Goal: Information Seeking & Learning: Check status

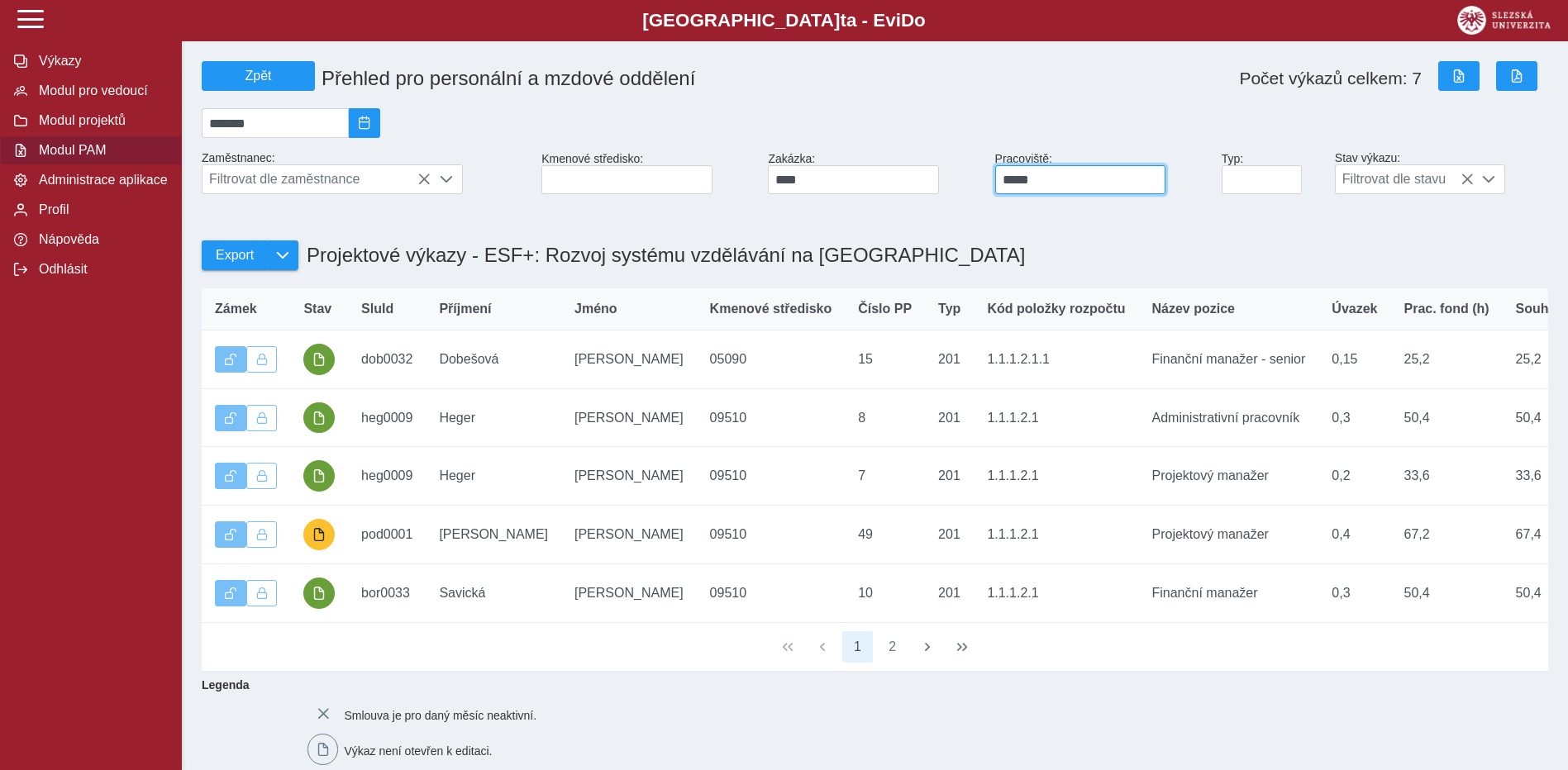
drag, startPoint x: 1059, startPoint y: 186, endPoint x: 955, endPoint y: 186, distance: 104.1
click at [954, 186] on div "Zpět Přehled pro personální a mzdové oddělení Počet výkazů celkem: 7 ******* Za…" at bounding box center [875, 128] width 1360 height 146
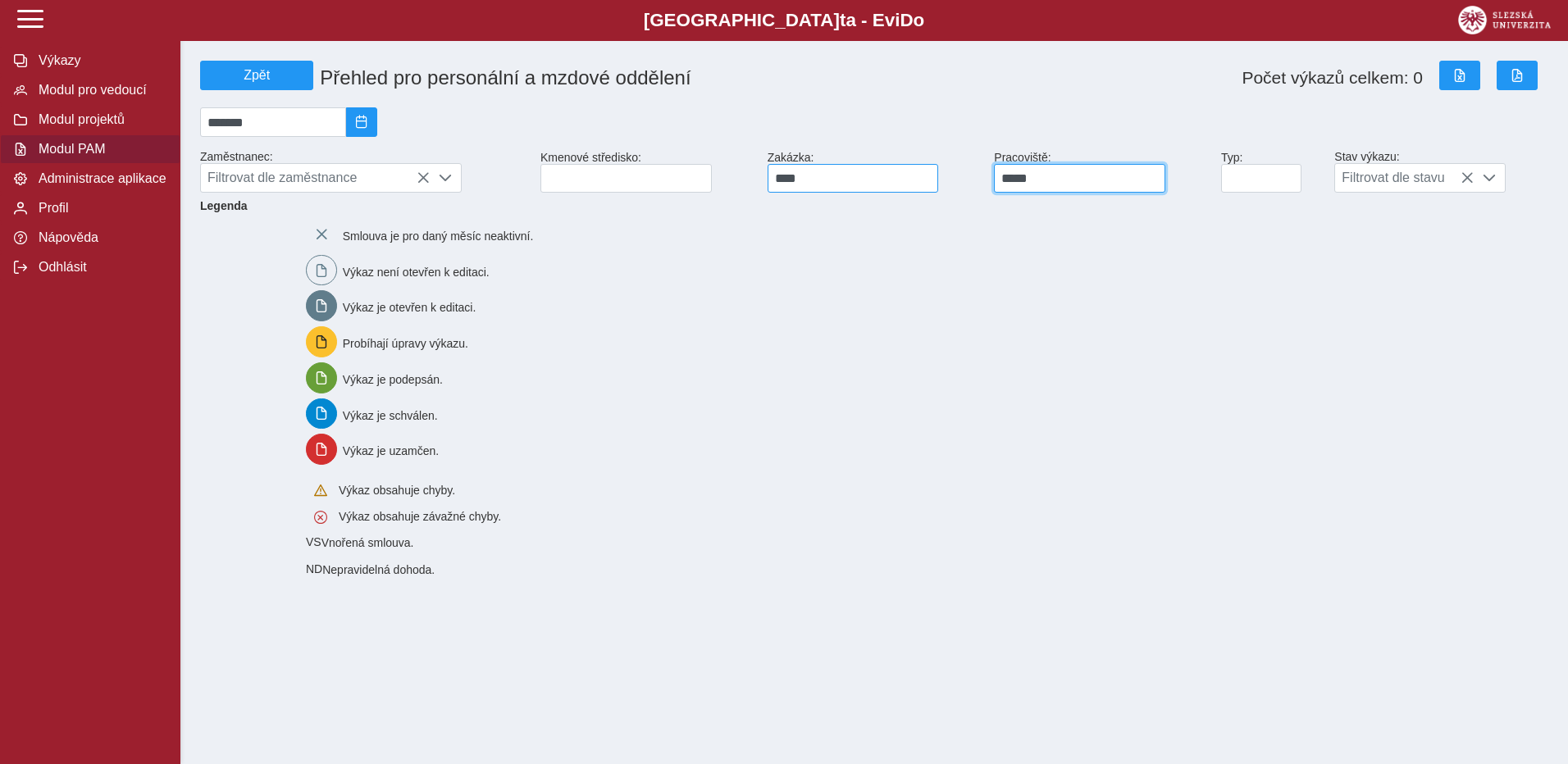
type input "*****"
click at [872, 186] on input "****" at bounding box center [853, 178] width 172 height 29
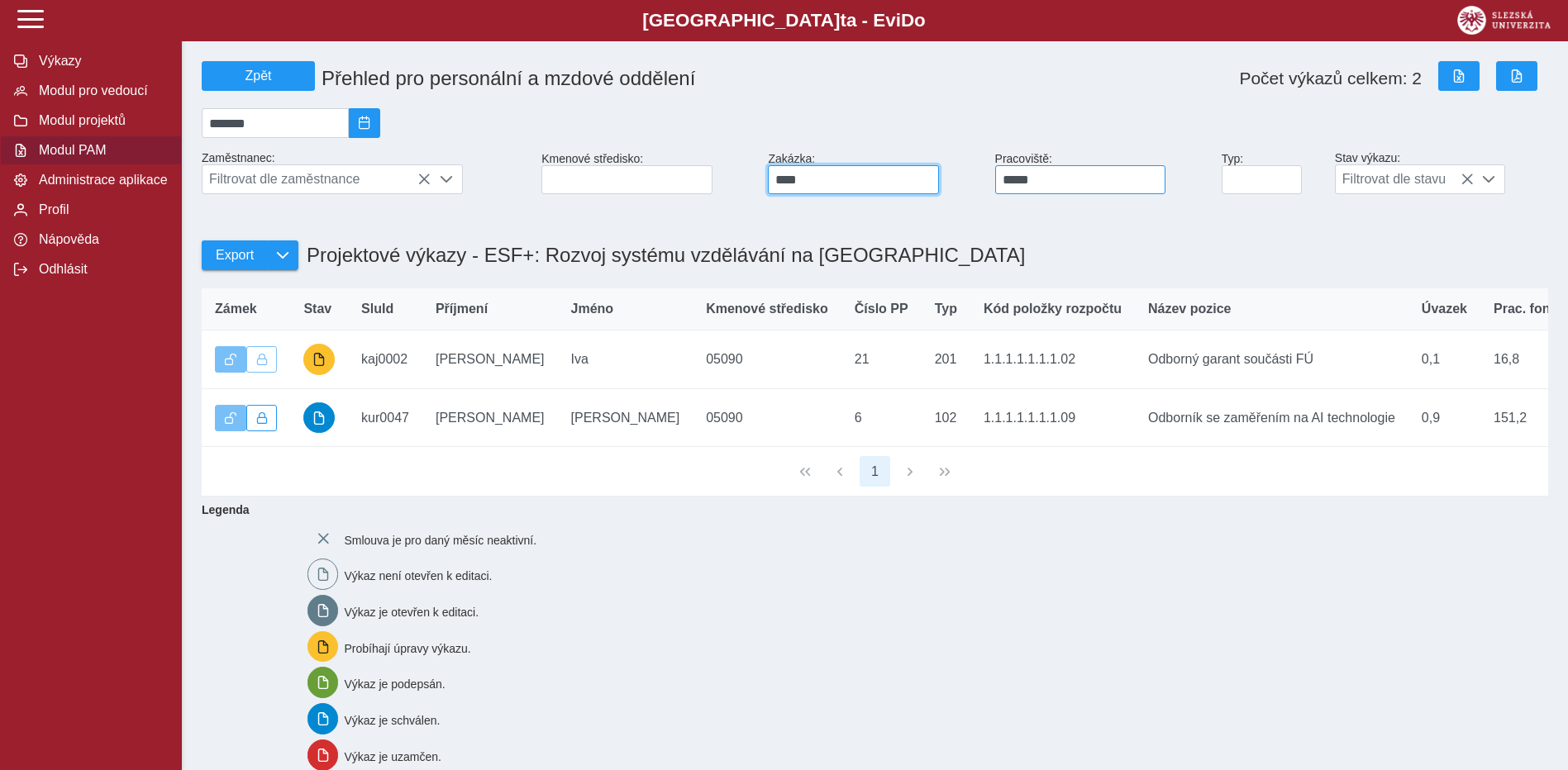
type input "****"
drag, startPoint x: 1046, startPoint y: 189, endPoint x: 983, endPoint y: 181, distance: 63.4
click at [983, 181] on div "Zpět Přehled pro personální a mzdové oddělení Počet výkazů celkem: 2 ******* Za…" at bounding box center [875, 128] width 1360 height 146
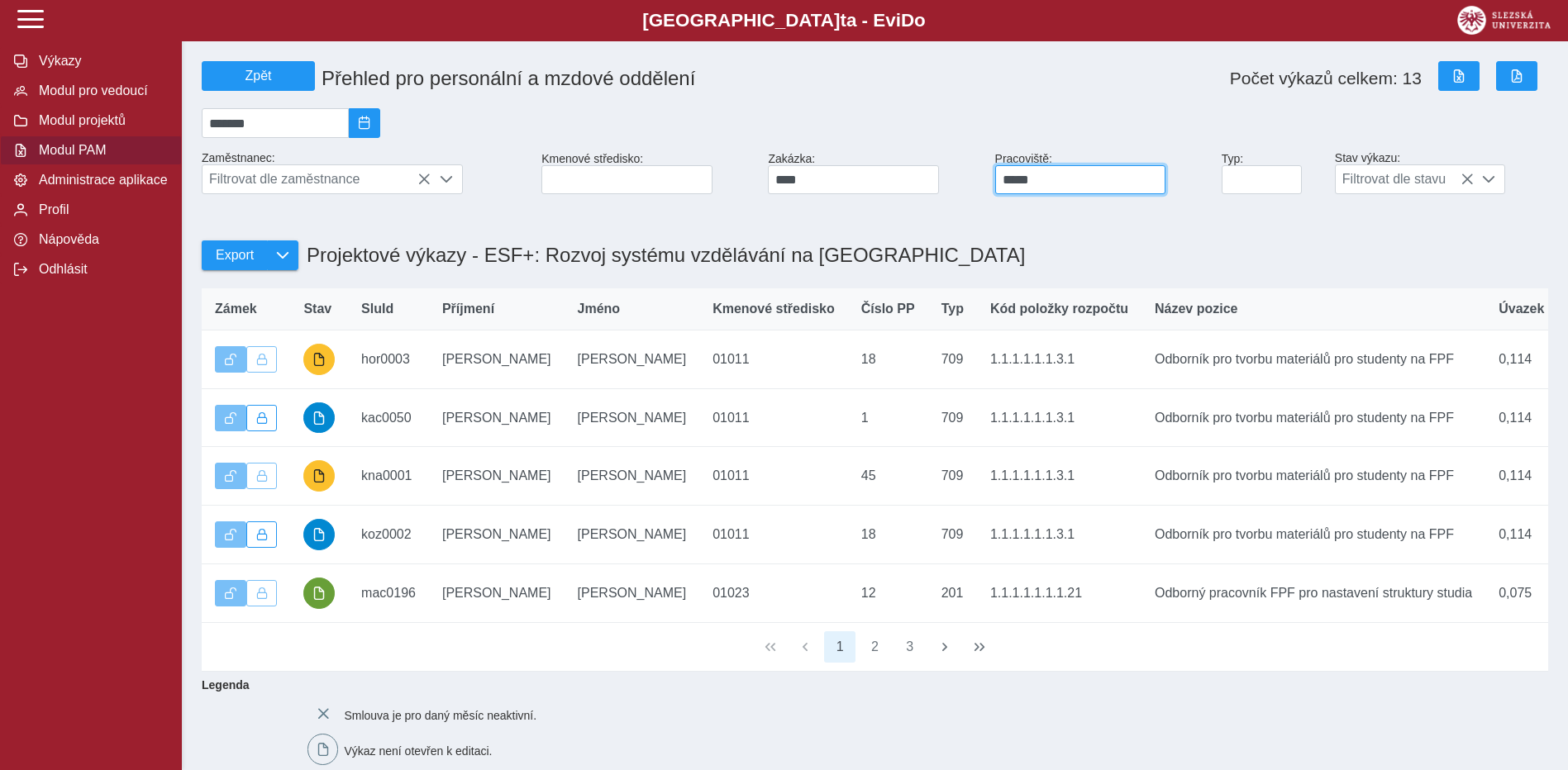
type input "*****"
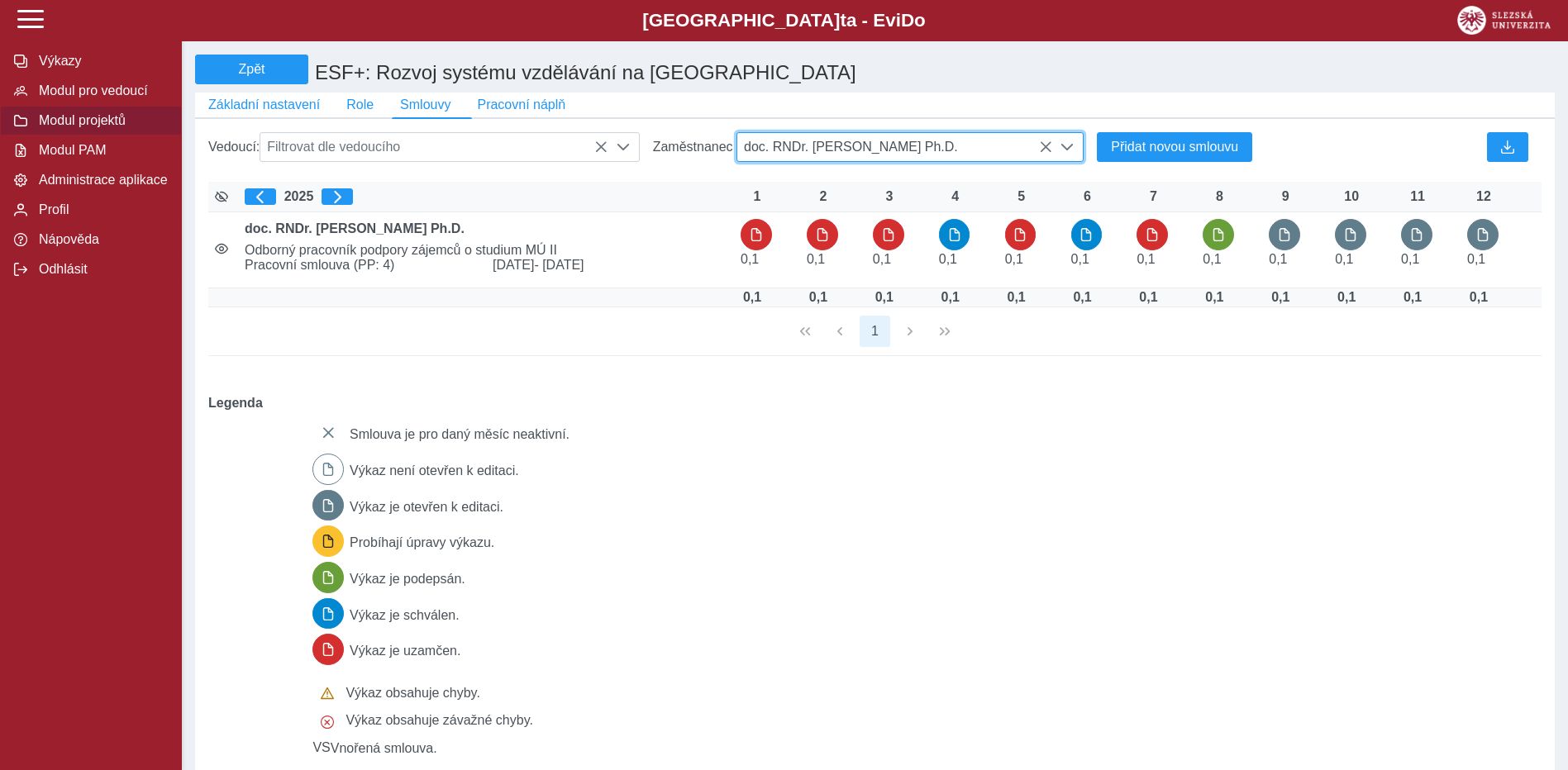
scroll to position [11, 74]
click at [1046, 152] on icon at bounding box center [1045, 147] width 13 height 13
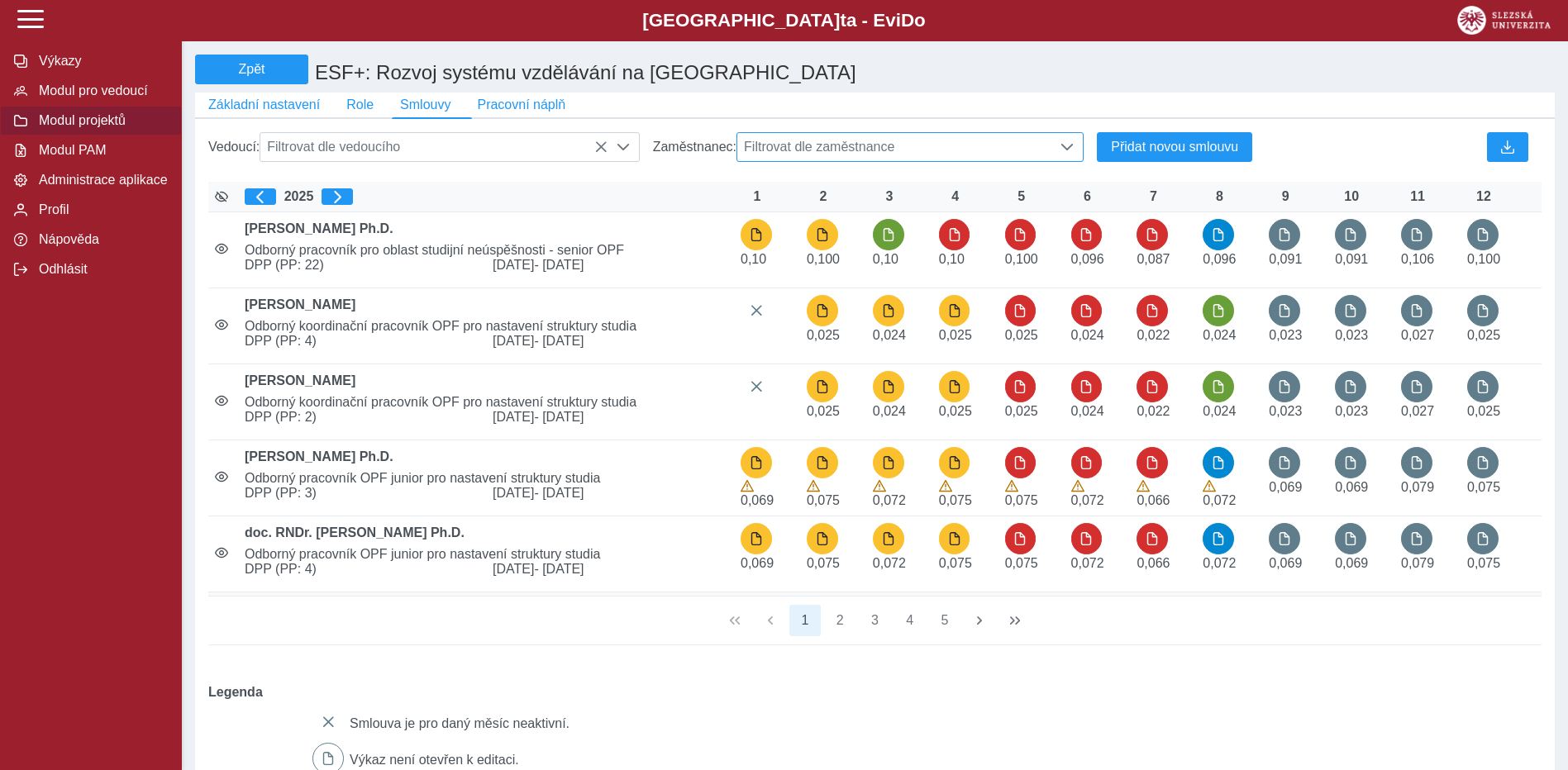
click at [886, 148] on span "Filtrovat dle zaměstnance" at bounding box center [894, 147] width 315 height 28
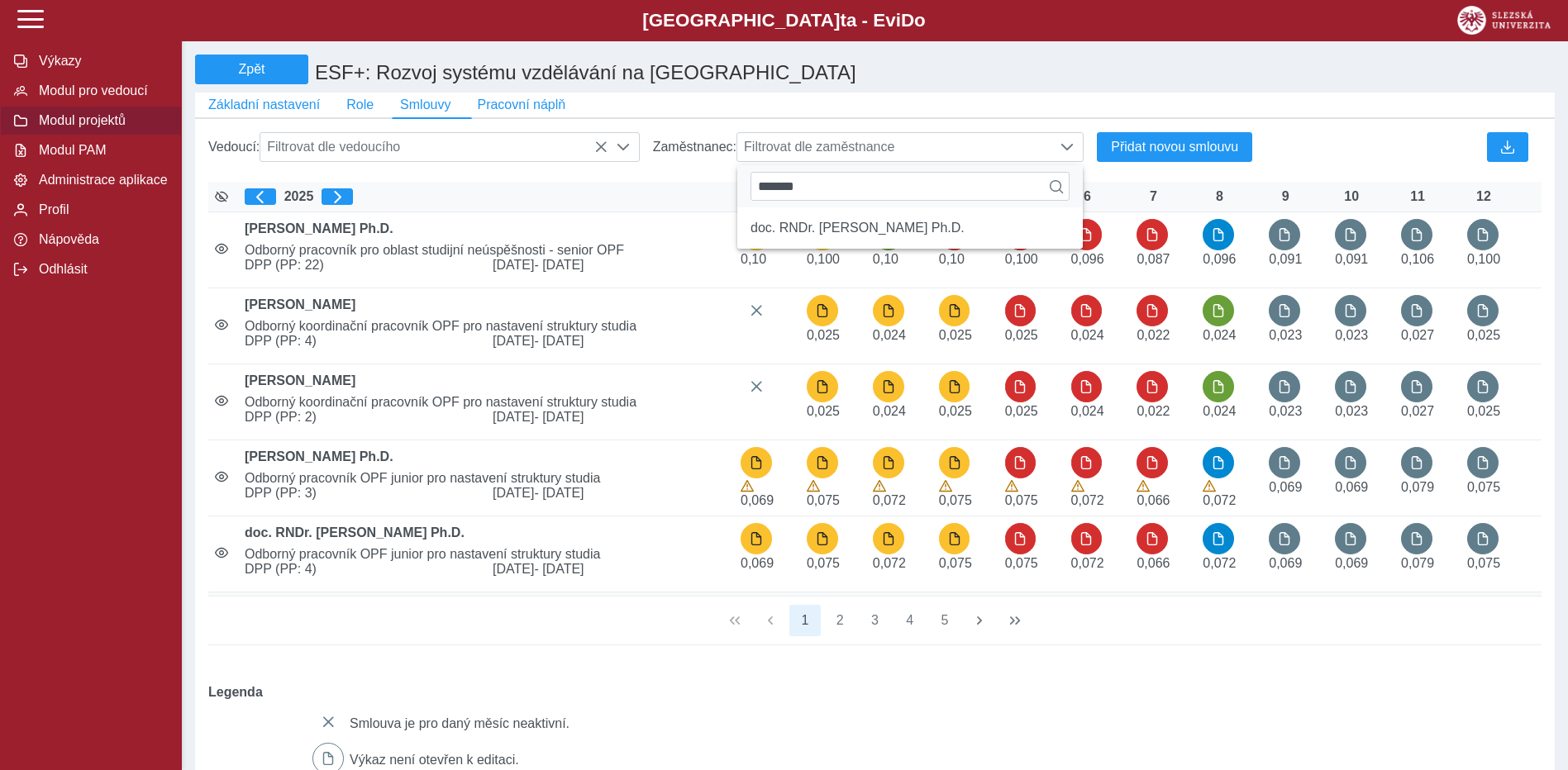
drag, startPoint x: 843, startPoint y: 198, endPoint x: 700, endPoint y: 184, distance: 143.6
click at [700, 184] on div "Vedoucí: Filtrovat dle vedoucího Zaměstnanec: Filtrovat dle zaměstnance *******…" at bounding box center [875, 607] width 1346 height 963
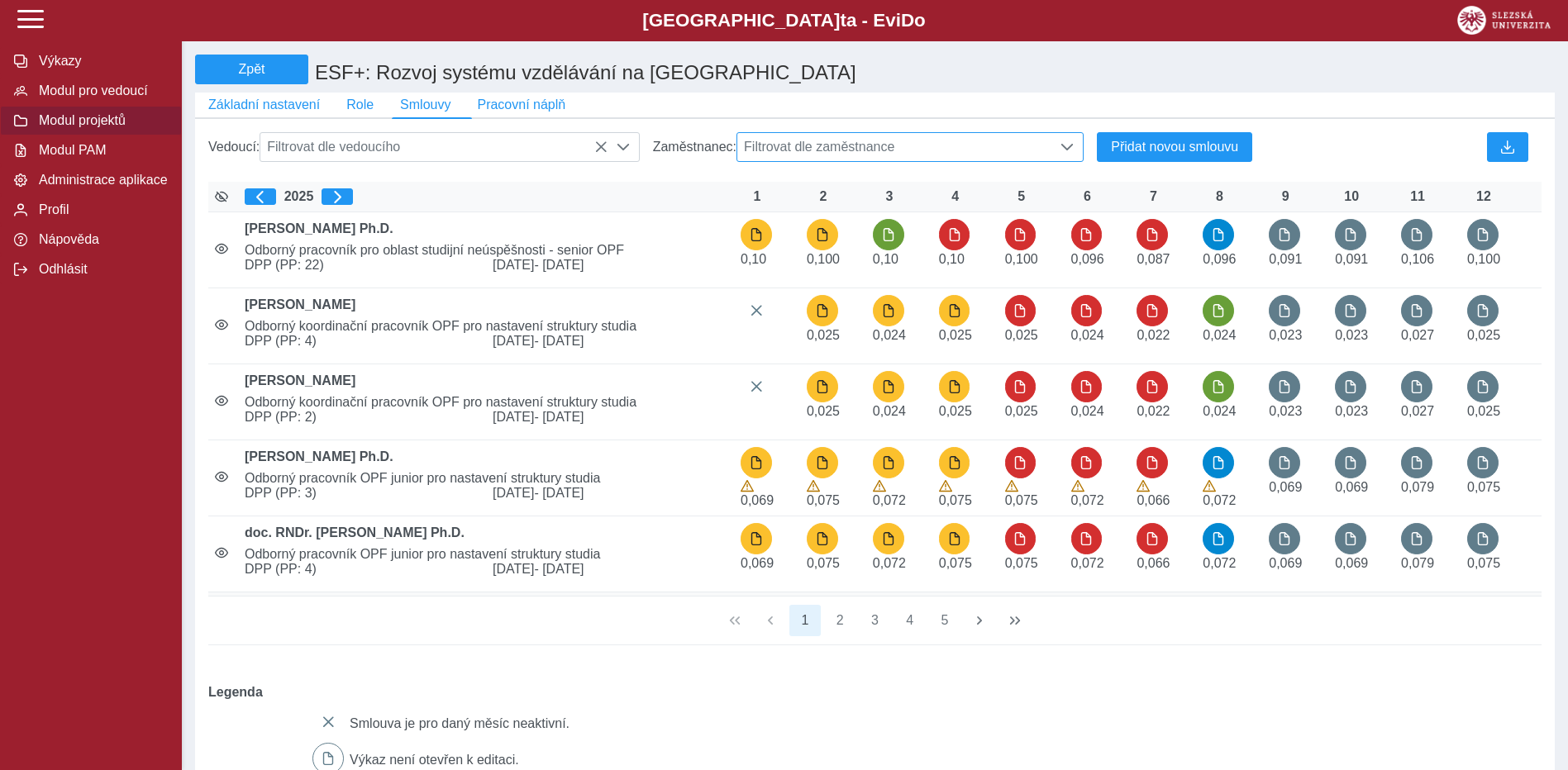
click at [805, 153] on span "Filtrovat dle zaměstnance" at bounding box center [894, 147] width 315 height 28
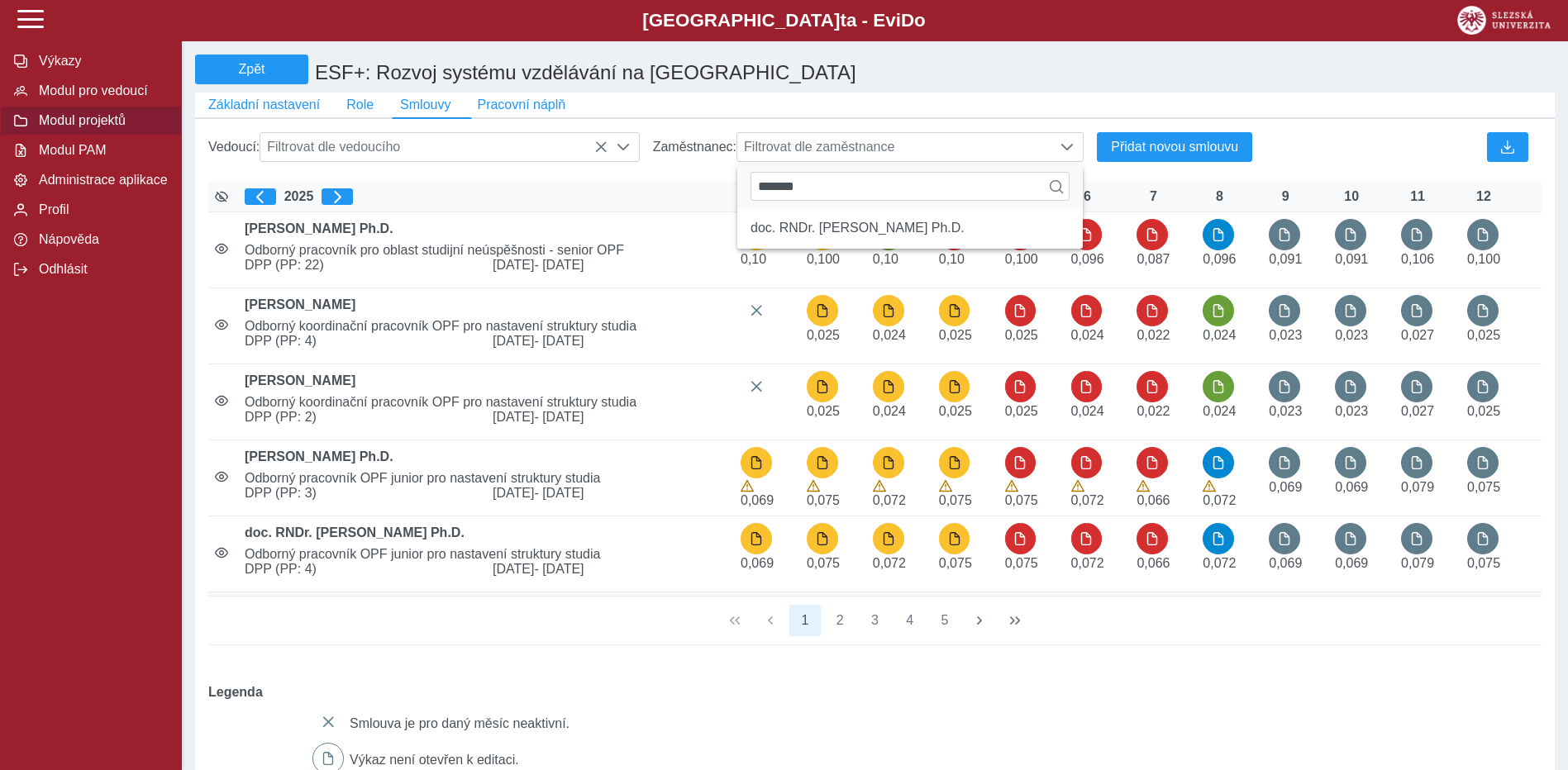
drag, startPoint x: 817, startPoint y: 189, endPoint x: 719, endPoint y: 193, distance: 97.6
click at [719, 193] on div "Vedoucí: Filtrovat dle vedoucího Zaměstnanec: Filtrovat dle zaměstnance *******…" at bounding box center [875, 607] width 1346 height 963
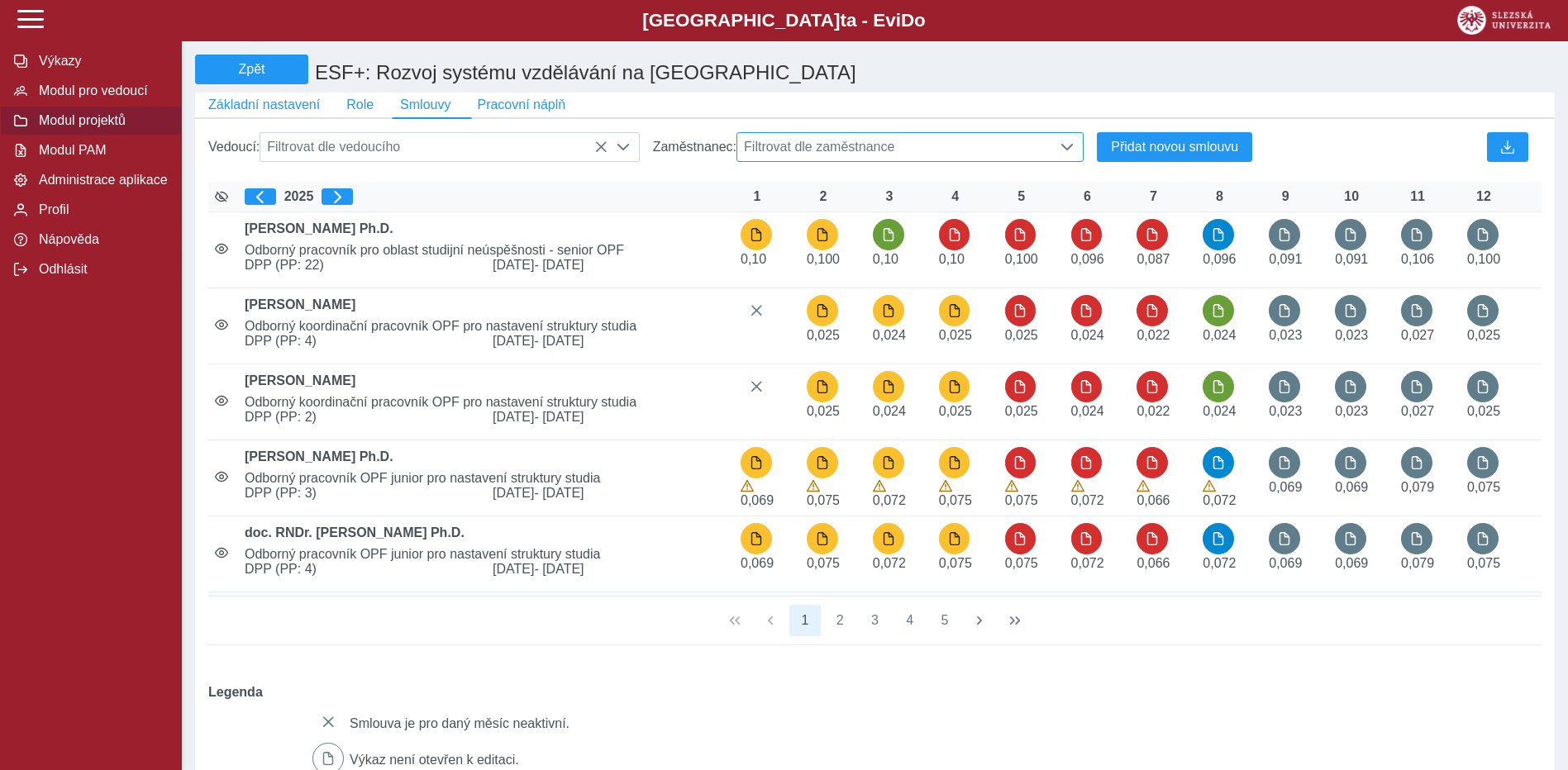
click at [791, 156] on span "Filtrovat dle zaměstnance" at bounding box center [894, 147] width 315 height 28
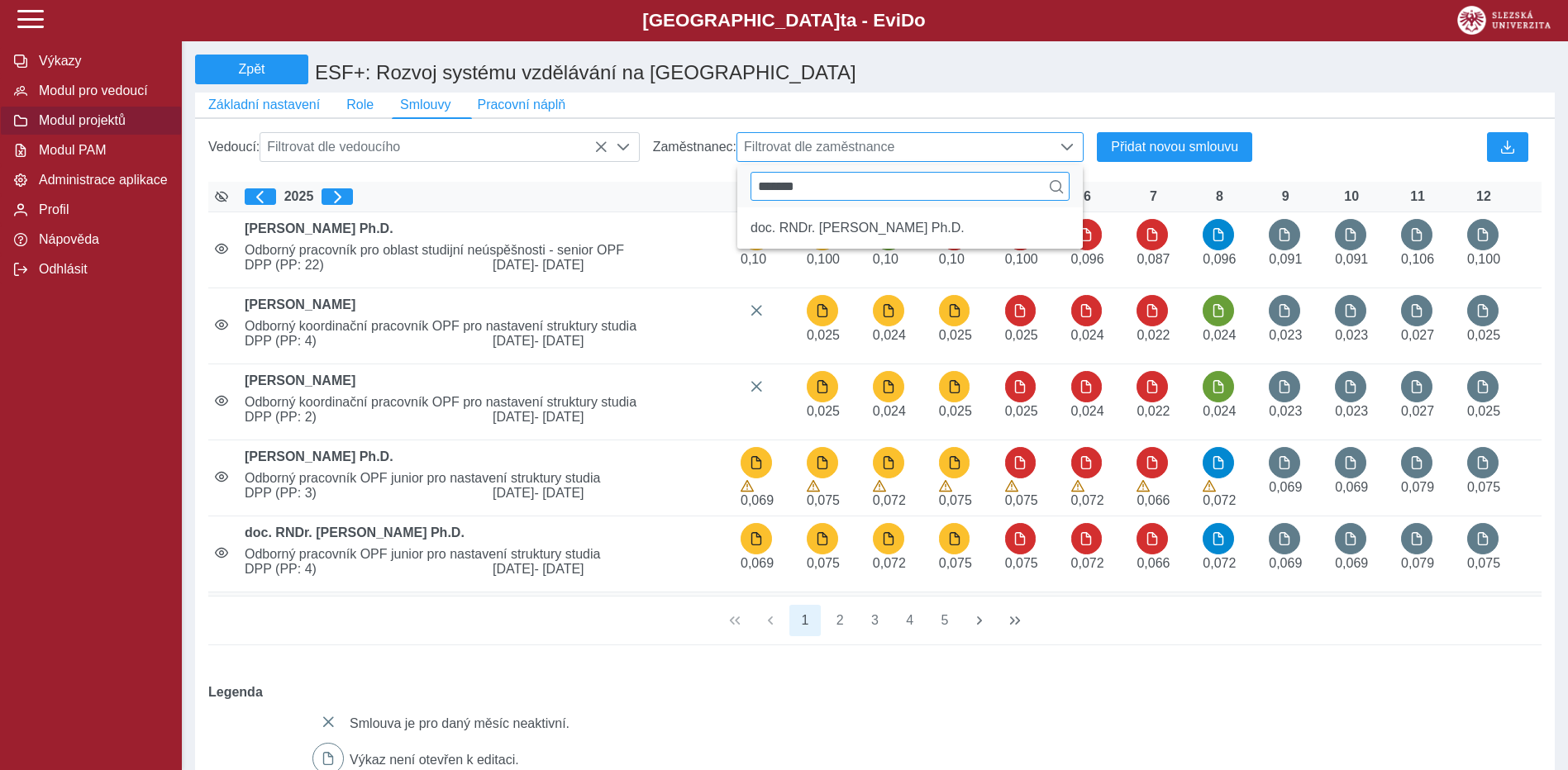
drag, startPoint x: 819, startPoint y: 191, endPoint x: 760, endPoint y: 195, distance: 59.7
click at [760, 195] on input "*******" at bounding box center [910, 186] width 319 height 29
type input "*********"
click at [796, 240] on li "[PERSON_NAME] Ph.D." at bounding box center [910, 228] width 346 height 28
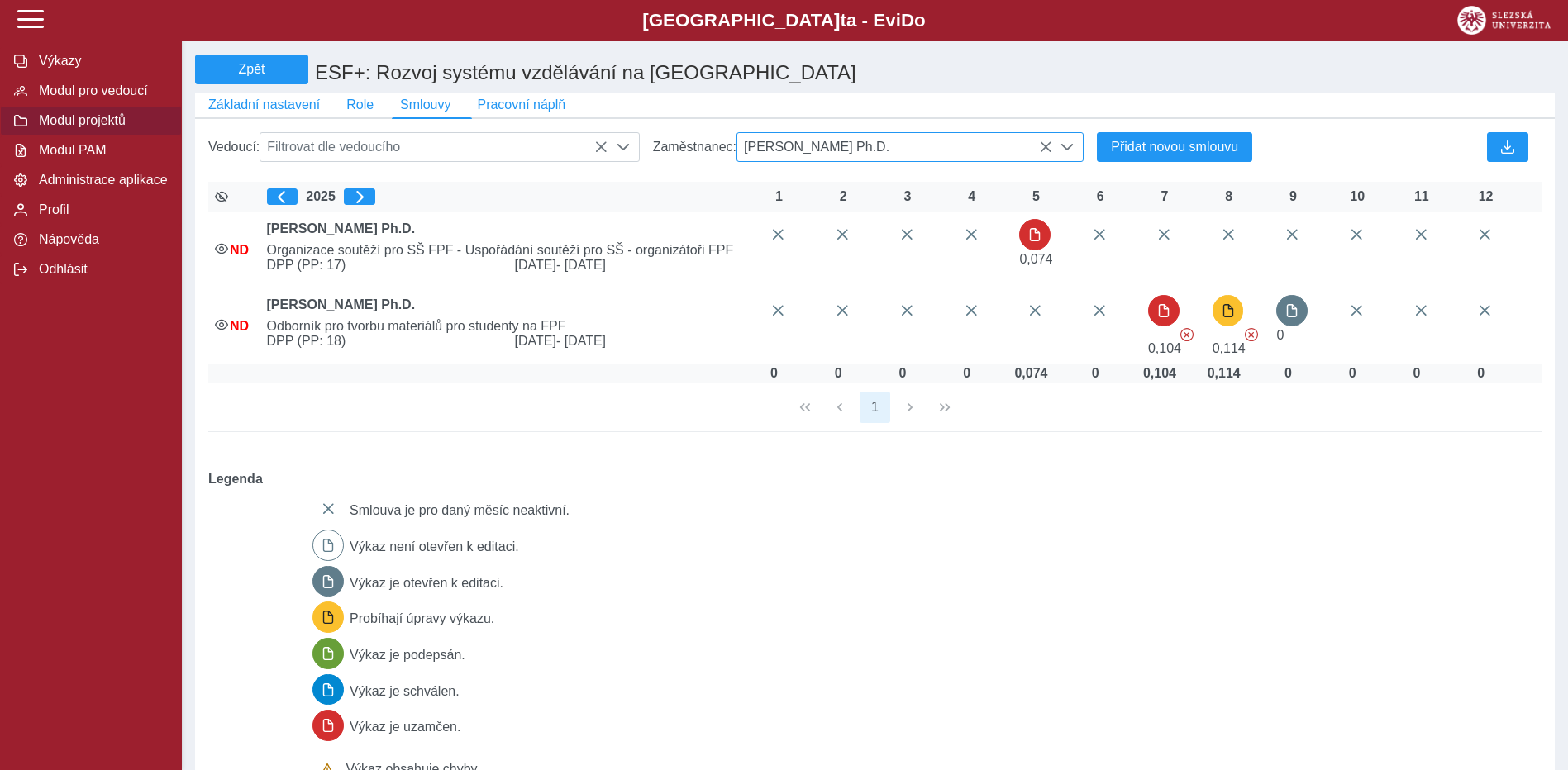
click at [946, 146] on span "[PERSON_NAME] Ph.D." at bounding box center [894, 147] width 315 height 28
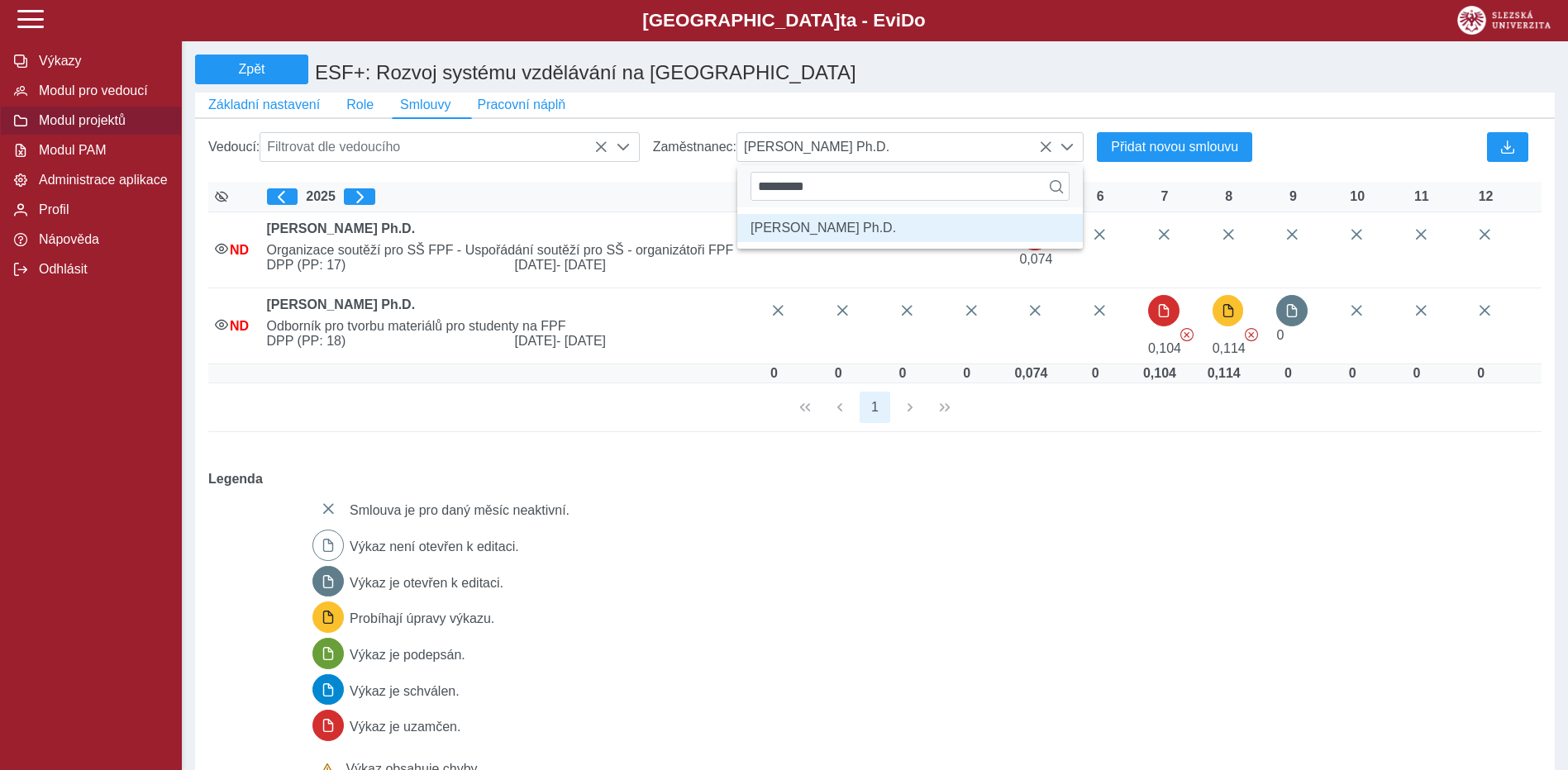
drag, startPoint x: 834, startPoint y: 191, endPoint x: 736, endPoint y: 192, distance: 97.5
click at [736, 192] on div "Vedoucí: Filtrovat dle vedoucího Zaměstnanec: [PERSON_NAME] Ph.D. ********* [PE…" at bounding box center [875, 501] width 1346 height 750
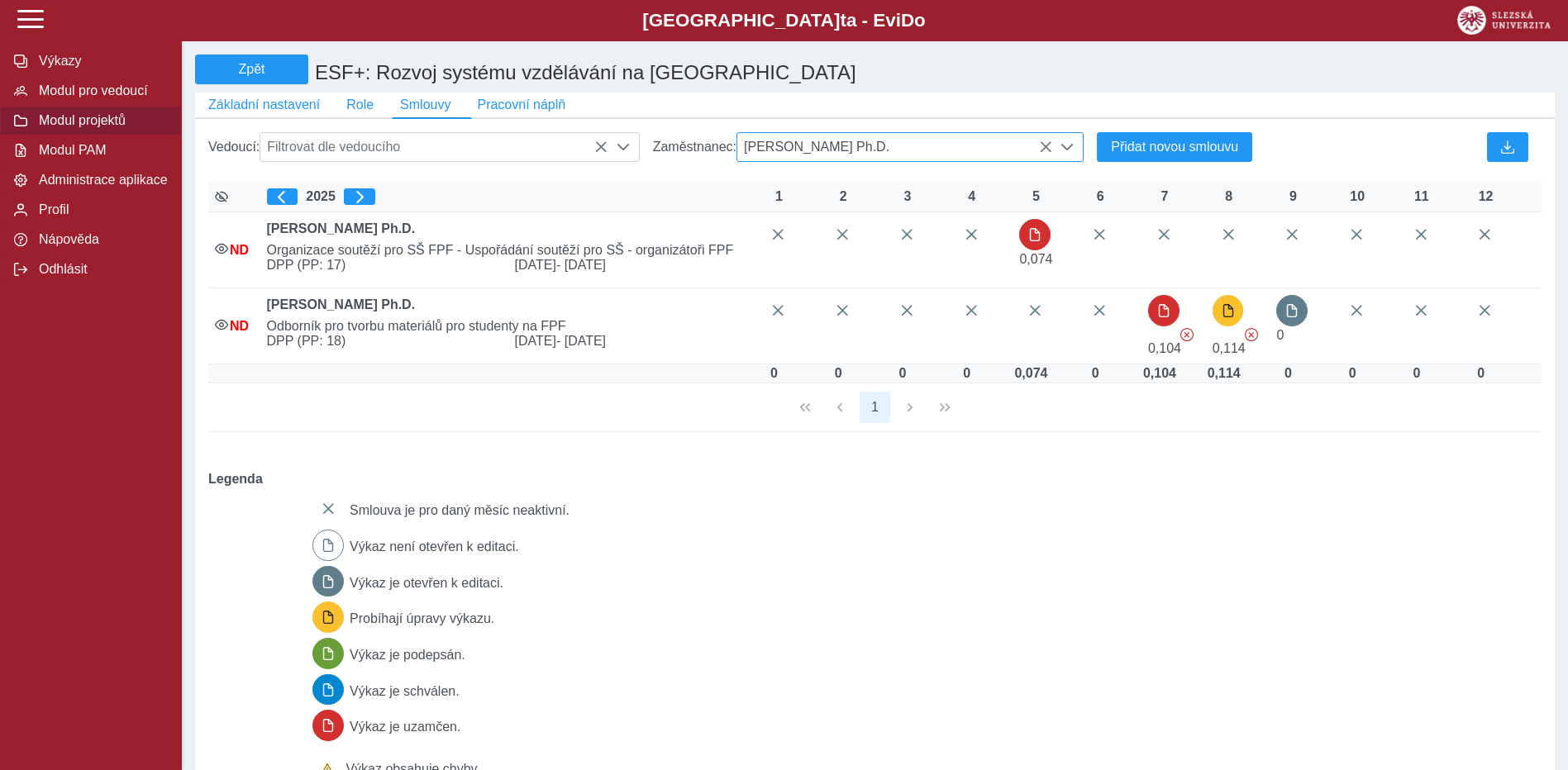
click at [880, 149] on span "[PERSON_NAME] Ph.D." at bounding box center [894, 147] width 315 height 28
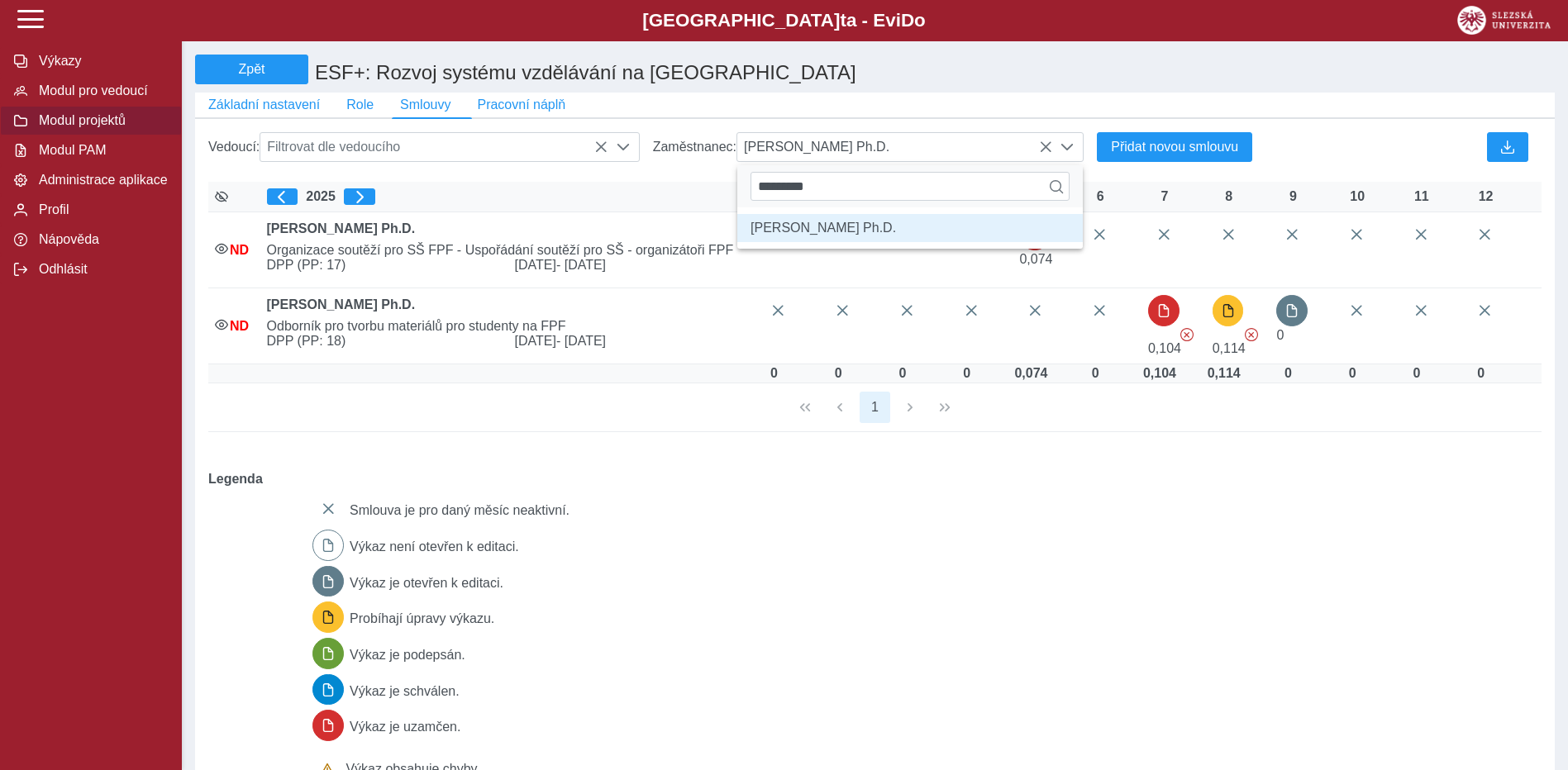
drag, startPoint x: 813, startPoint y: 199, endPoint x: 736, endPoint y: 199, distance: 76.9
click at [736, 199] on div "Vedoucí: Filtrovat dle vedoucího Zaměstnanec: [PERSON_NAME] Ph.D. ********* [PE…" at bounding box center [875, 501] width 1346 height 750
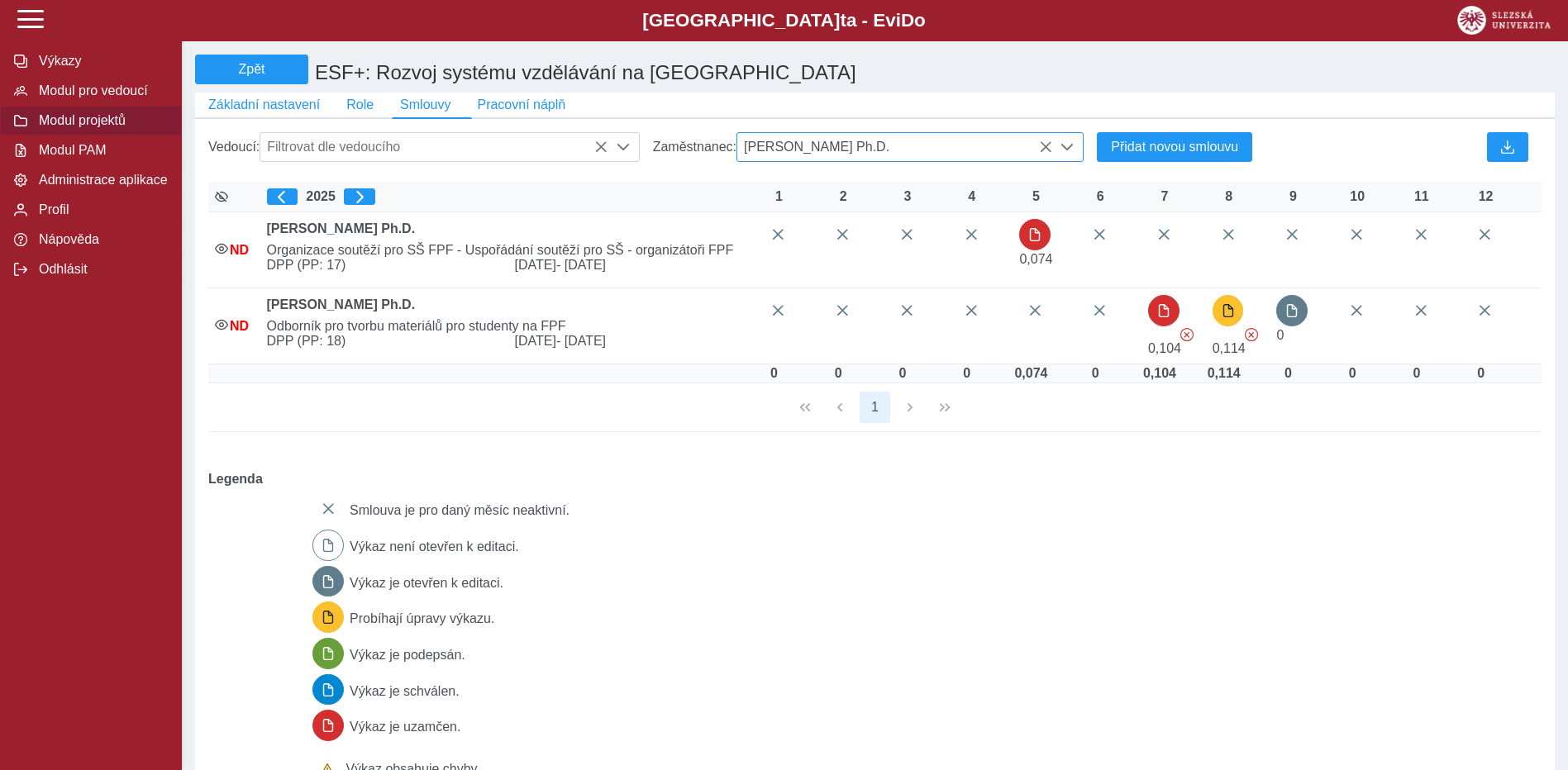
click at [1050, 151] on icon at bounding box center [1045, 147] width 13 height 13
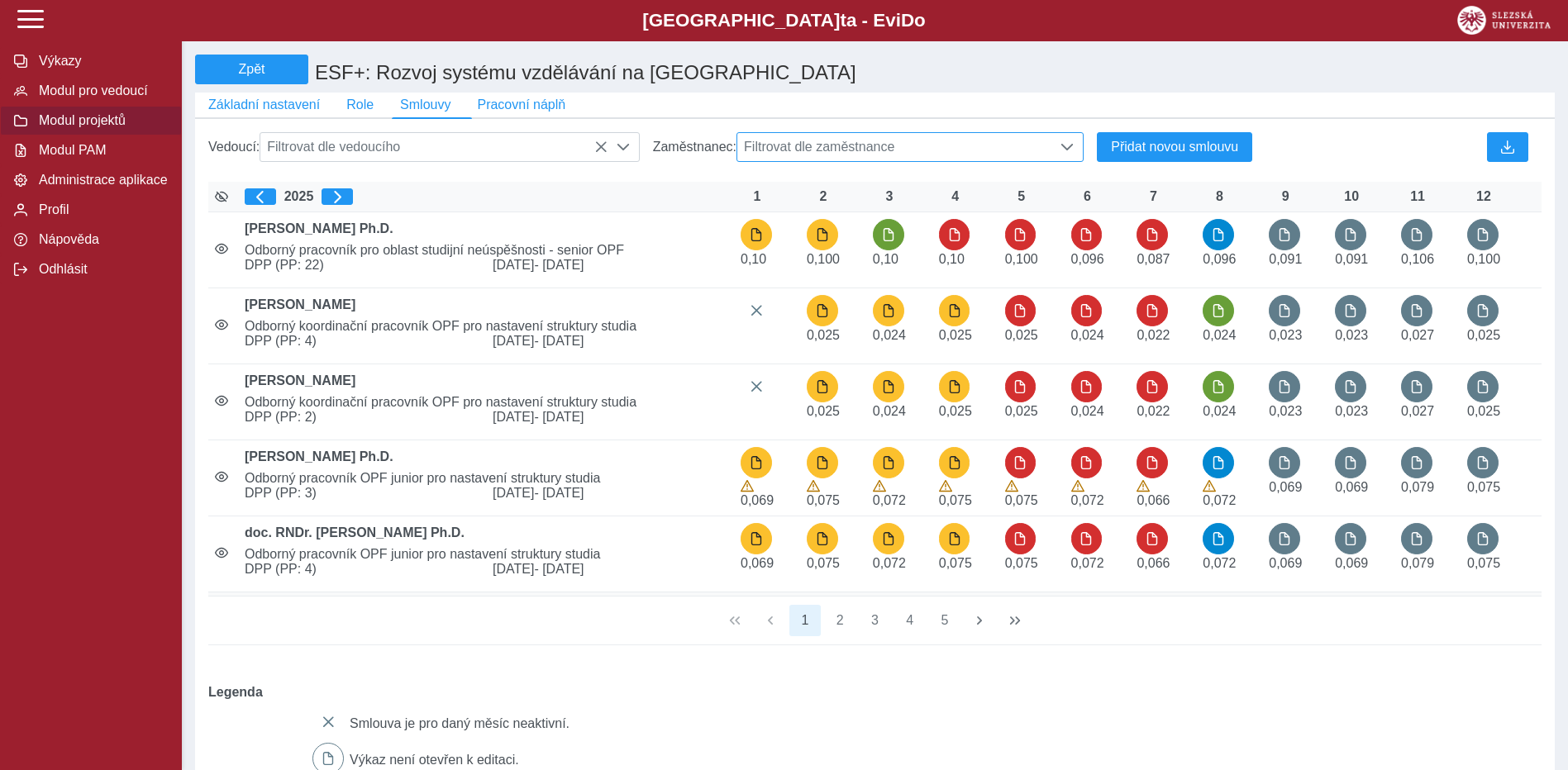
click at [869, 156] on span "Filtrovat dle zaměstnance" at bounding box center [894, 147] width 315 height 28
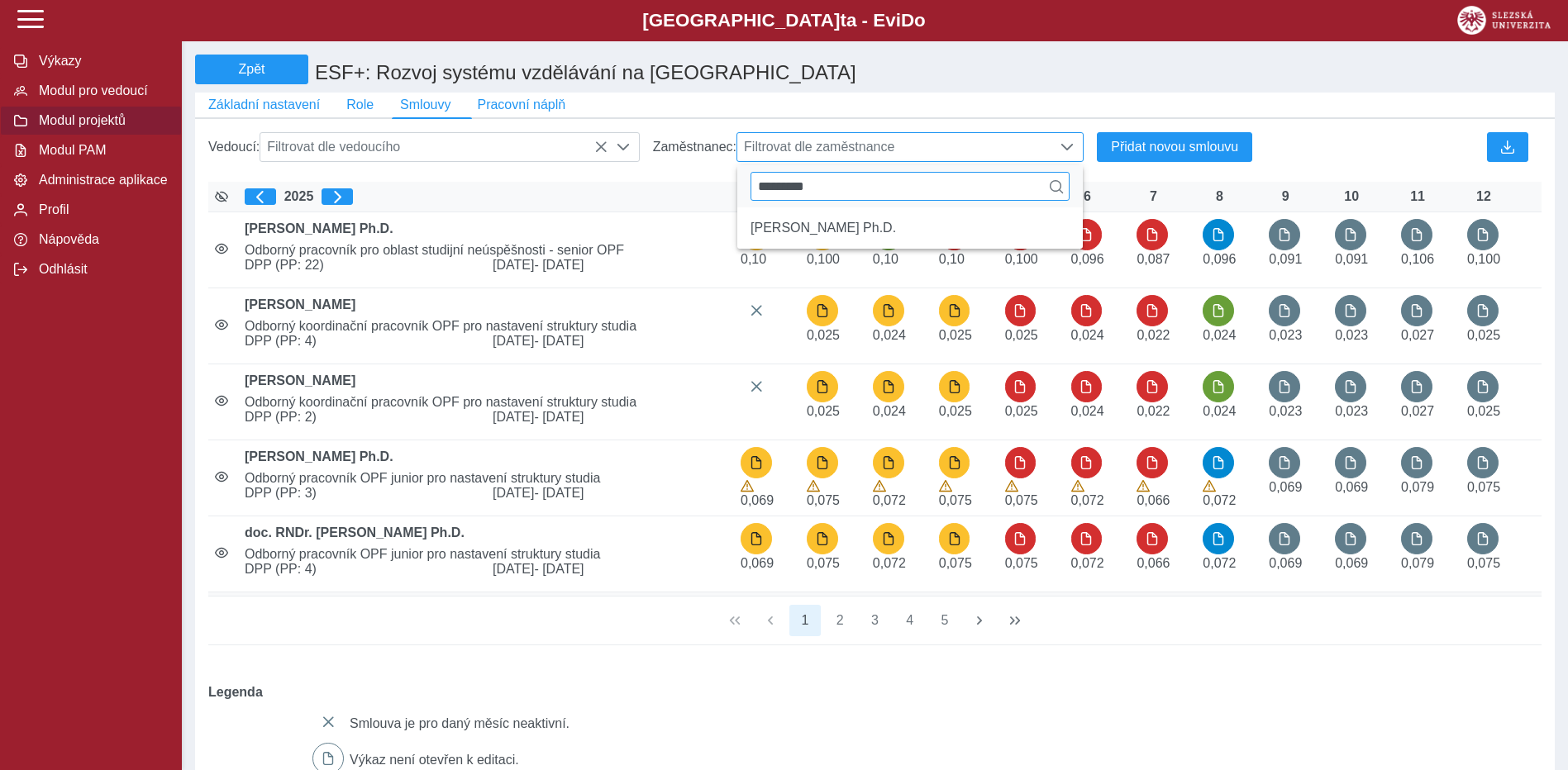
drag, startPoint x: 828, startPoint y: 193, endPoint x: 758, endPoint y: 192, distance: 70.3
click at [758, 192] on input "*********" at bounding box center [910, 186] width 319 height 29
type input "******"
click at [889, 241] on li "Mgr. et [PERSON_NAME]" at bounding box center [910, 228] width 346 height 28
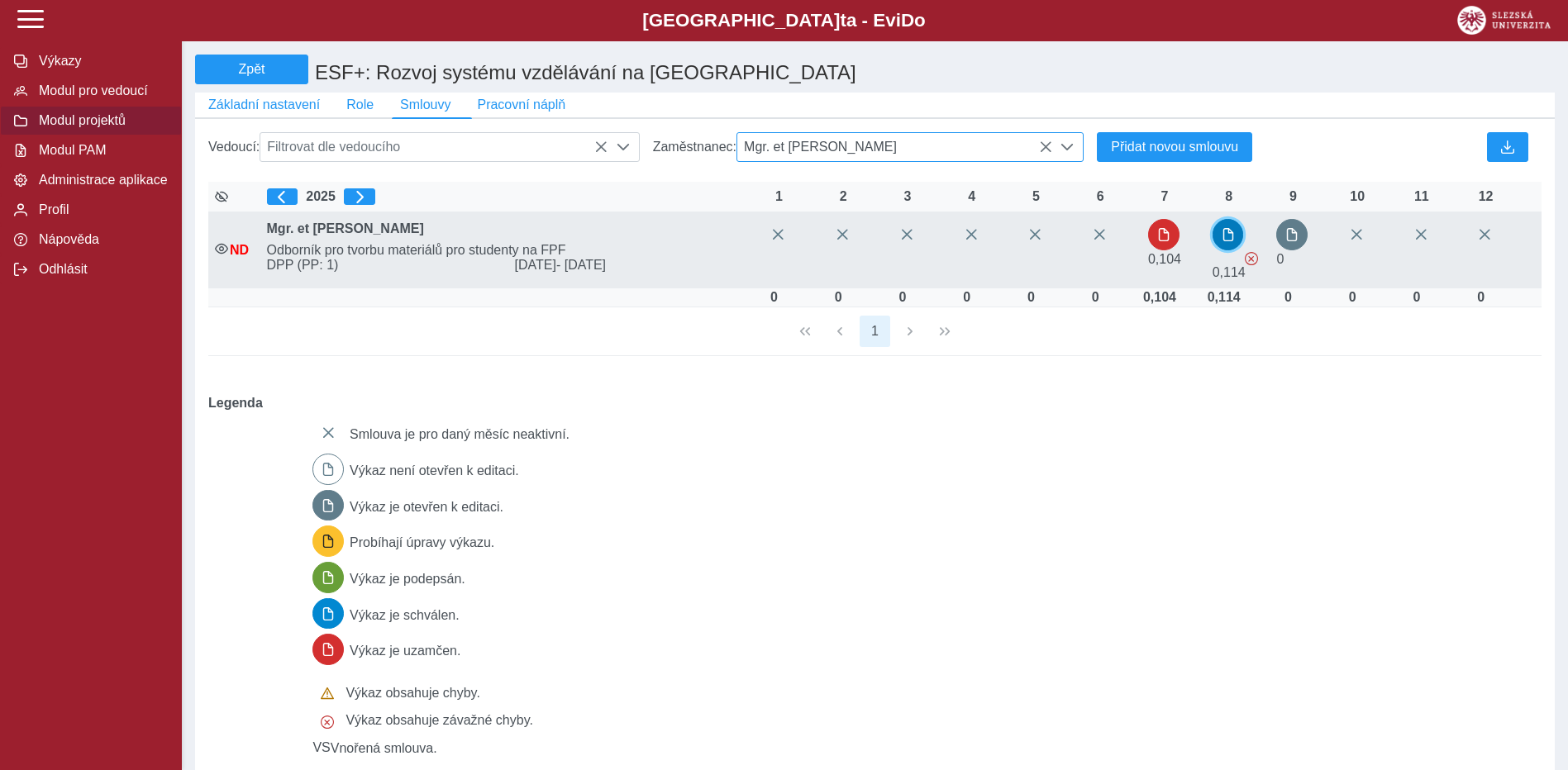
click at [1239, 250] on button "button" at bounding box center [1228, 234] width 31 height 31
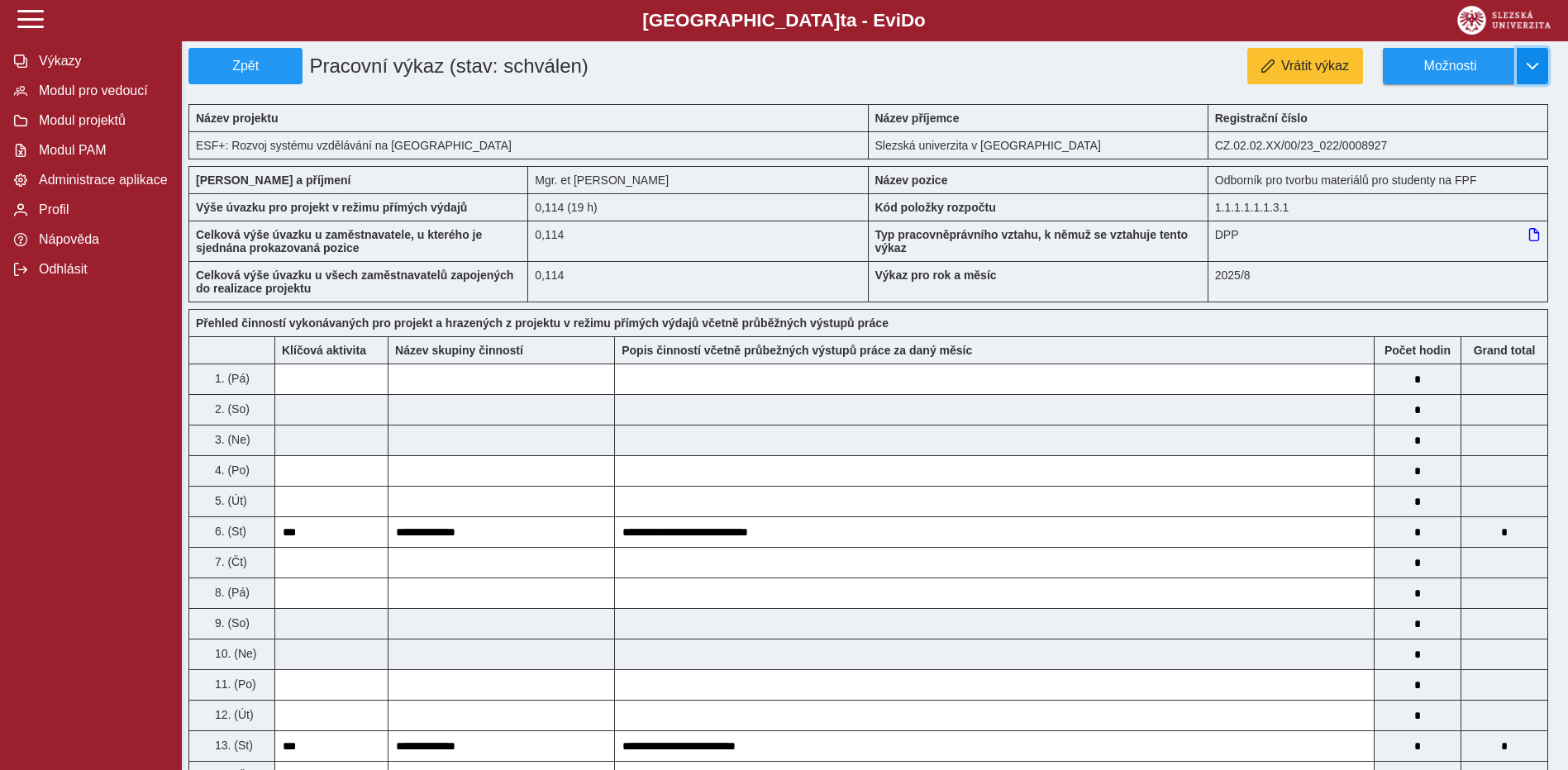
click at [1547, 65] on button "button" at bounding box center [1532, 66] width 31 height 36
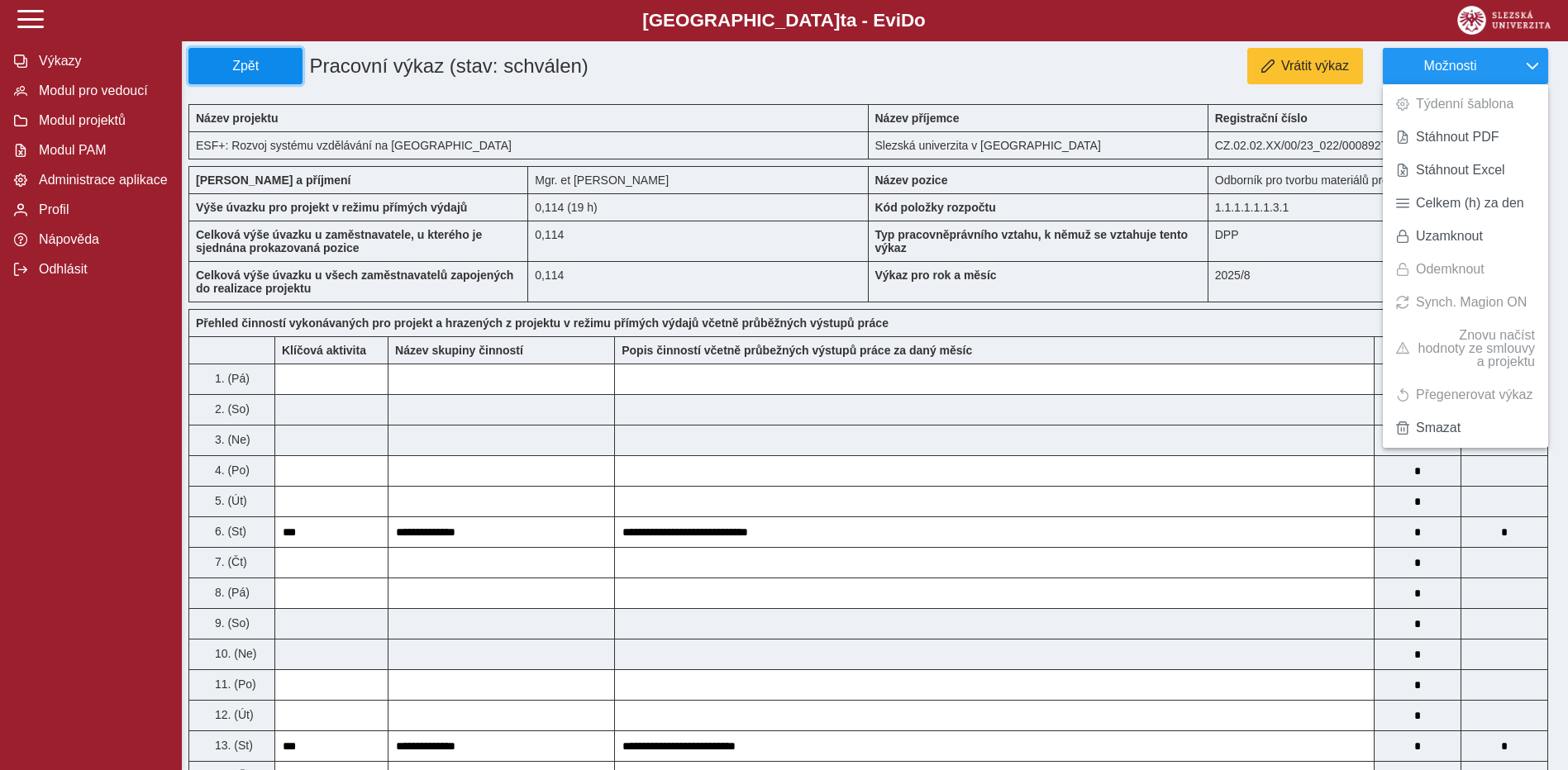
click at [260, 70] on span "Zpět" at bounding box center [245, 66] width 99 height 15
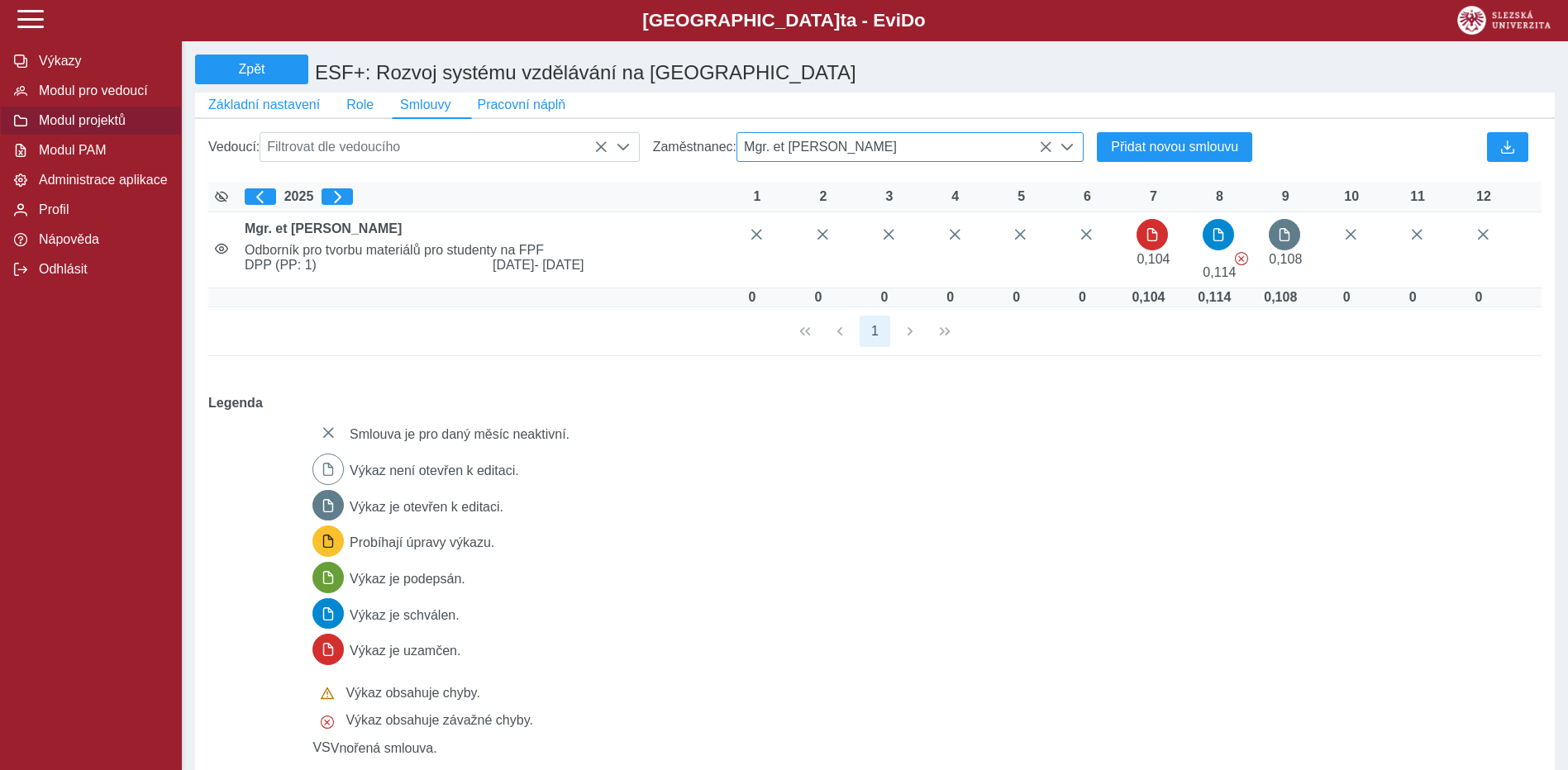
click at [934, 155] on span "Mgr. et [PERSON_NAME]" at bounding box center [894, 147] width 315 height 28
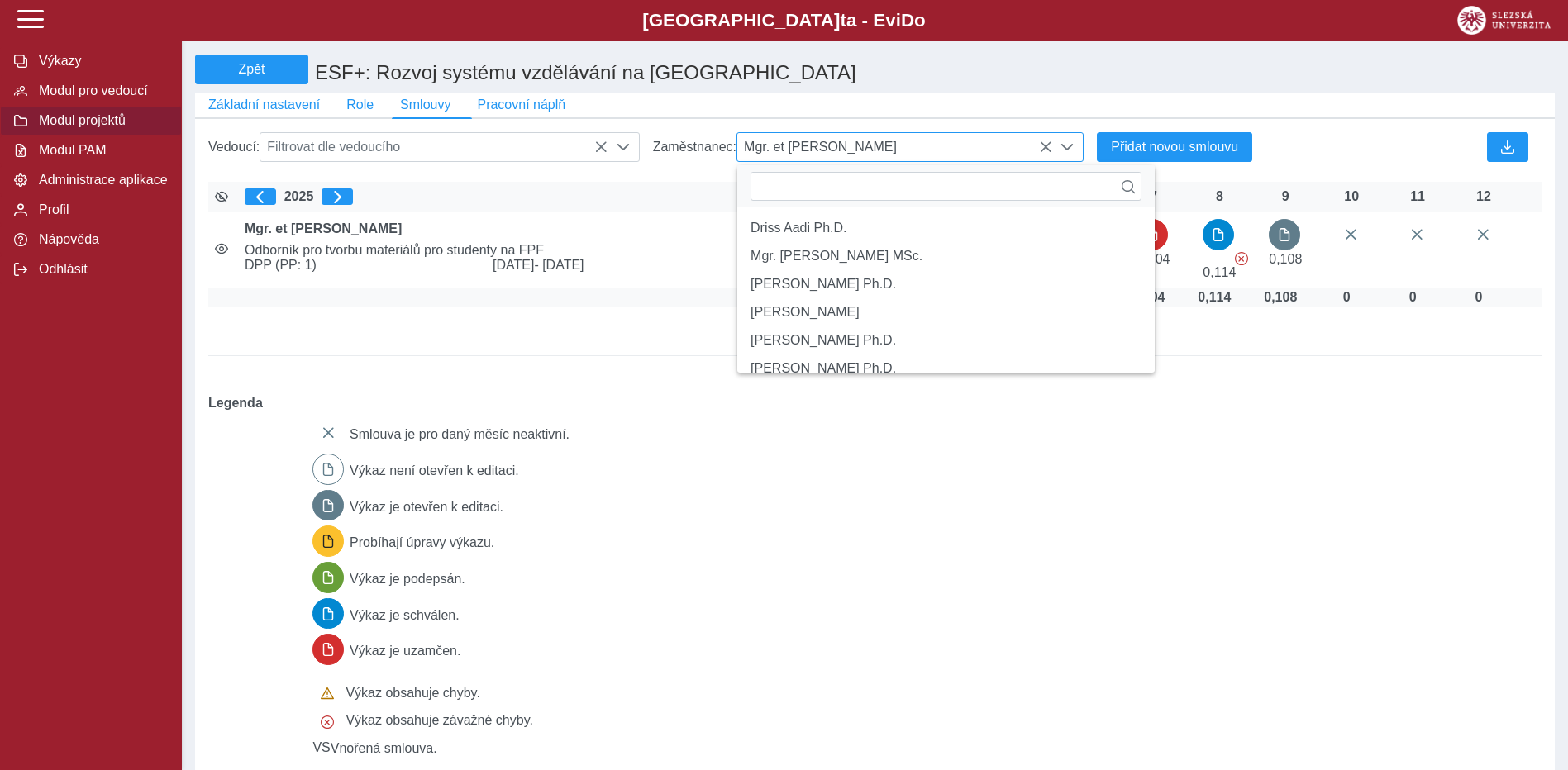
scroll to position [11, 74]
type input "*"
click at [1043, 148] on icon at bounding box center [1045, 147] width 13 height 13
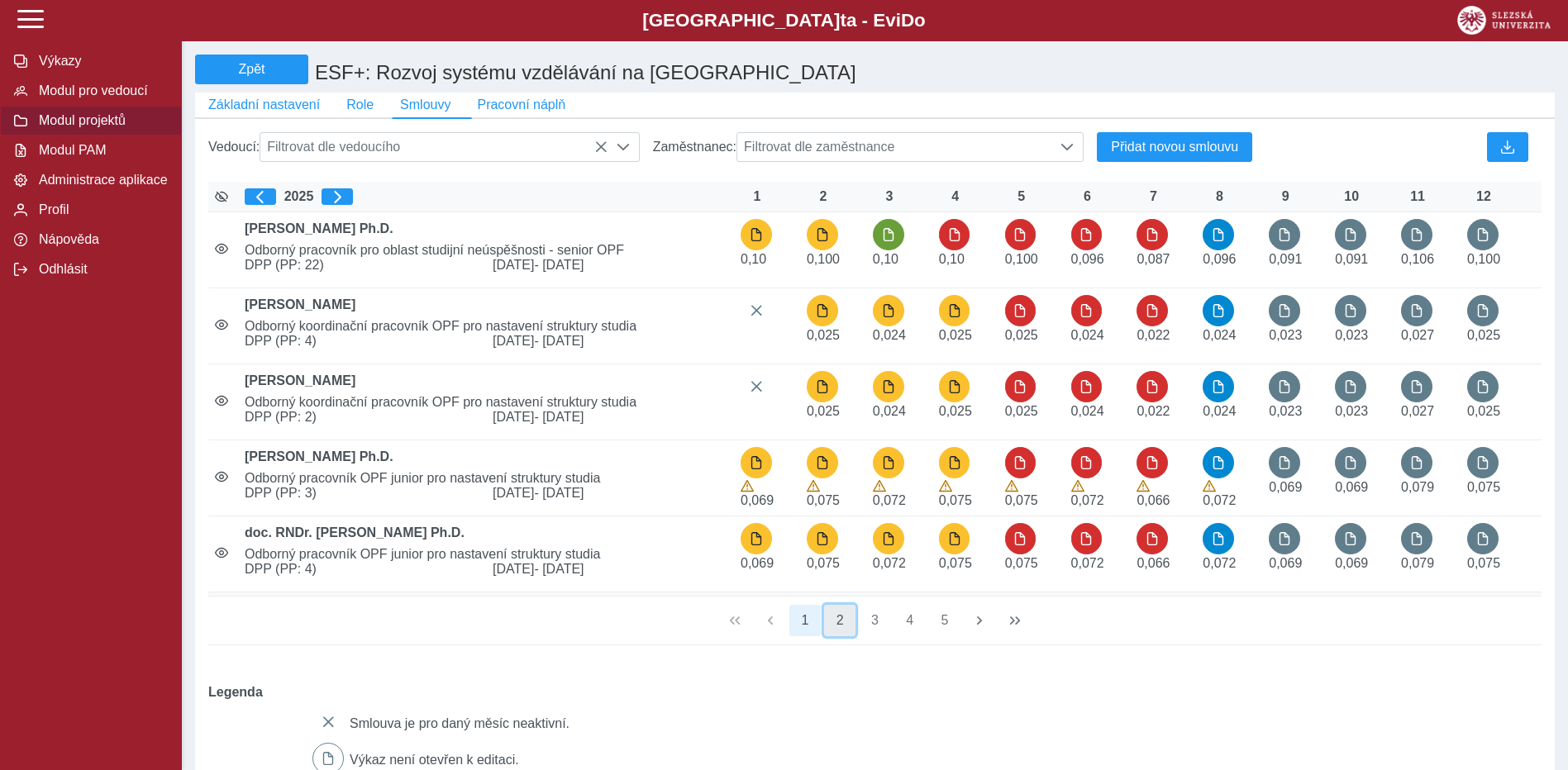
click at [838, 634] on button "2" at bounding box center [839, 620] width 31 height 31
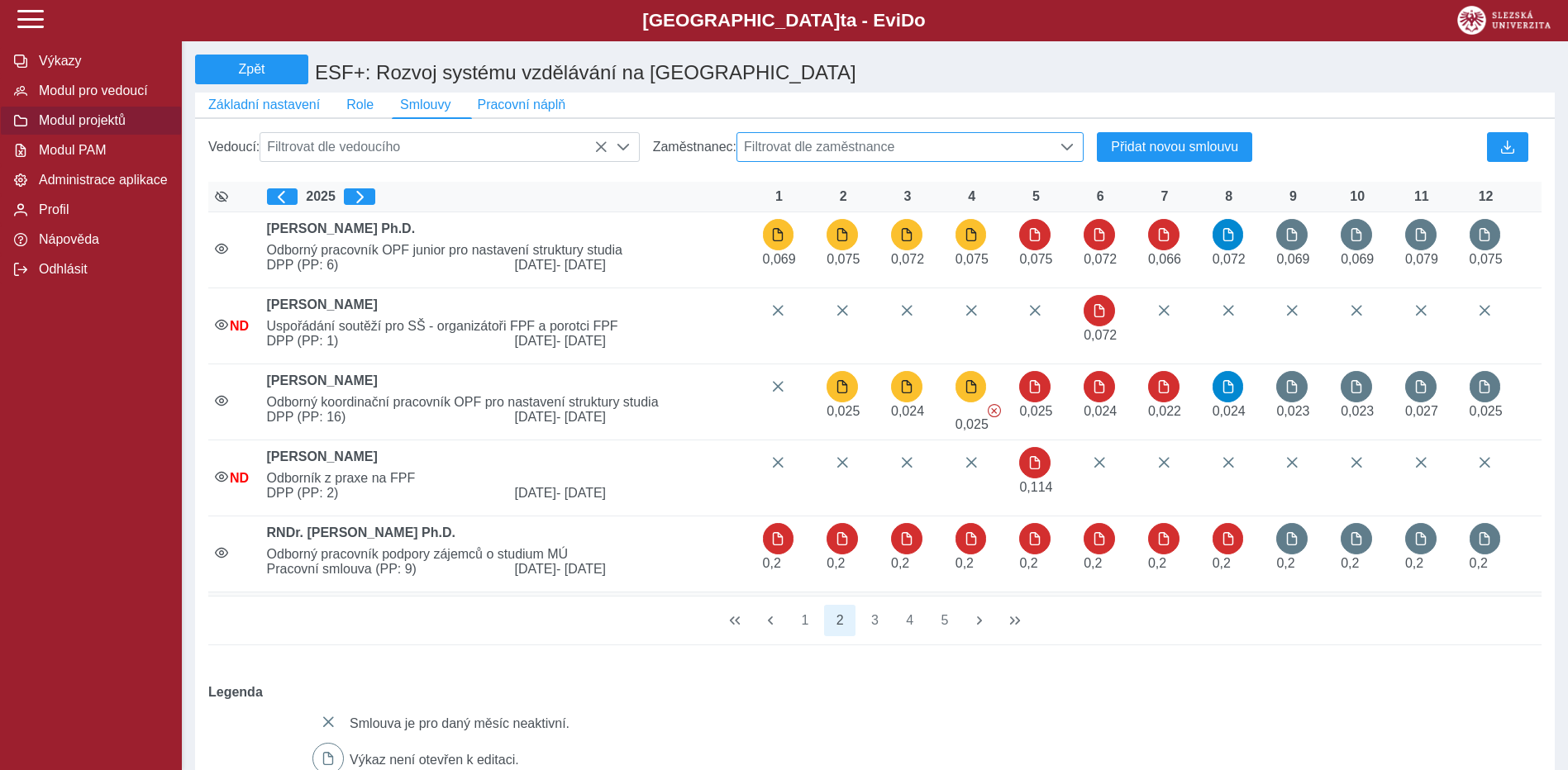
click at [822, 159] on span "Filtrovat dle zaměstnance" at bounding box center [894, 147] width 315 height 28
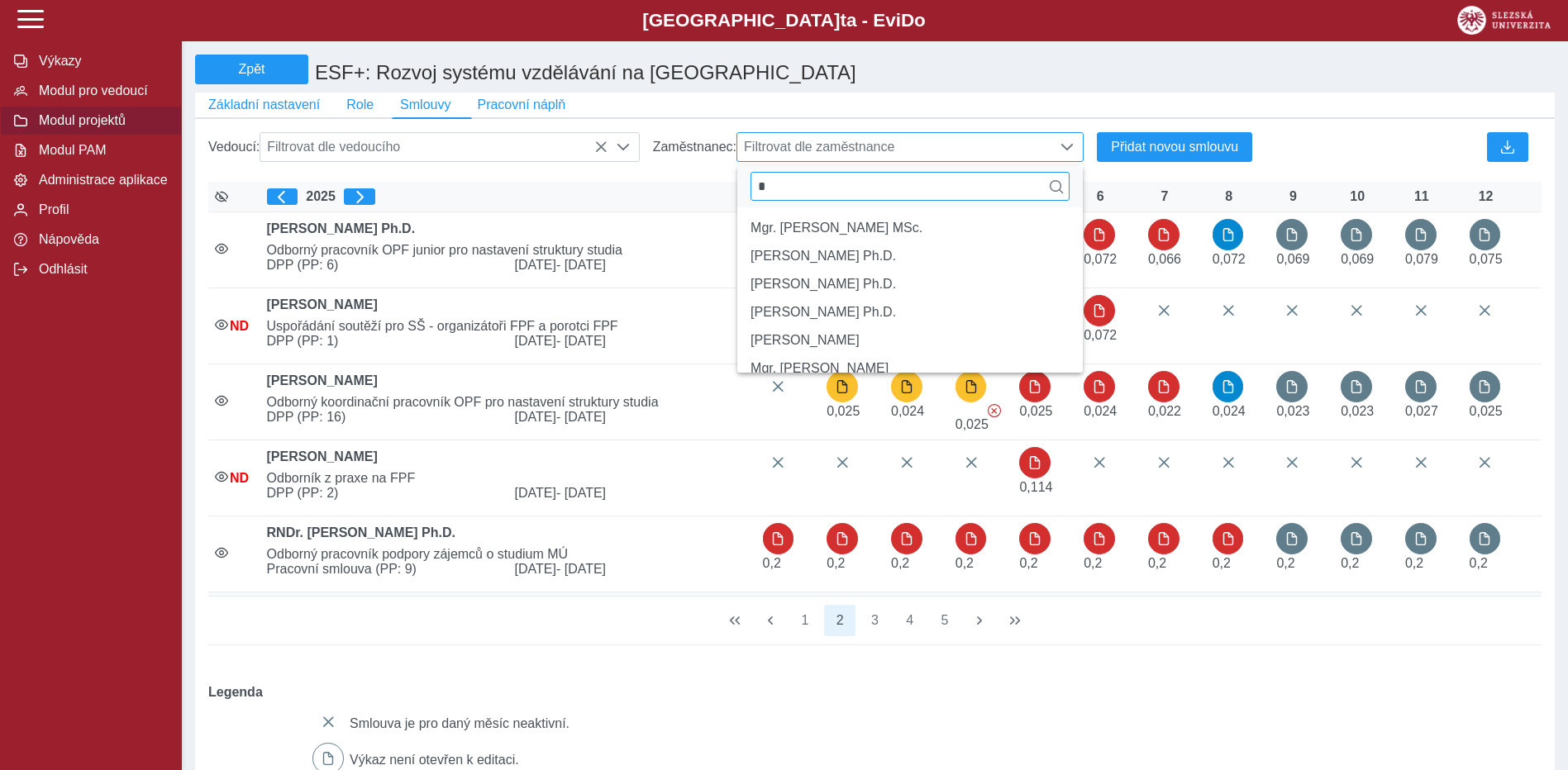
click at [788, 201] on input "*" at bounding box center [910, 186] width 319 height 29
click at [789, 154] on span "Filtrovat dle zaměstnance" at bounding box center [894, 147] width 315 height 28
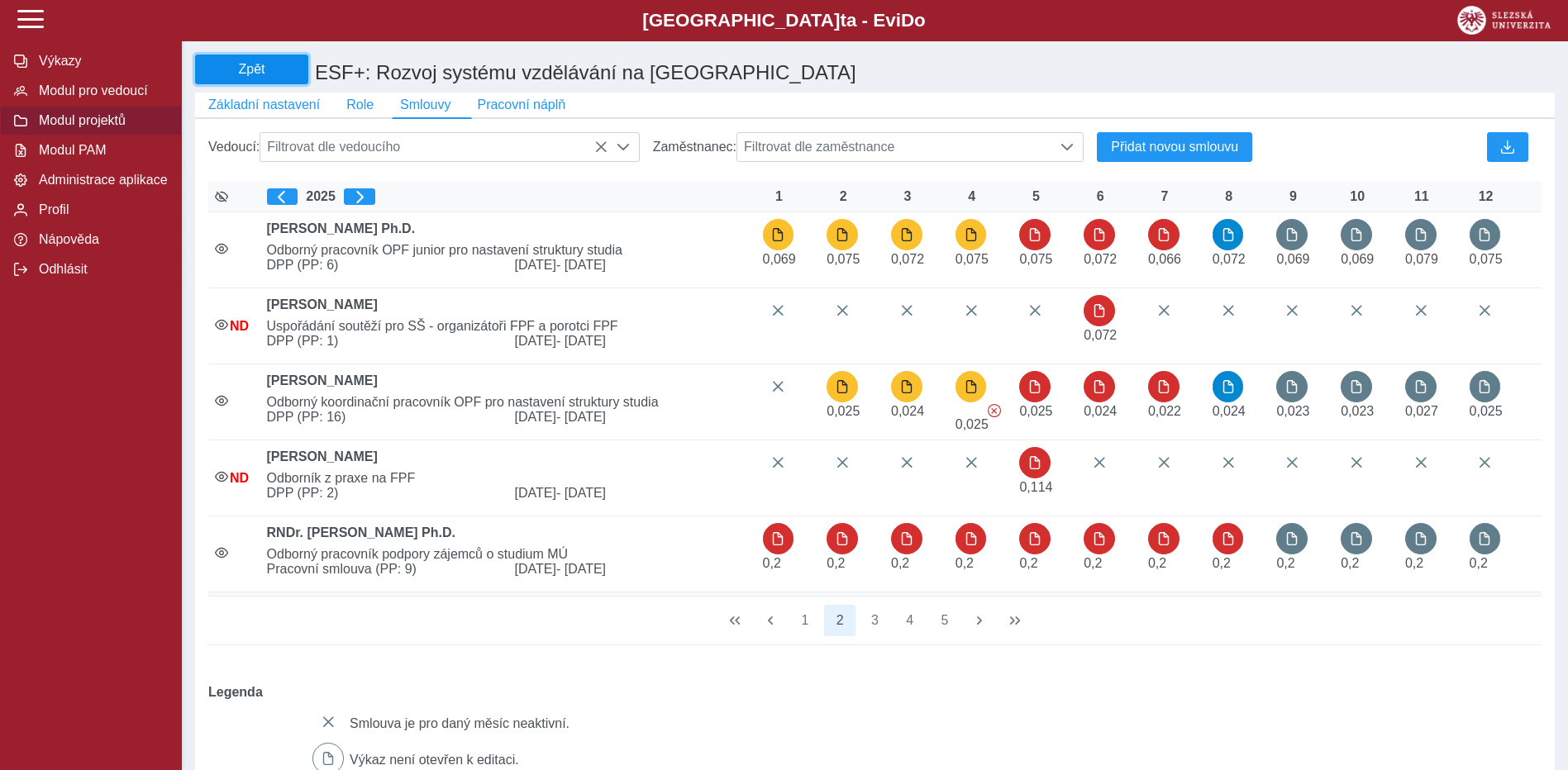
click at [249, 81] on button "Zpět" at bounding box center [251, 70] width 113 height 30
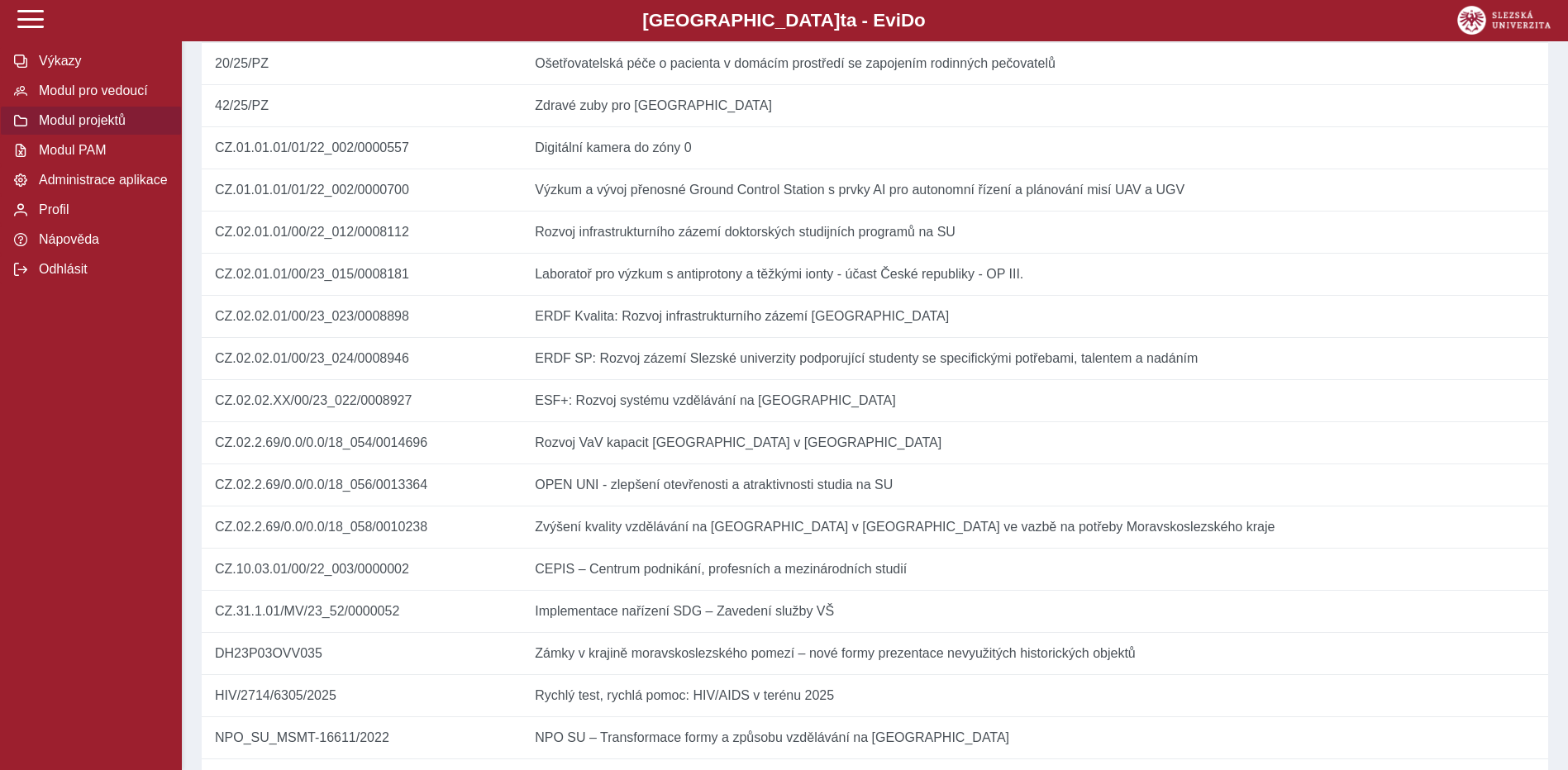
scroll to position [496, 0]
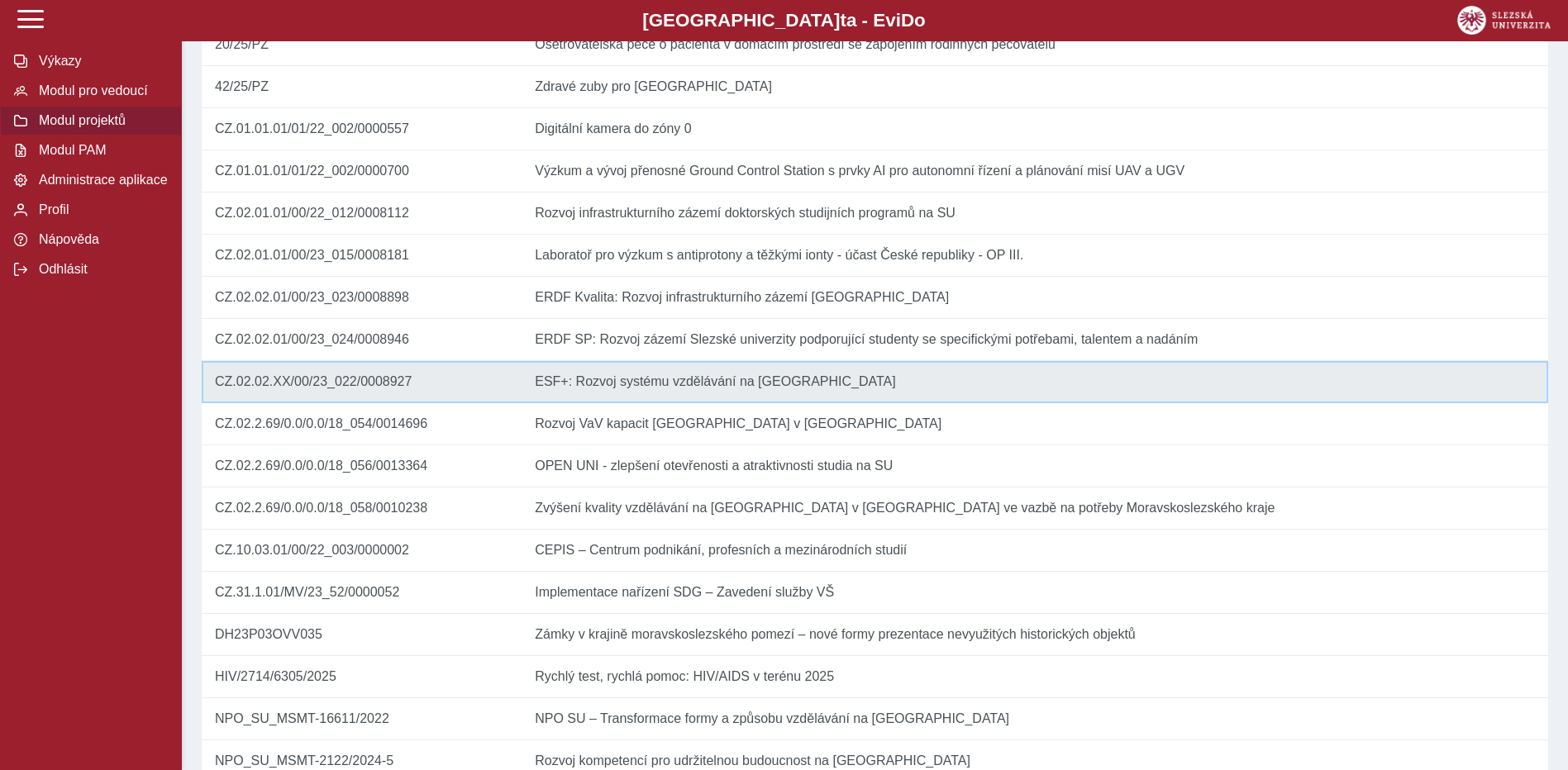
click at [699, 403] on td "Název ESF+: Rozvoj systému vzdělávání na [GEOGRAPHIC_DATA]" at bounding box center [1035, 382] width 1027 height 42
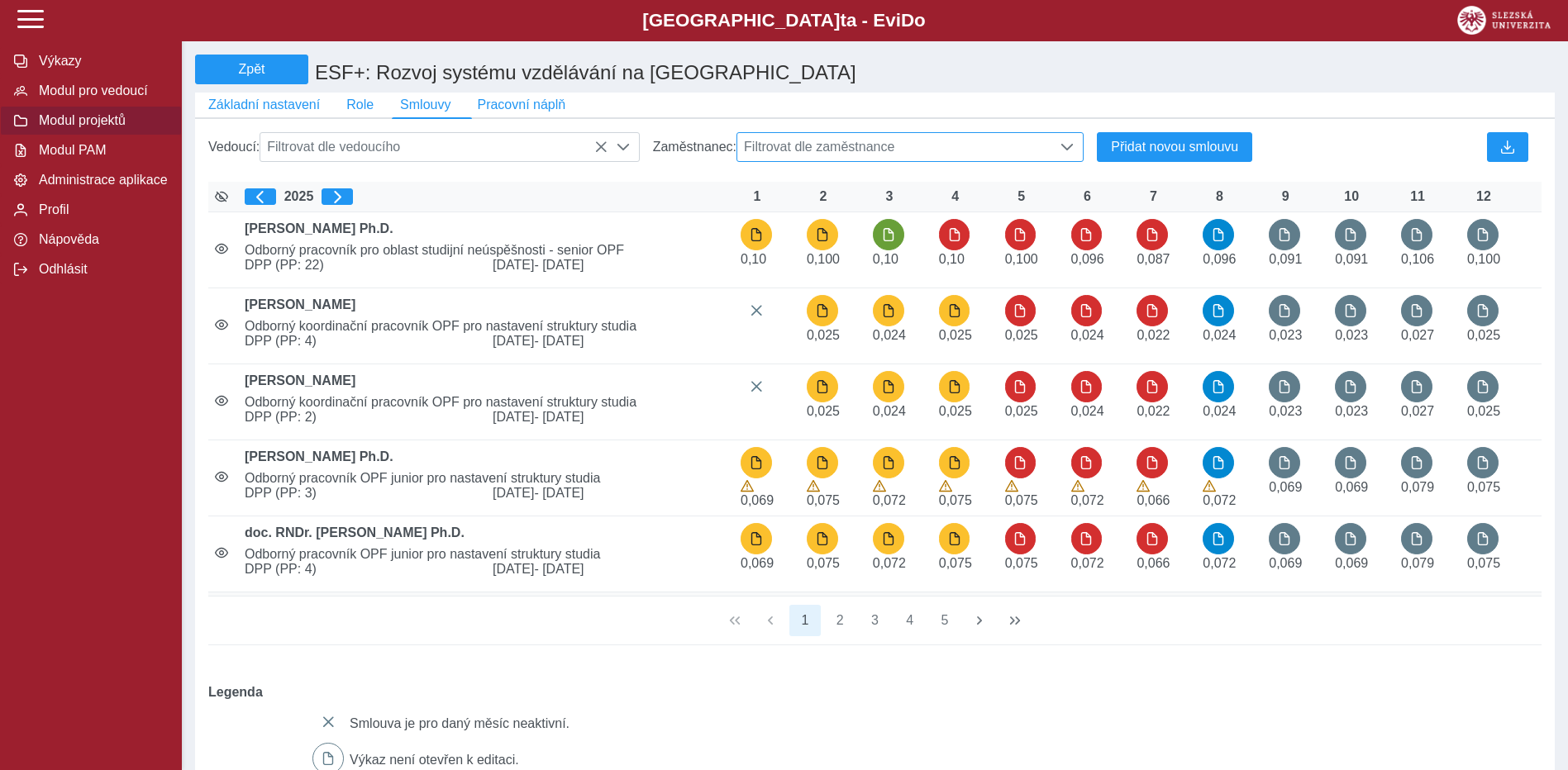
click at [848, 154] on span "Filtrovat dle zaměstnance" at bounding box center [894, 147] width 315 height 28
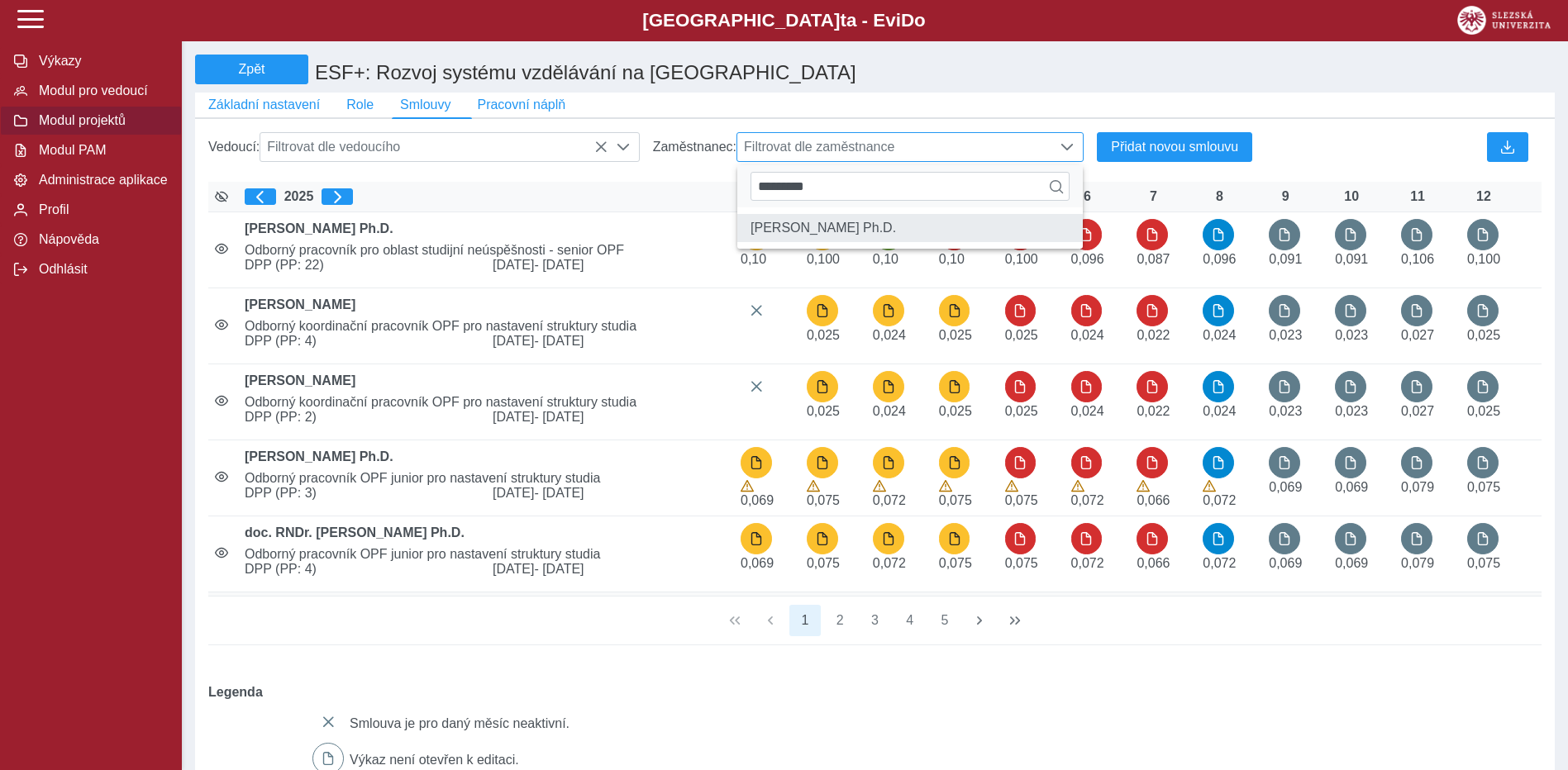
type input "*********"
click at [870, 233] on li "[PERSON_NAME] Ph.D." at bounding box center [910, 228] width 346 height 28
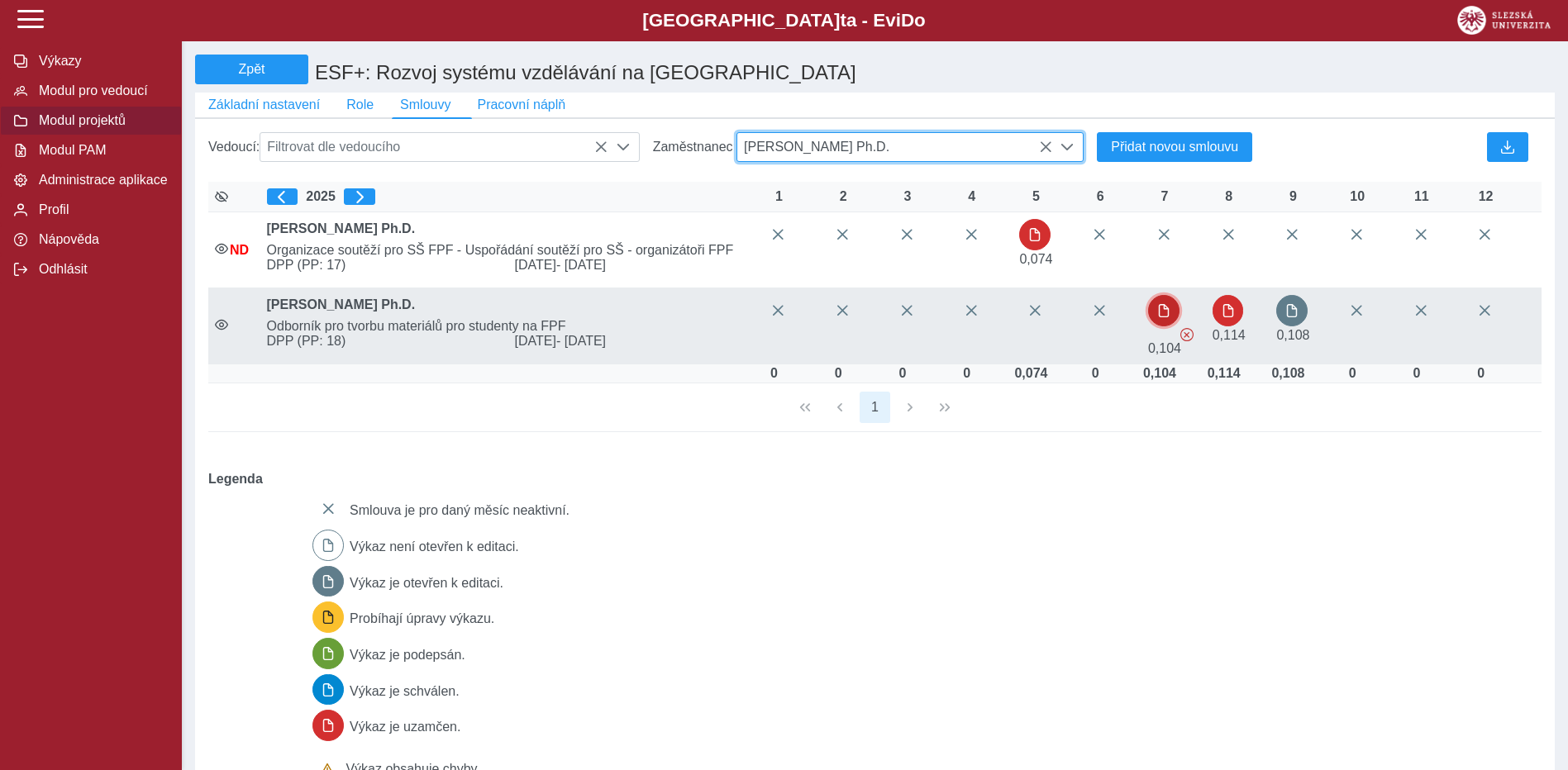
click at [1170, 317] on span "button" at bounding box center [1163, 310] width 13 height 13
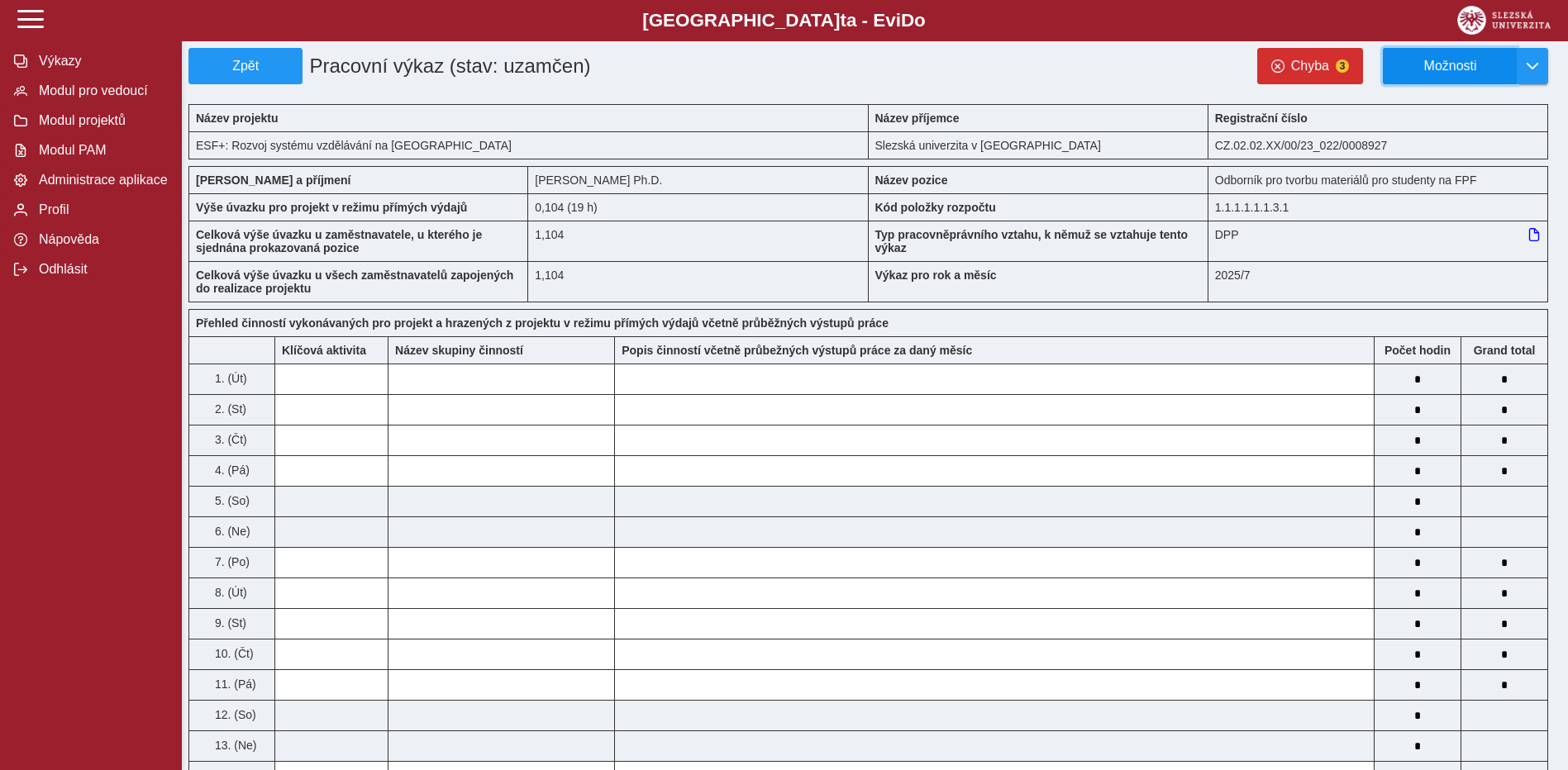
click at [1502, 65] on span "Možnosti" at bounding box center [1450, 66] width 107 height 15
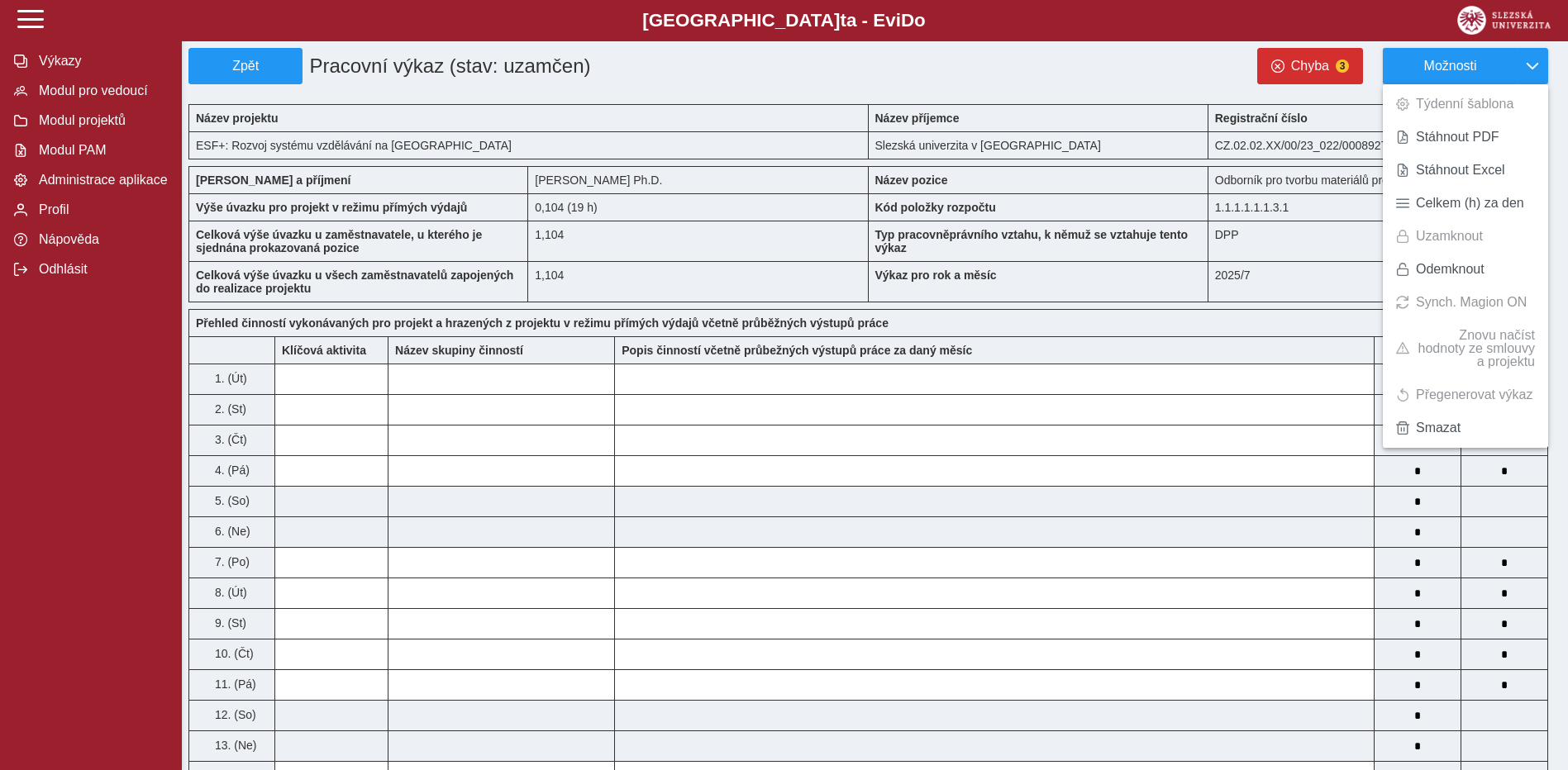
click at [1153, 62] on div "Chyba 3 Možnosti Týdenní šablona Stáhnout PDF Stáhnout Excel Celkem (h) za den …" at bounding box center [1160, 66] width 801 height 36
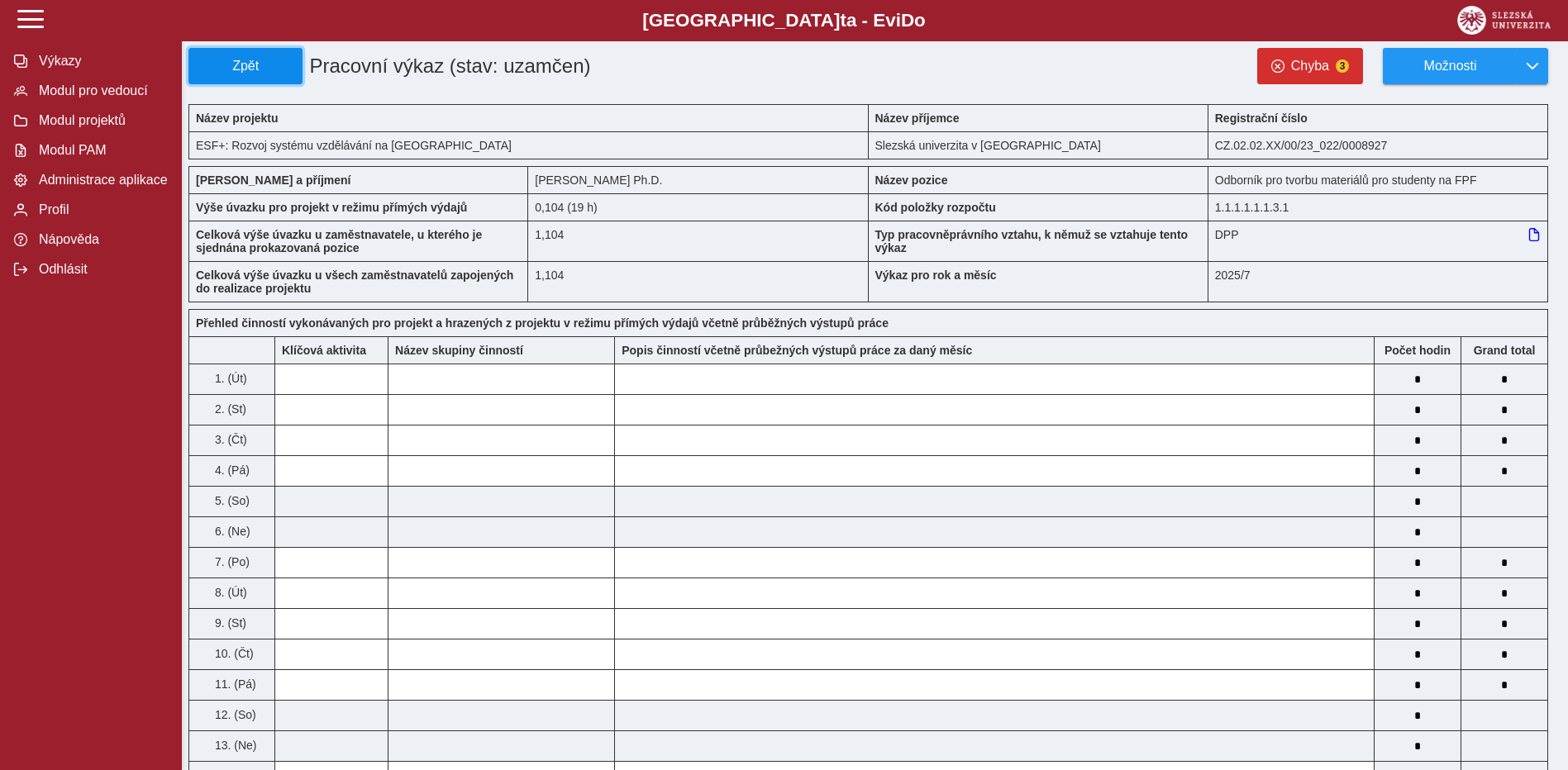
click at [226, 64] on span "Zpět" at bounding box center [245, 66] width 99 height 15
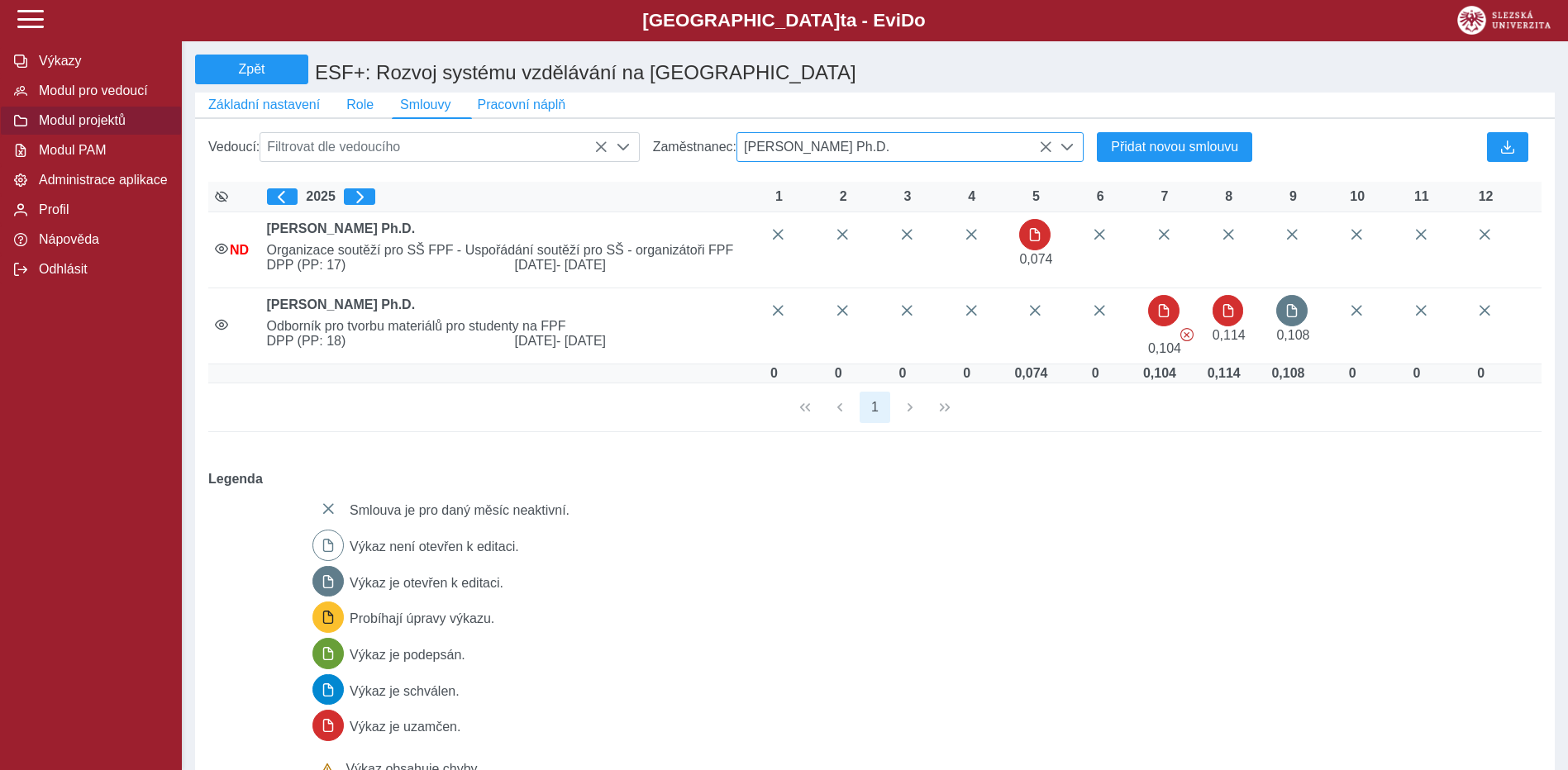
click at [946, 153] on span "[PERSON_NAME] Ph.D." at bounding box center [894, 147] width 315 height 28
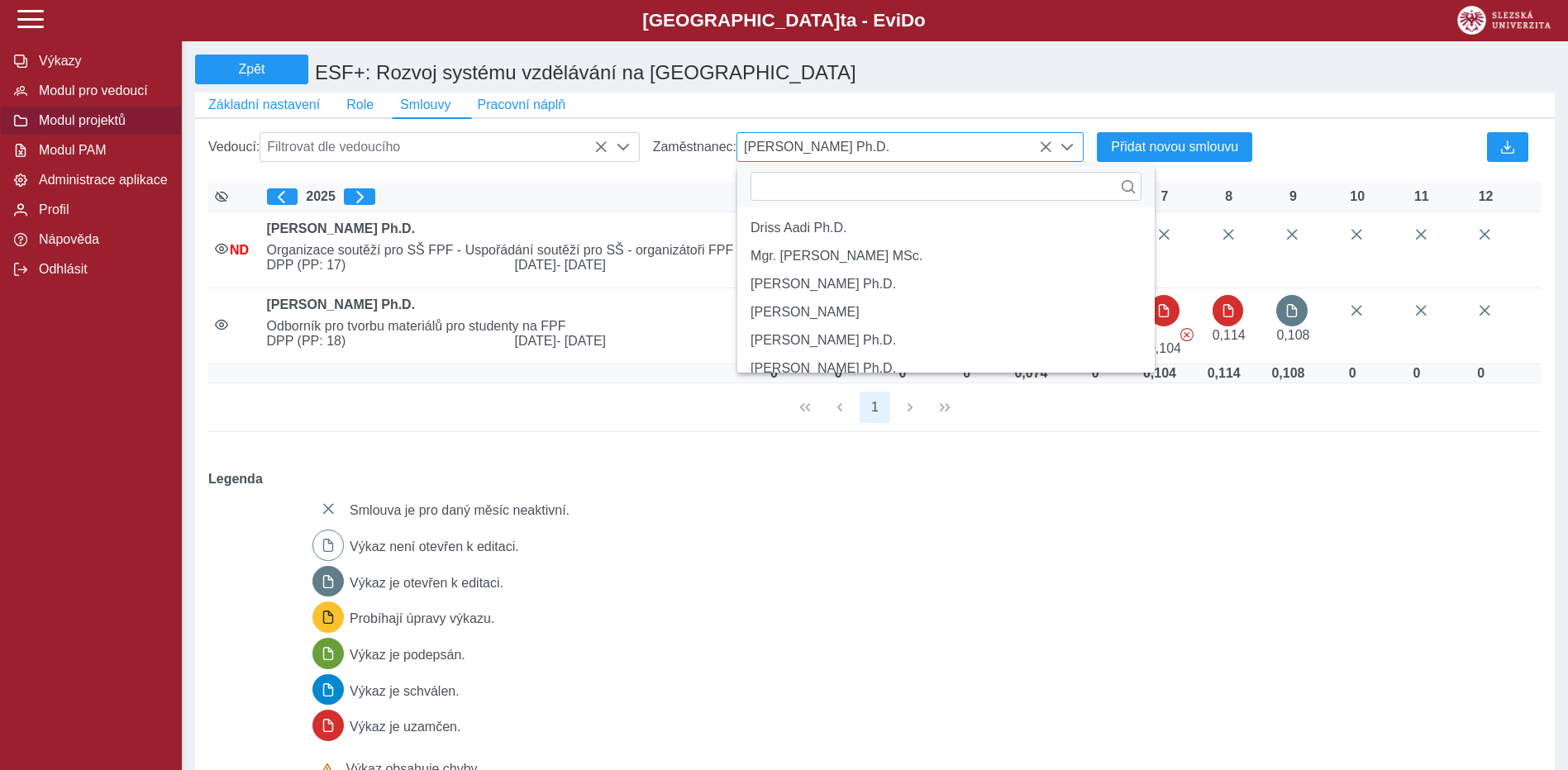
scroll to position [11, 74]
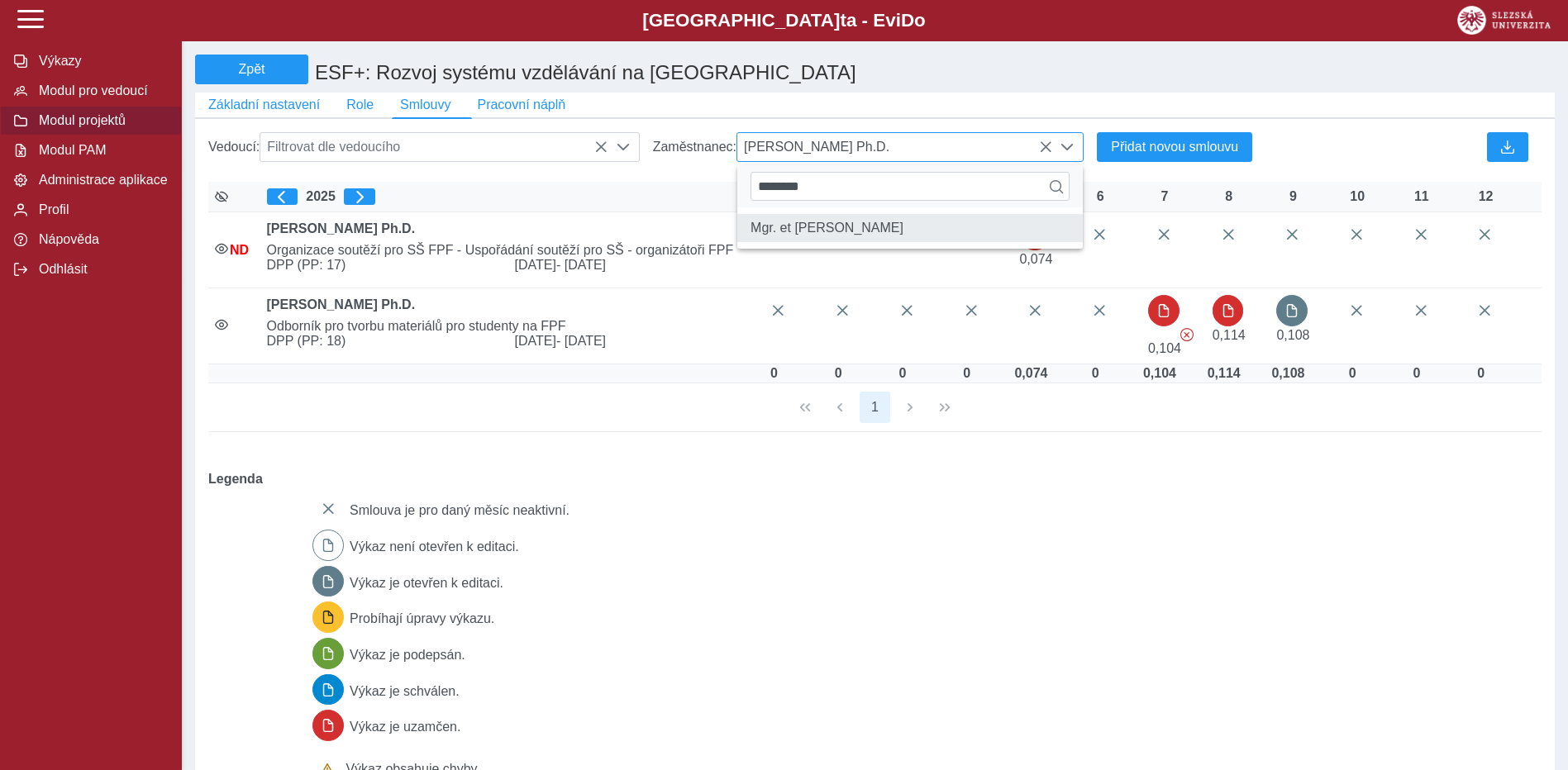
type input "********"
click at [879, 239] on li "Mgr. et [PERSON_NAME]" at bounding box center [910, 228] width 346 height 28
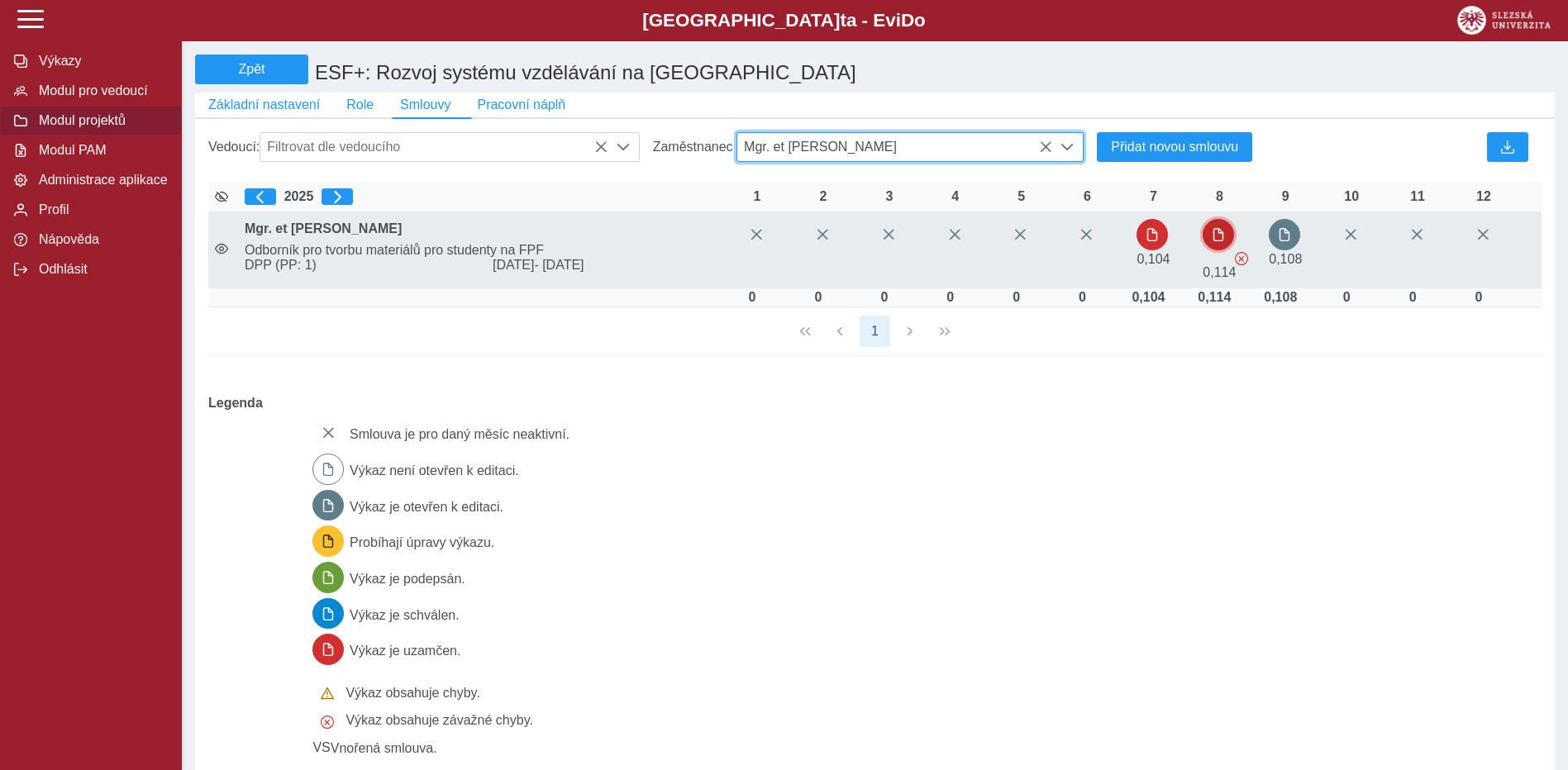
click at [1218, 250] on button "button" at bounding box center [1218, 234] width 31 height 31
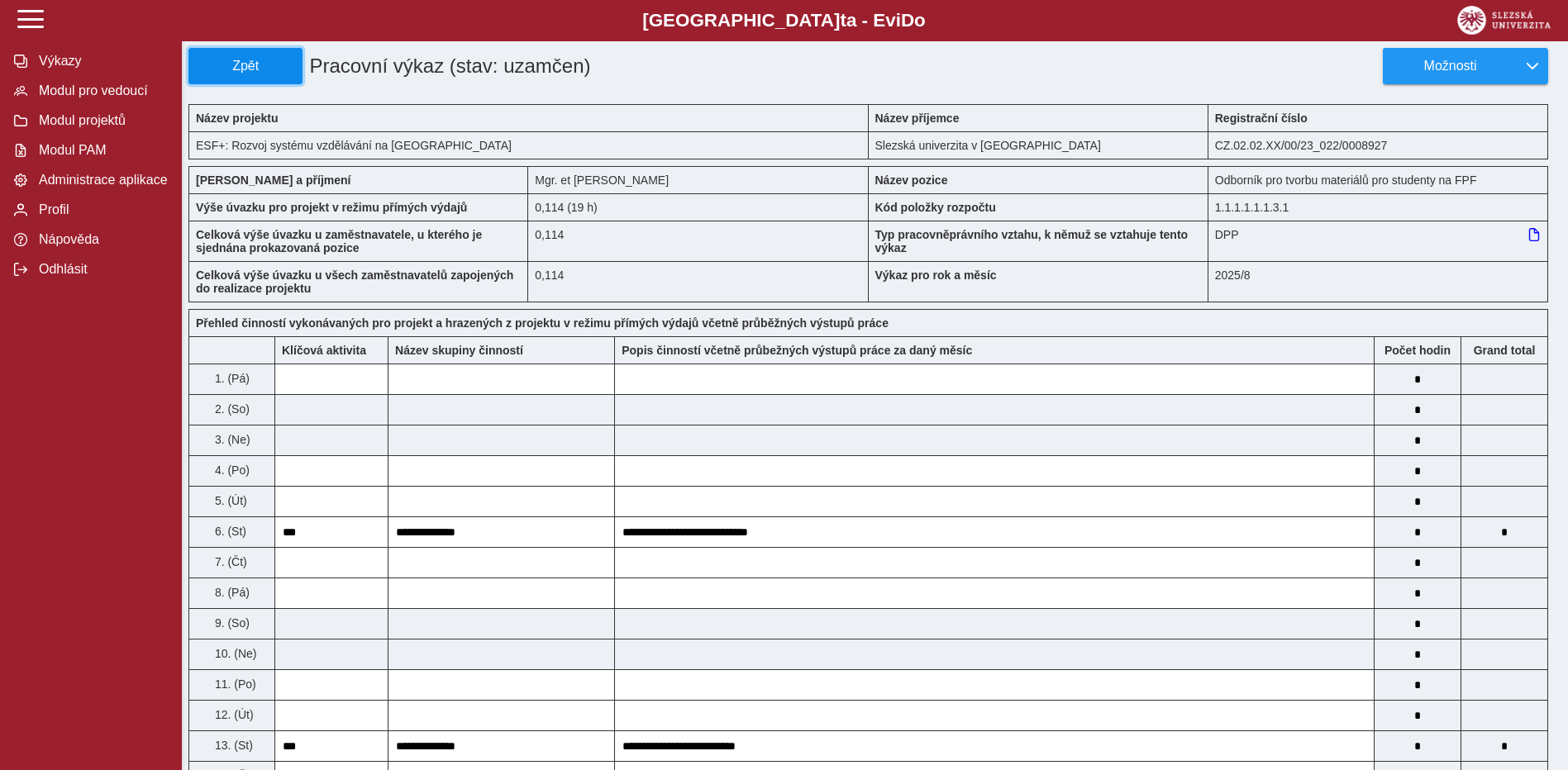
click at [288, 64] on span "Zpět" at bounding box center [245, 66] width 99 height 15
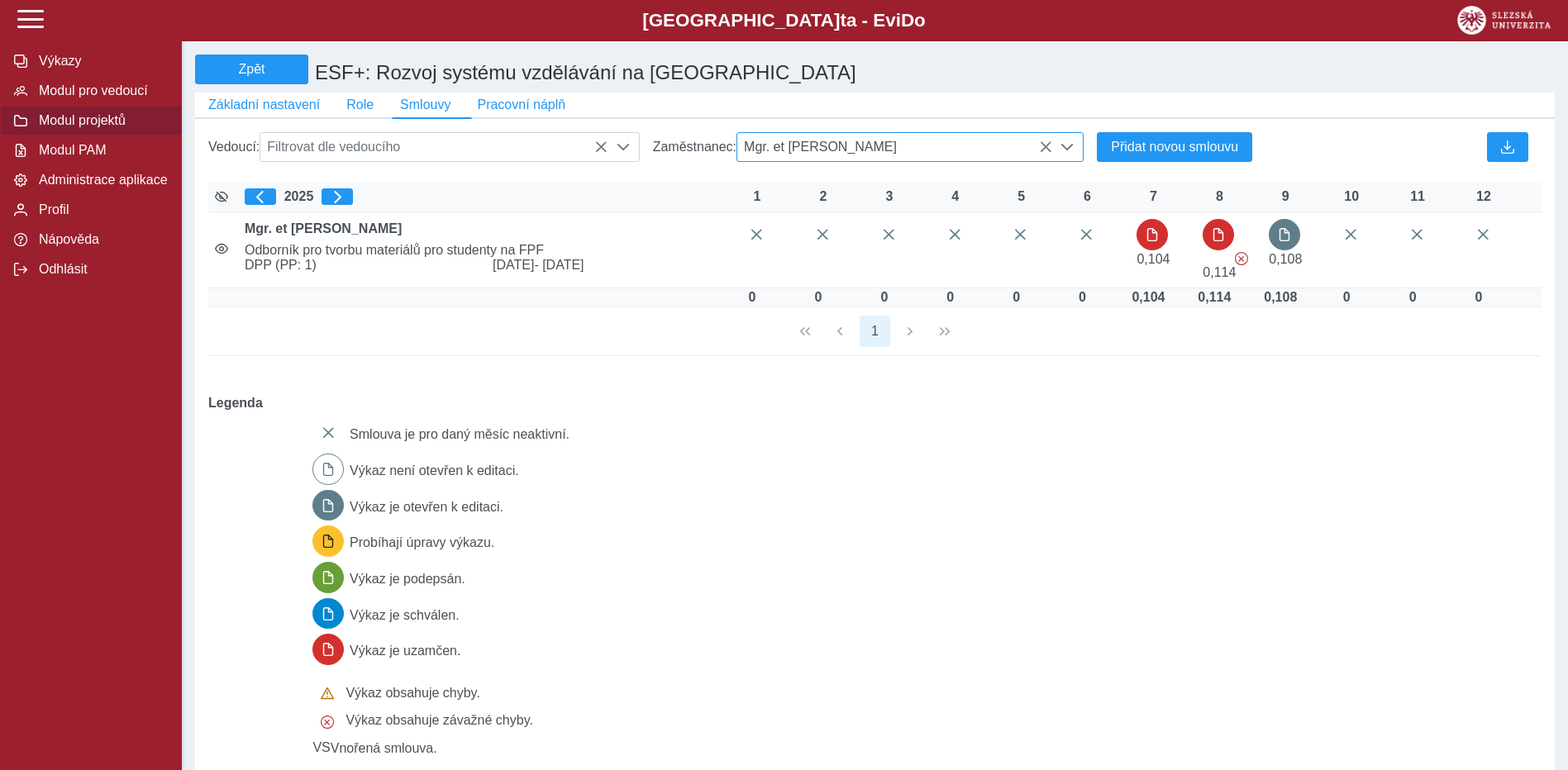
click at [1046, 150] on icon at bounding box center [1045, 147] width 13 height 13
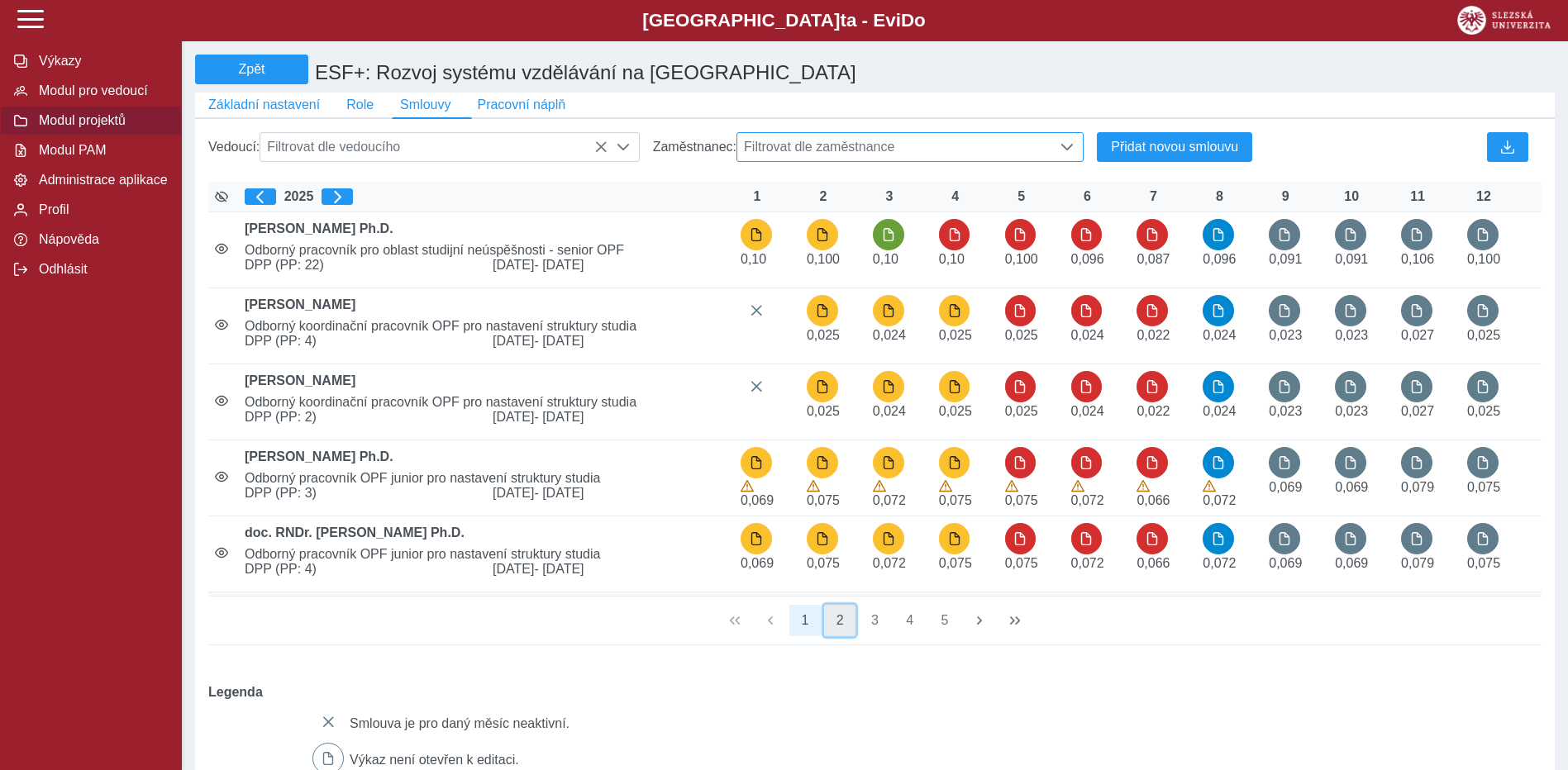
click at [841, 631] on button "2" at bounding box center [839, 620] width 31 height 31
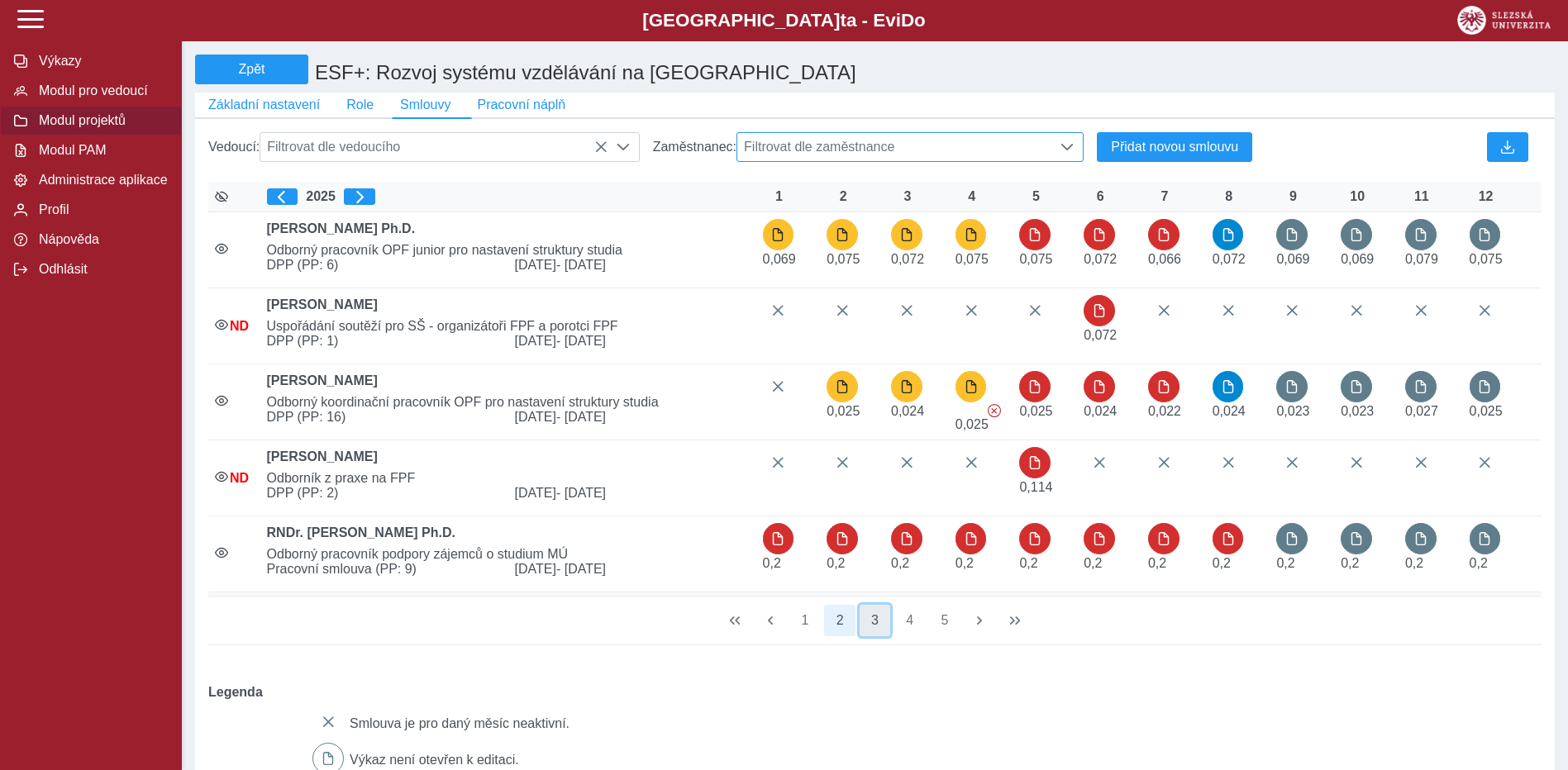
click at [878, 631] on button "3" at bounding box center [875, 620] width 31 height 31
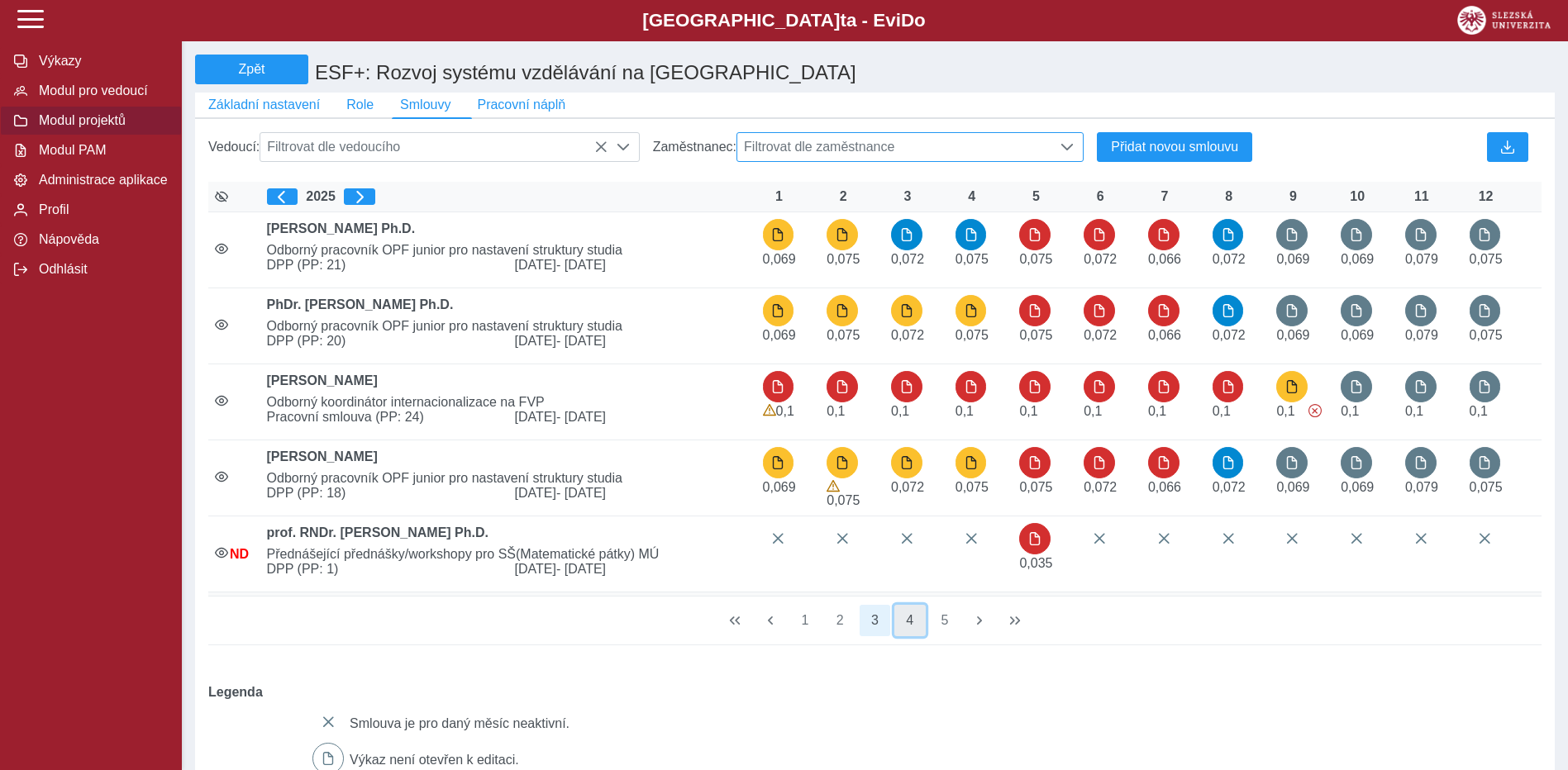
click at [914, 633] on button "4" at bounding box center [909, 620] width 31 height 31
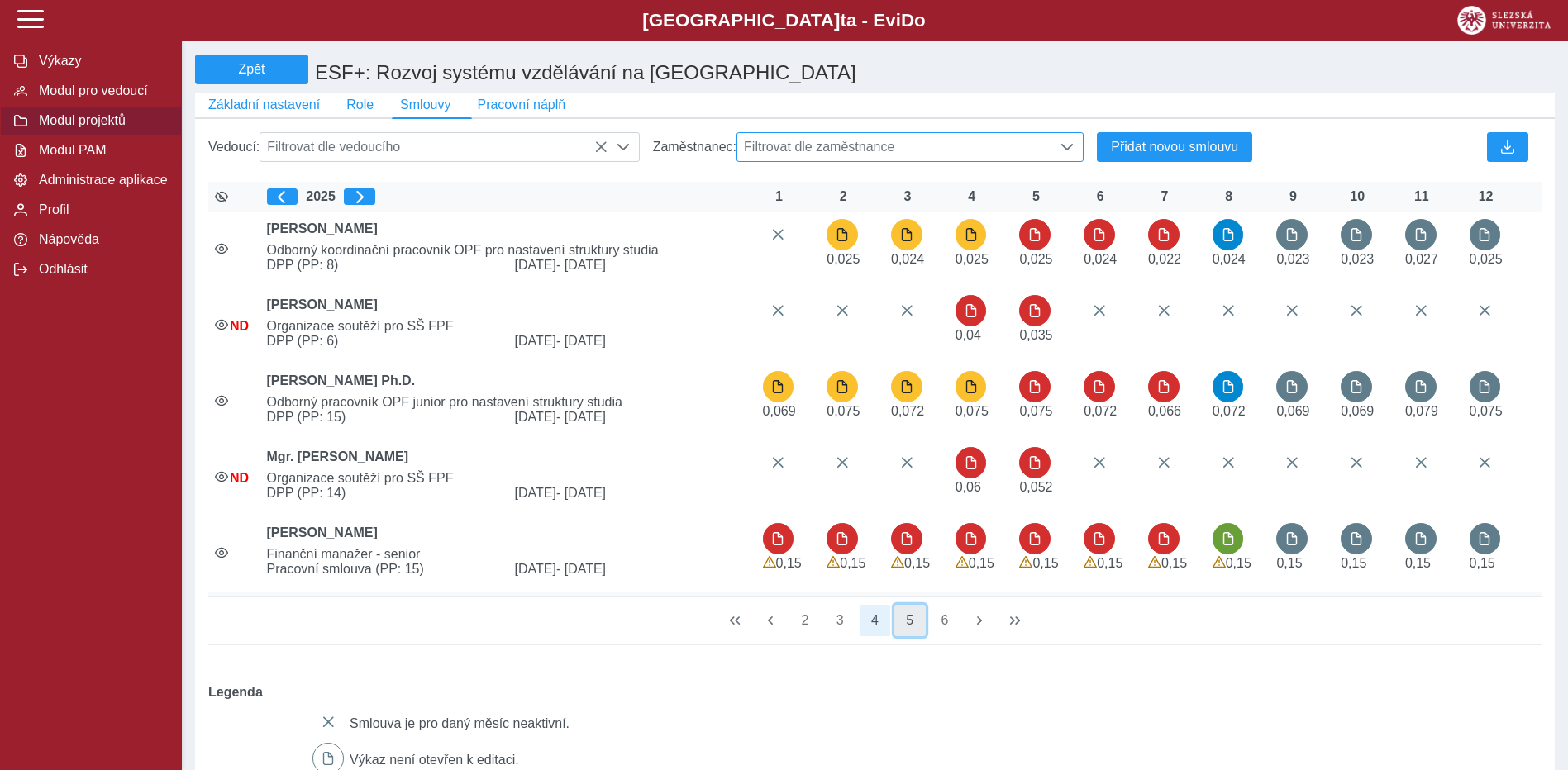
click at [916, 627] on button "5" at bounding box center [909, 620] width 31 height 31
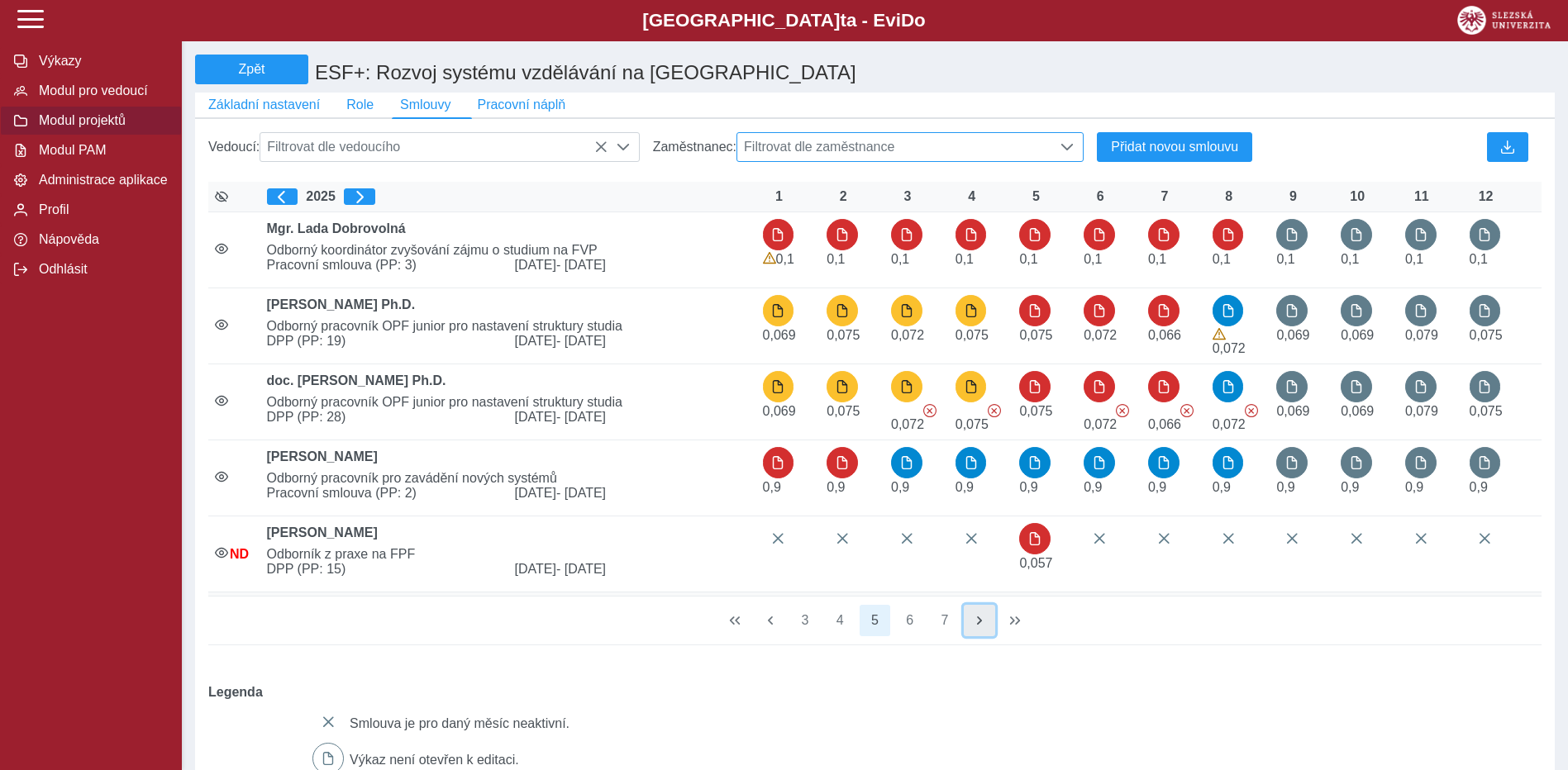
click at [985, 627] on span "button" at bounding box center [979, 620] width 13 height 13
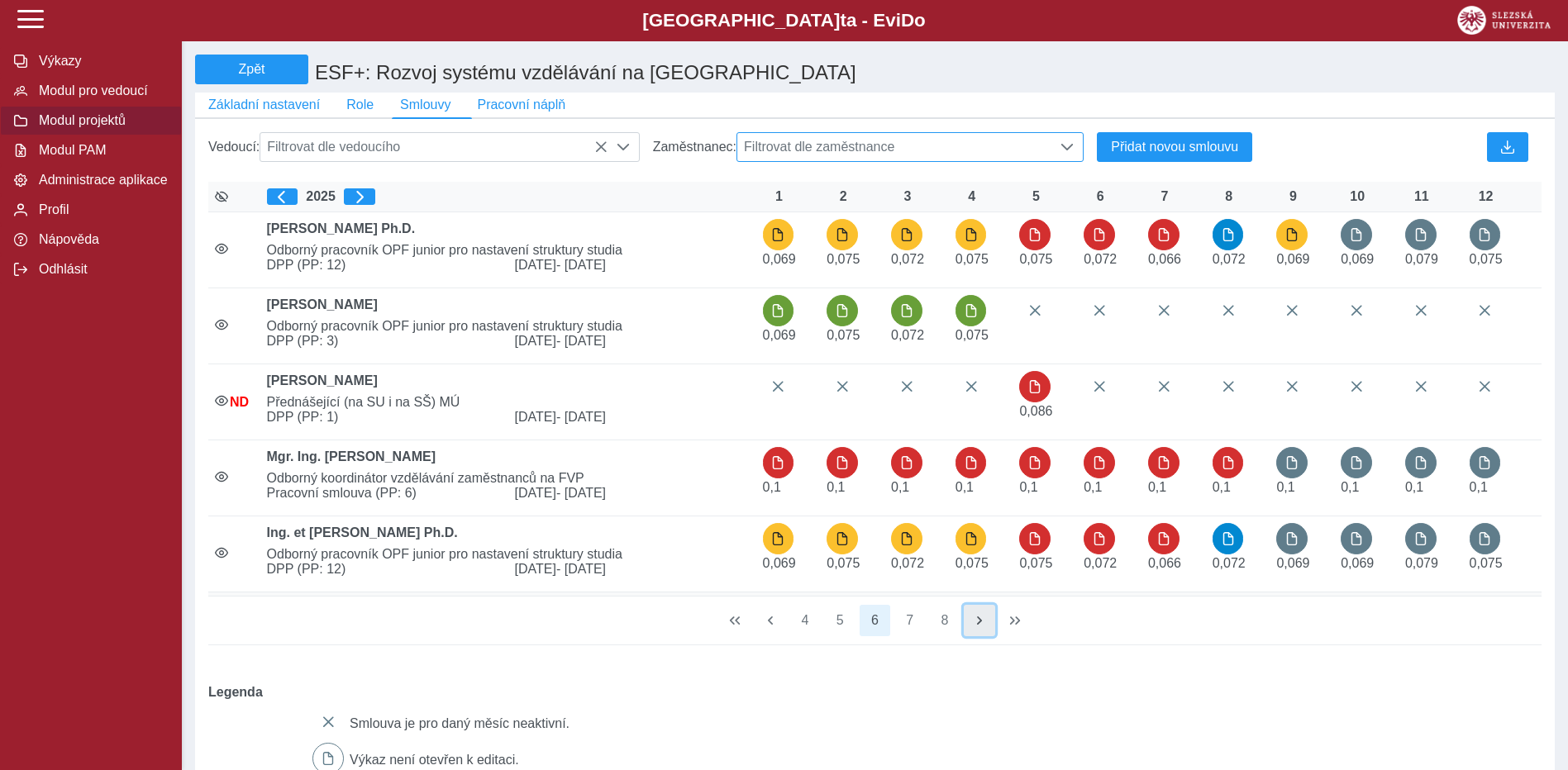
click at [985, 627] on span "button" at bounding box center [979, 620] width 13 height 13
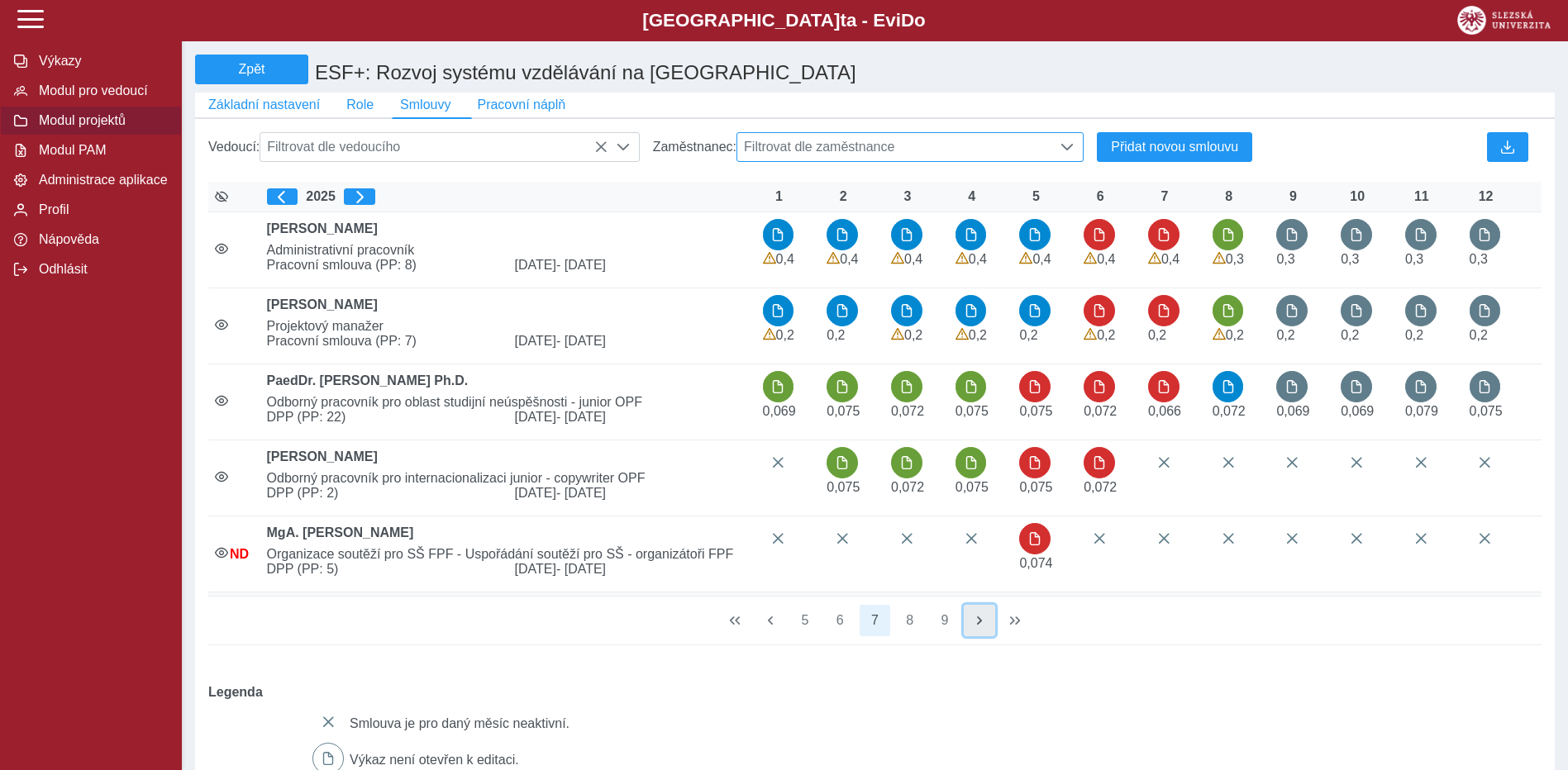
click at [985, 627] on span "button" at bounding box center [979, 620] width 13 height 13
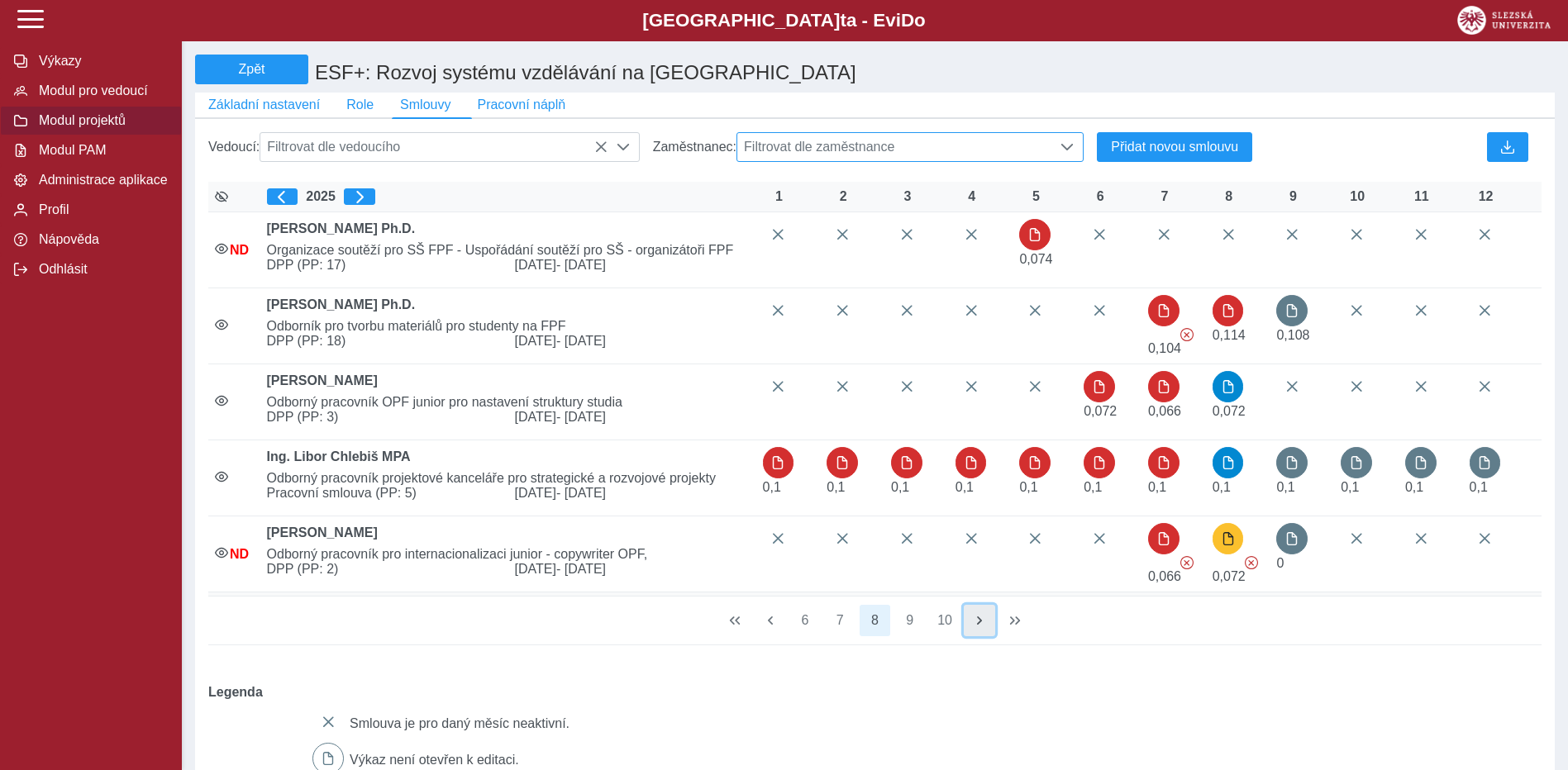
click at [985, 627] on span "button" at bounding box center [979, 620] width 13 height 13
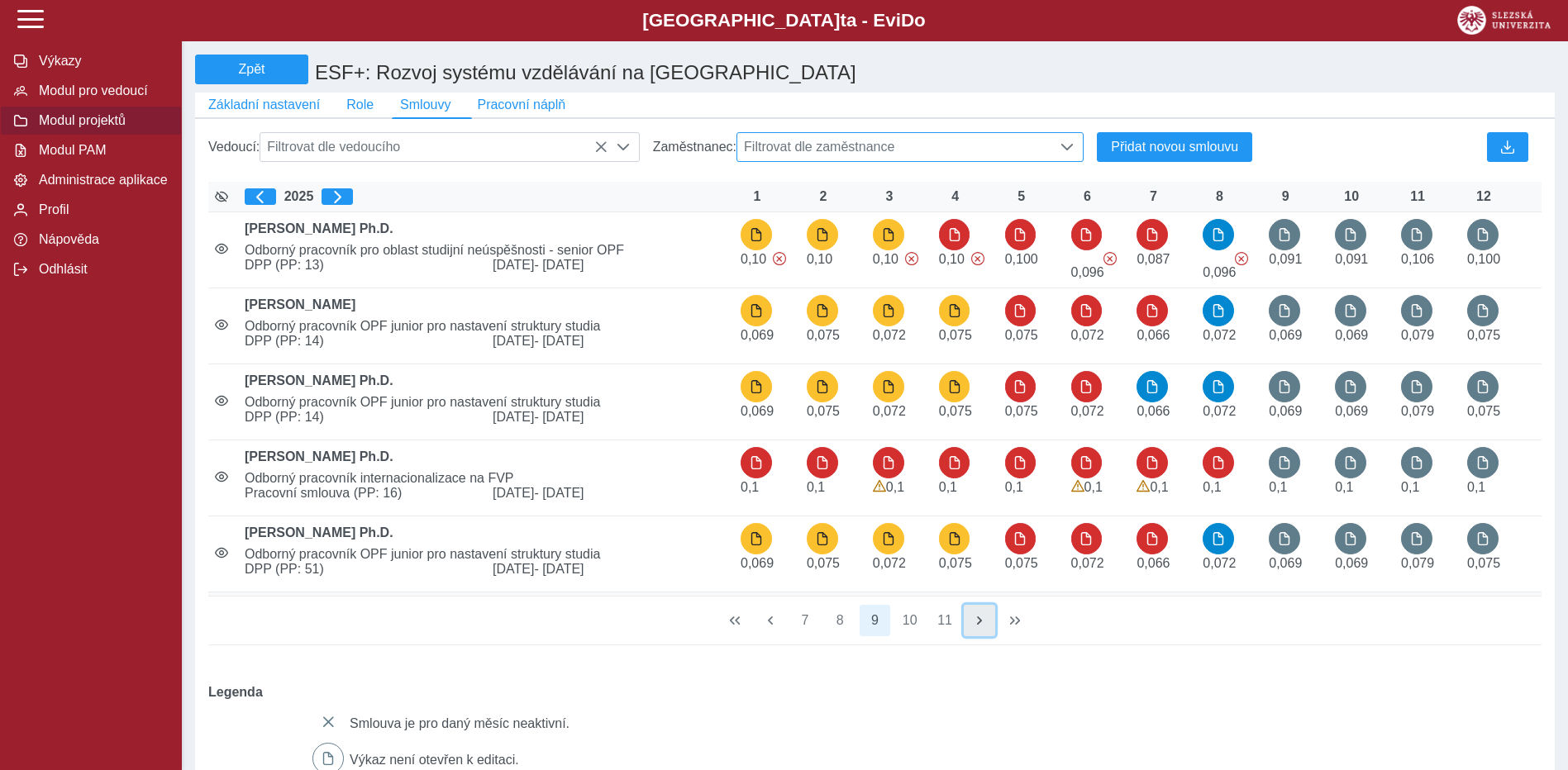
click at [985, 627] on span "button" at bounding box center [979, 620] width 13 height 13
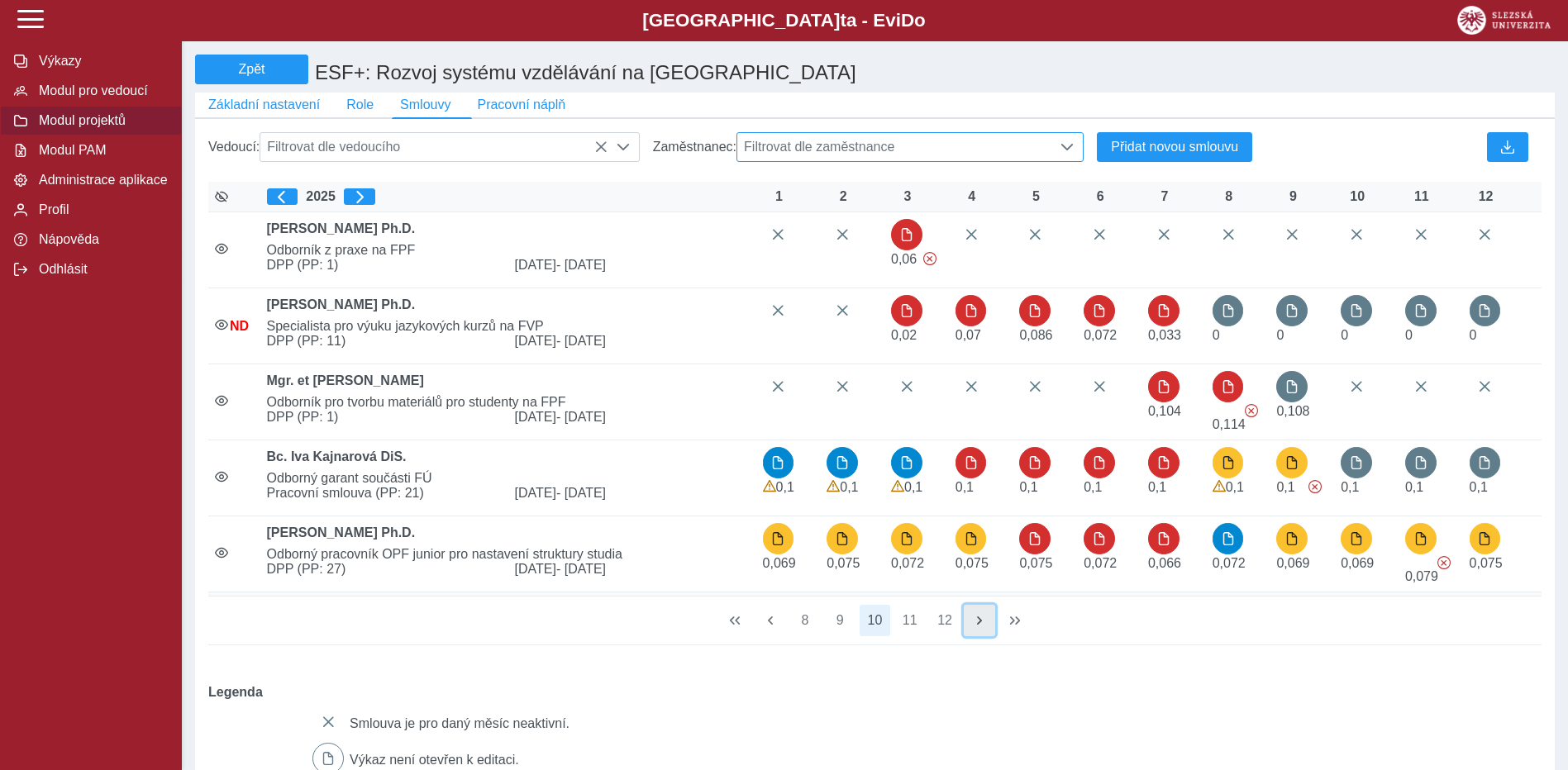
click at [985, 627] on span "button" at bounding box center [979, 620] width 13 height 13
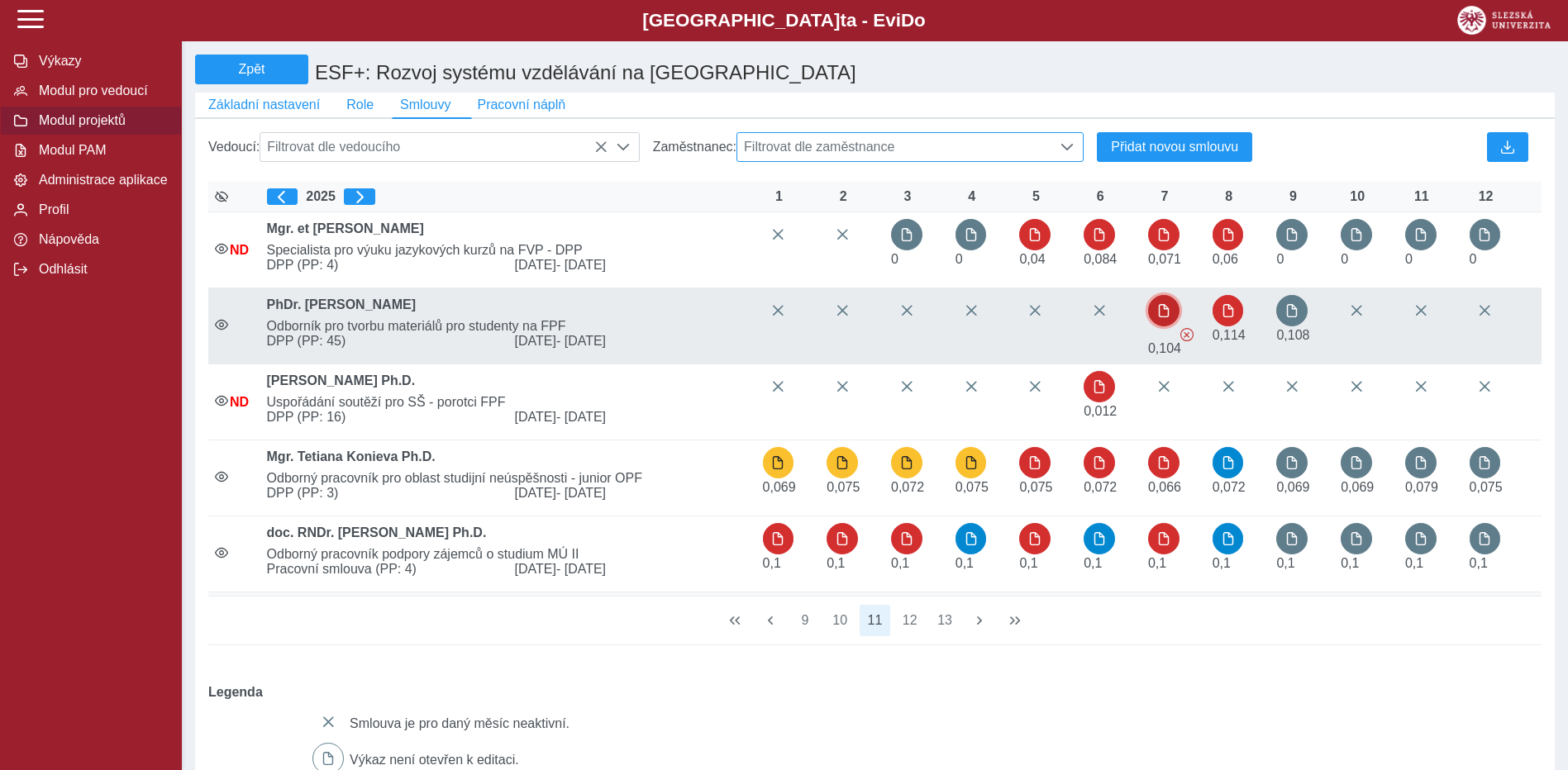
click at [1172, 309] on button "button" at bounding box center [1163, 310] width 31 height 31
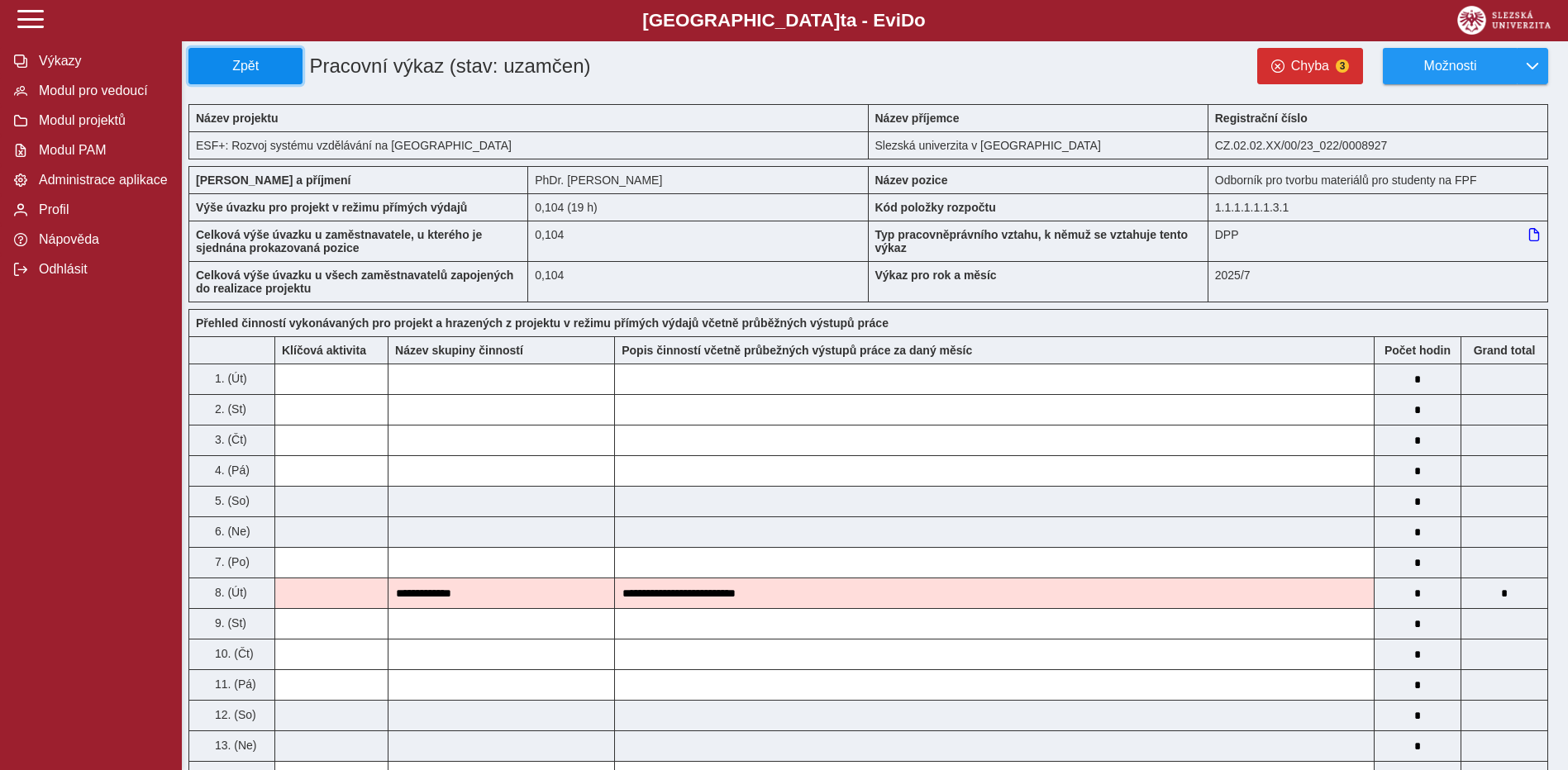
click at [232, 52] on button "Zpět" at bounding box center [245, 66] width 114 height 36
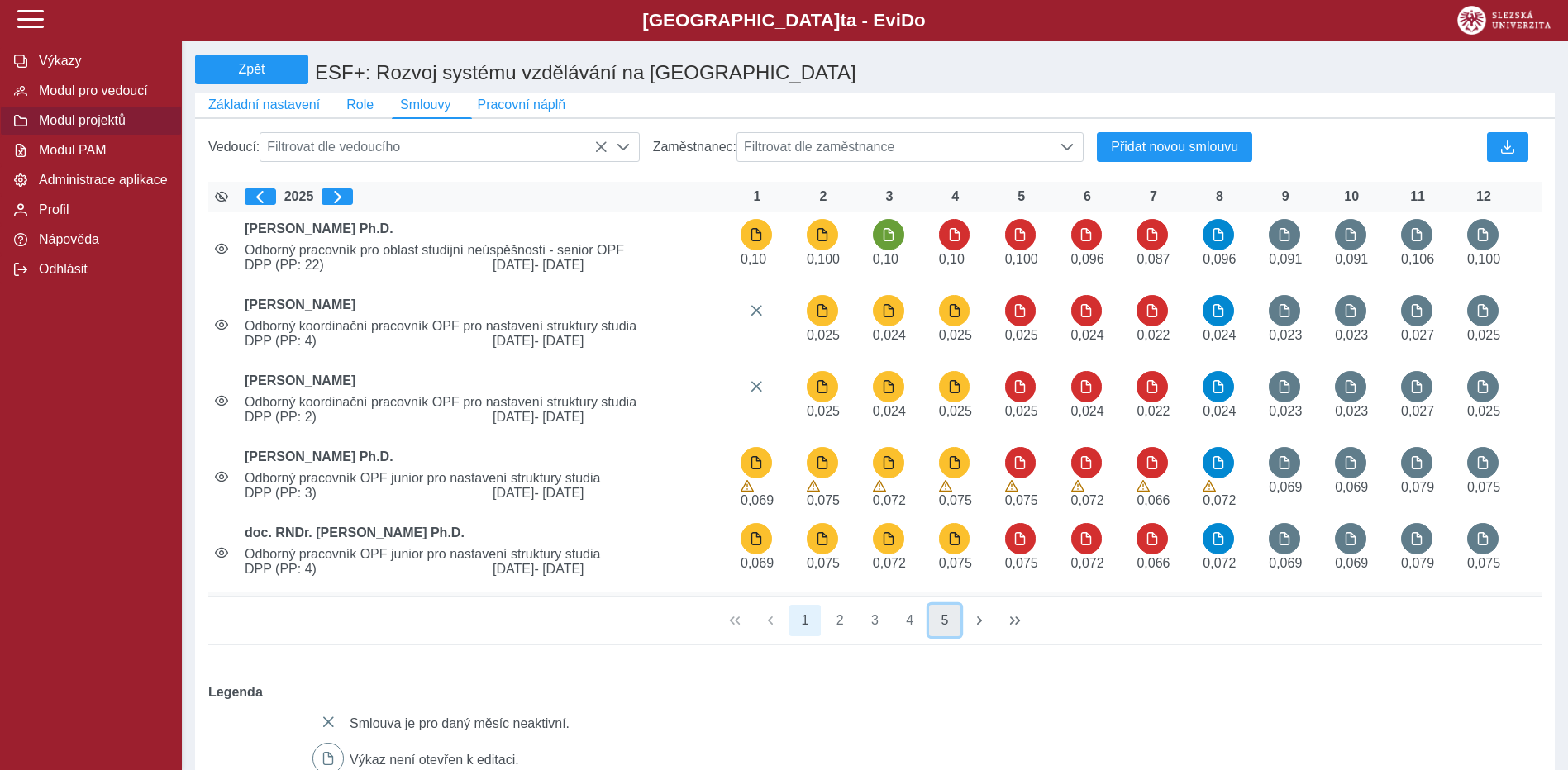
click at [951, 622] on button "5" at bounding box center [944, 620] width 31 height 31
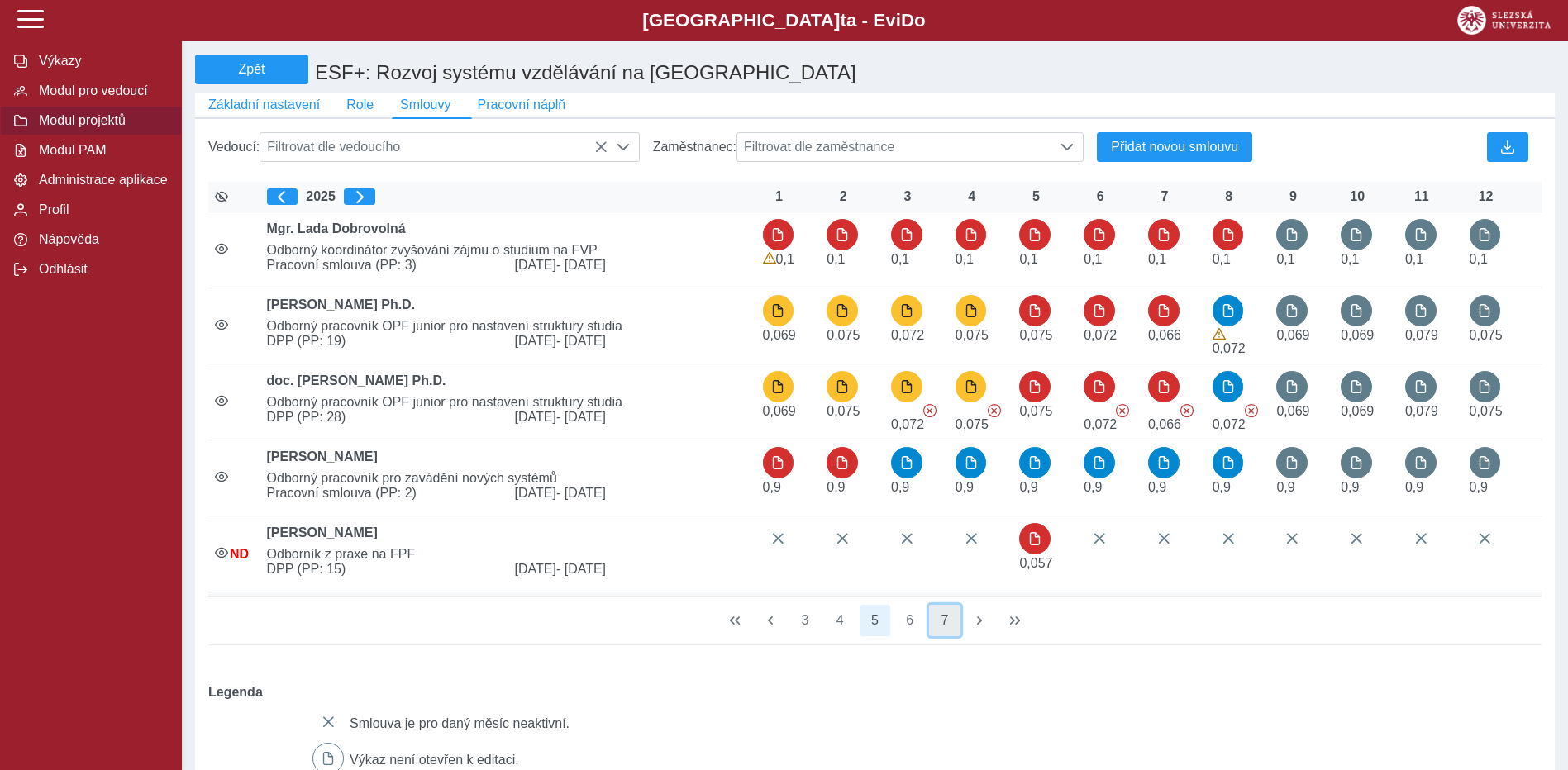
click at [951, 628] on button "7" at bounding box center [944, 620] width 31 height 31
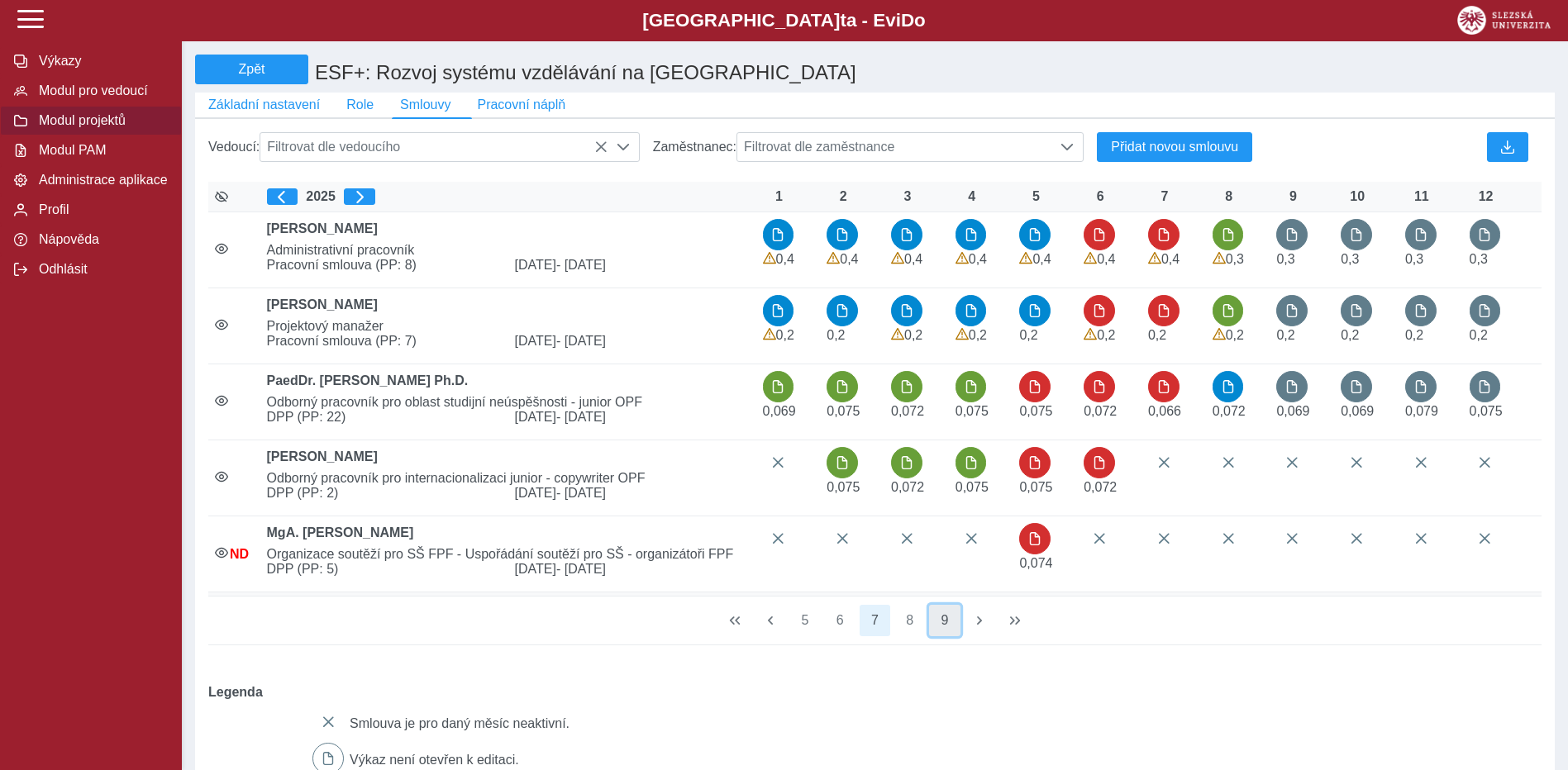
click at [942, 634] on button "9" at bounding box center [944, 620] width 31 height 31
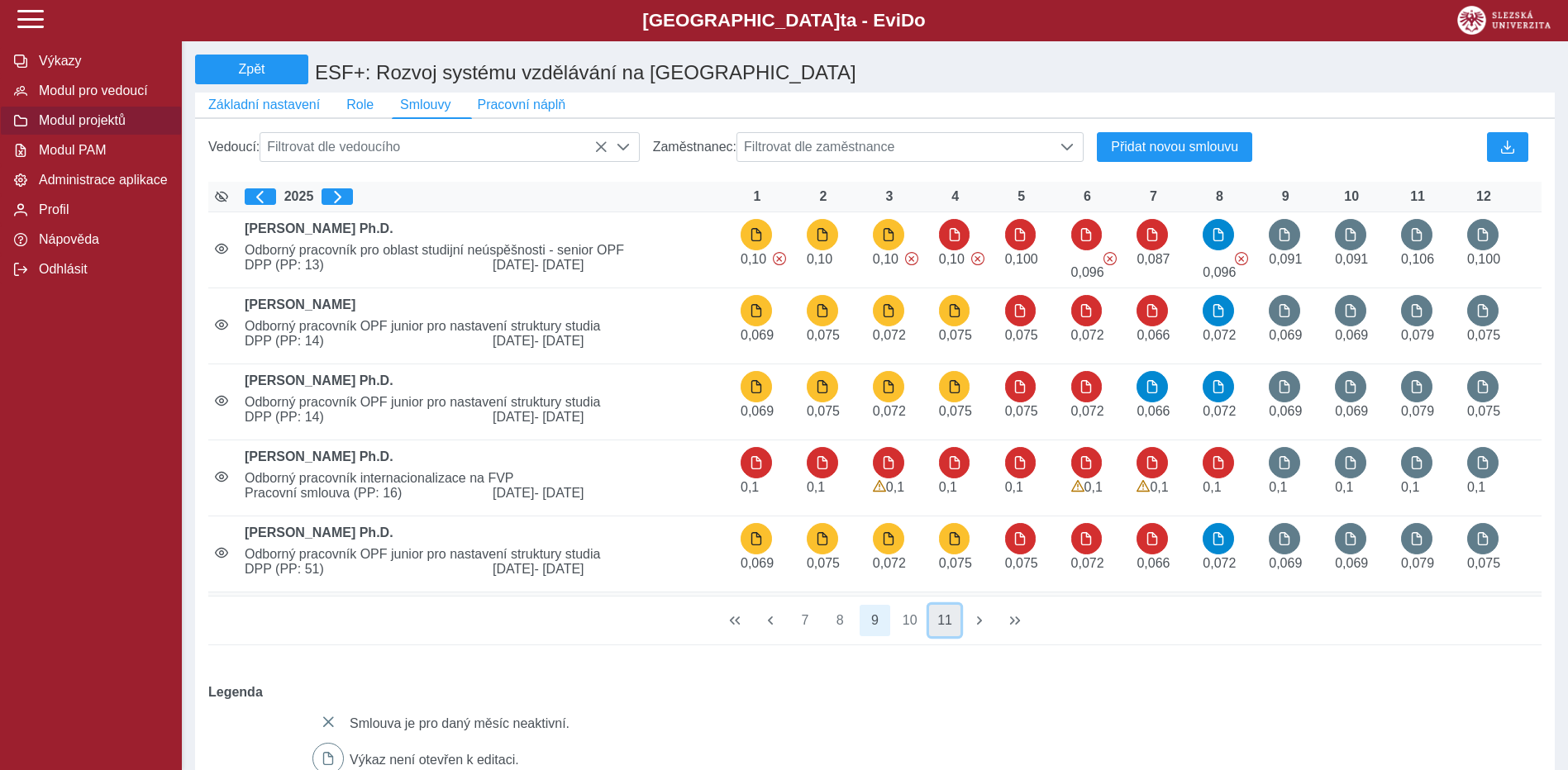
click at [944, 625] on button "11" at bounding box center [944, 620] width 31 height 31
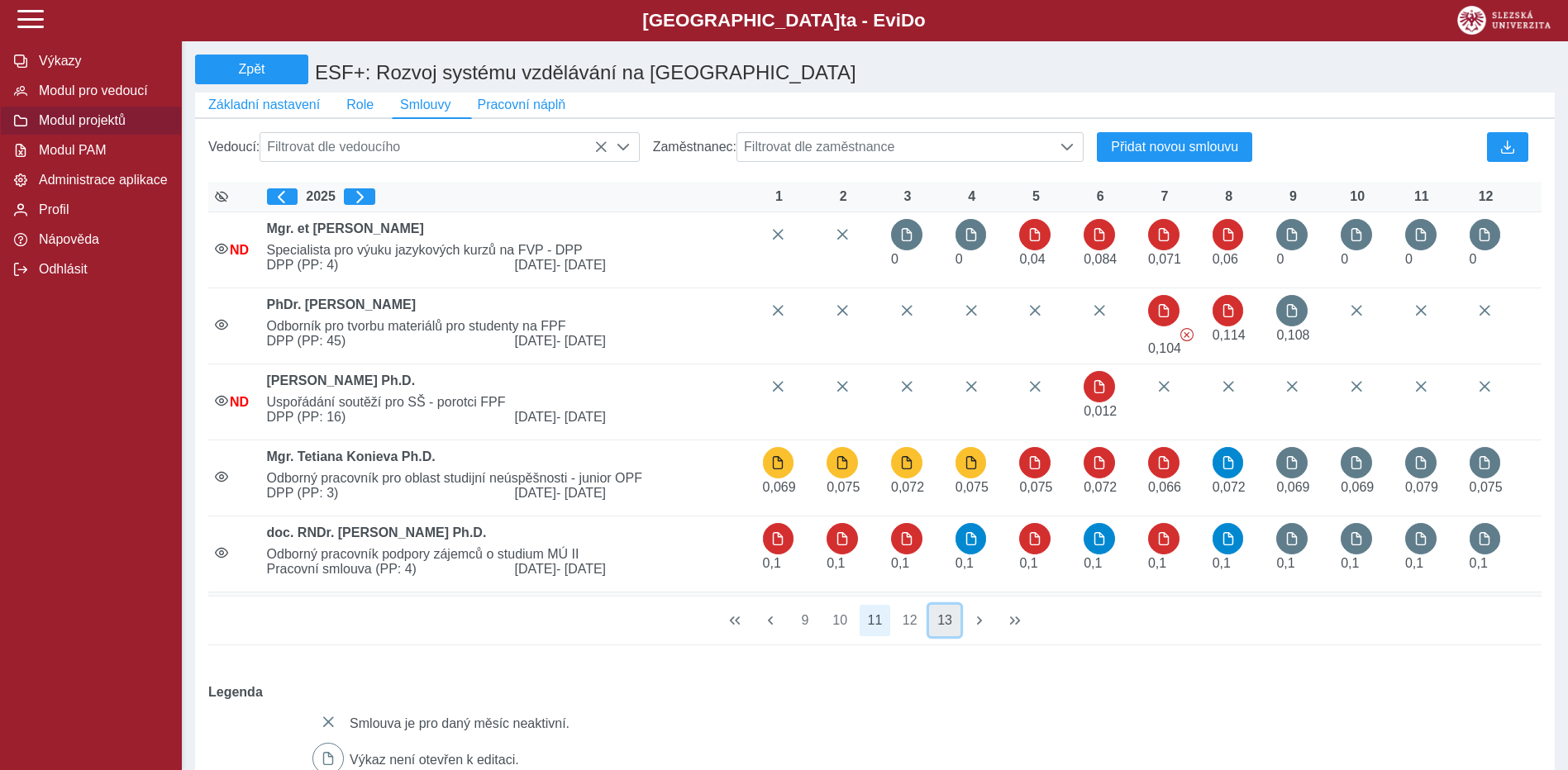
click at [945, 636] on button "13" at bounding box center [944, 620] width 31 height 31
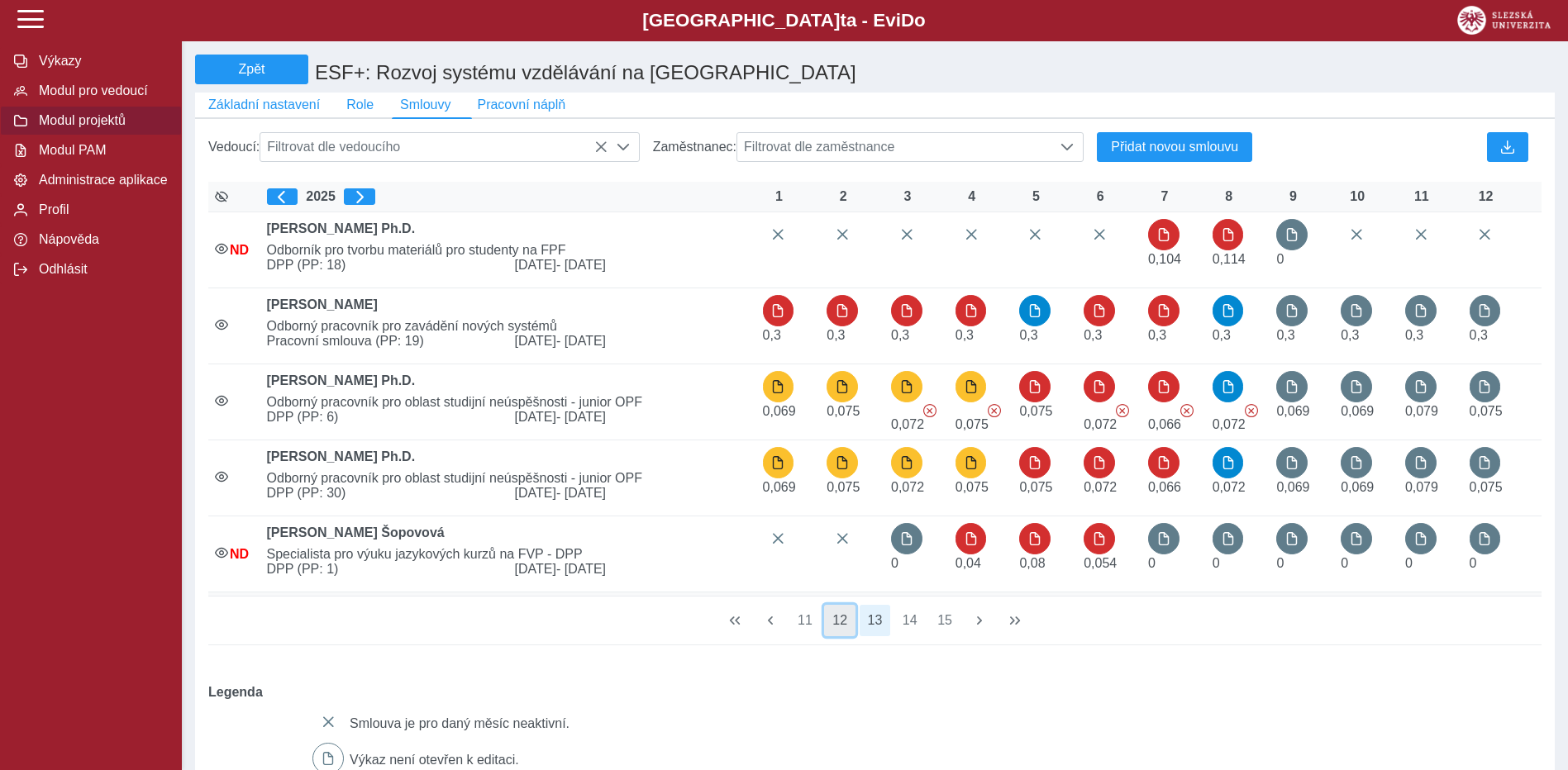
click at [844, 626] on button "12" at bounding box center [839, 620] width 31 height 31
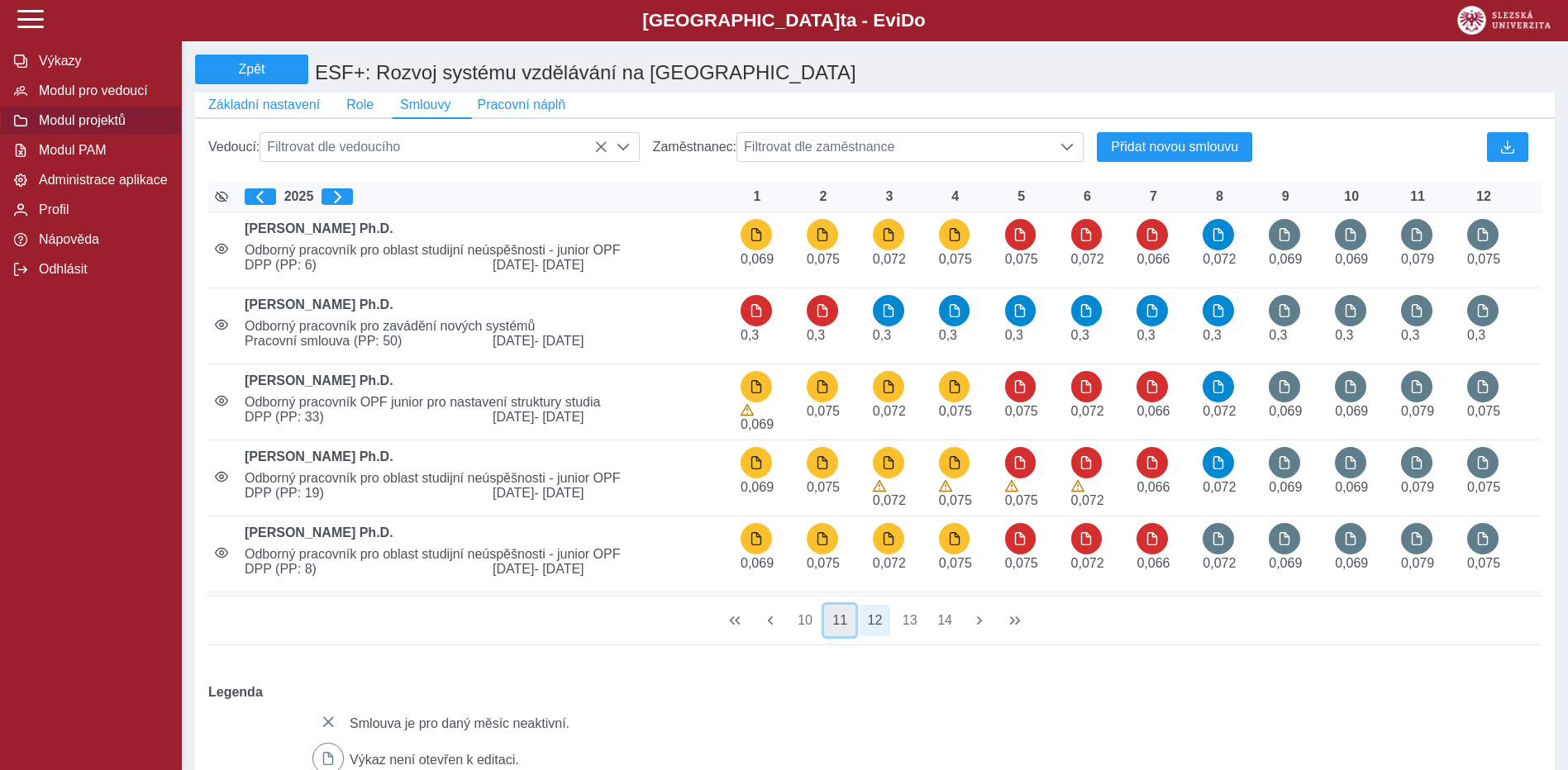
click at [842, 627] on button "11" at bounding box center [839, 620] width 31 height 31
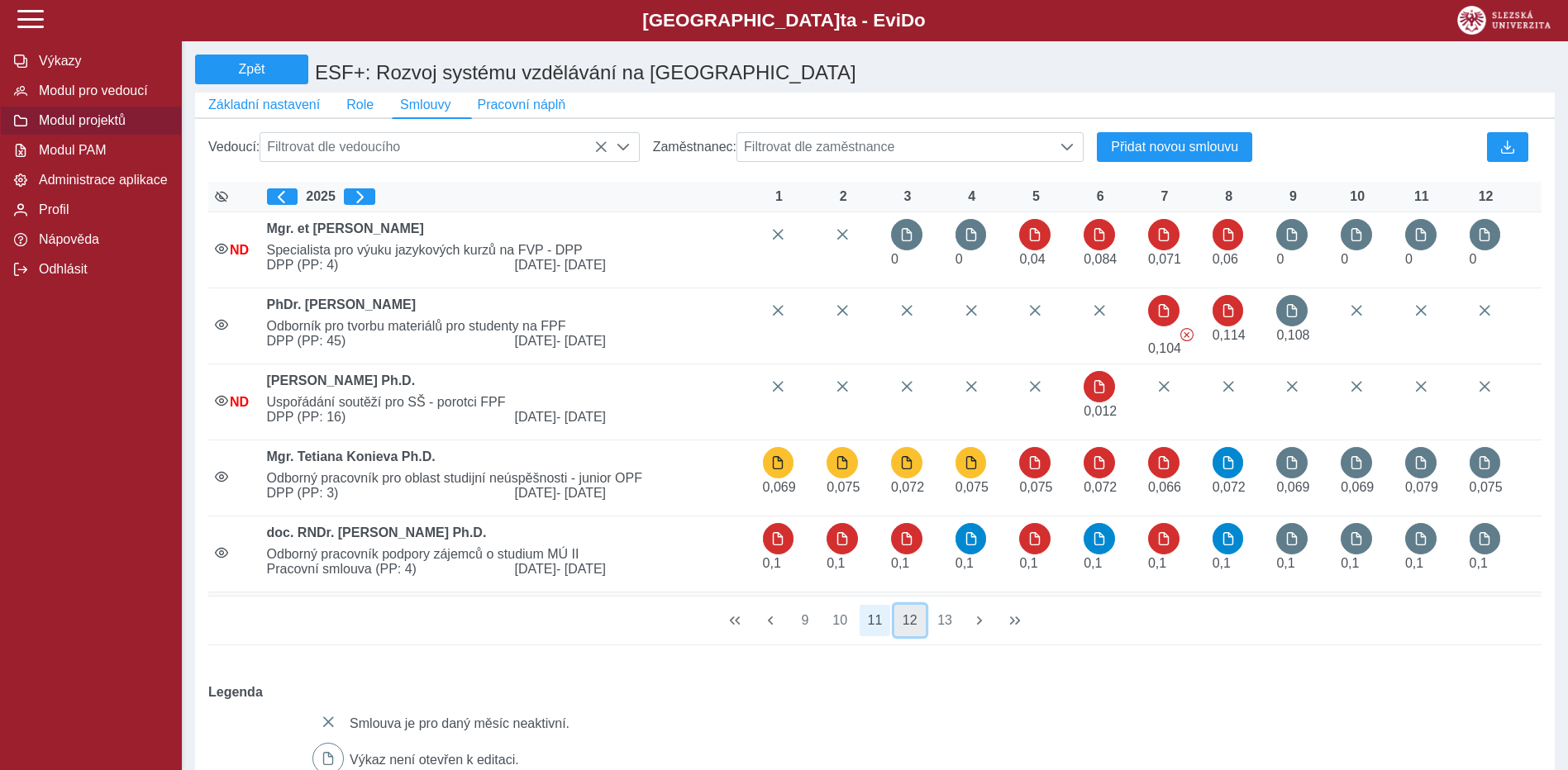
click at [911, 630] on button "12" at bounding box center [909, 620] width 31 height 31
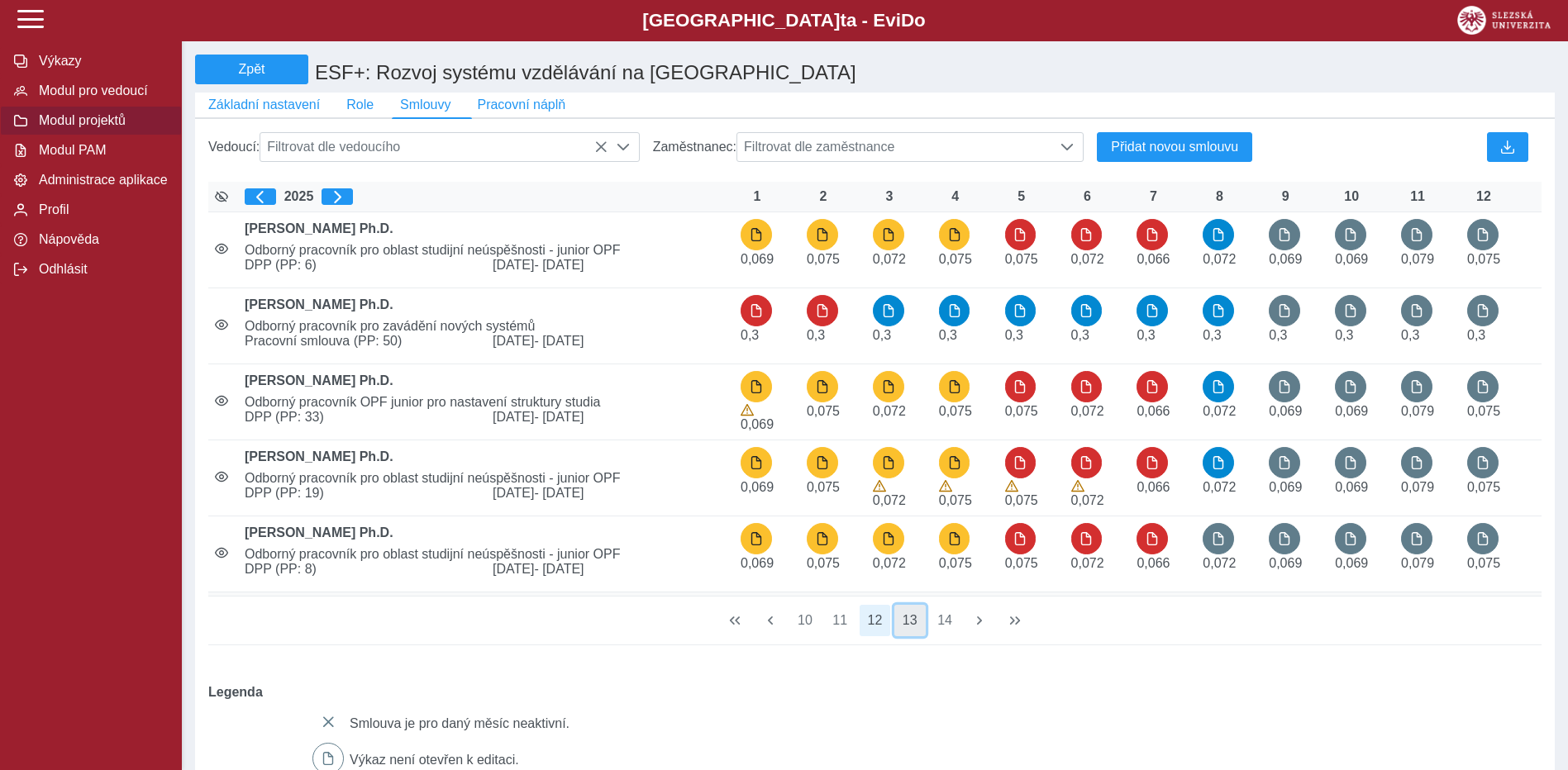
click at [917, 631] on button "13" at bounding box center [909, 620] width 31 height 31
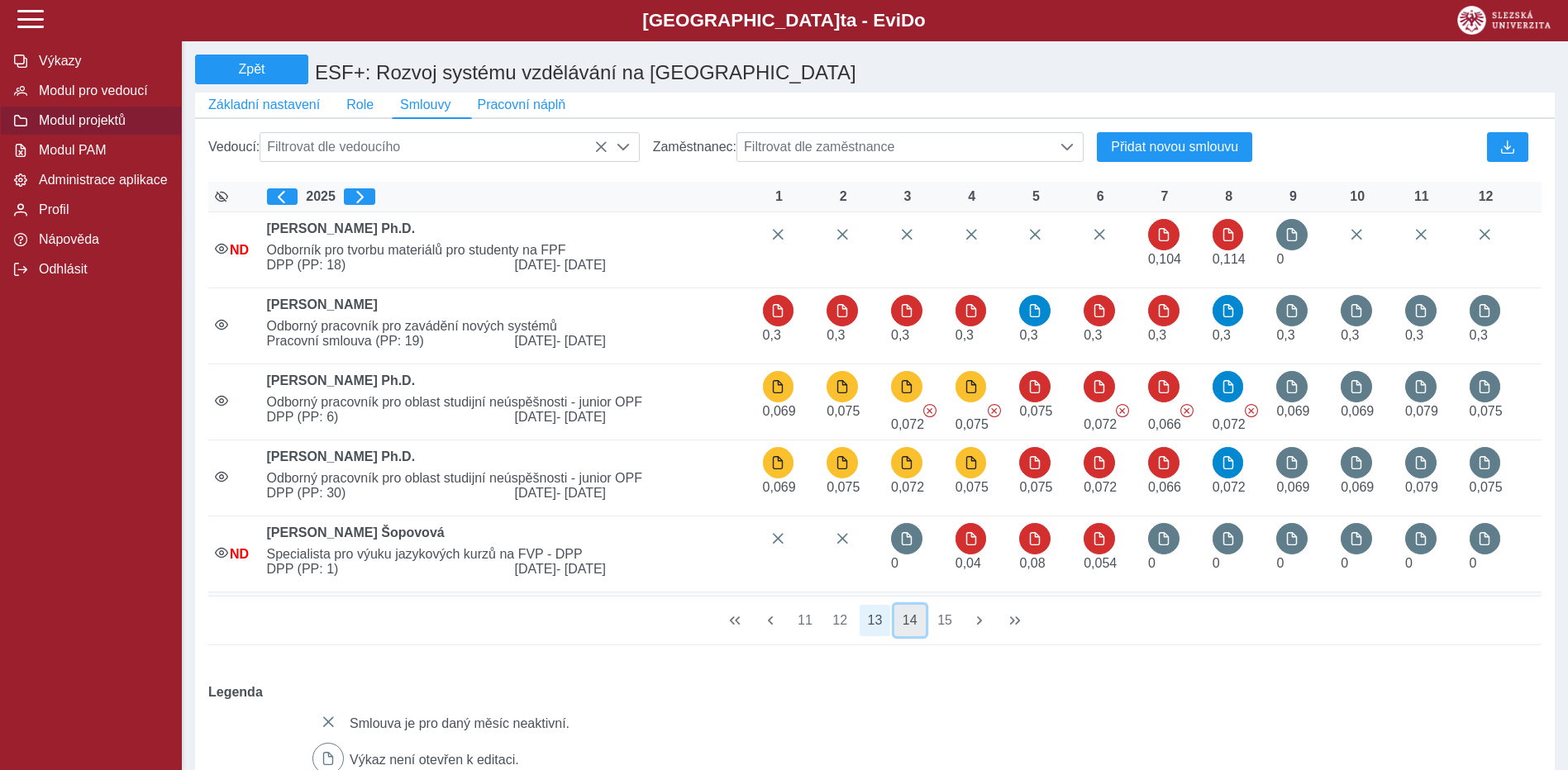
click at [917, 631] on button "14" at bounding box center [909, 620] width 31 height 31
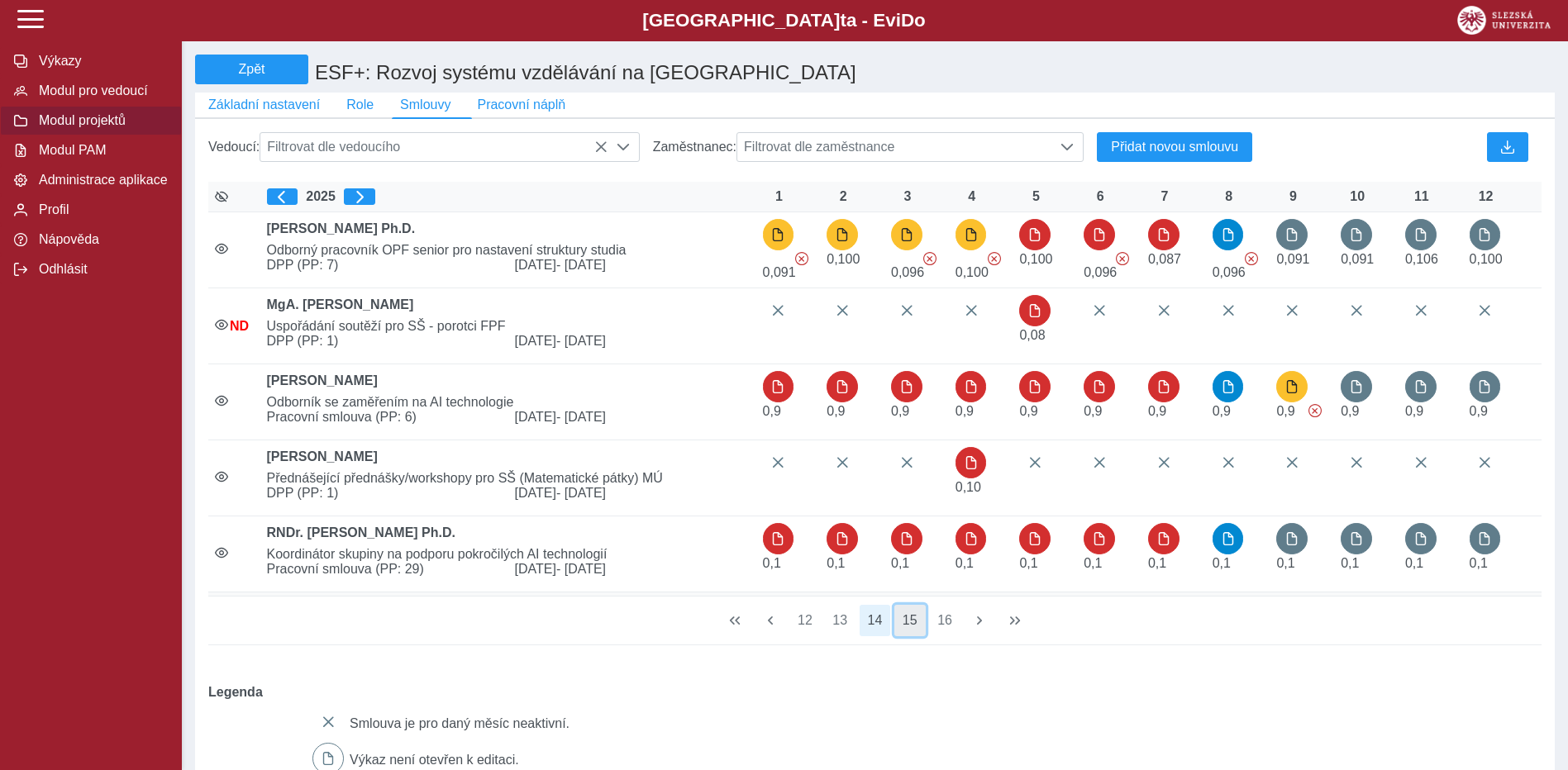
click at [918, 631] on button "15" at bounding box center [909, 620] width 31 height 31
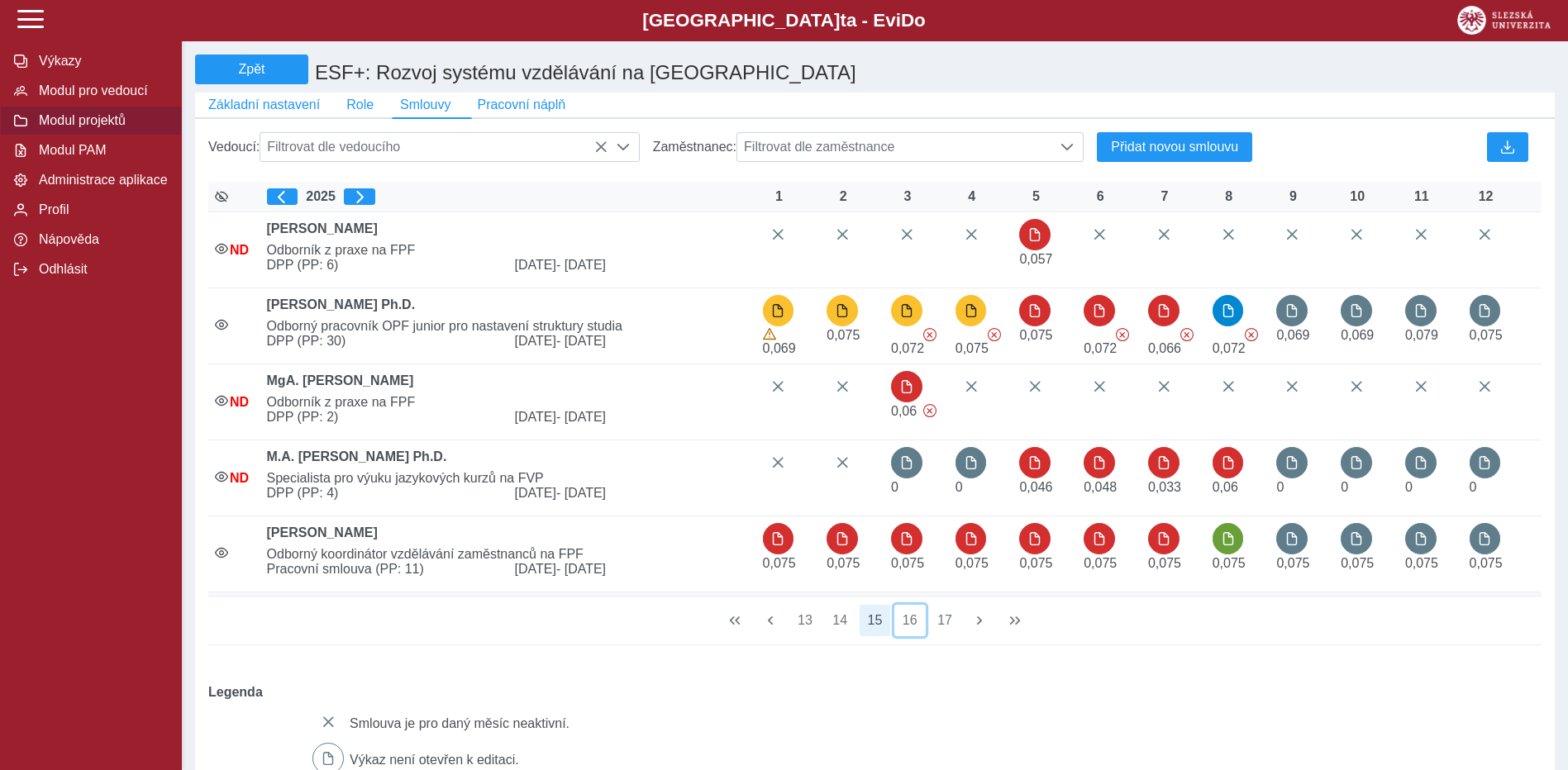
click at [918, 631] on button "16" at bounding box center [909, 620] width 31 height 31
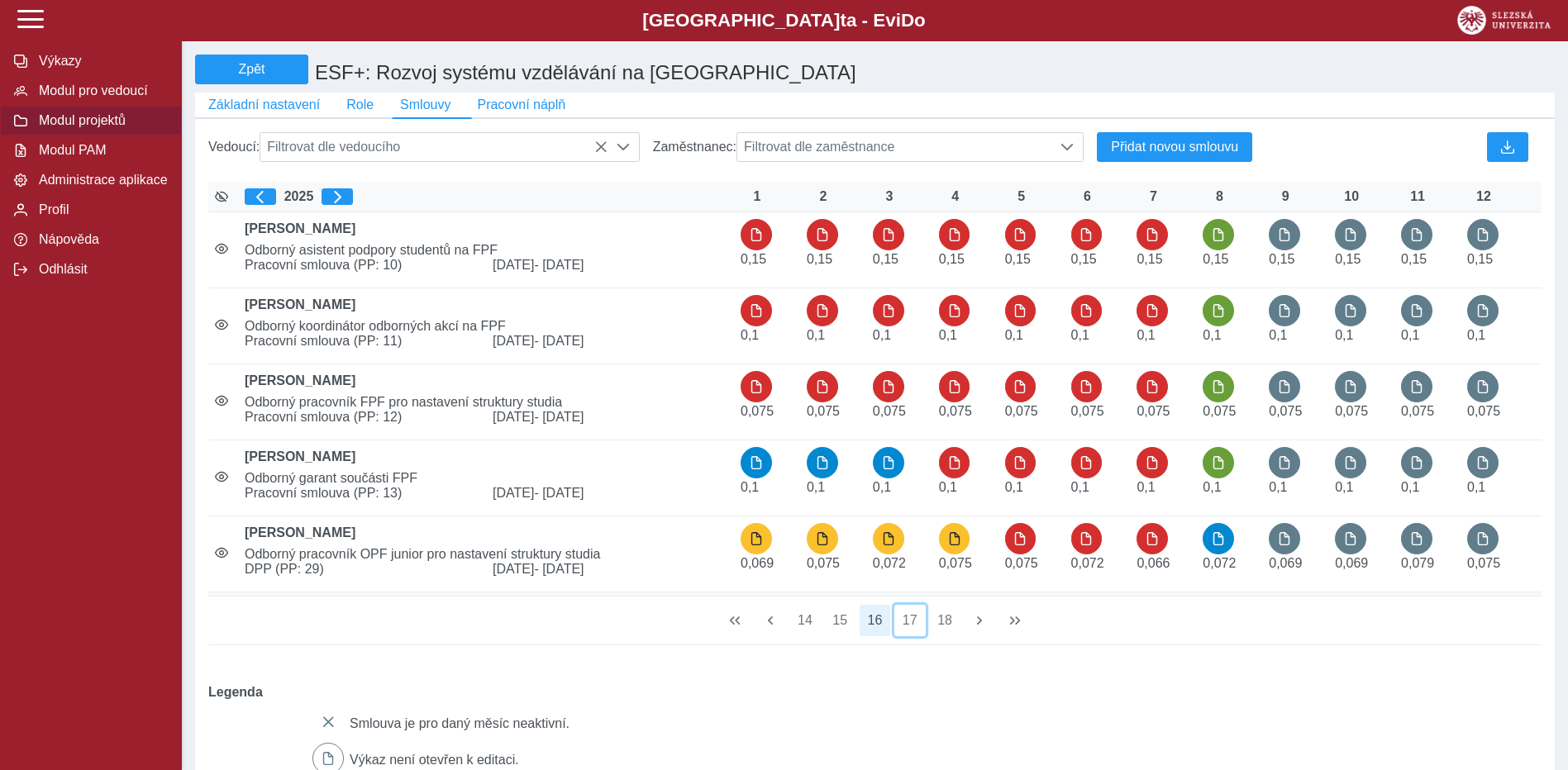
click at [918, 631] on button "17" at bounding box center [909, 620] width 31 height 31
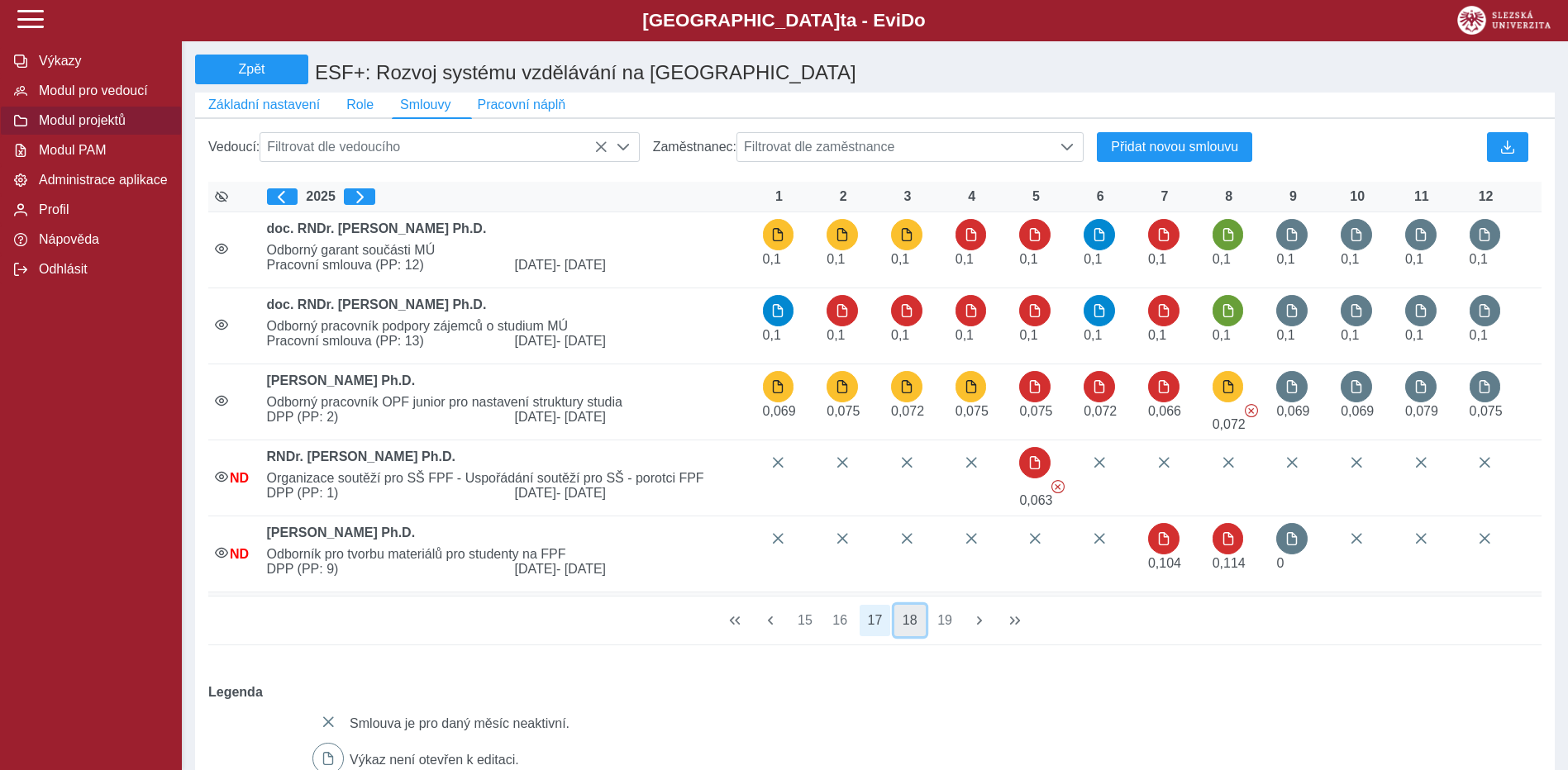
click at [919, 631] on button "18" at bounding box center [909, 620] width 31 height 31
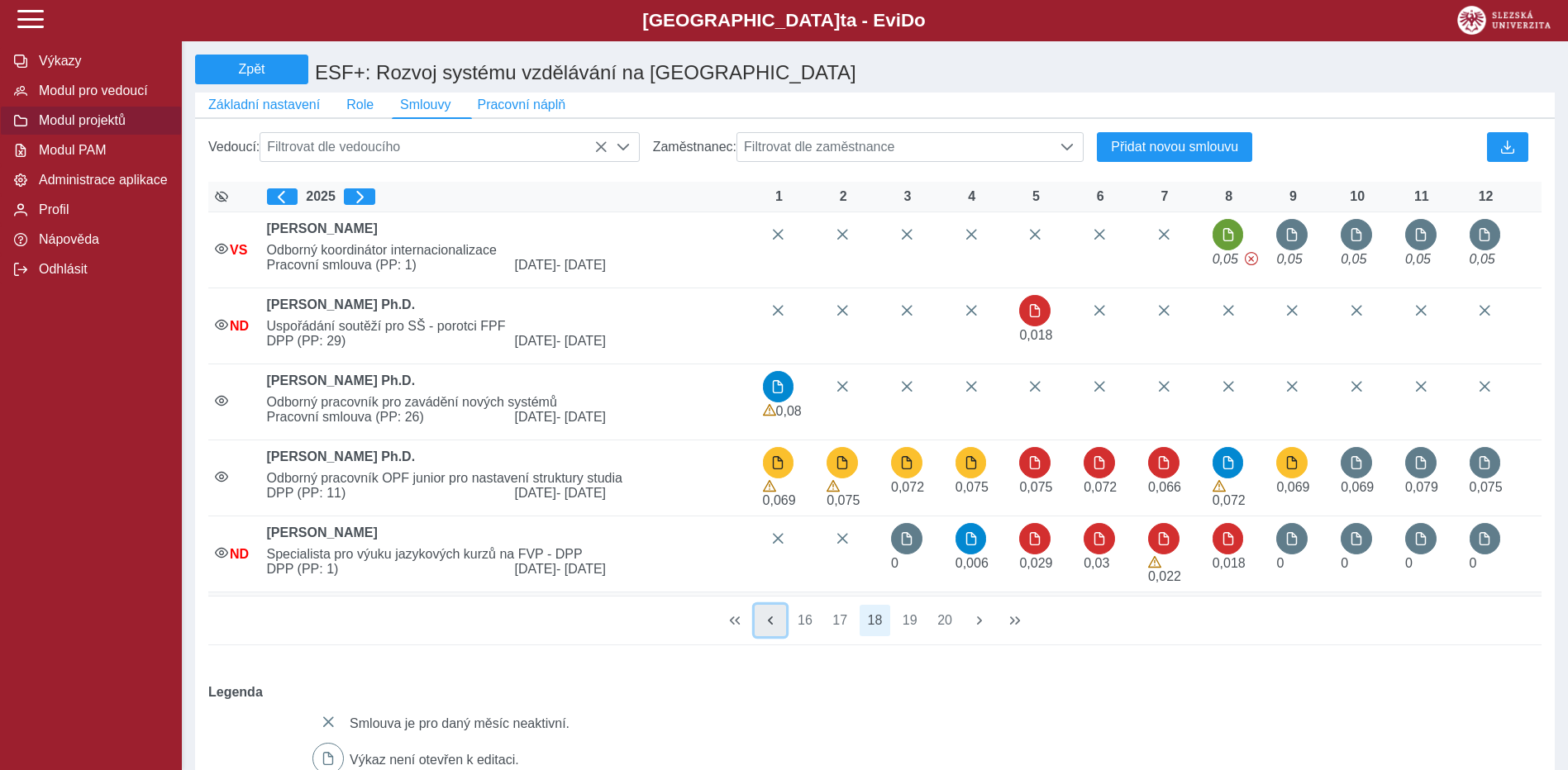
click at [775, 627] on span "button" at bounding box center [770, 620] width 13 height 13
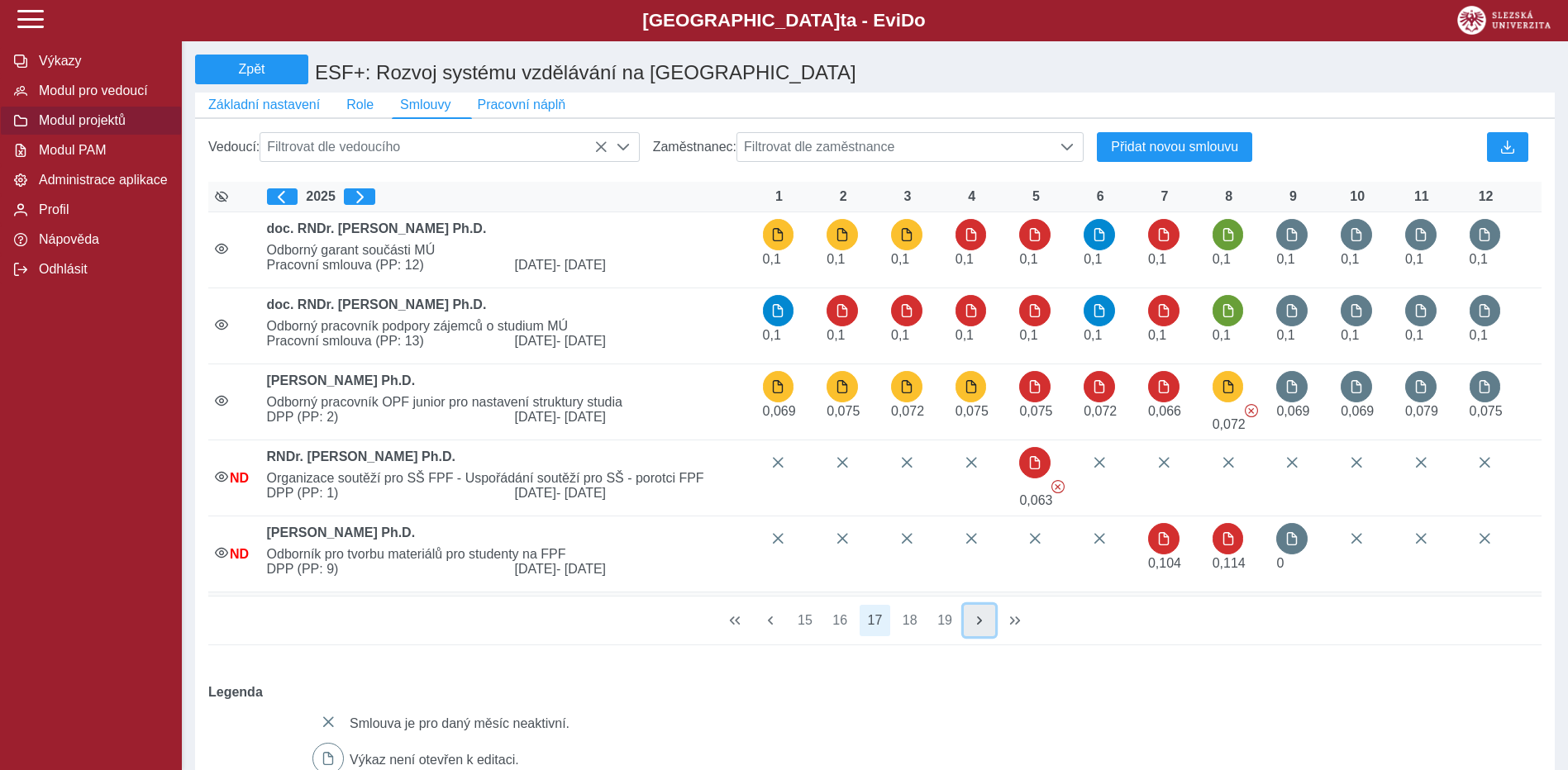
click at [974, 627] on span "button" at bounding box center [979, 620] width 13 height 13
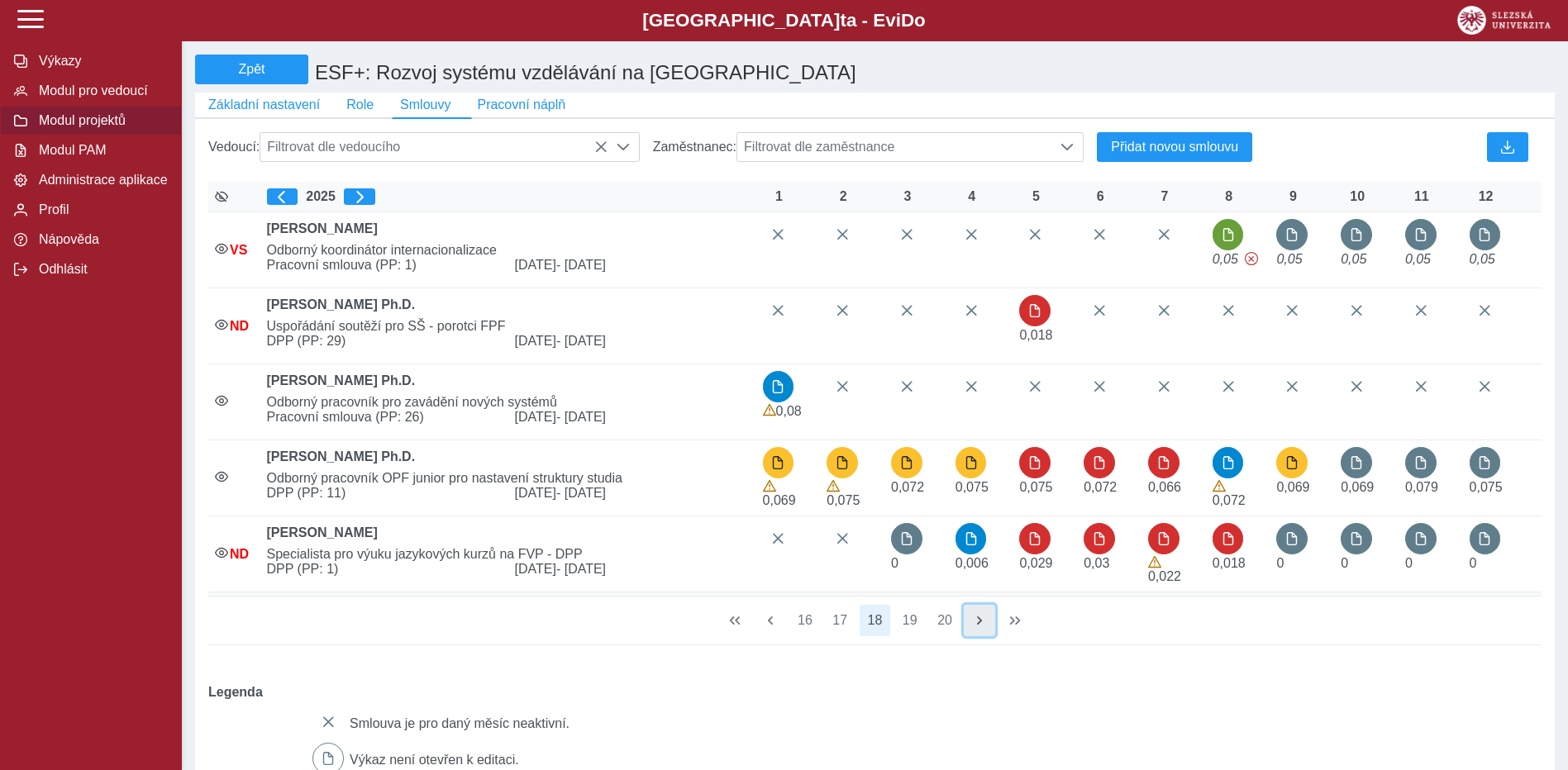
click at [974, 627] on span "button" at bounding box center [979, 620] width 13 height 13
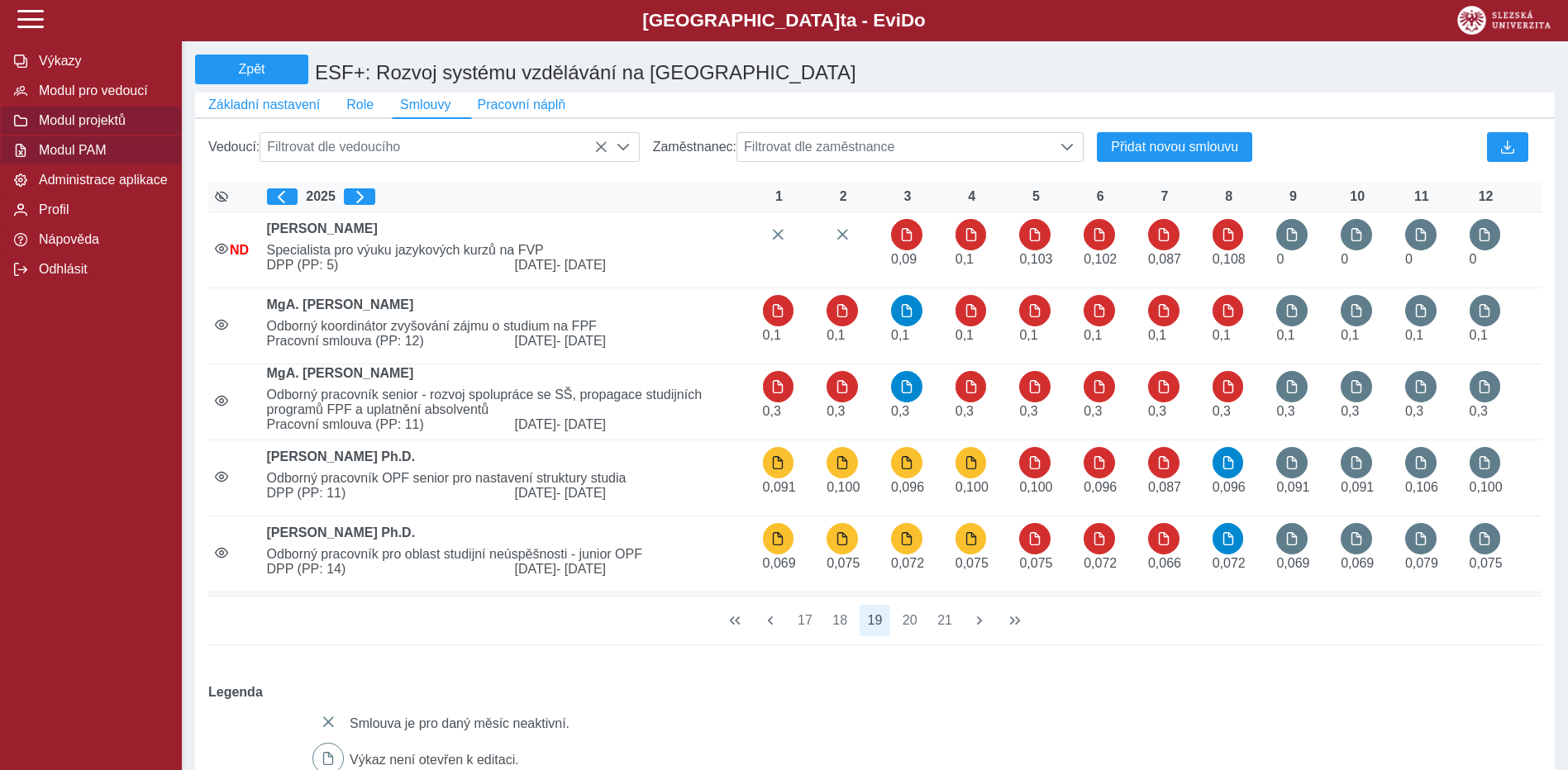
click at [75, 144] on button "Modul PAM" at bounding box center [91, 151] width 182 height 30
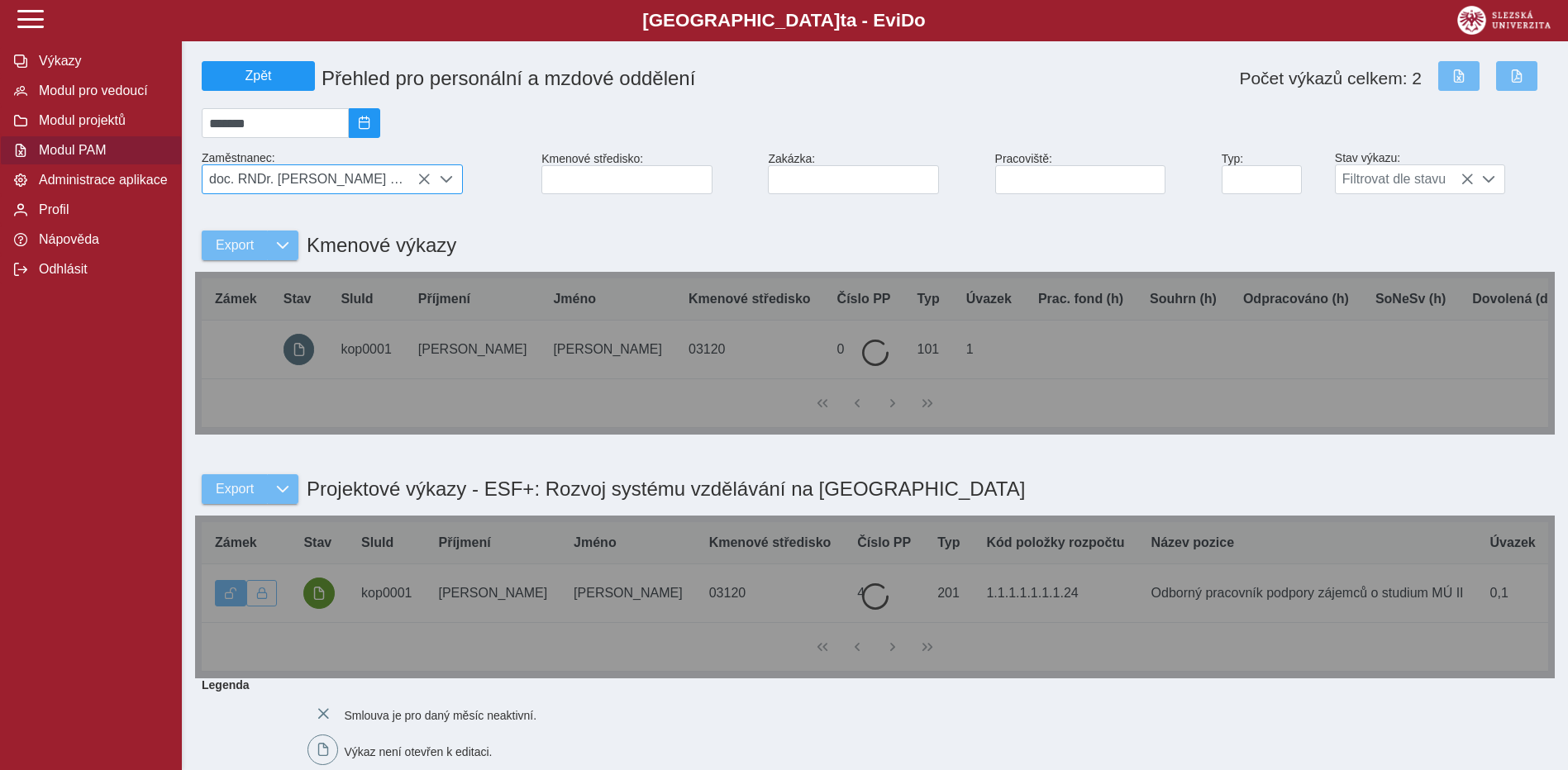
click at [422, 186] on icon at bounding box center [423, 179] width 13 height 13
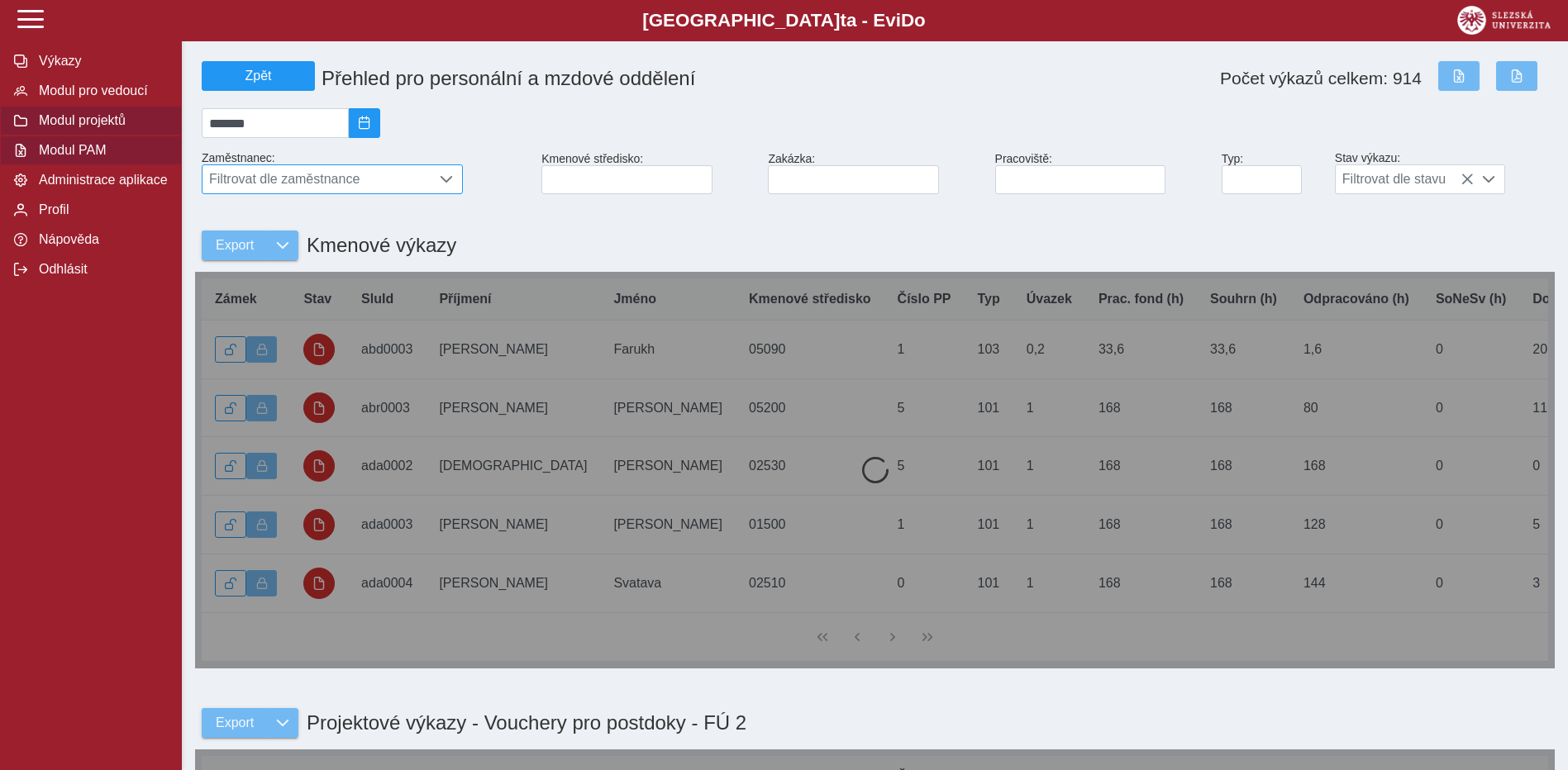
click at [88, 124] on span "Modul projektů" at bounding box center [101, 120] width 134 height 15
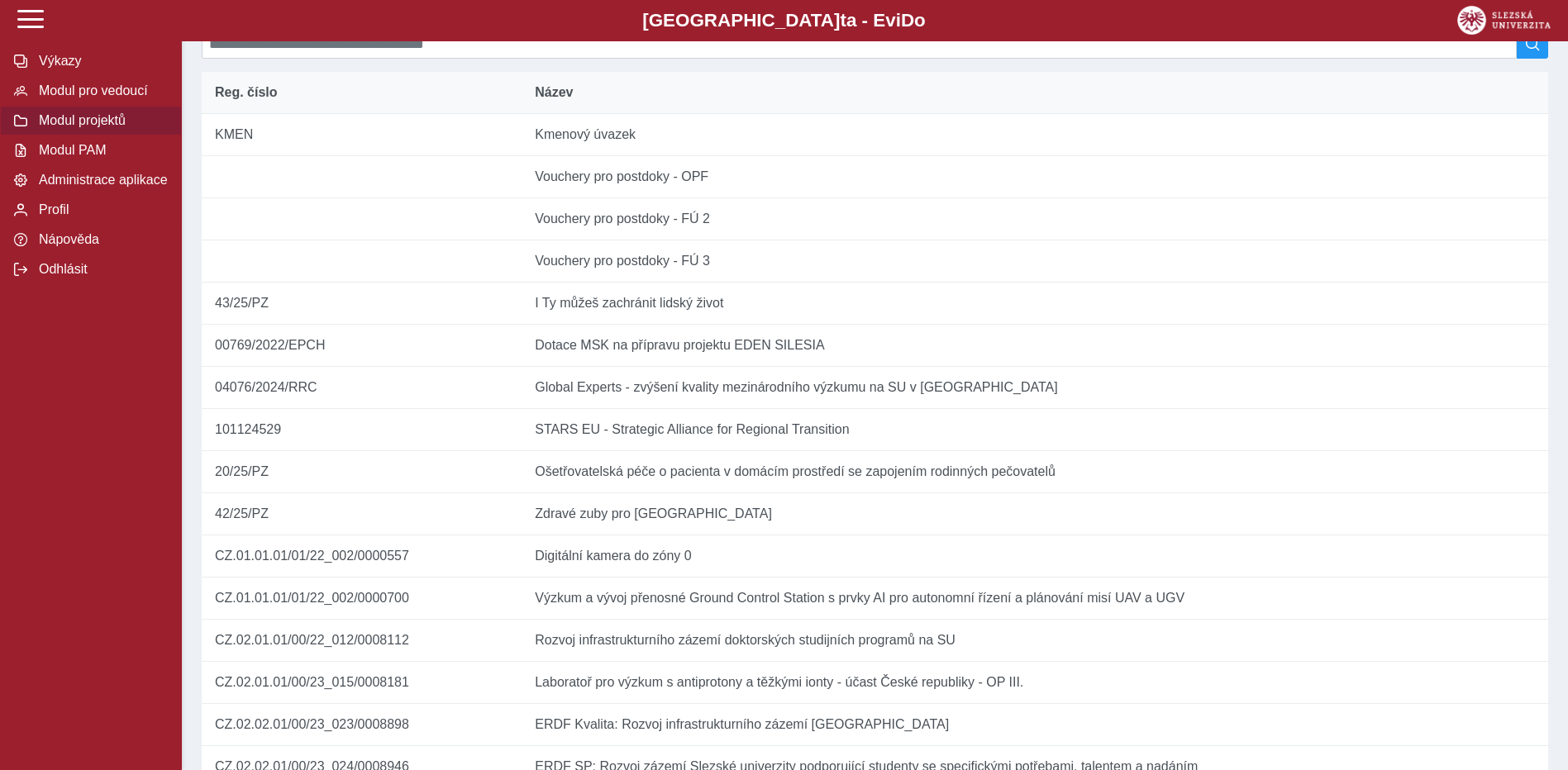
scroll to position [331, 0]
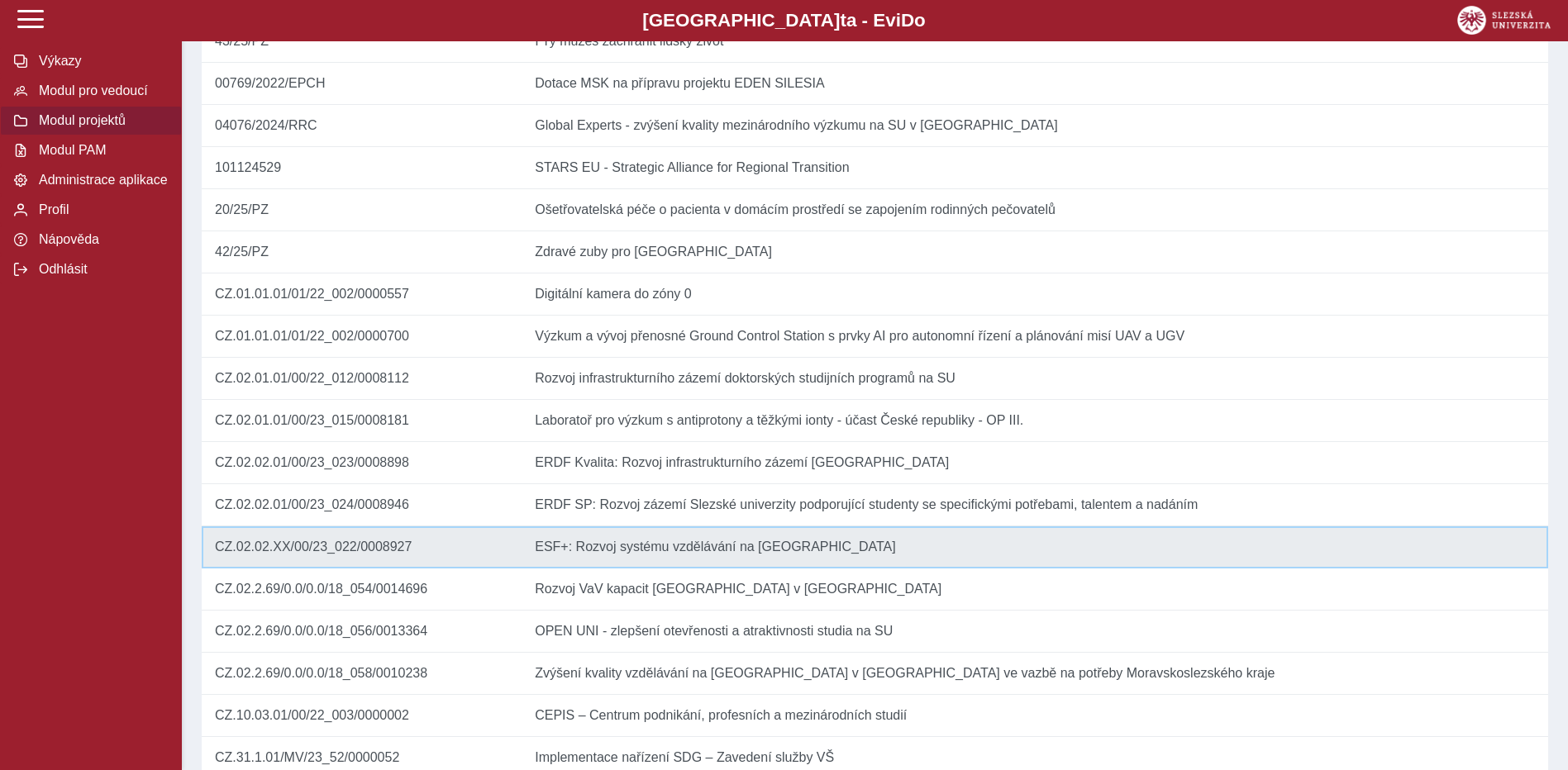
click at [633, 569] on td "Název ESF+: Rozvoj systému vzdělávání na [GEOGRAPHIC_DATA]" at bounding box center [1035, 548] width 1027 height 42
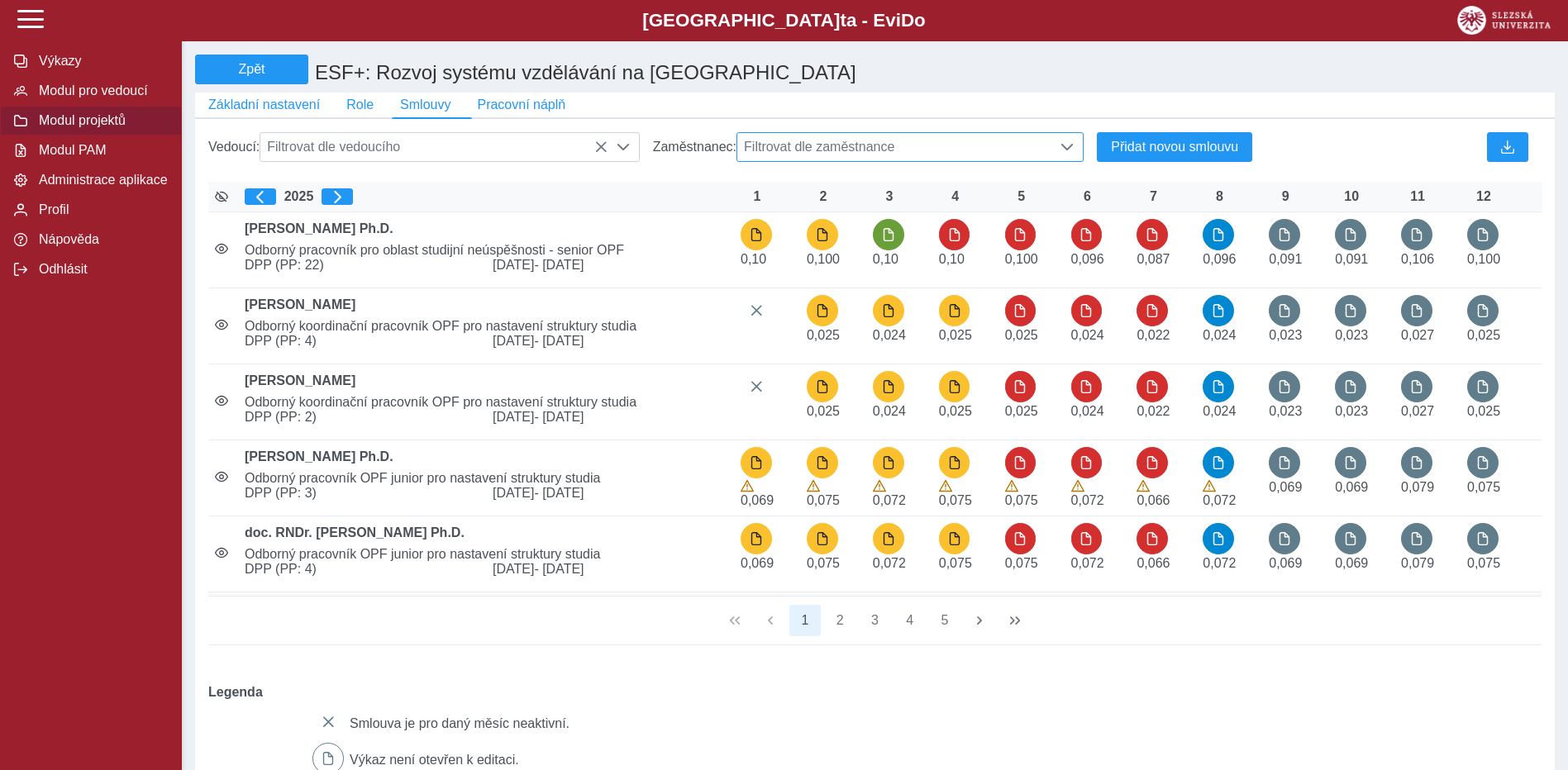
click at [822, 144] on span "Filtrovat dle zaměstnance" at bounding box center [894, 147] width 315 height 28
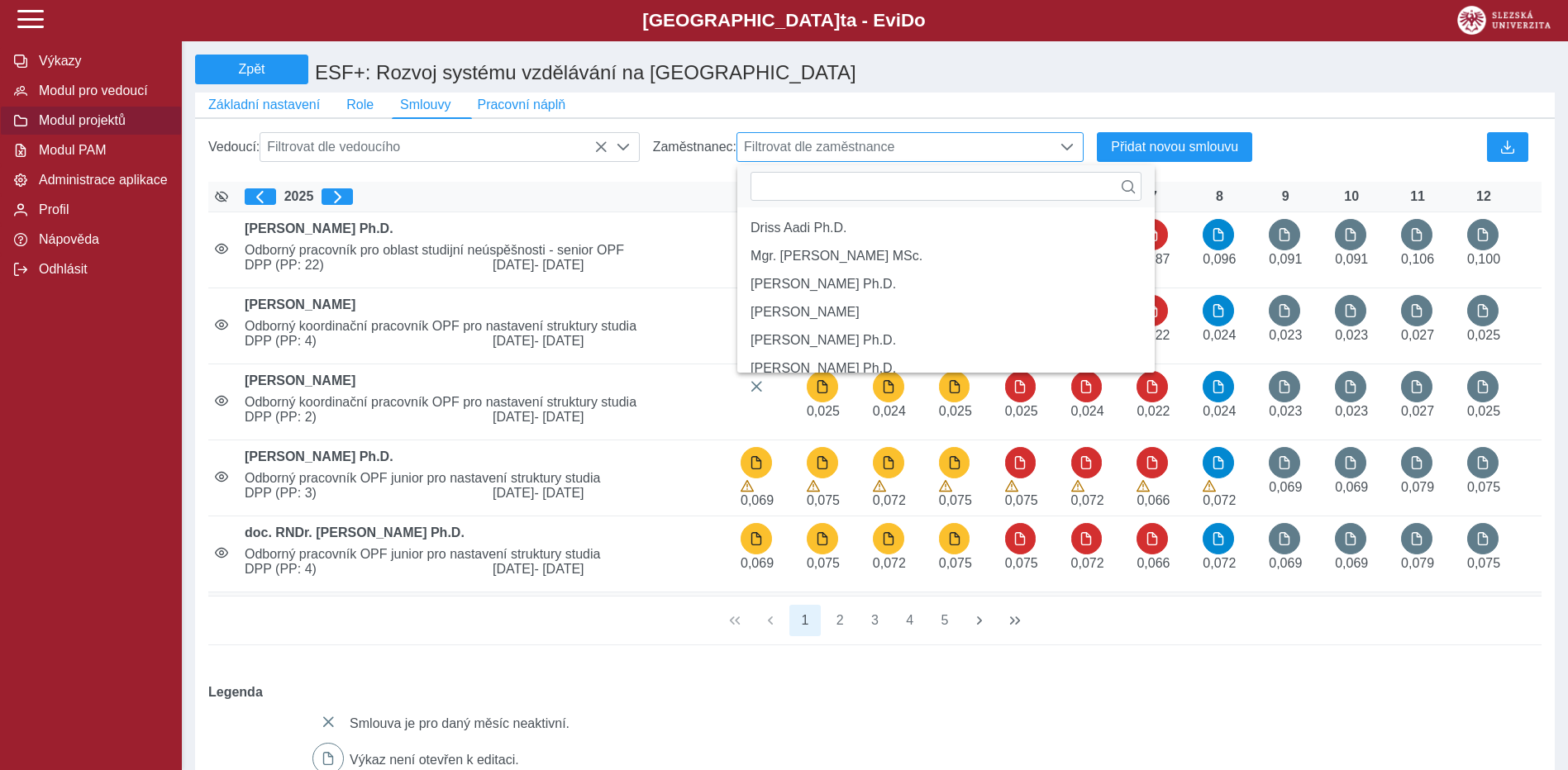
scroll to position [11, 74]
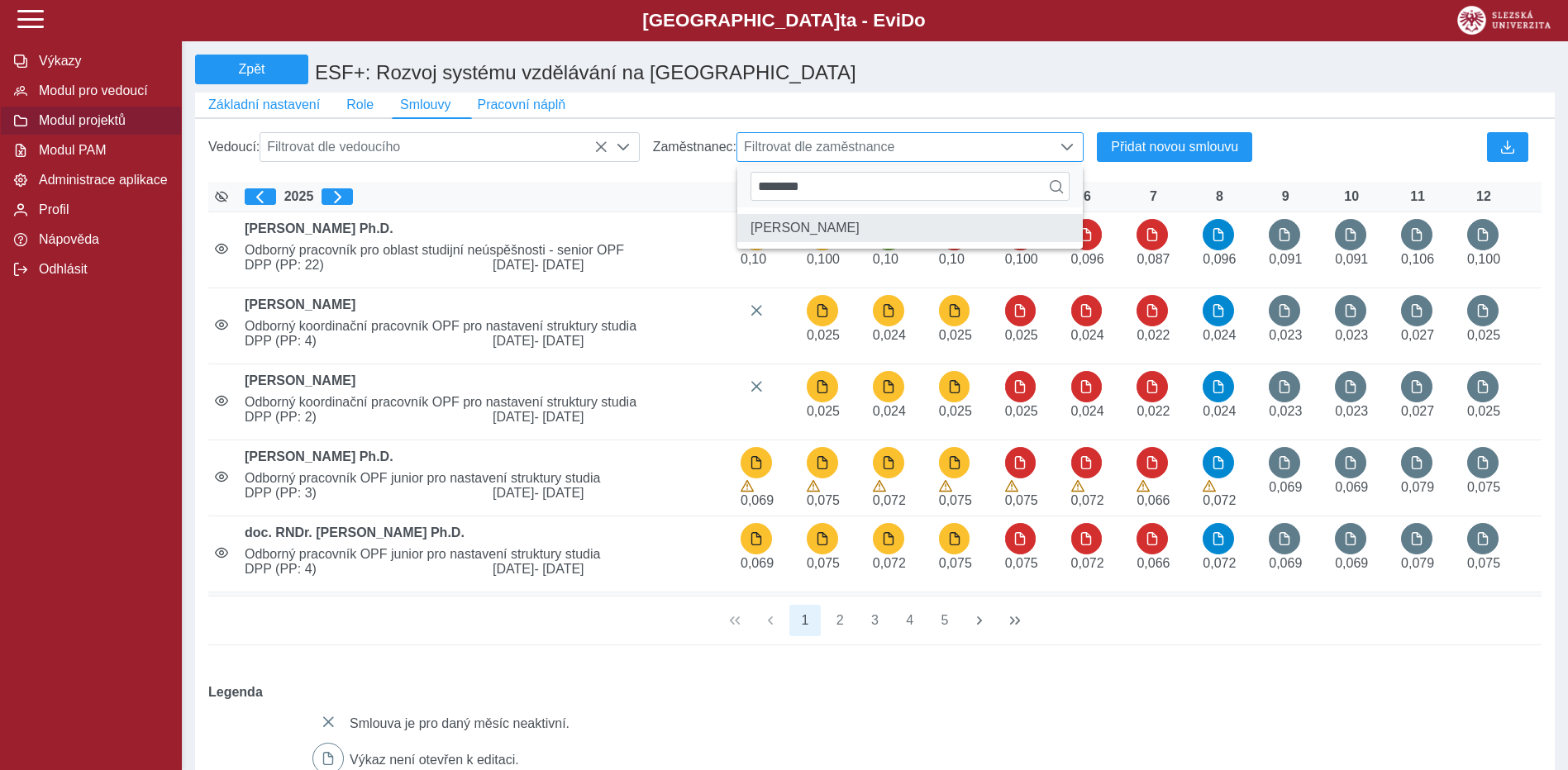
type input "********"
click at [841, 242] on li "[PERSON_NAME]" at bounding box center [910, 228] width 346 height 28
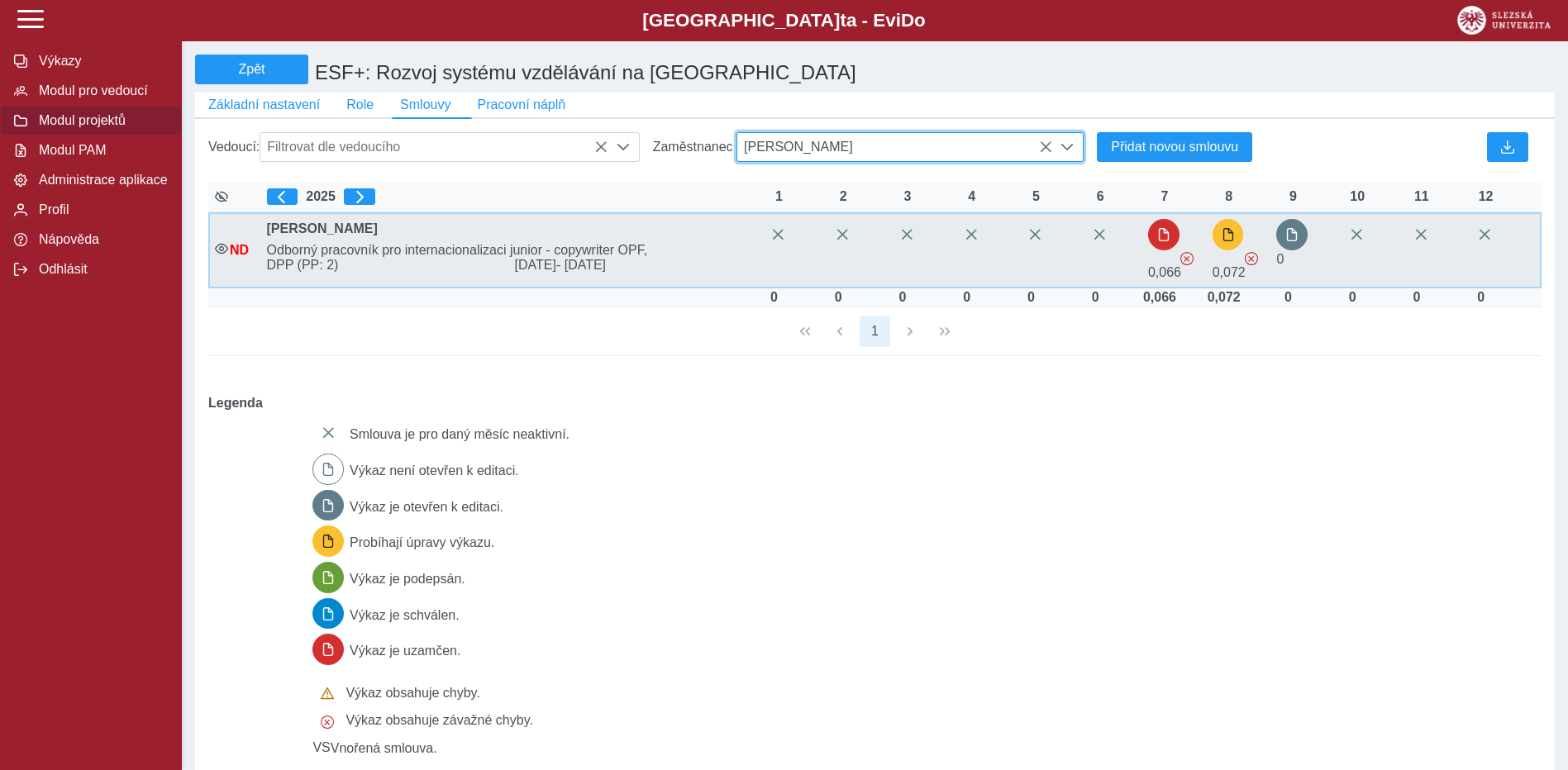
click at [322, 256] on span "Odborný pracovník pro internacionalizaci junior - copywriter OPF," at bounding box center [508, 250] width 496 height 15
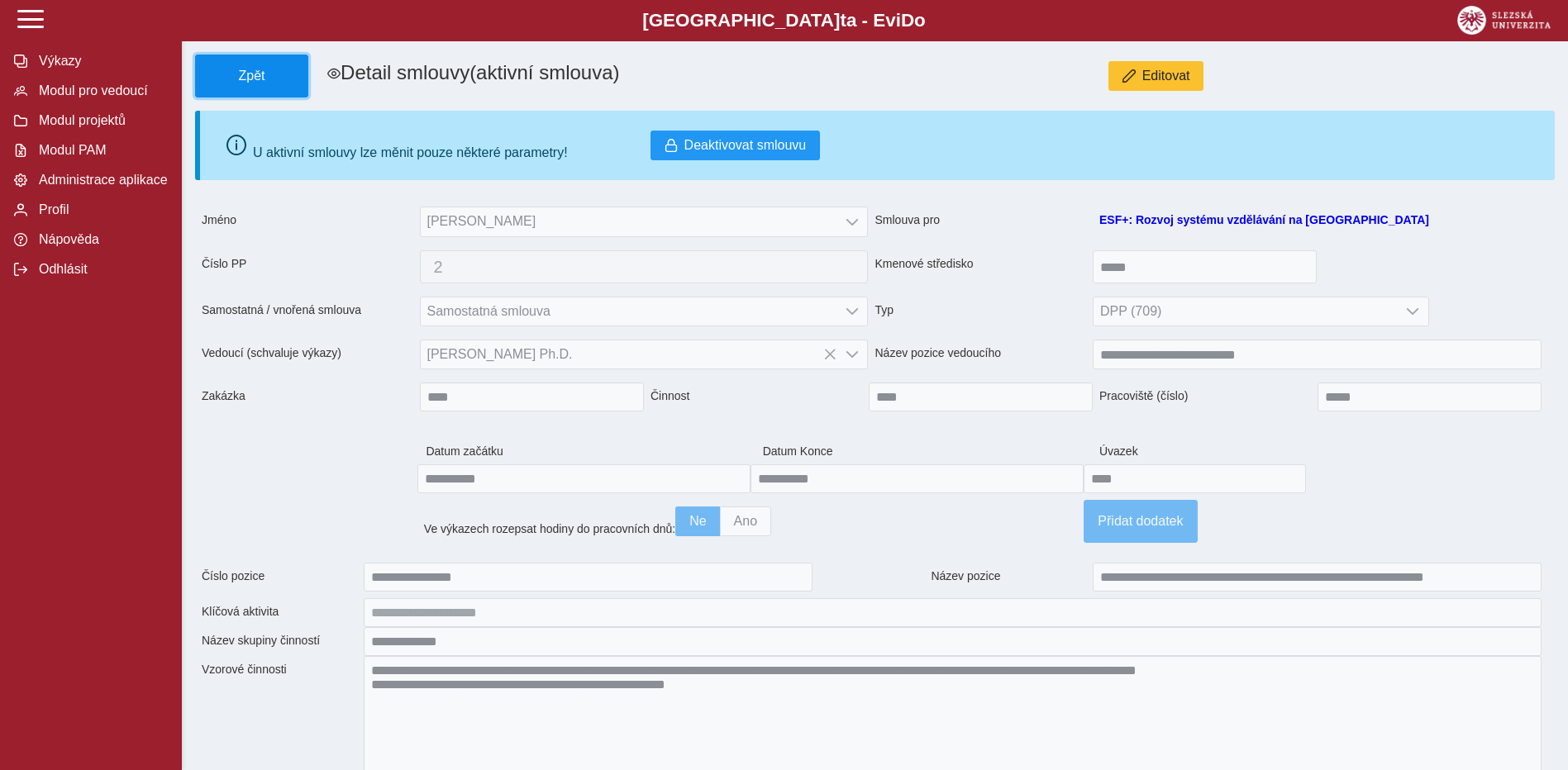
click at [244, 72] on span "Zpět" at bounding box center [252, 76] width 98 height 15
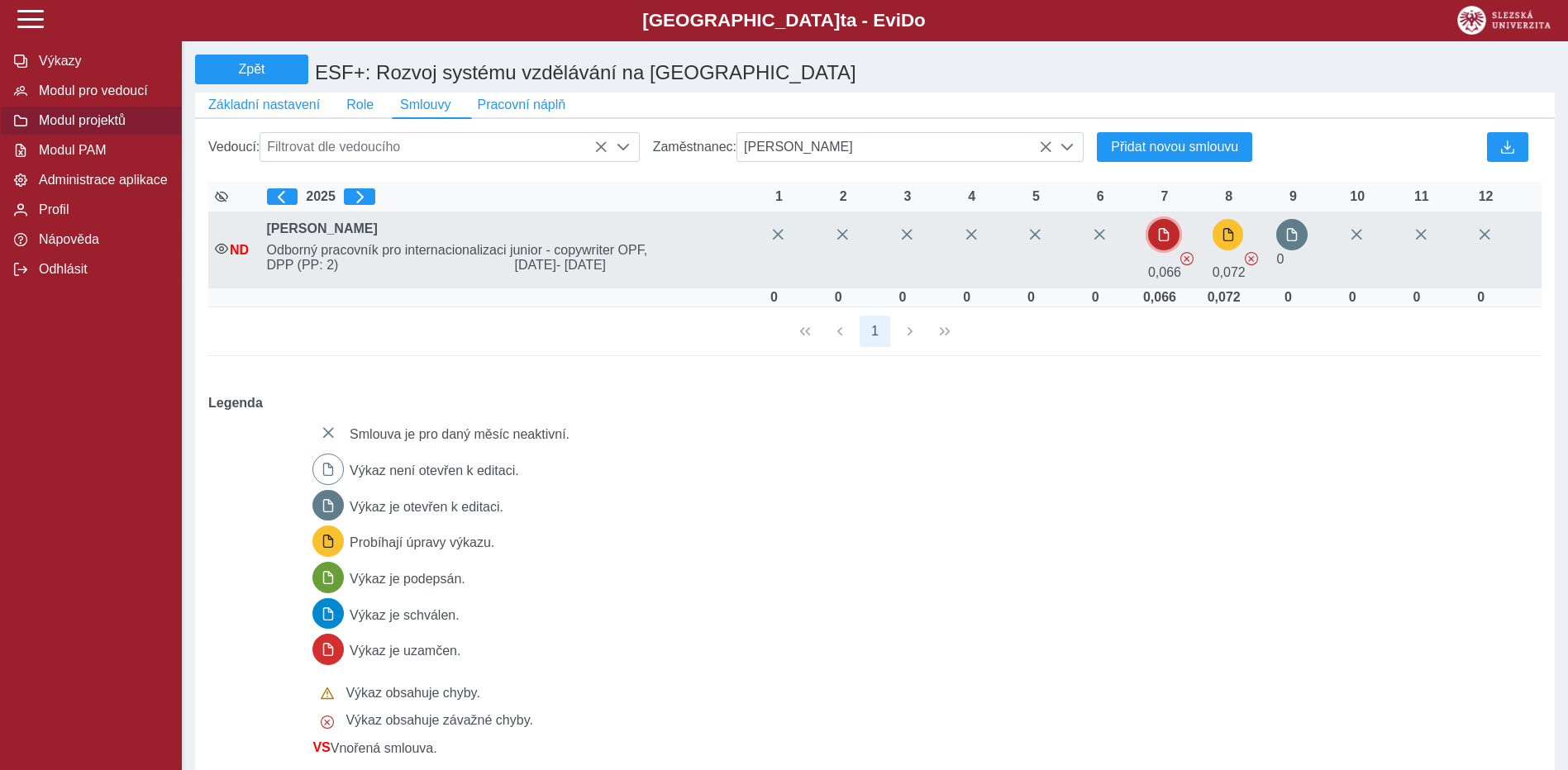
click at [1166, 241] on span "button" at bounding box center [1163, 234] width 13 height 13
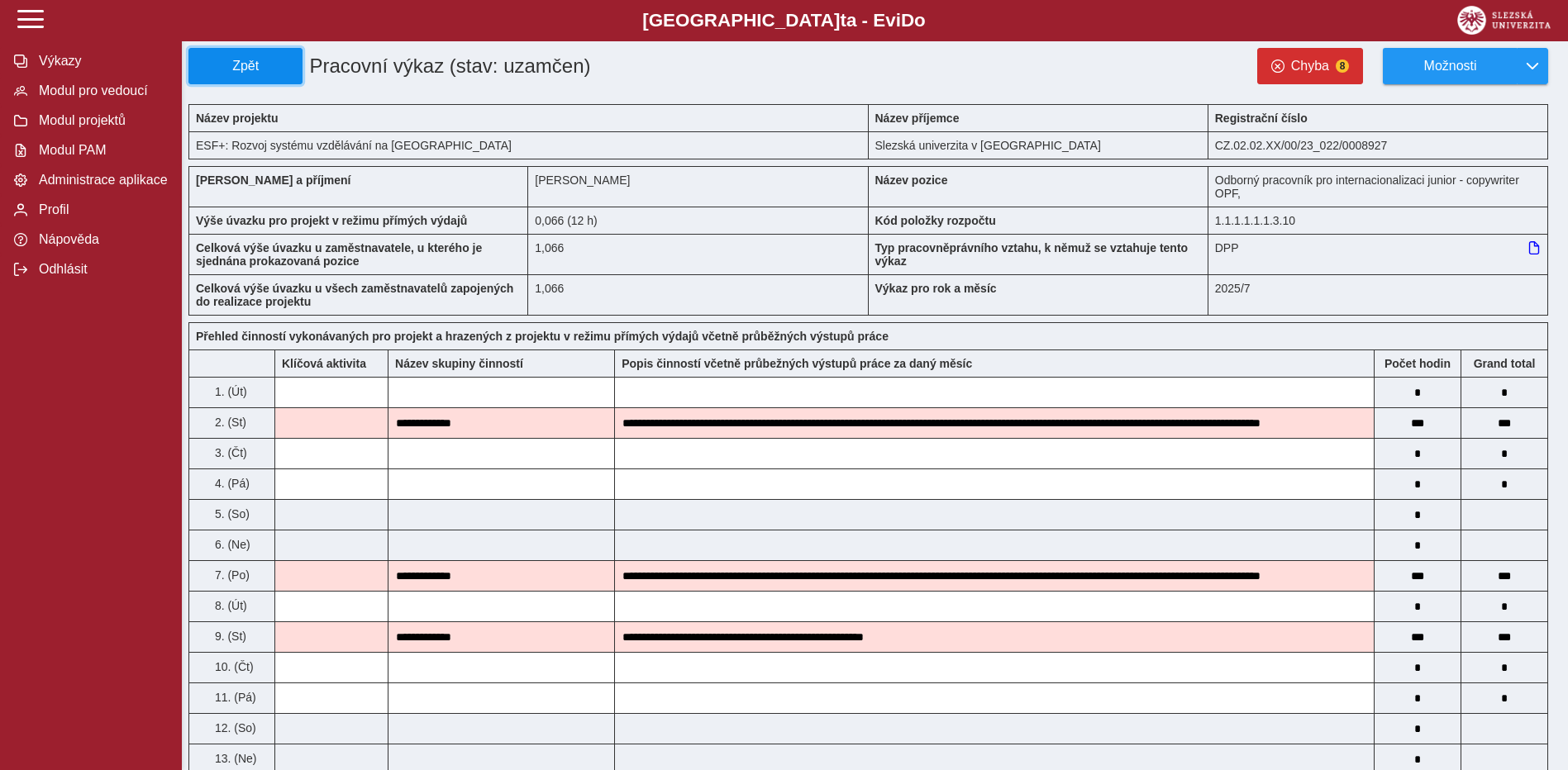
click at [263, 75] on button "Zpět" at bounding box center [245, 66] width 114 height 36
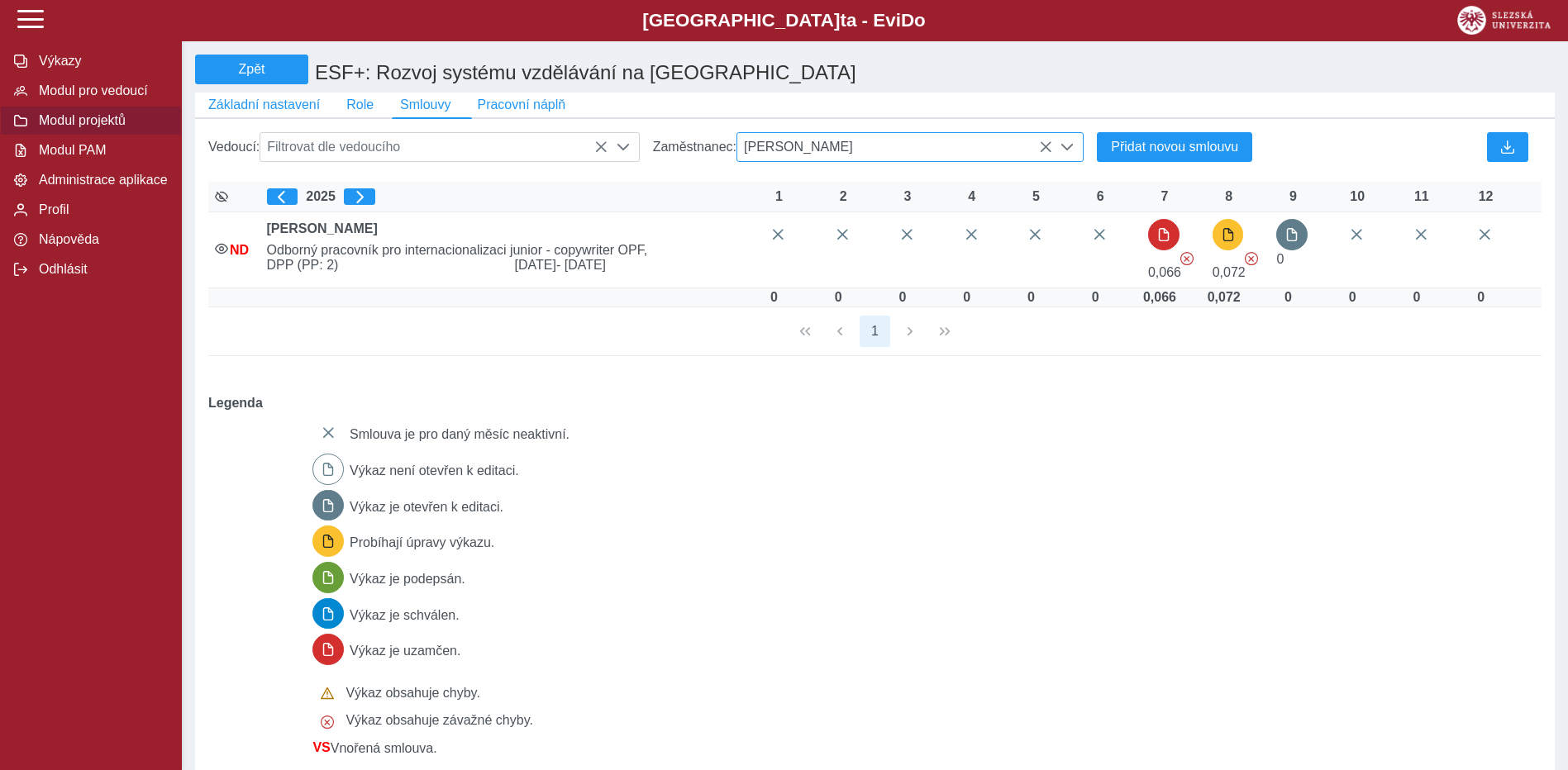
click at [882, 150] on span "[PERSON_NAME]" at bounding box center [894, 147] width 315 height 28
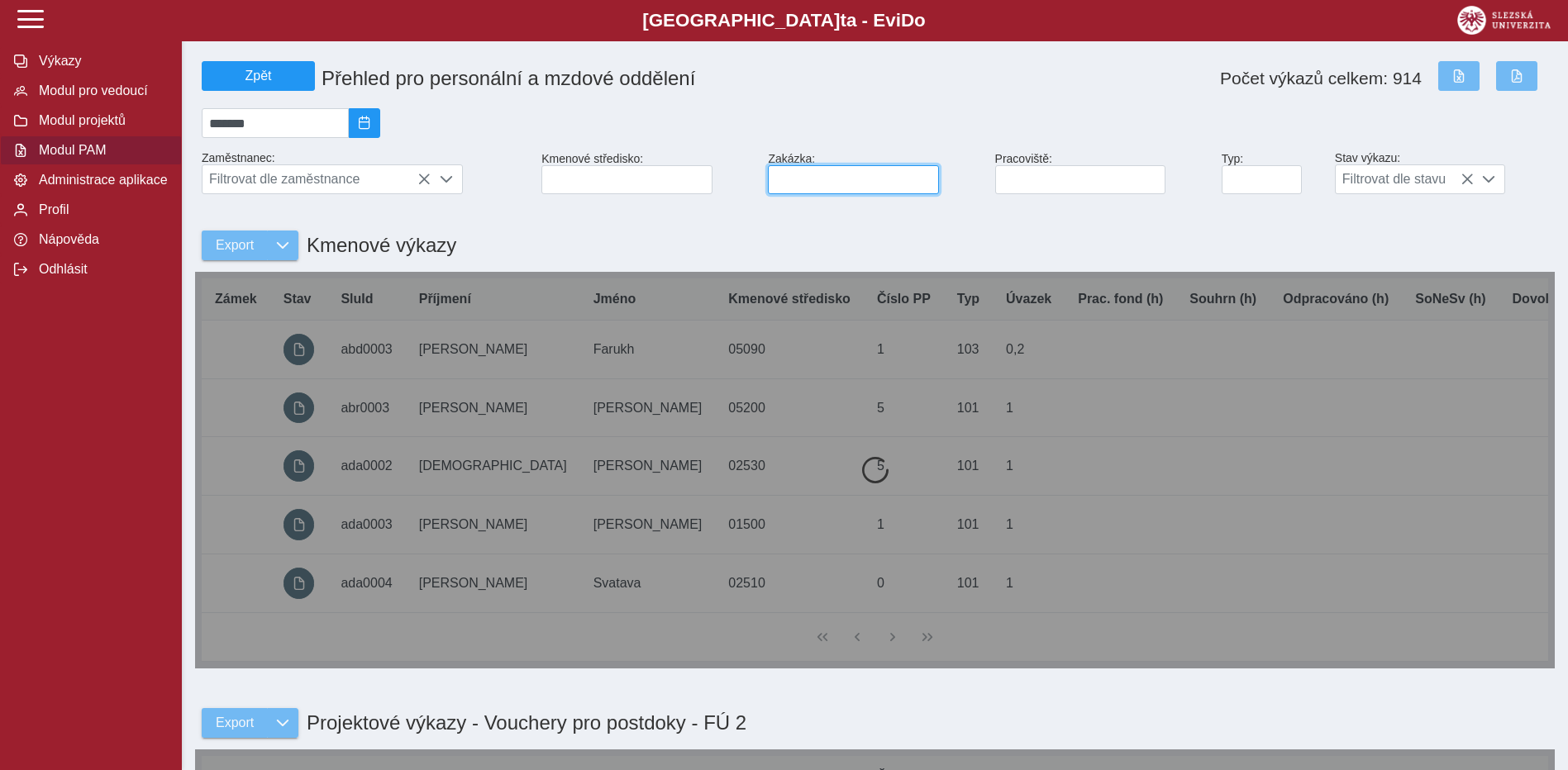
click at [820, 192] on input at bounding box center [853, 179] width 171 height 29
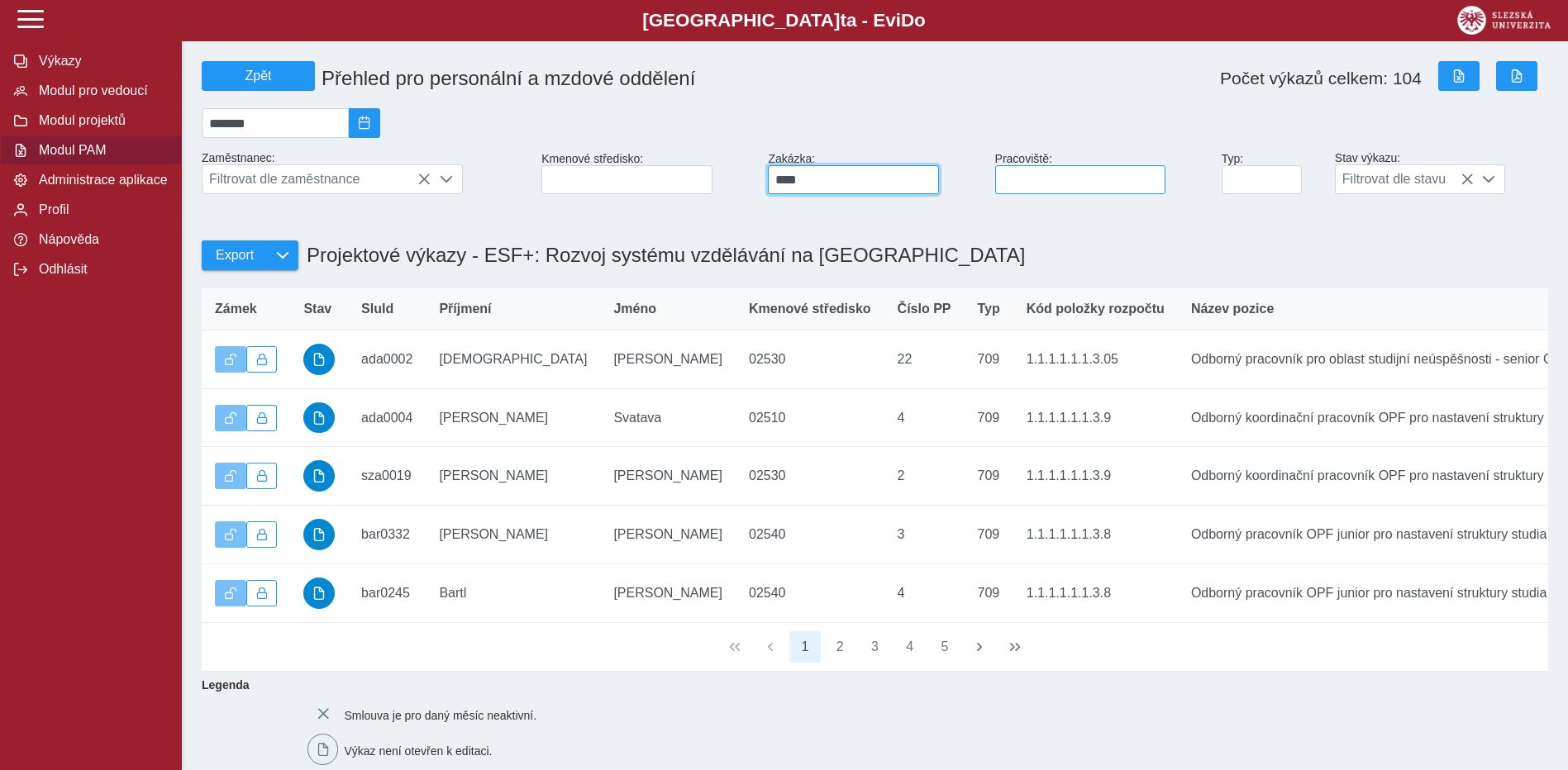
type input "****"
click at [1034, 193] on input at bounding box center [1080, 179] width 171 height 29
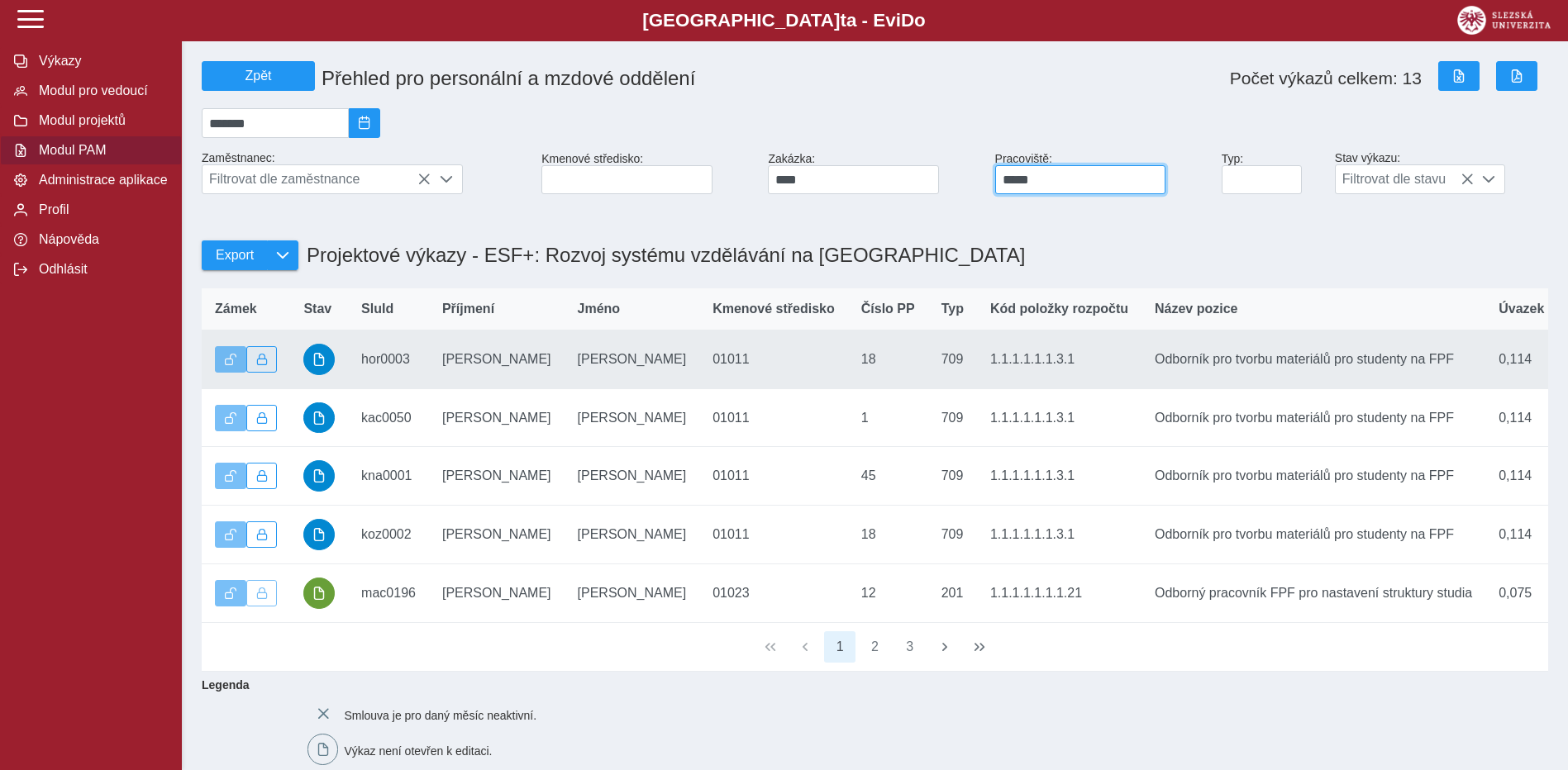
type input "*****"
click at [275, 363] on button "button" at bounding box center [261, 359] width 31 height 26
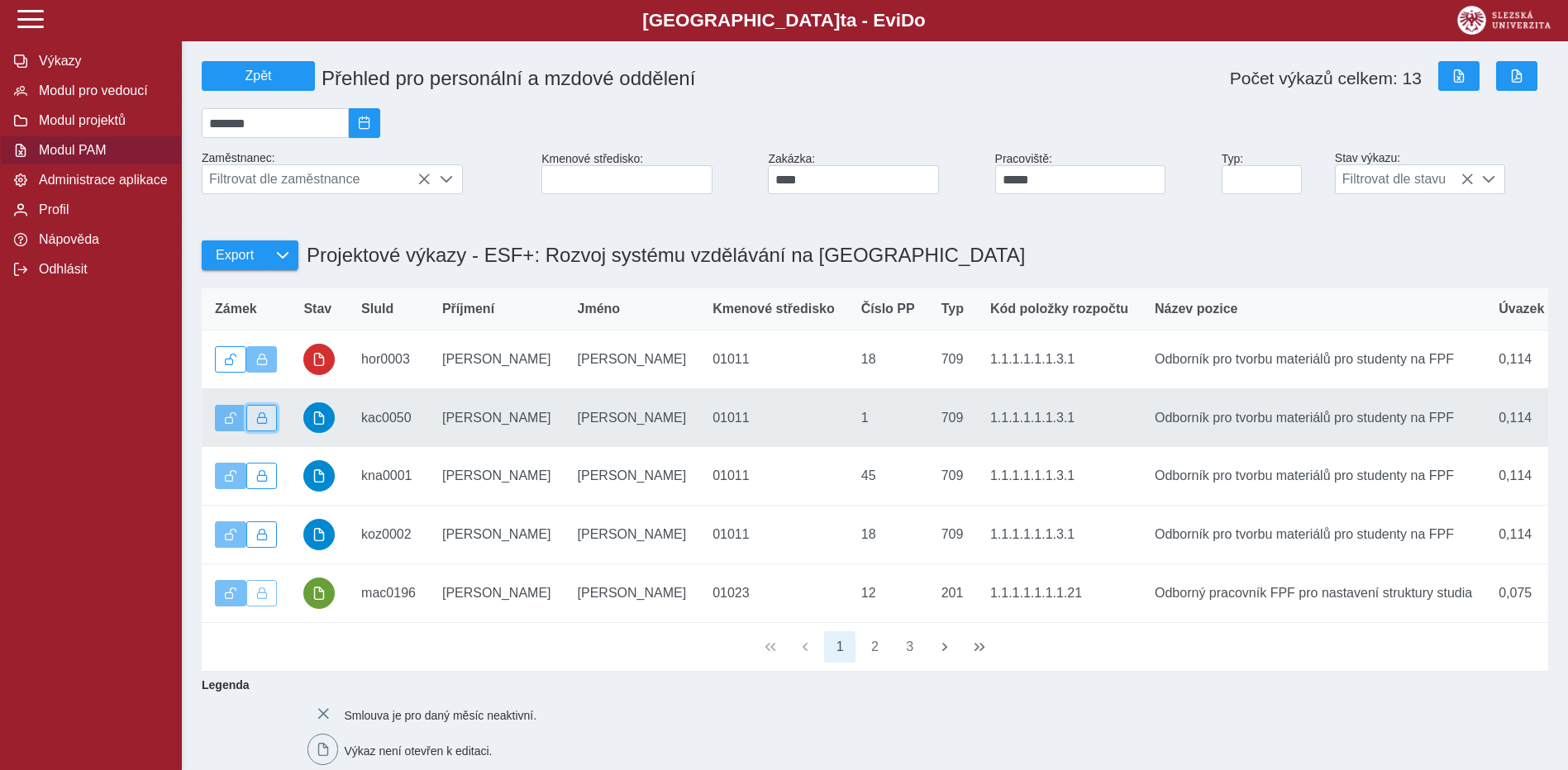
click at [270, 427] on button "button" at bounding box center [261, 418] width 31 height 26
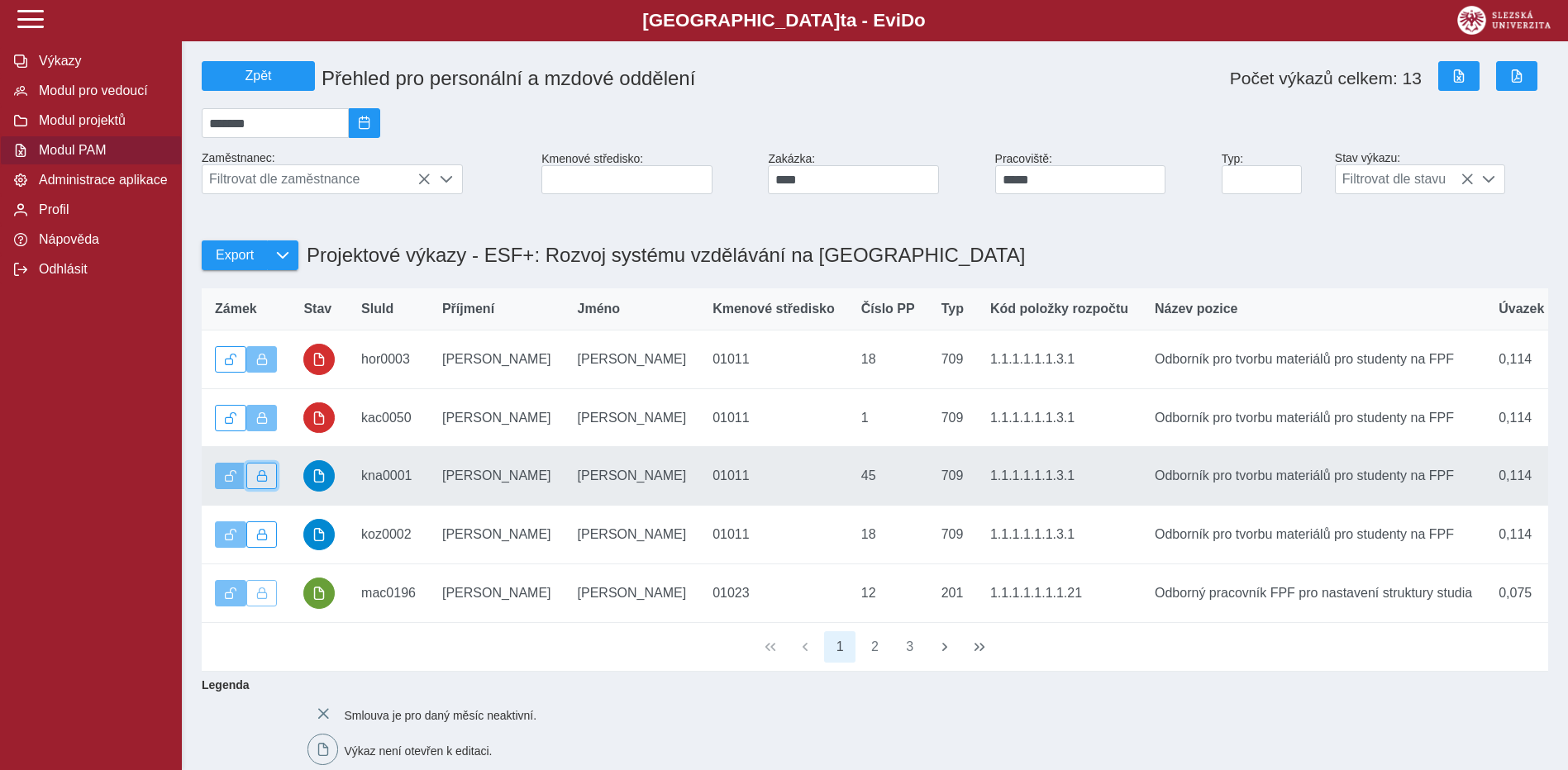
click at [259, 489] on button "button" at bounding box center [261, 476] width 31 height 26
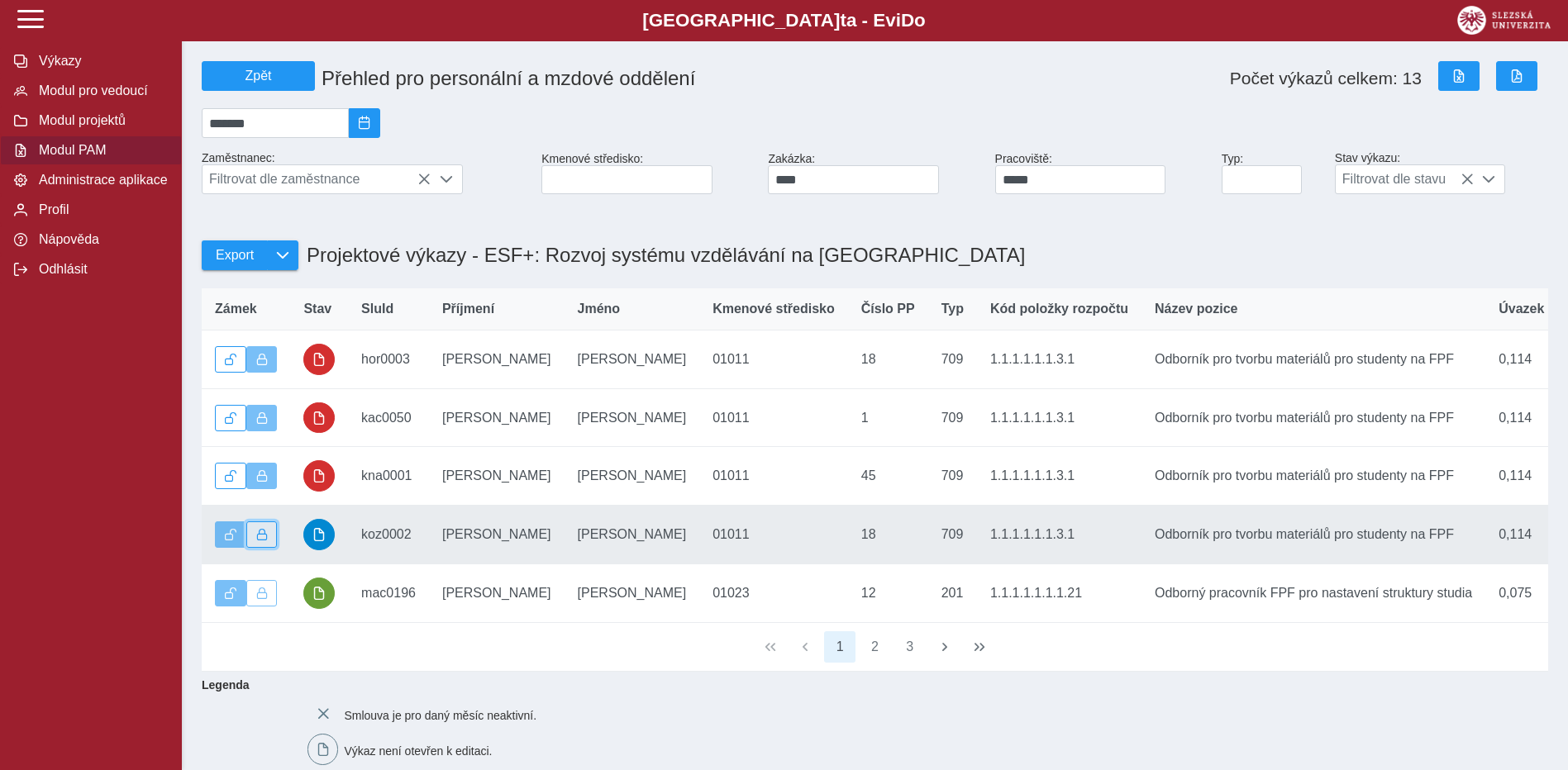
click at [263, 541] on span "button" at bounding box center [262, 535] width 12 height 12
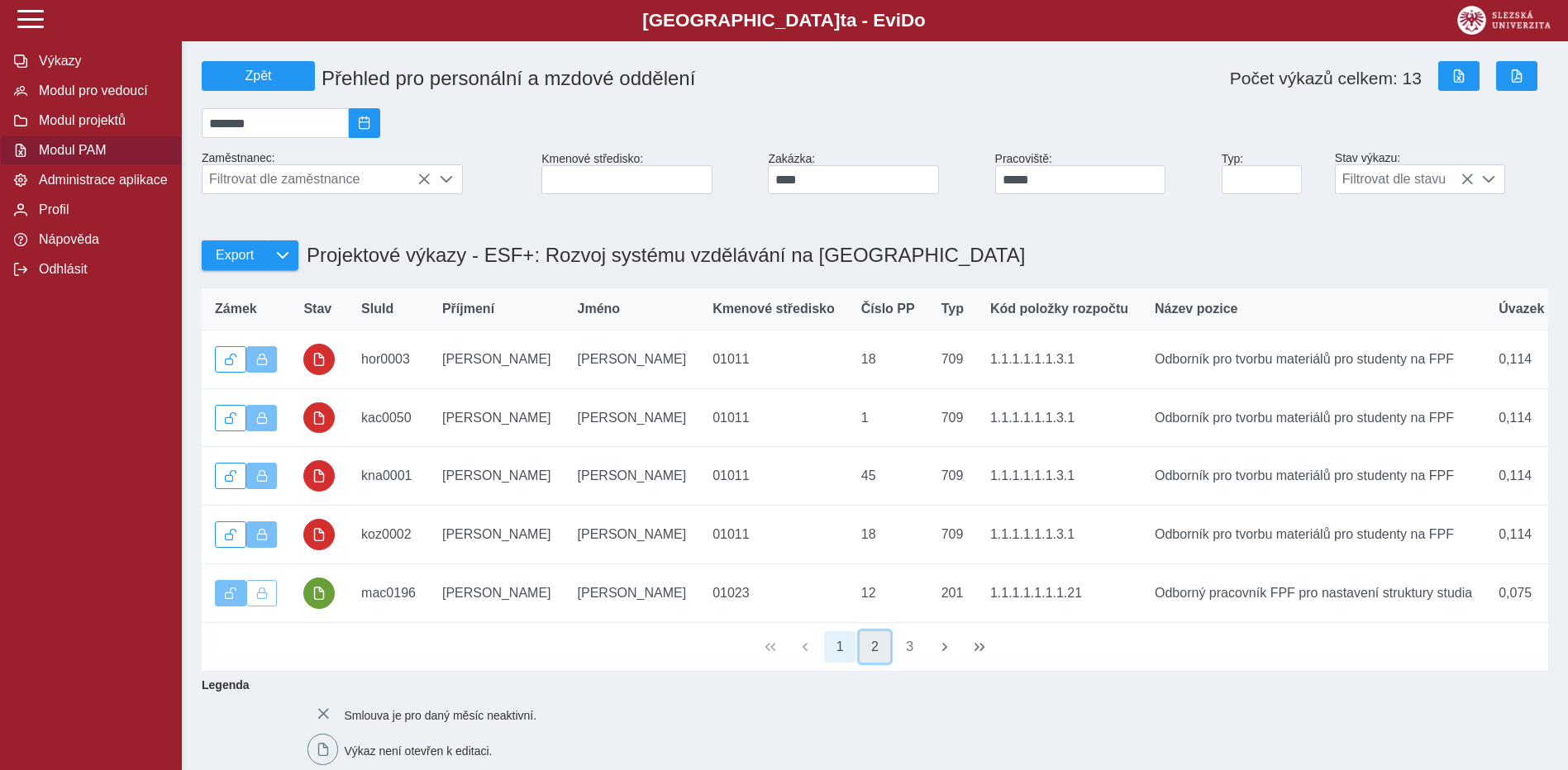
click at [870, 663] on button "2" at bounding box center [875, 646] width 31 height 31
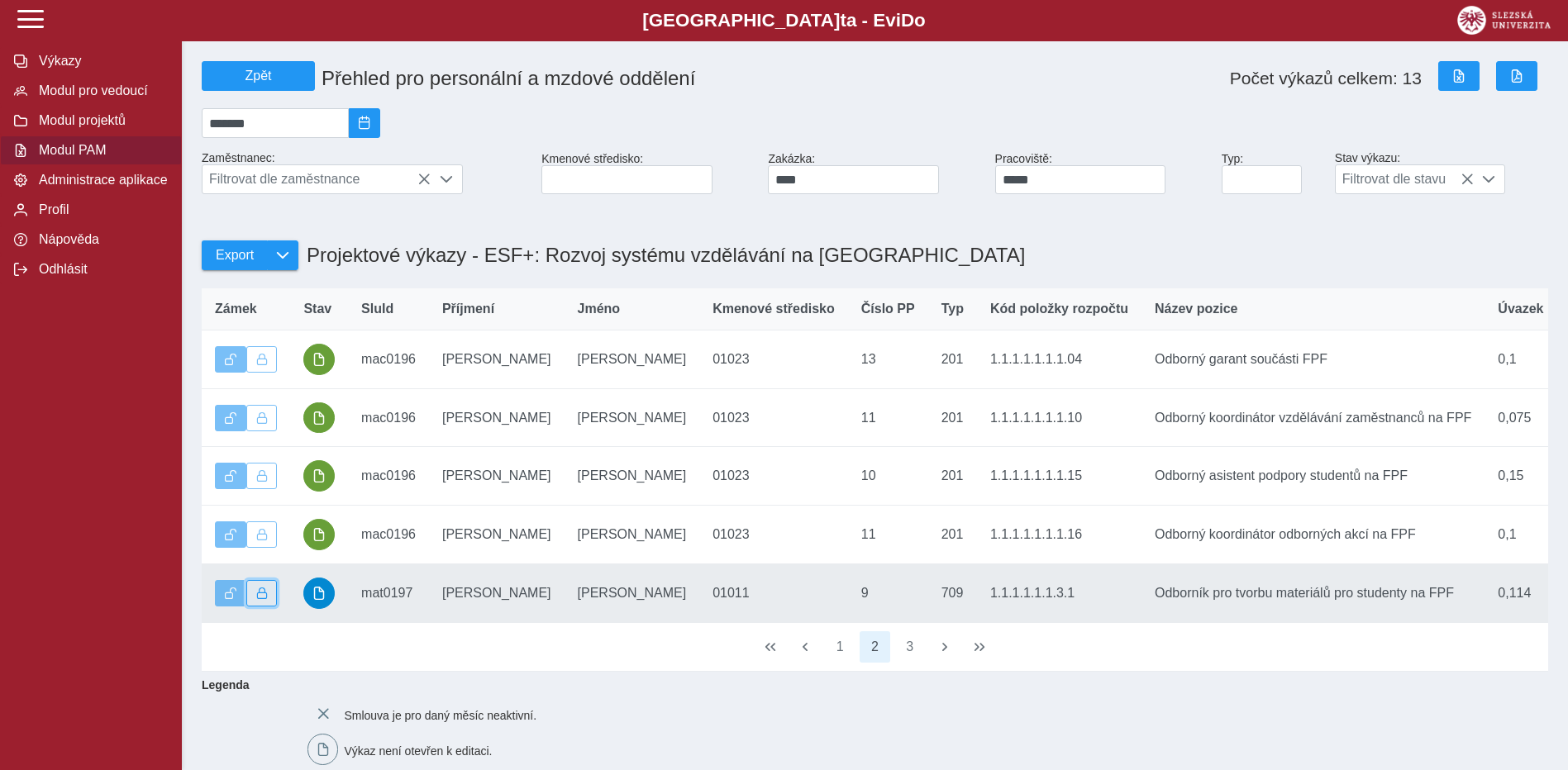
click at [273, 607] on button "button" at bounding box center [261, 593] width 31 height 26
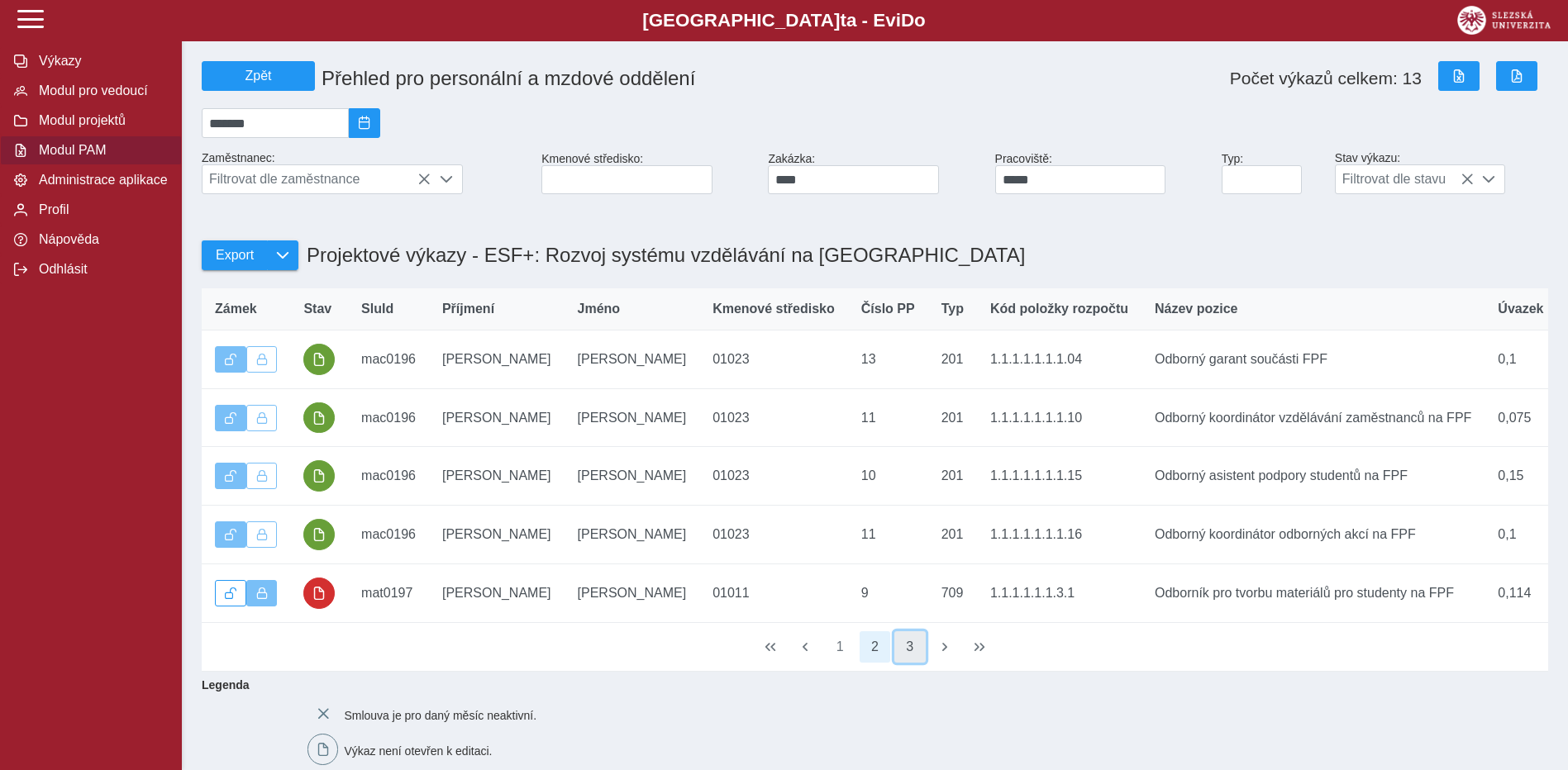
click at [906, 662] on button "3" at bounding box center [909, 646] width 31 height 31
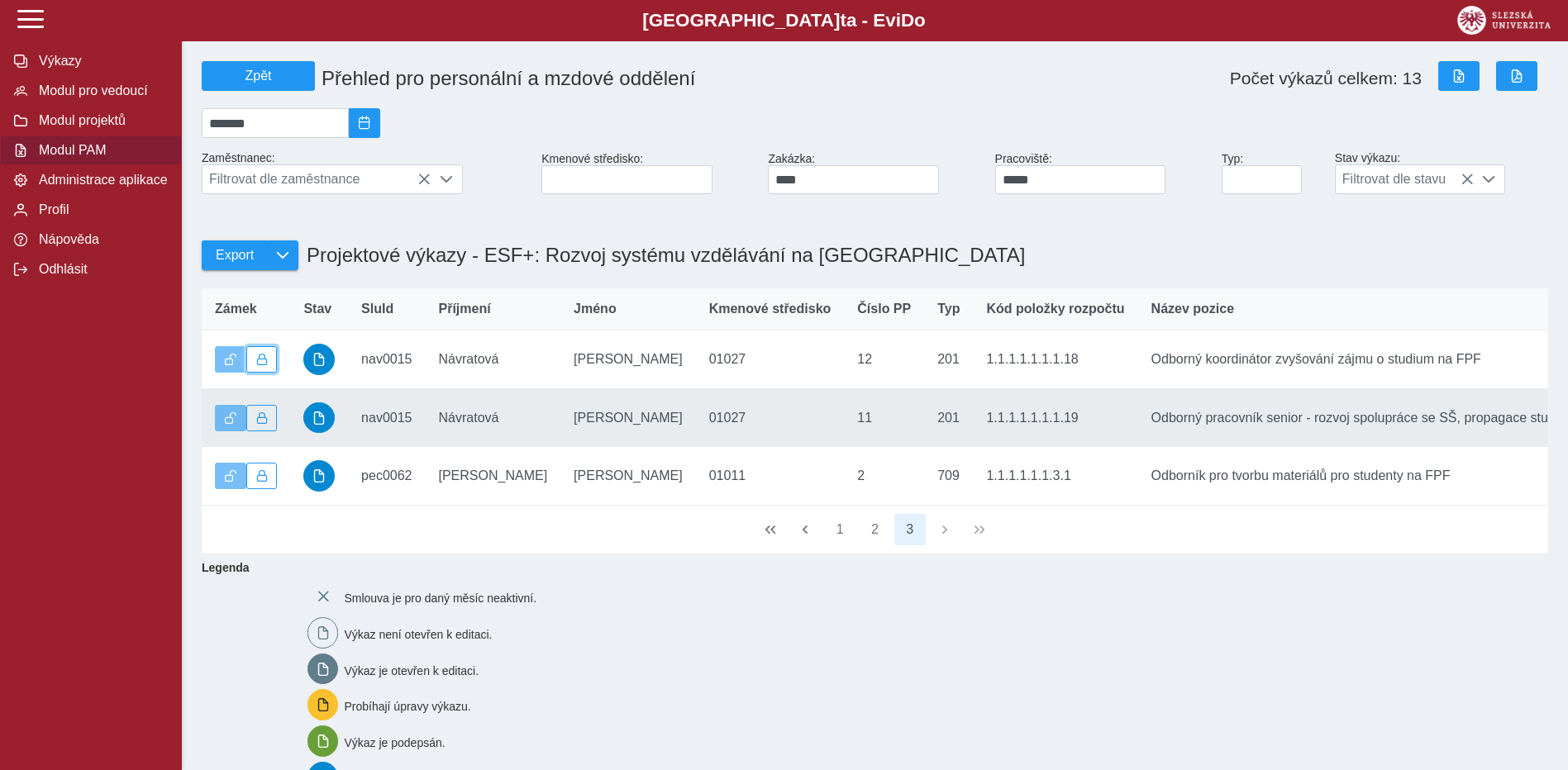
drag, startPoint x: 253, startPoint y: 371, endPoint x: 254, endPoint y: 401, distance: 29.8
click at [254, 371] on button "button" at bounding box center [261, 359] width 31 height 26
click at [259, 424] on span "button" at bounding box center [262, 418] width 12 height 12
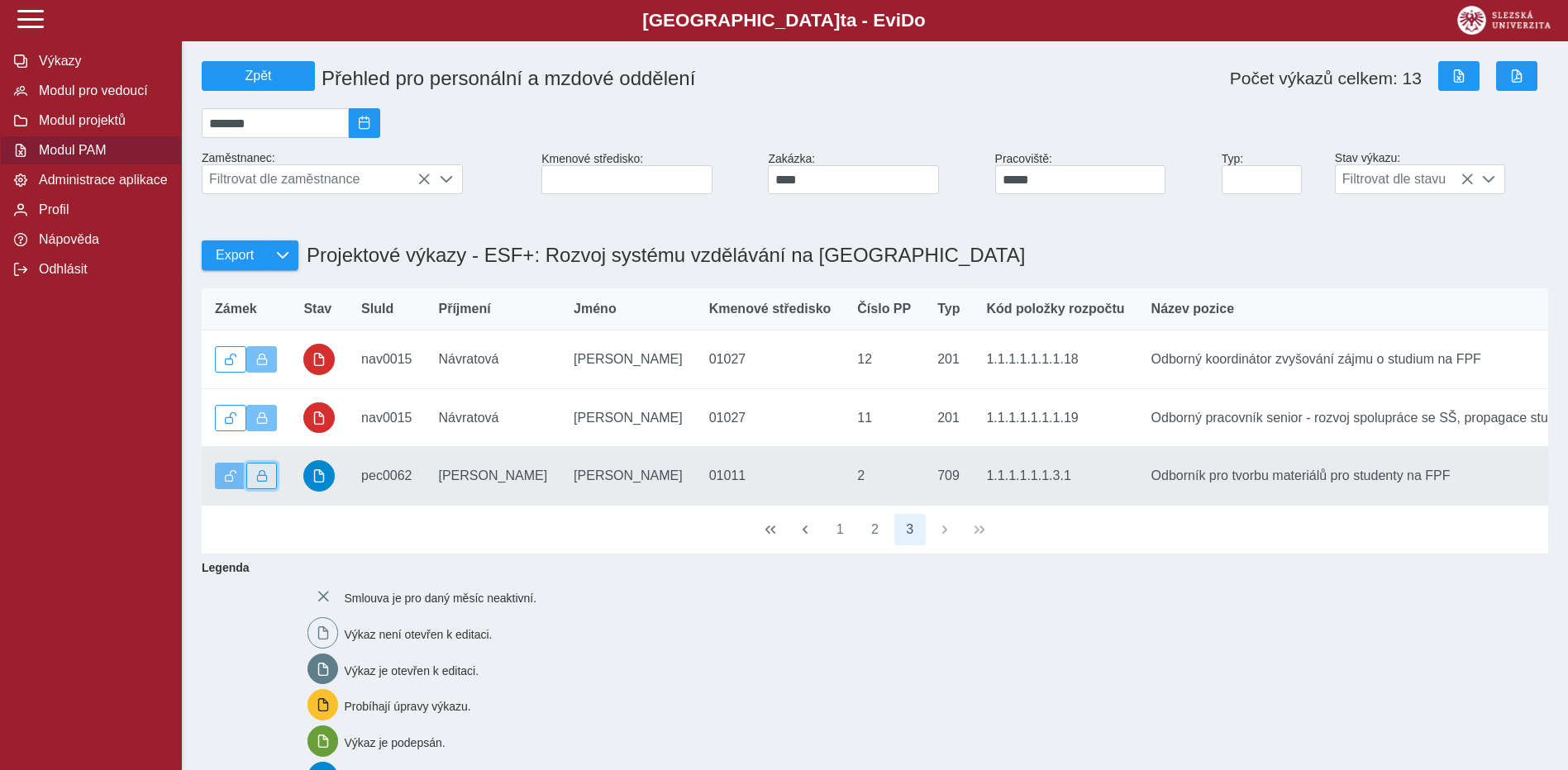
click at [259, 477] on button "button" at bounding box center [261, 476] width 31 height 26
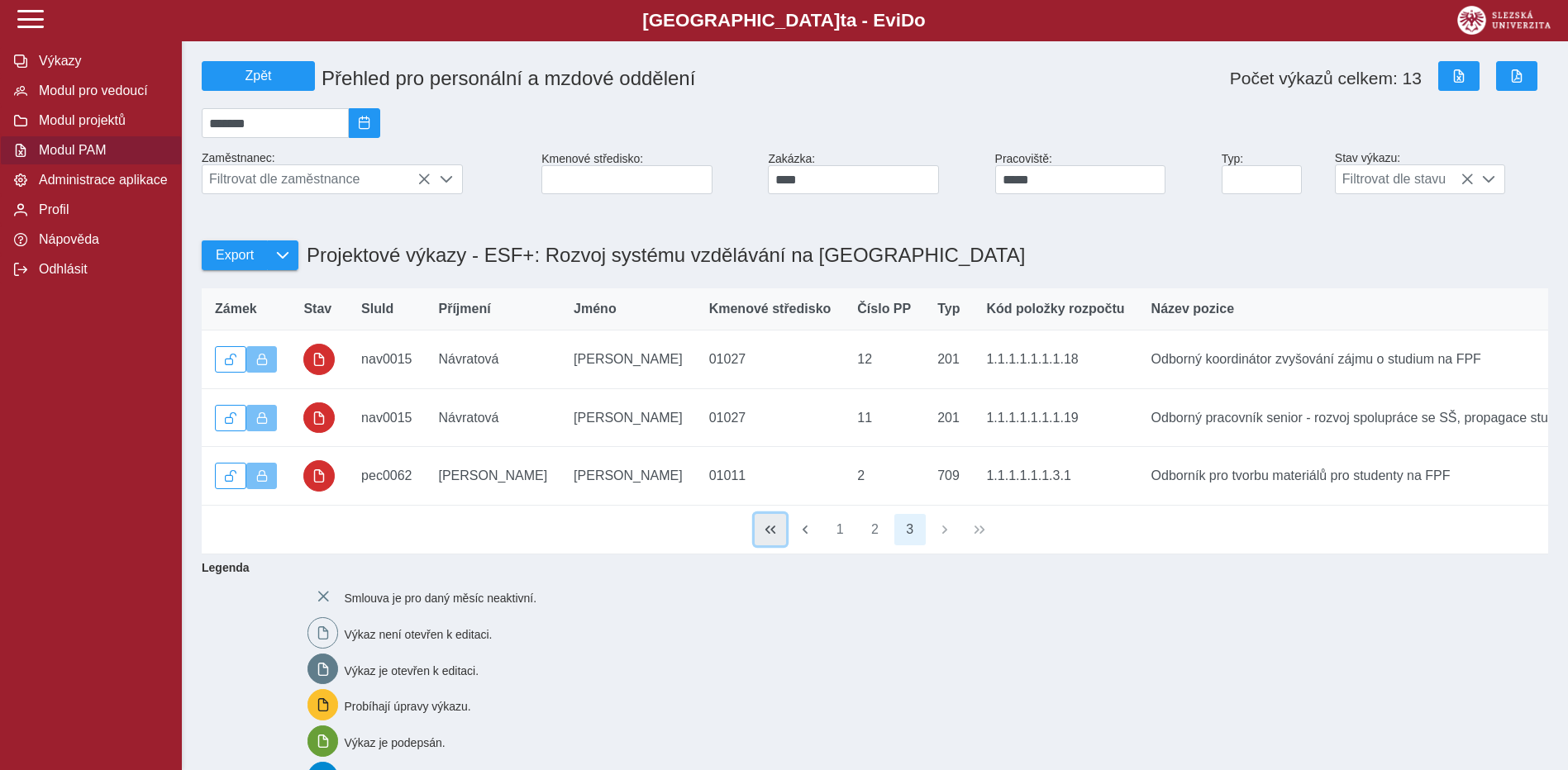
click at [764, 536] on span "button" at bounding box center [770, 529] width 13 height 13
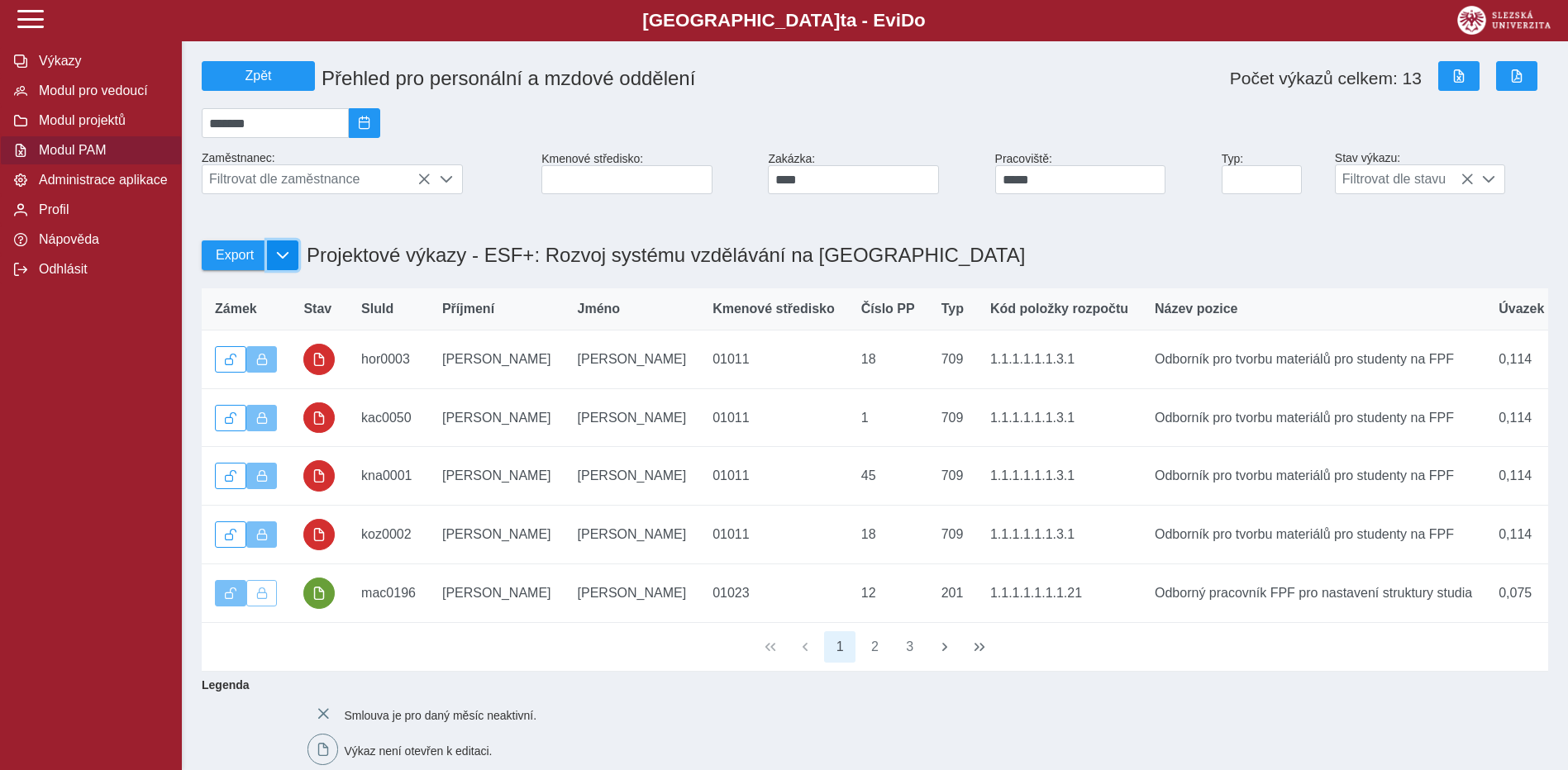
click at [297, 262] on button "button" at bounding box center [282, 256] width 31 height 30
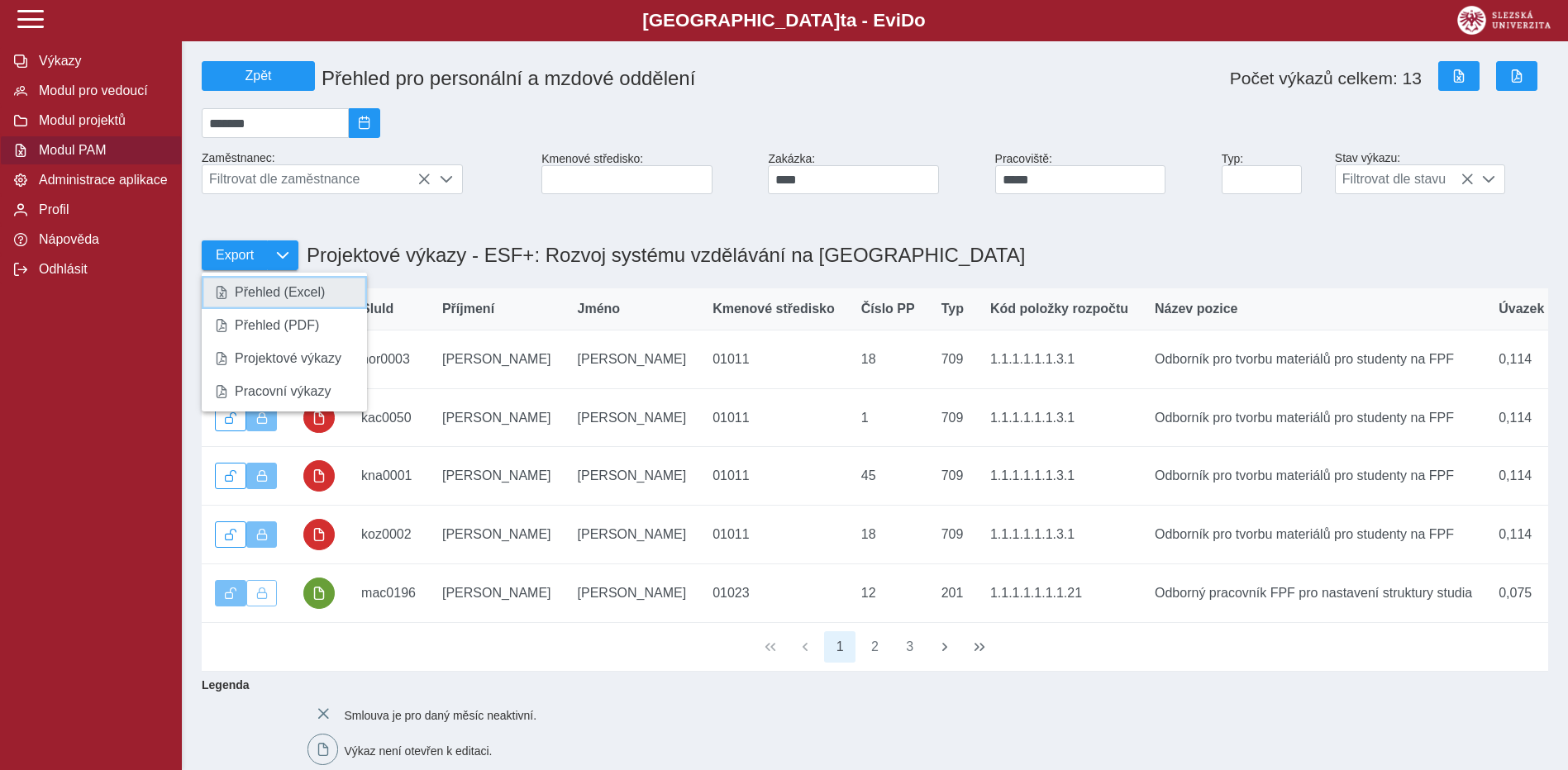
click at [281, 308] on link "Přehled (Excel)" at bounding box center [284, 292] width 165 height 33
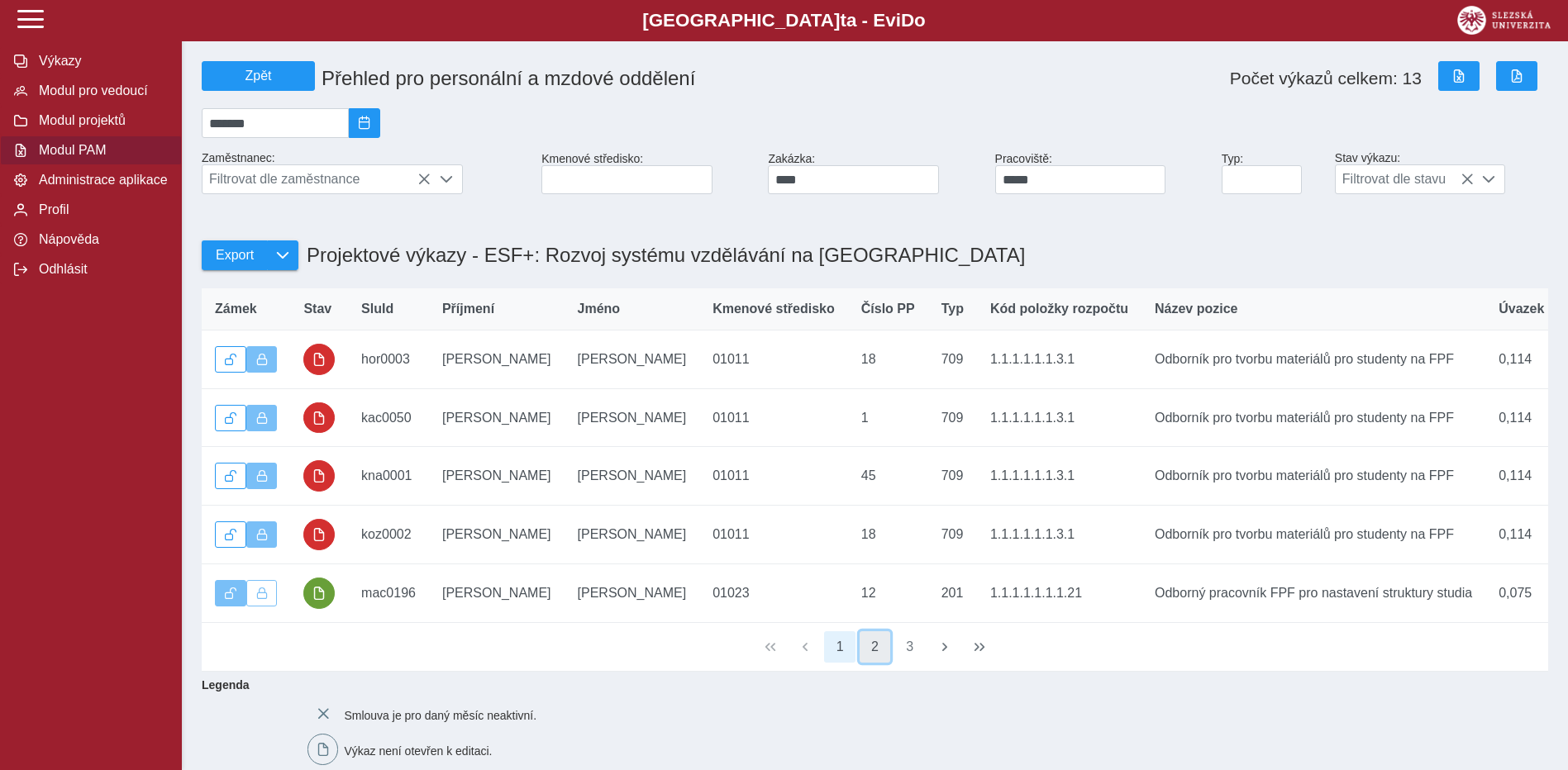
click at [880, 663] on button "2" at bounding box center [875, 646] width 31 height 31
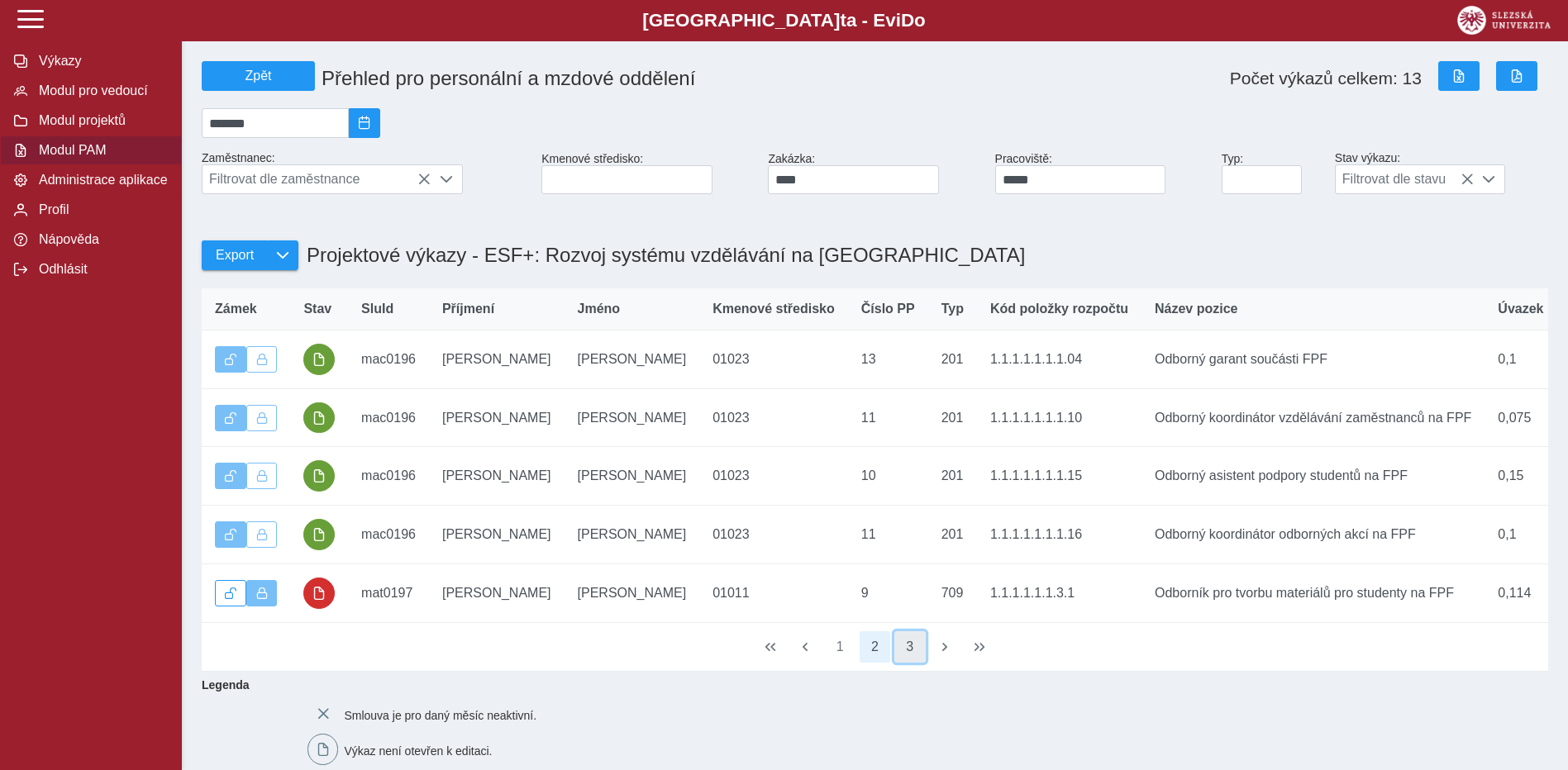
click at [904, 663] on button "3" at bounding box center [909, 646] width 31 height 31
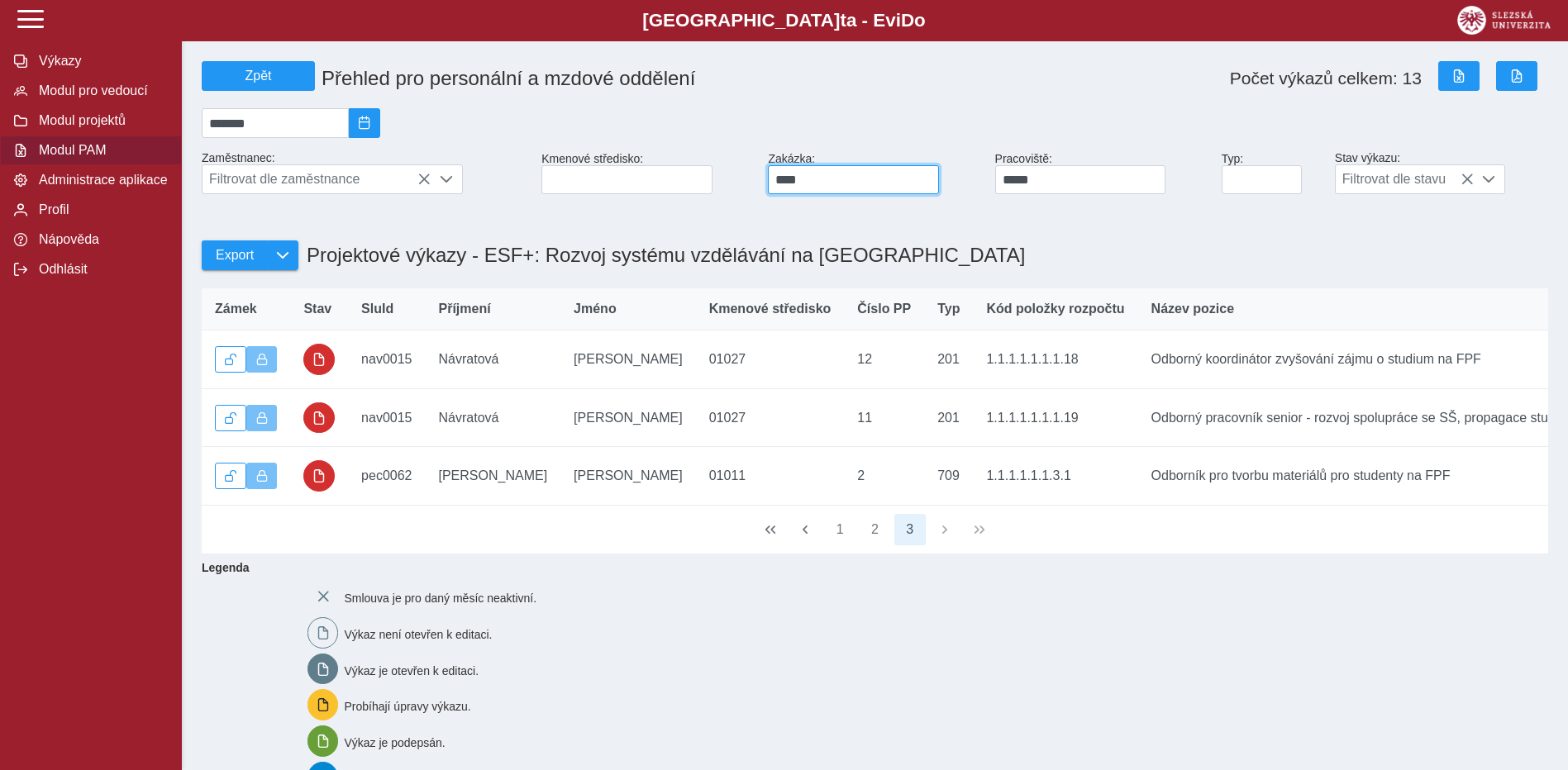
click at [839, 191] on input "****" at bounding box center [853, 179] width 171 height 29
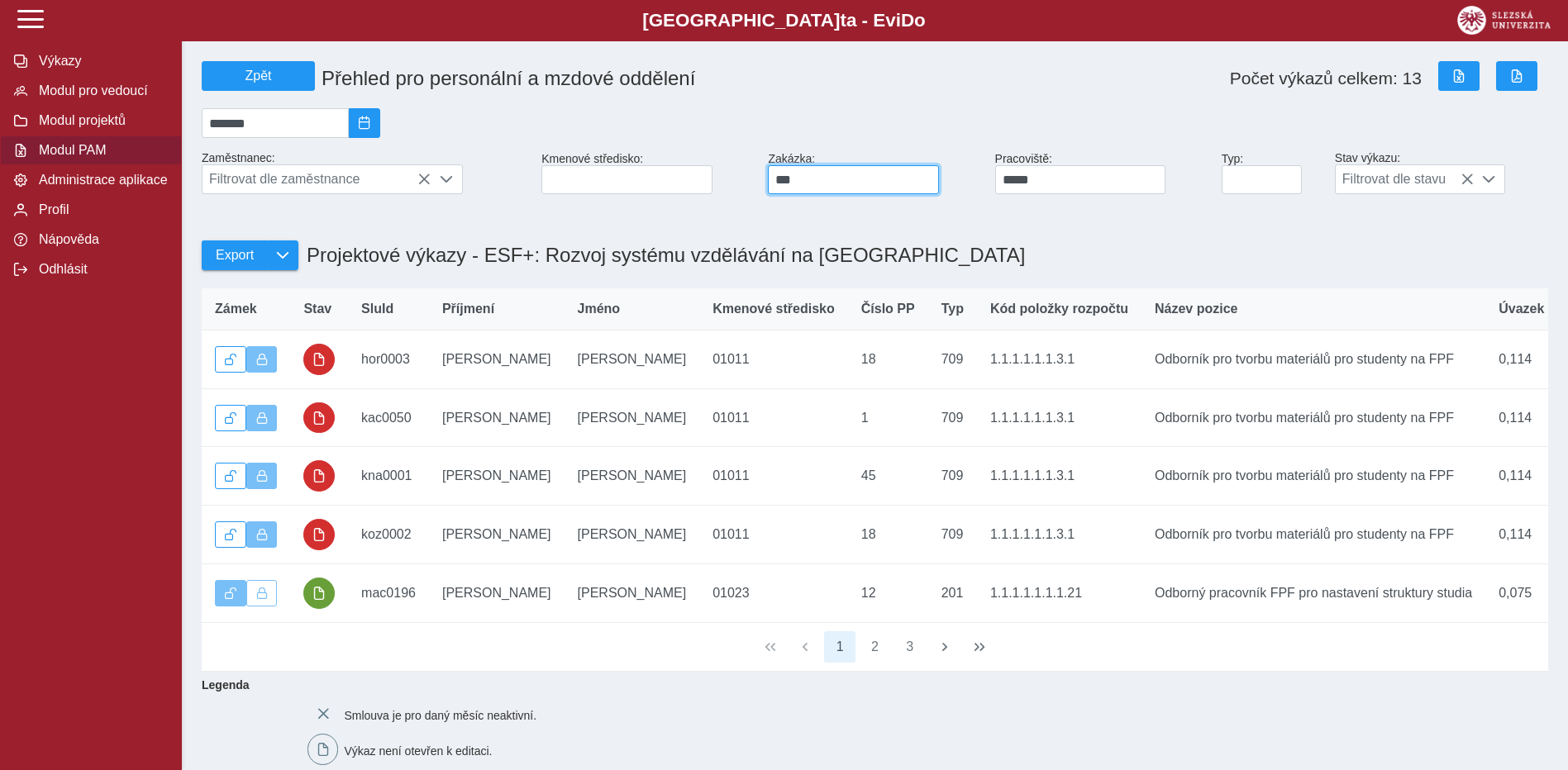
type input "****"
click at [877, 663] on button "2" at bounding box center [875, 646] width 31 height 31
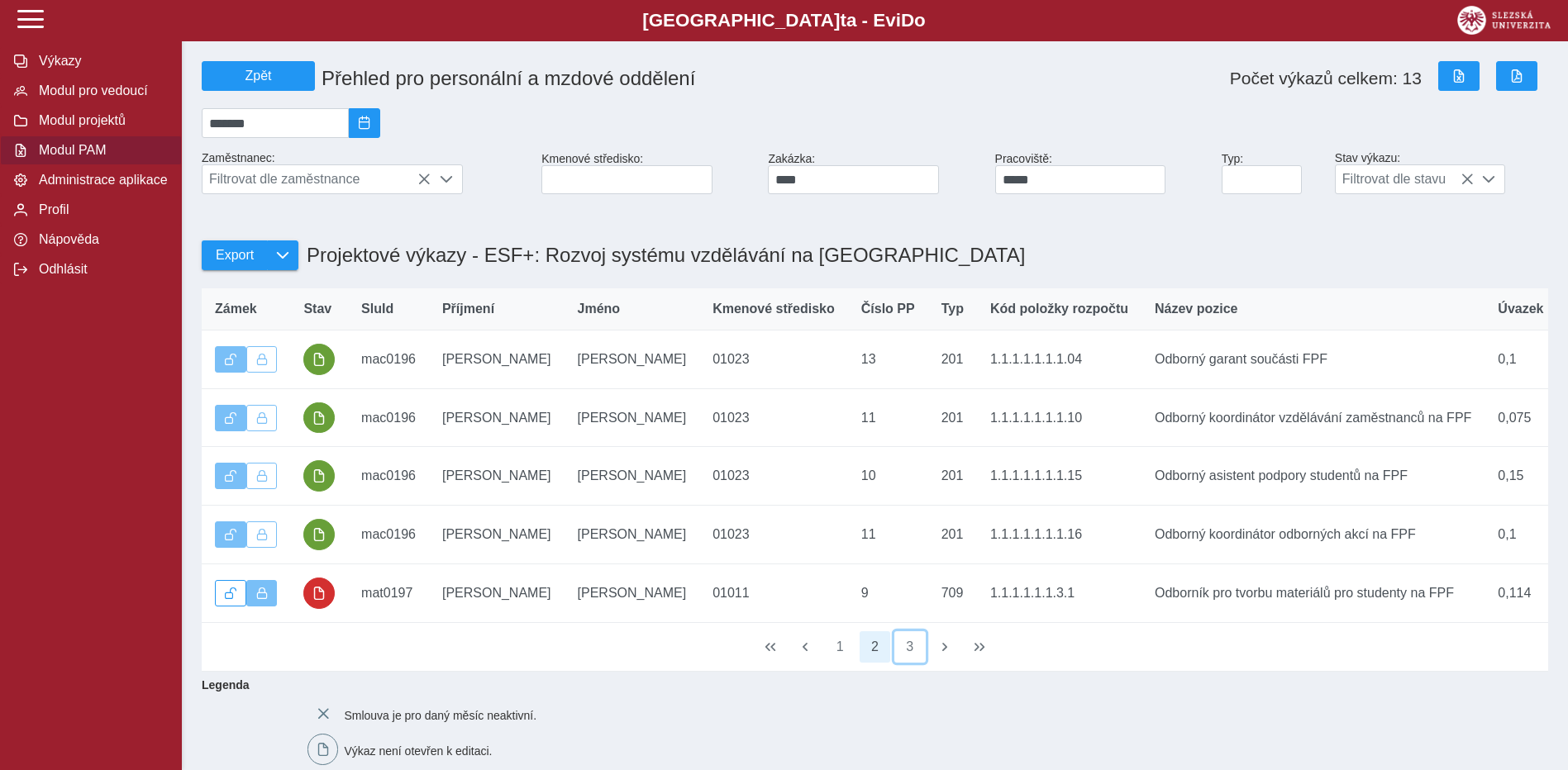
click at [906, 663] on button "3" at bounding box center [909, 646] width 31 height 31
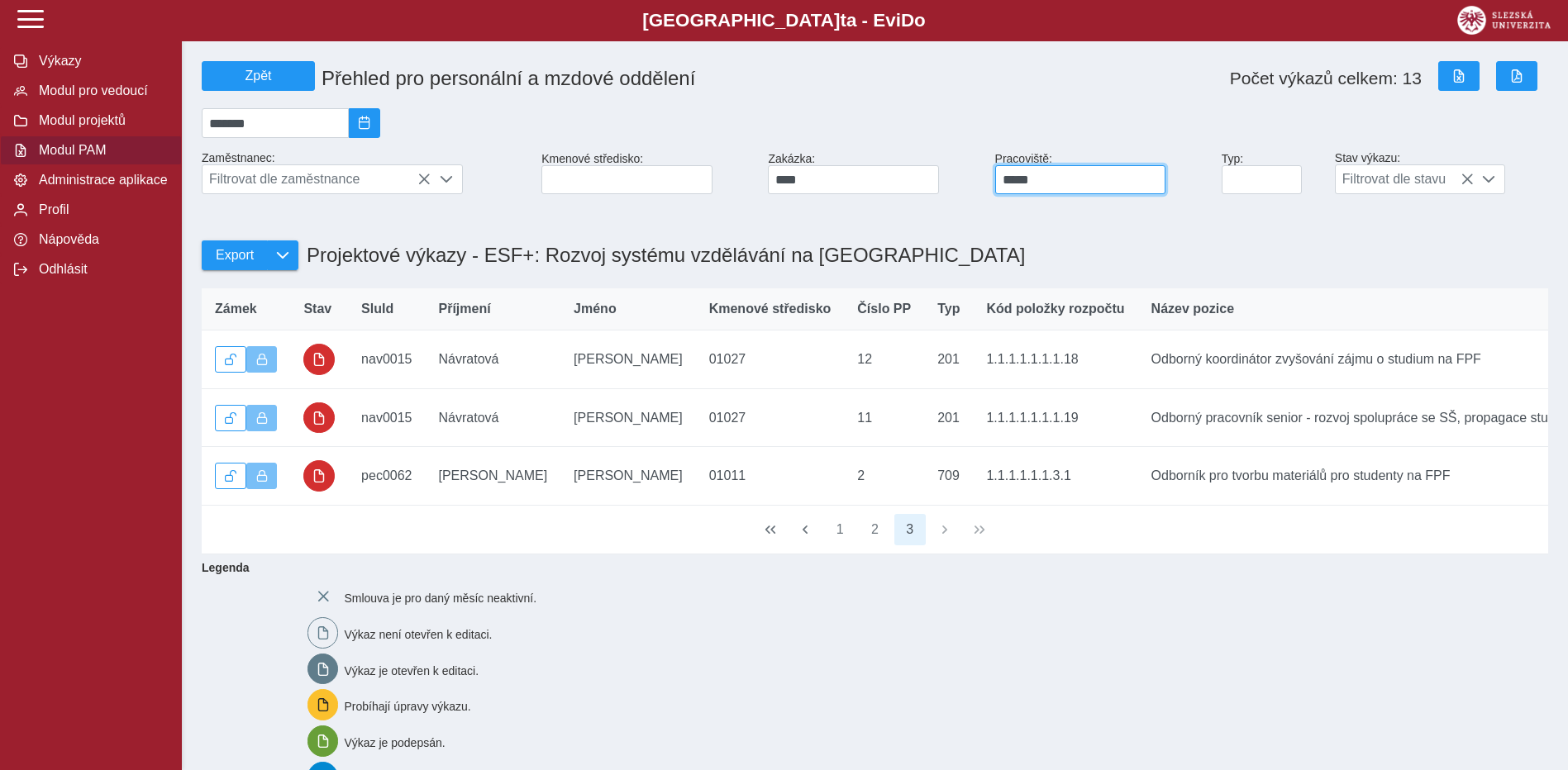
drag, startPoint x: 1029, startPoint y: 186, endPoint x: 984, endPoint y: 180, distance: 45.0
click at [984, 180] on div "Zpět Přehled pro personální a mzdové oddělení Počet výkazů celkem: 13 ******* Z…" at bounding box center [875, 128] width 1360 height 146
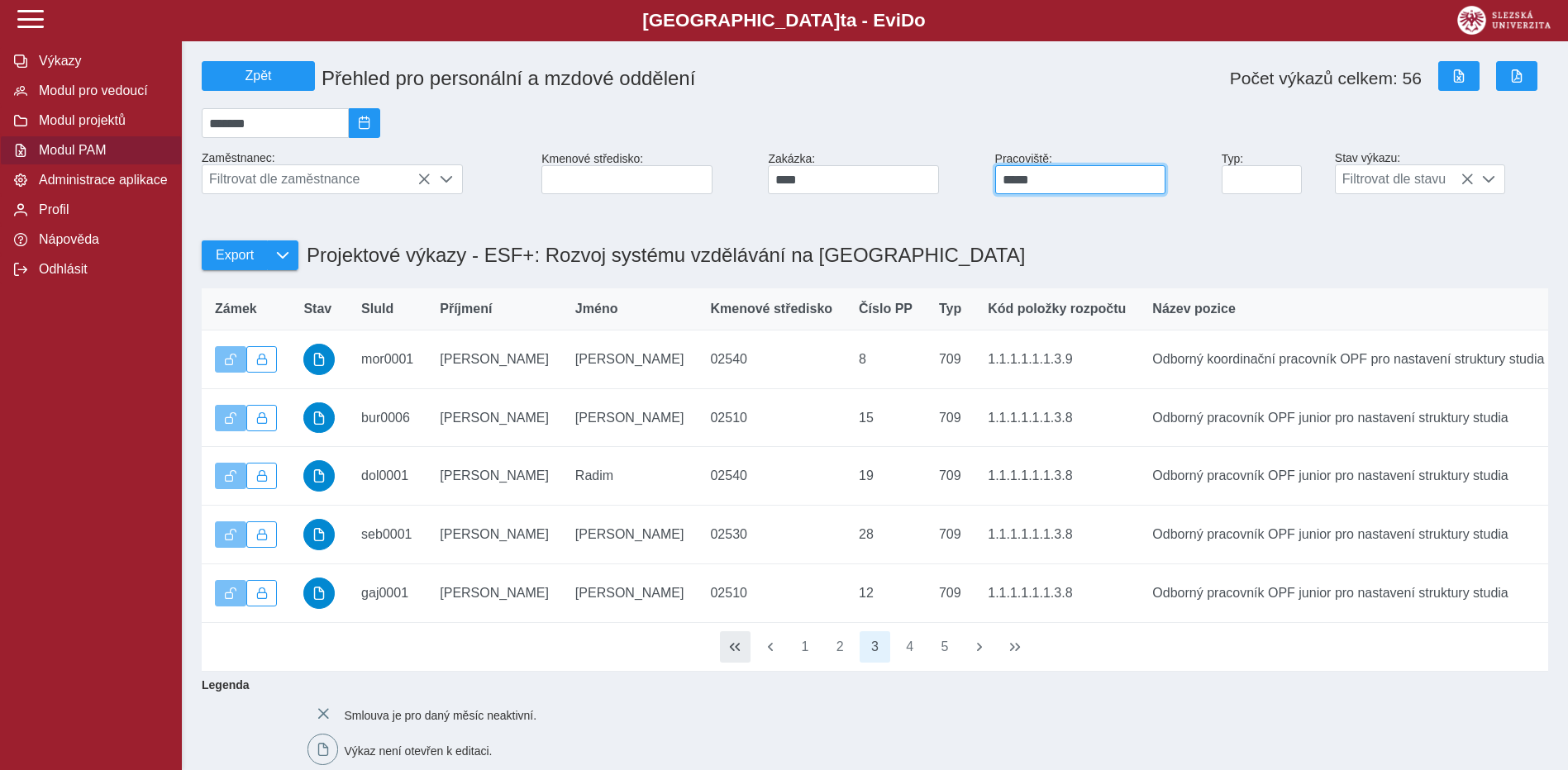
type input "*****"
click at [735, 654] on span "button" at bounding box center [734, 647] width 13 height 13
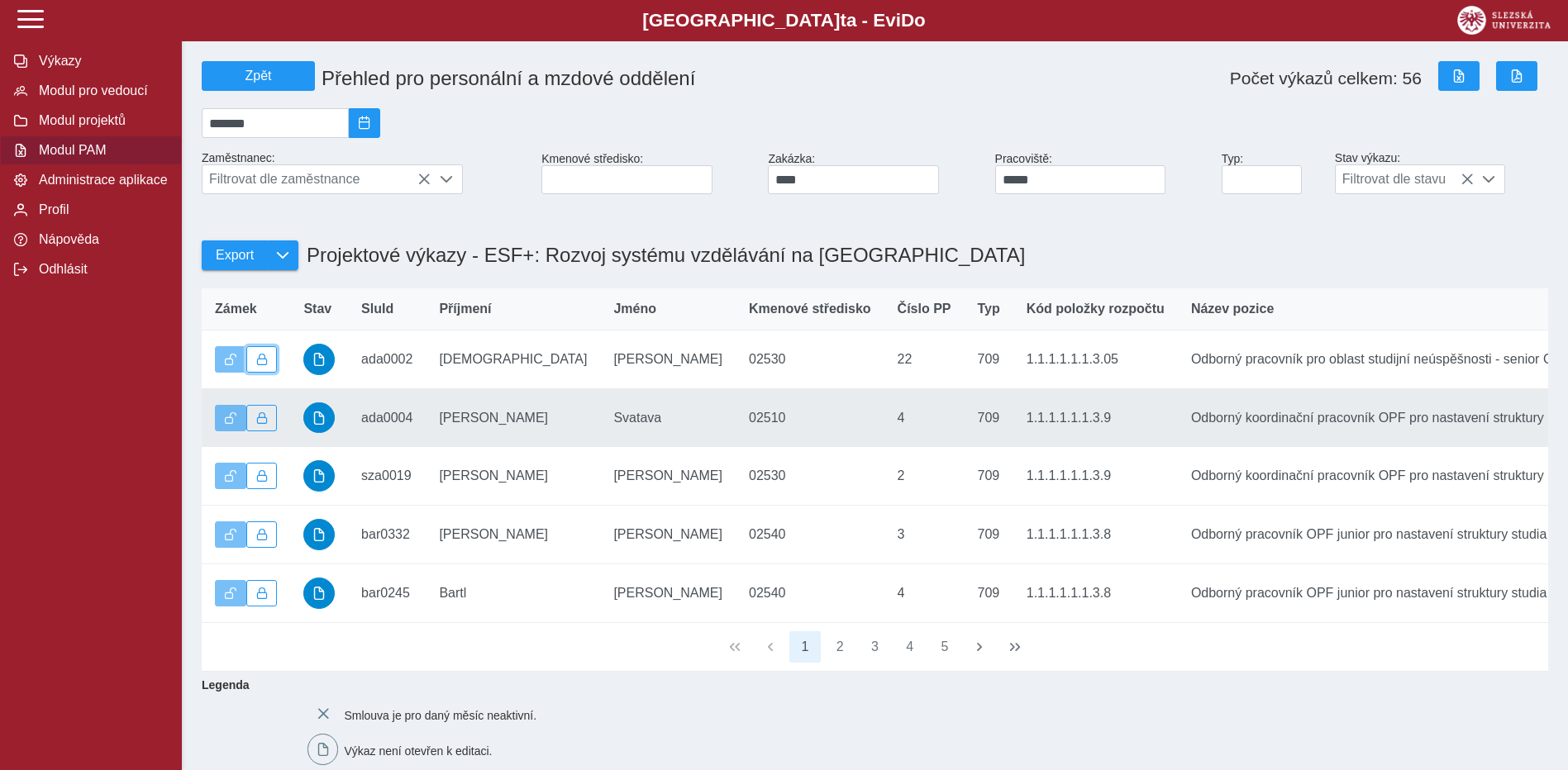
drag, startPoint x: 265, startPoint y: 371, endPoint x: 250, endPoint y: 405, distance: 37.0
click at [265, 365] on span "button" at bounding box center [262, 360] width 12 height 12
drag, startPoint x: 266, startPoint y: 431, endPoint x: 262, endPoint y: 471, distance: 40.7
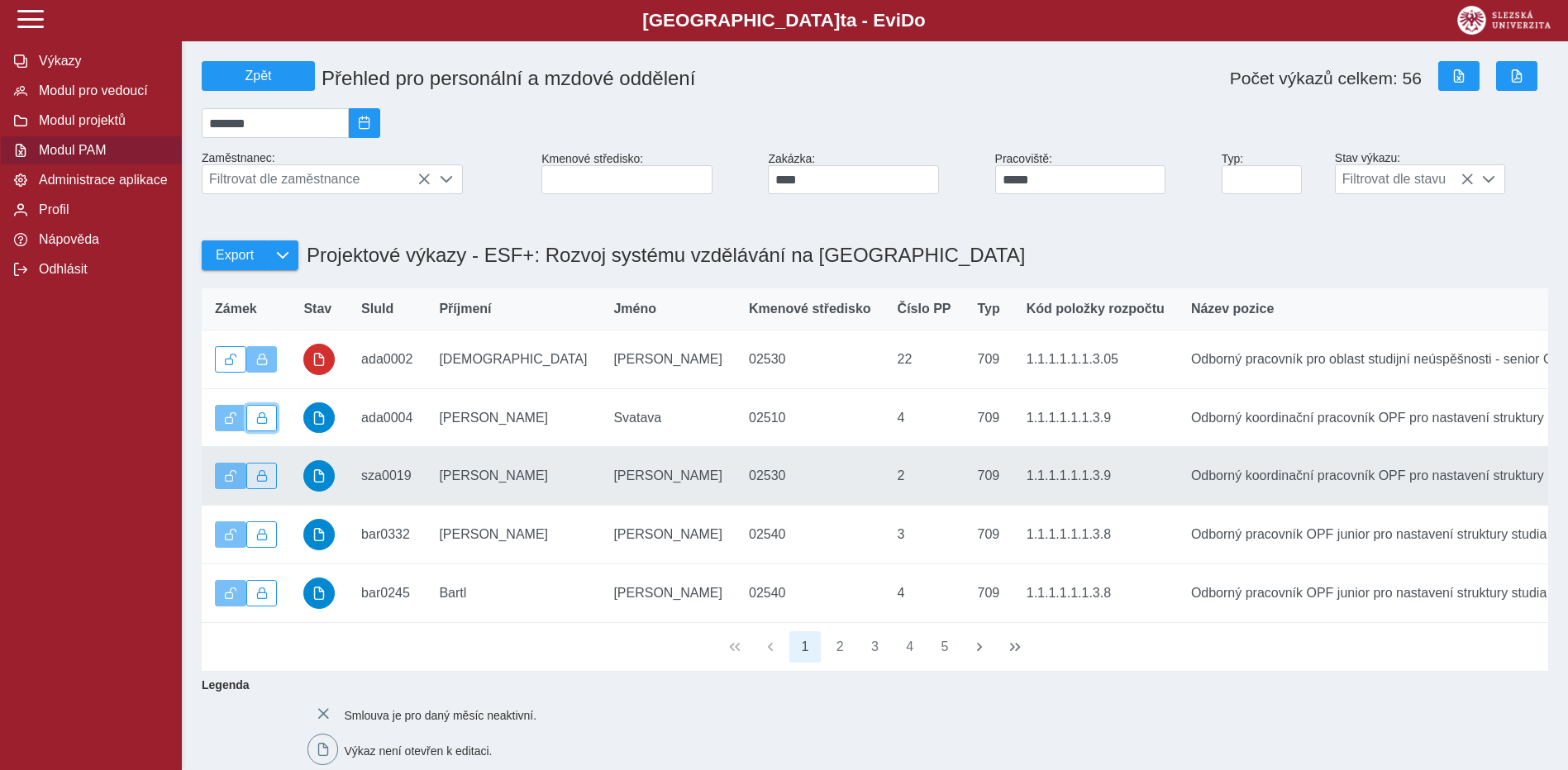
click at [266, 424] on span "button" at bounding box center [262, 418] width 12 height 12
click at [265, 489] on button "button" at bounding box center [261, 476] width 31 height 26
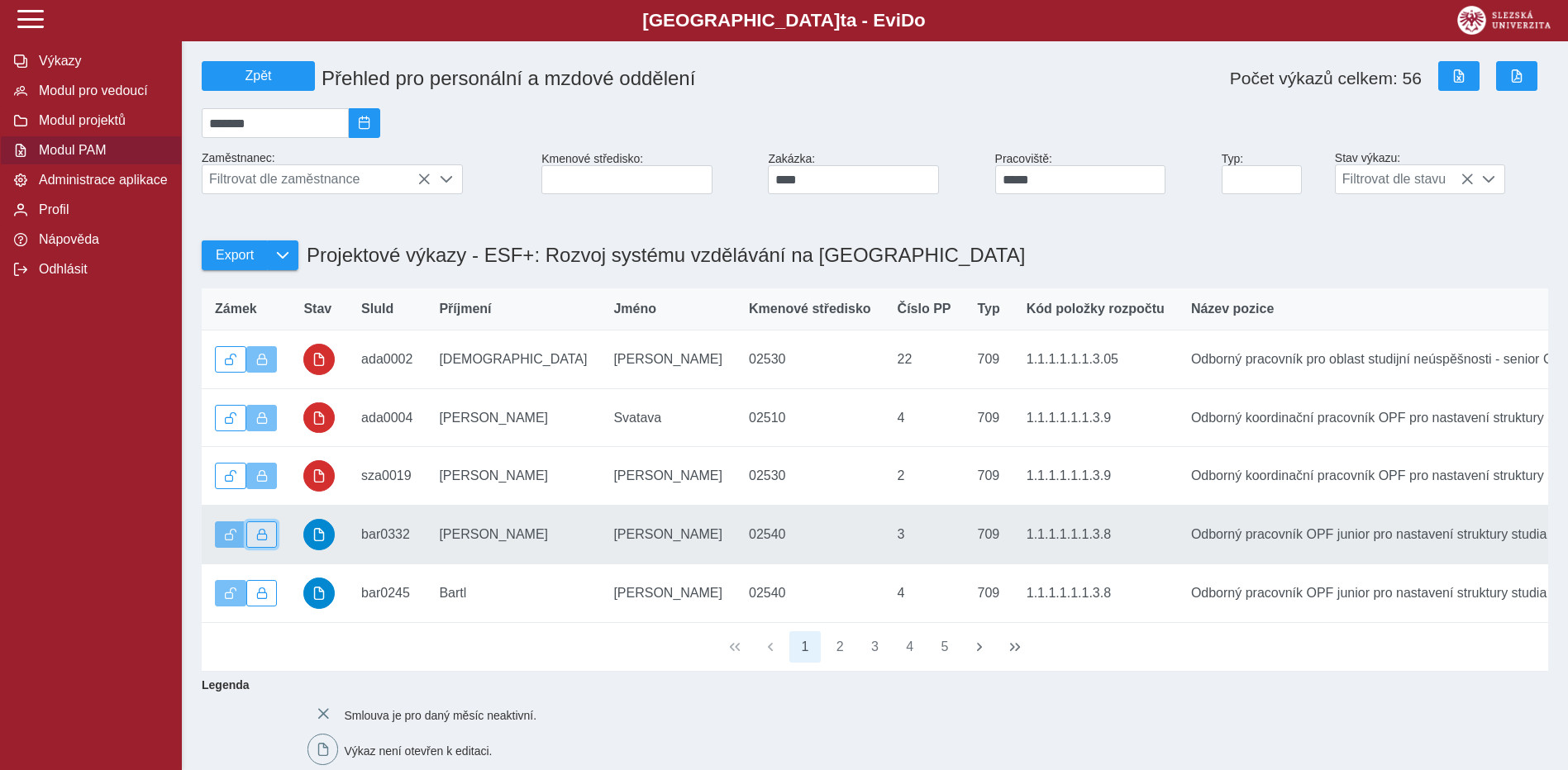
click at [260, 541] on span "button" at bounding box center [262, 535] width 12 height 12
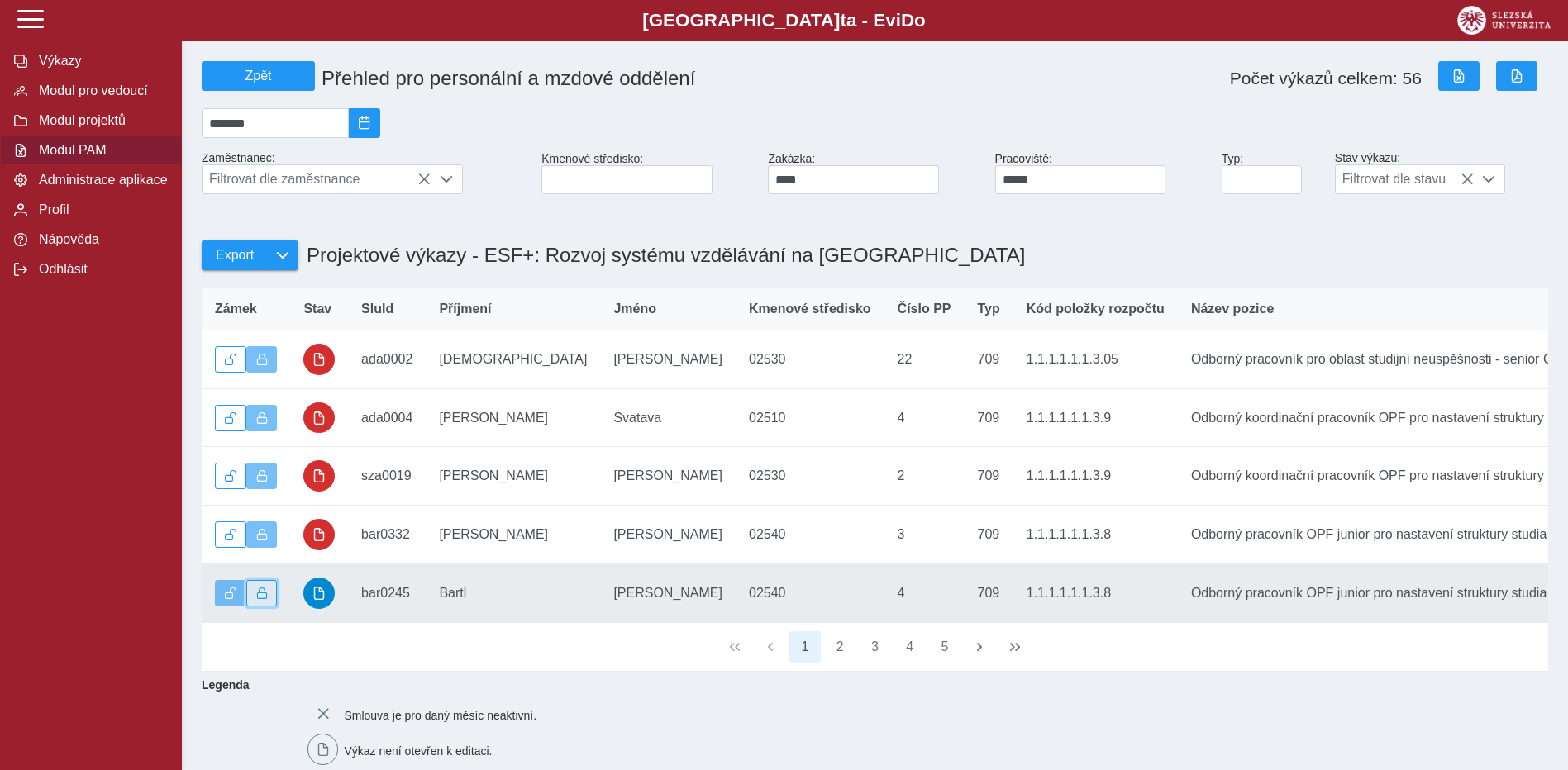
click at [264, 599] on span "button" at bounding box center [262, 594] width 12 height 12
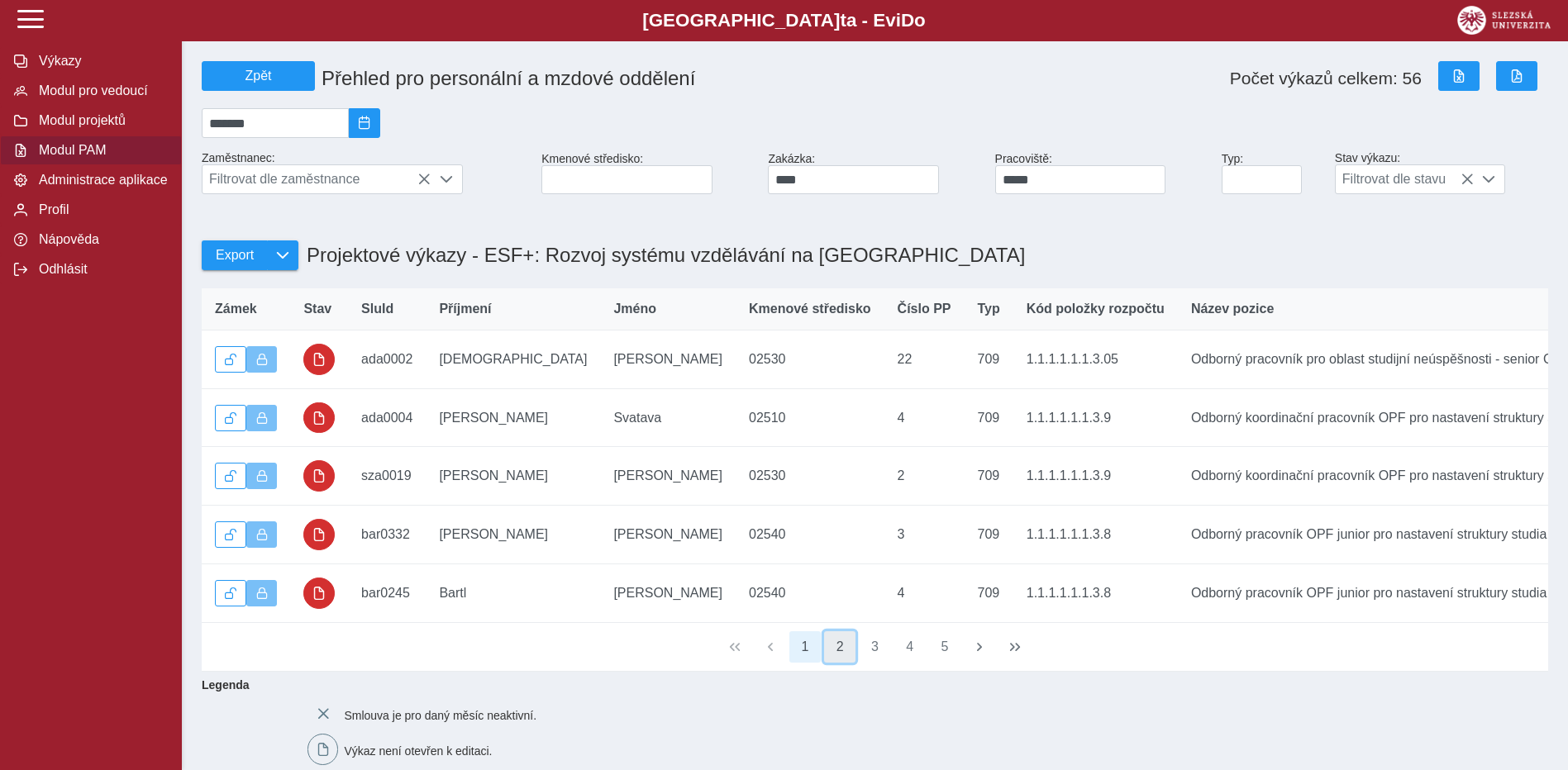
drag, startPoint x: 851, startPoint y: 667, endPoint x: 825, endPoint y: 661, distance: 26.3
click at [850, 663] on button "2" at bounding box center [839, 646] width 31 height 31
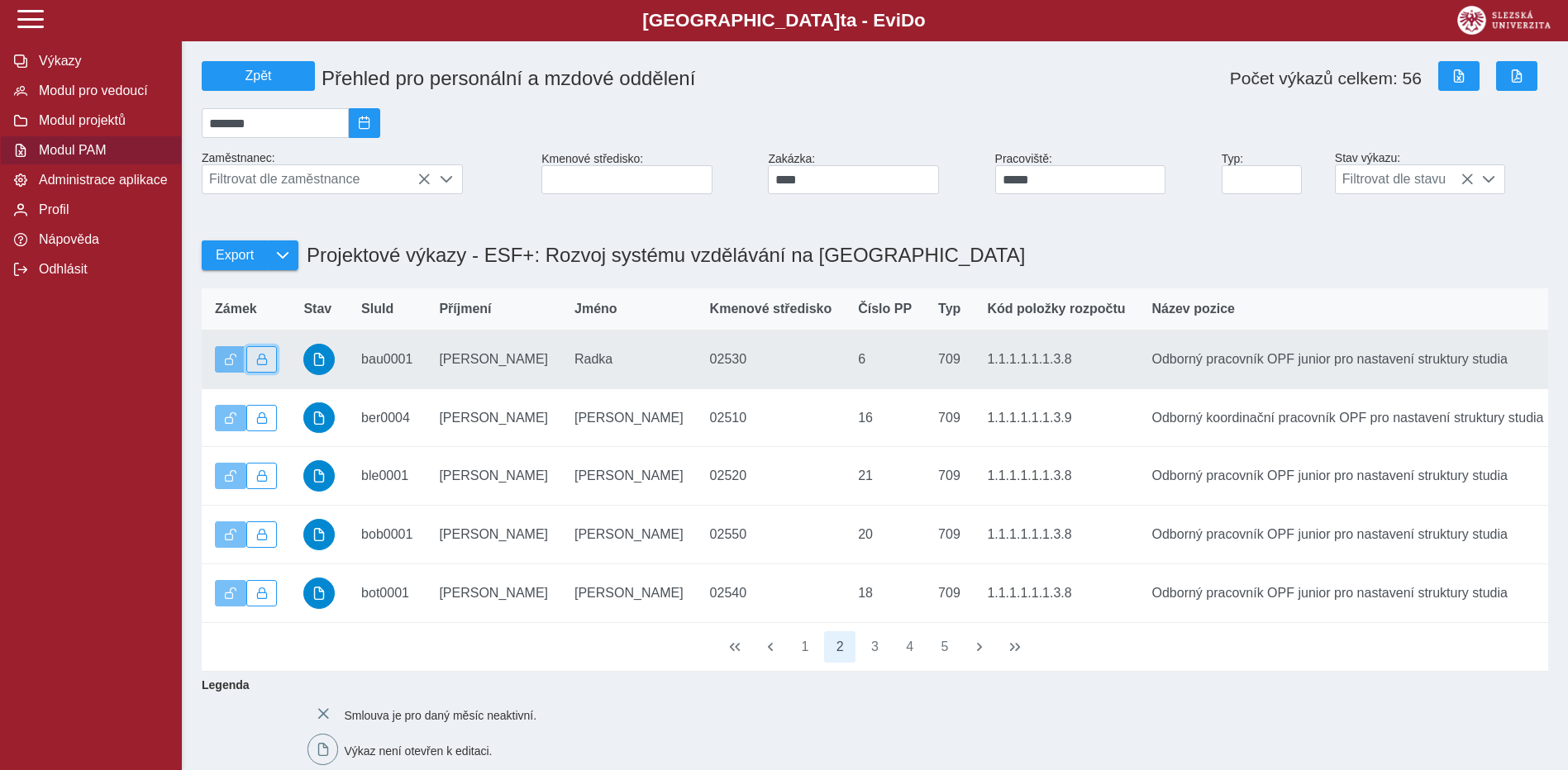
click at [260, 373] on button "button" at bounding box center [261, 359] width 31 height 26
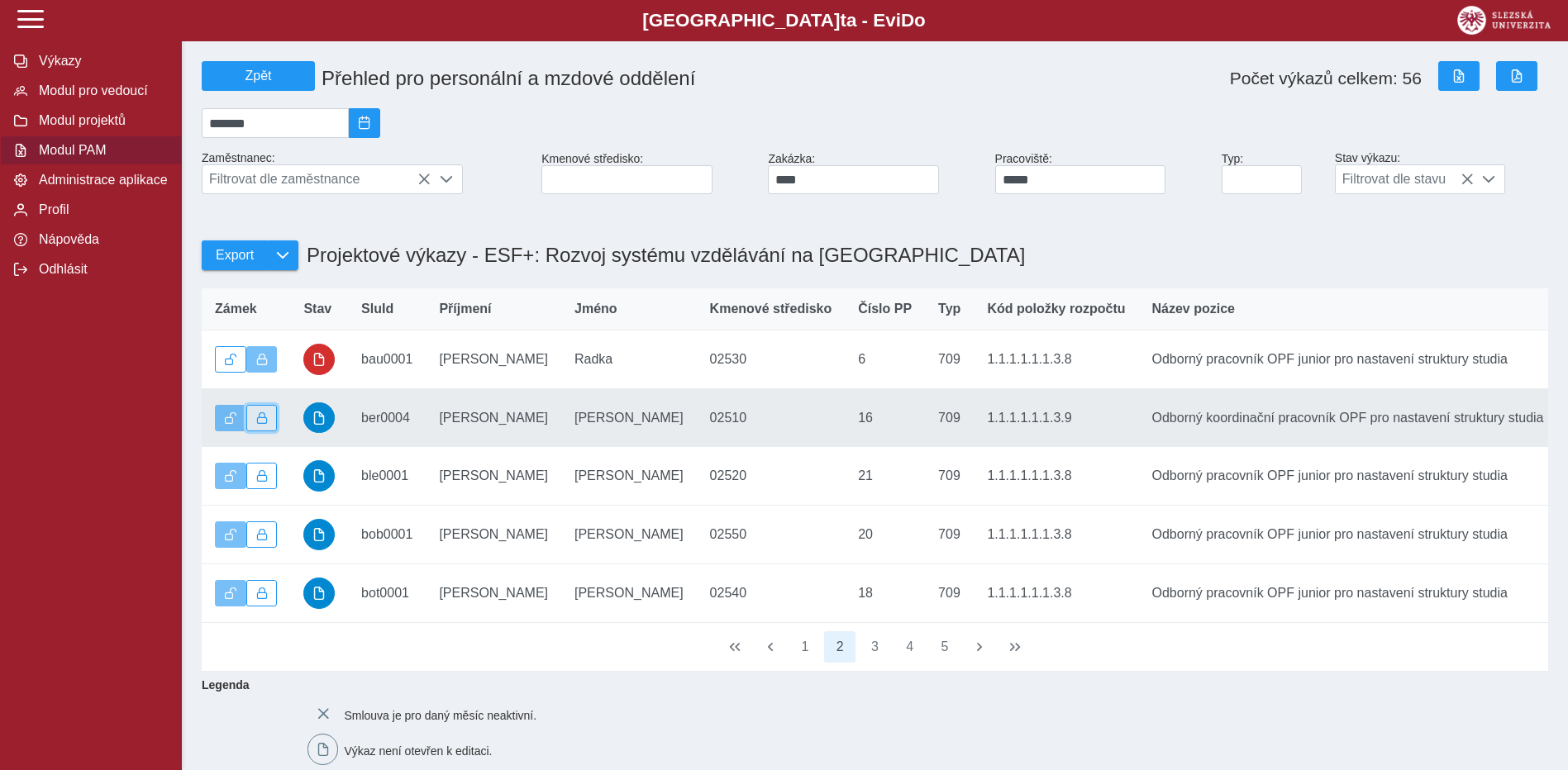
click at [264, 424] on span "button" at bounding box center [262, 418] width 12 height 12
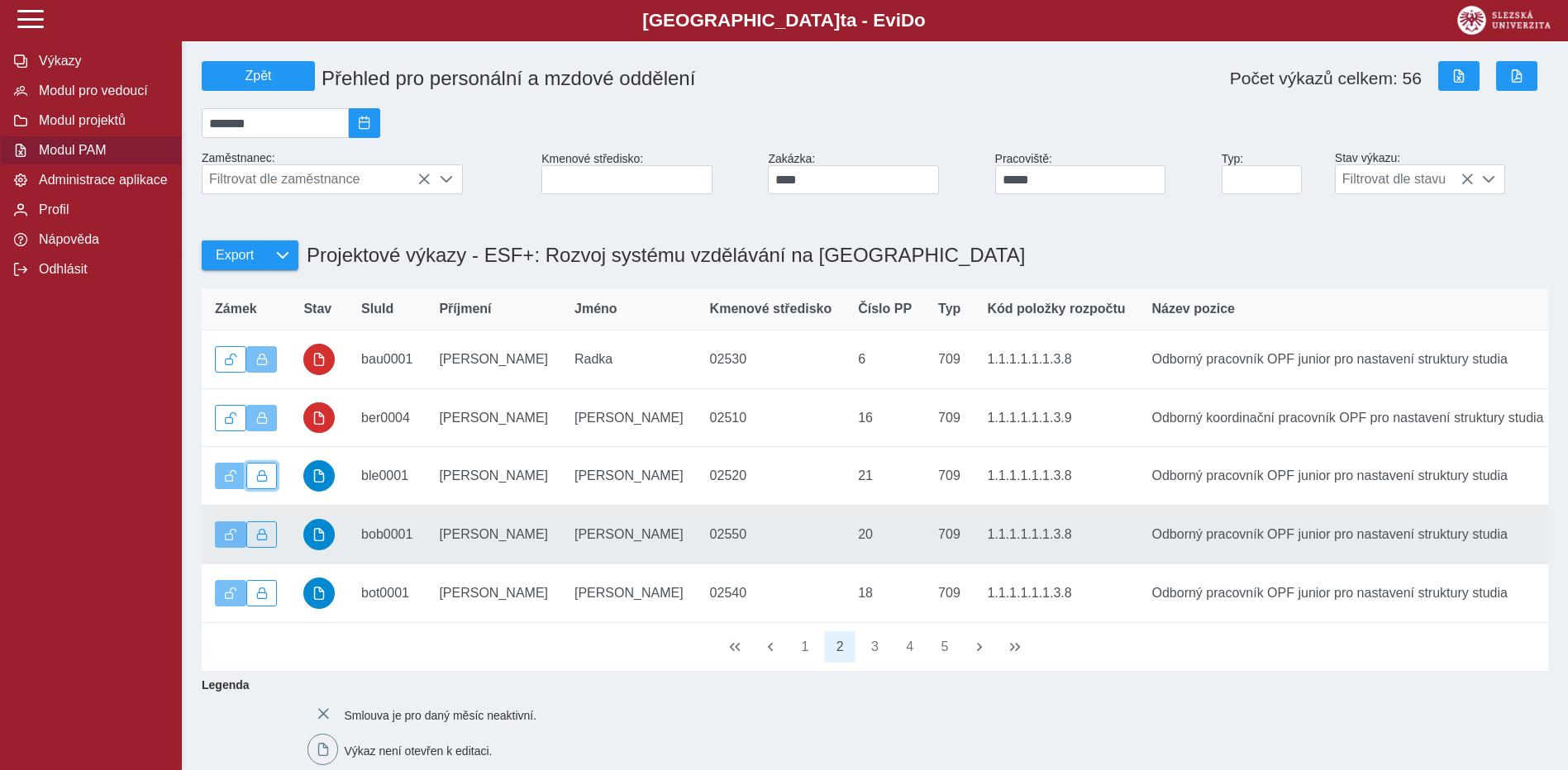
drag, startPoint x: 273, startPoint y: 485, endPoint x: 267, endPoint y: 536, distance: 51.6
click at [271, 486] on button "button" at bounding box center [261, 476] width 31 height 26
click at [269, 548] on button "button" at bounding box center [261, 535] width 31 height 26
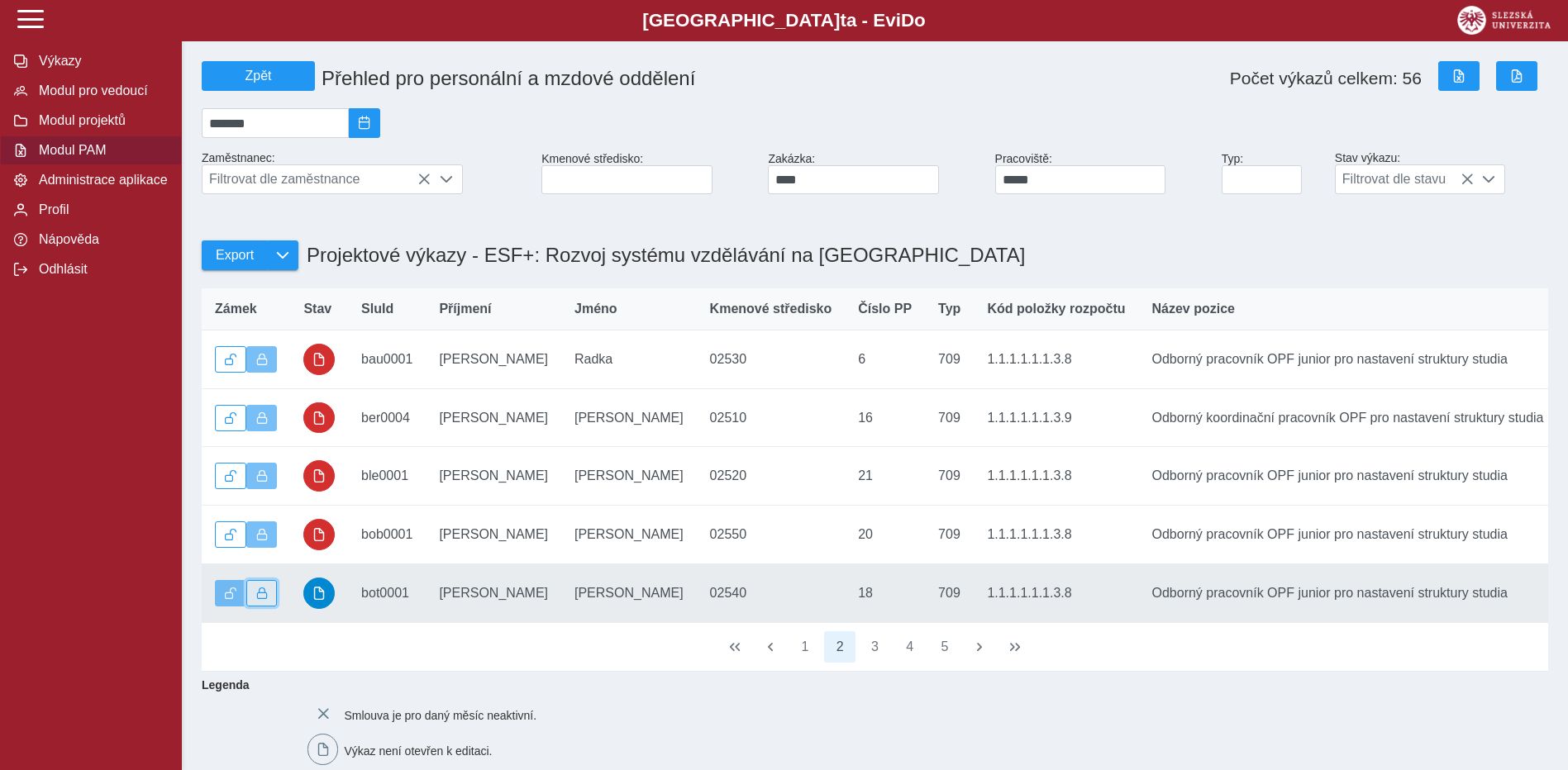
drag, startPoint x: 271, startPoint y: 594, endPoint x: 417, endPoint y: 620, distance: 148.5
click at [269, 594] on button "button" at bounding box center [261, 593] width 31 height 26
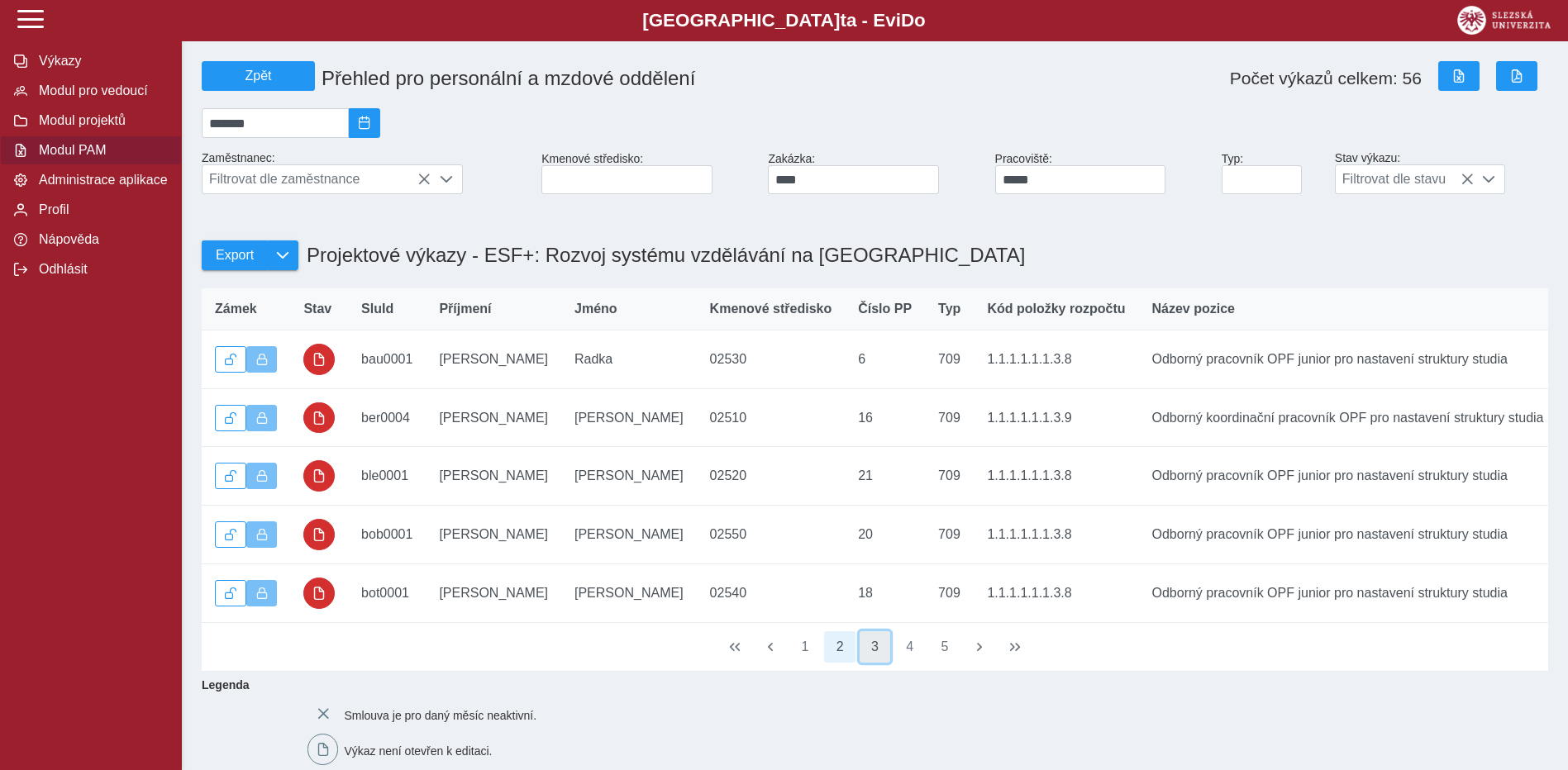
click at [883, 663] on button "3" at bounding box center [875, 646] width 31 height 31
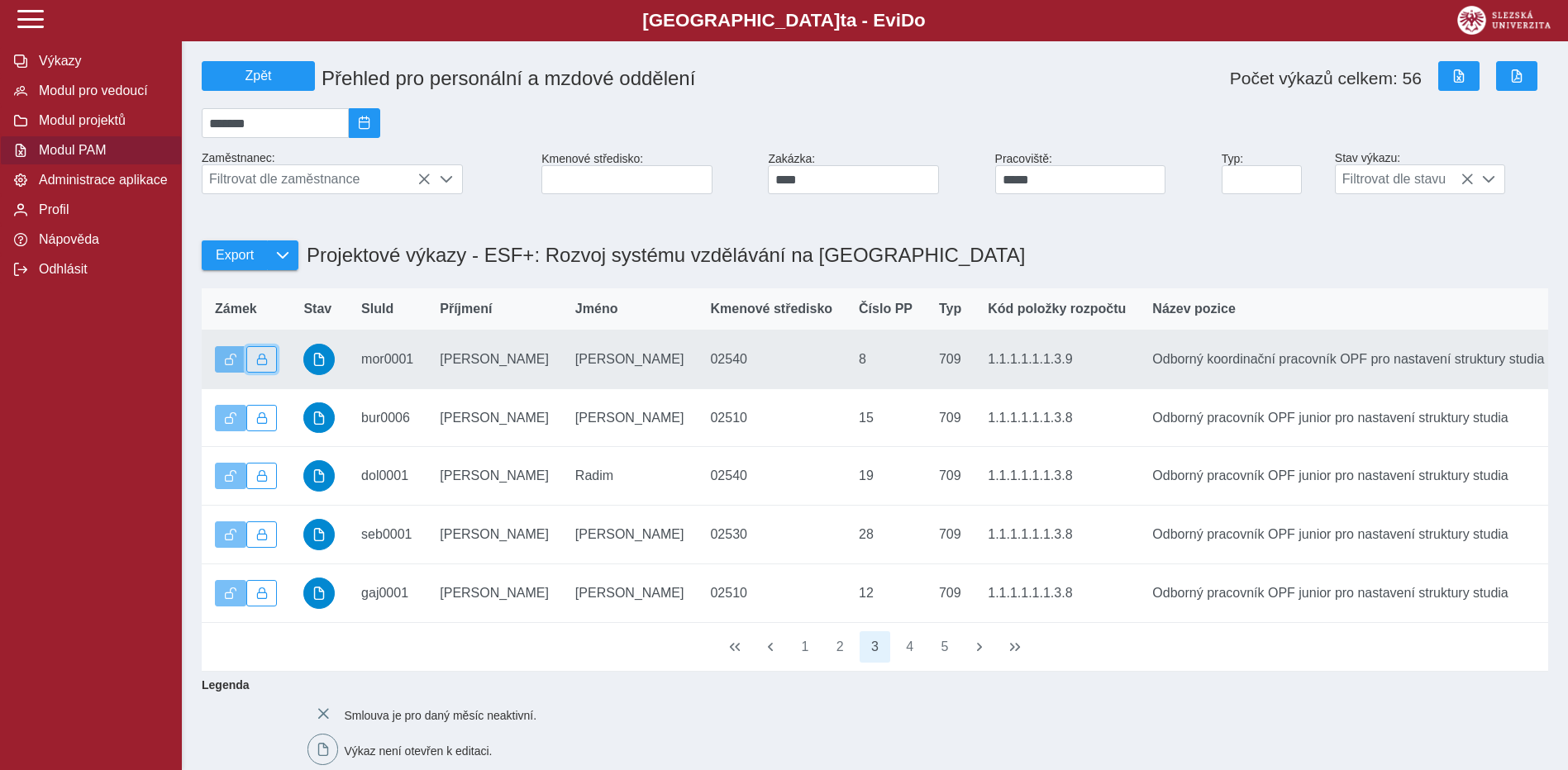
click at [261, 364] on span "button" at bounding box center [262, 360] width 12 height 12
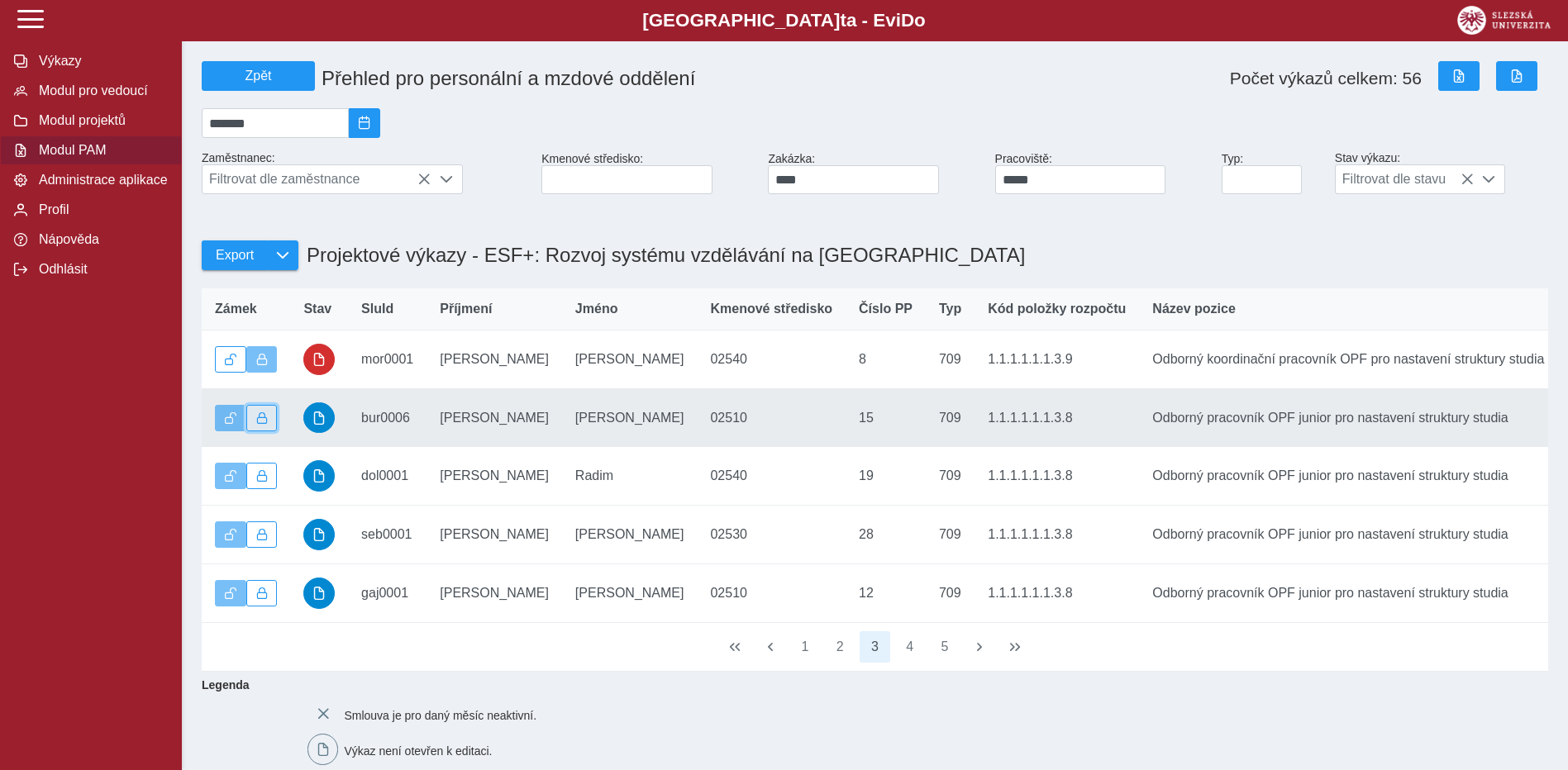
click at [265, 424] on span "button" at bounding box center [262, 418] width 12 height 12
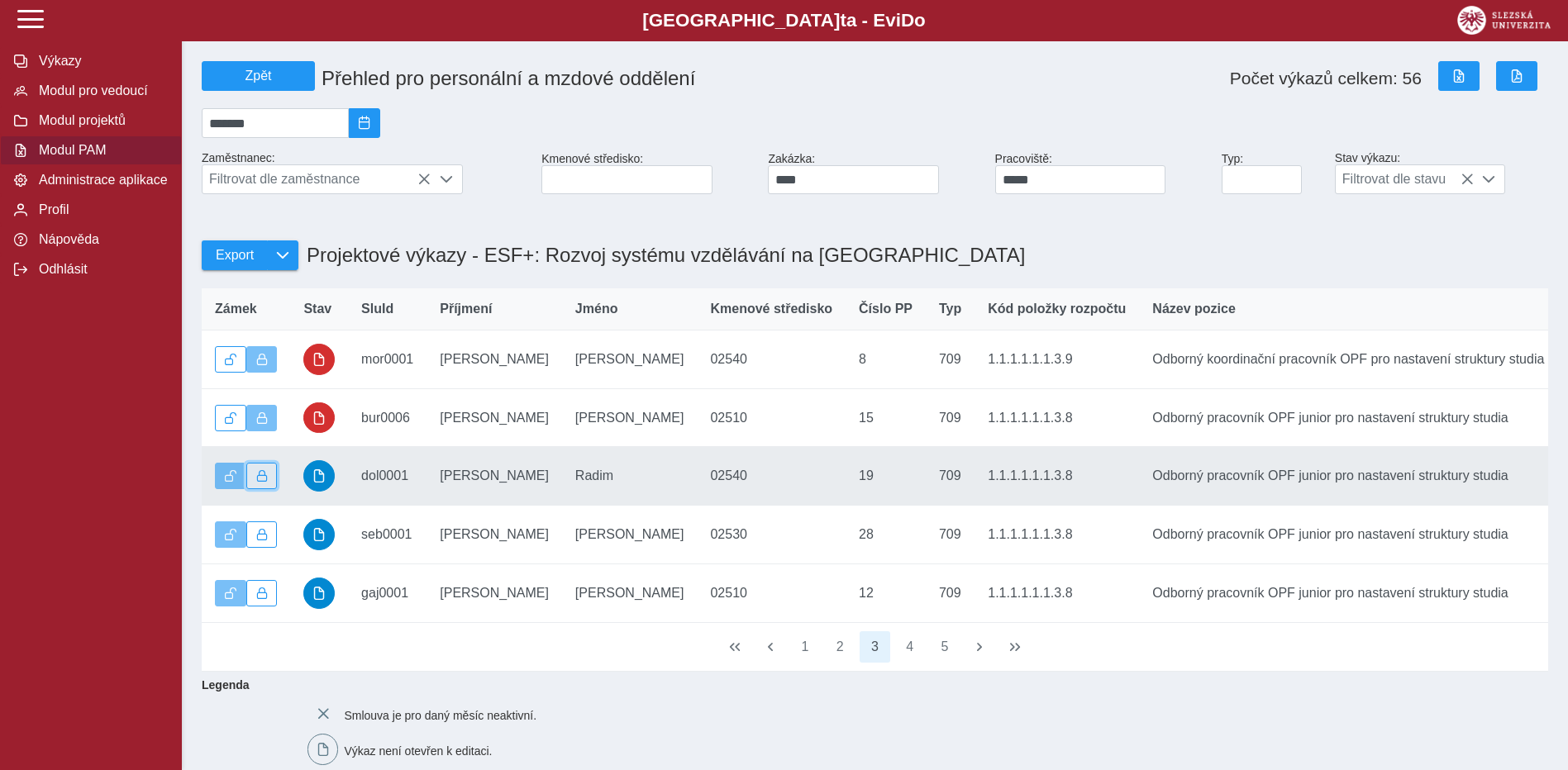
click at [264, 479] on button "button" at bounding box center [261, 476] width 31 height 26
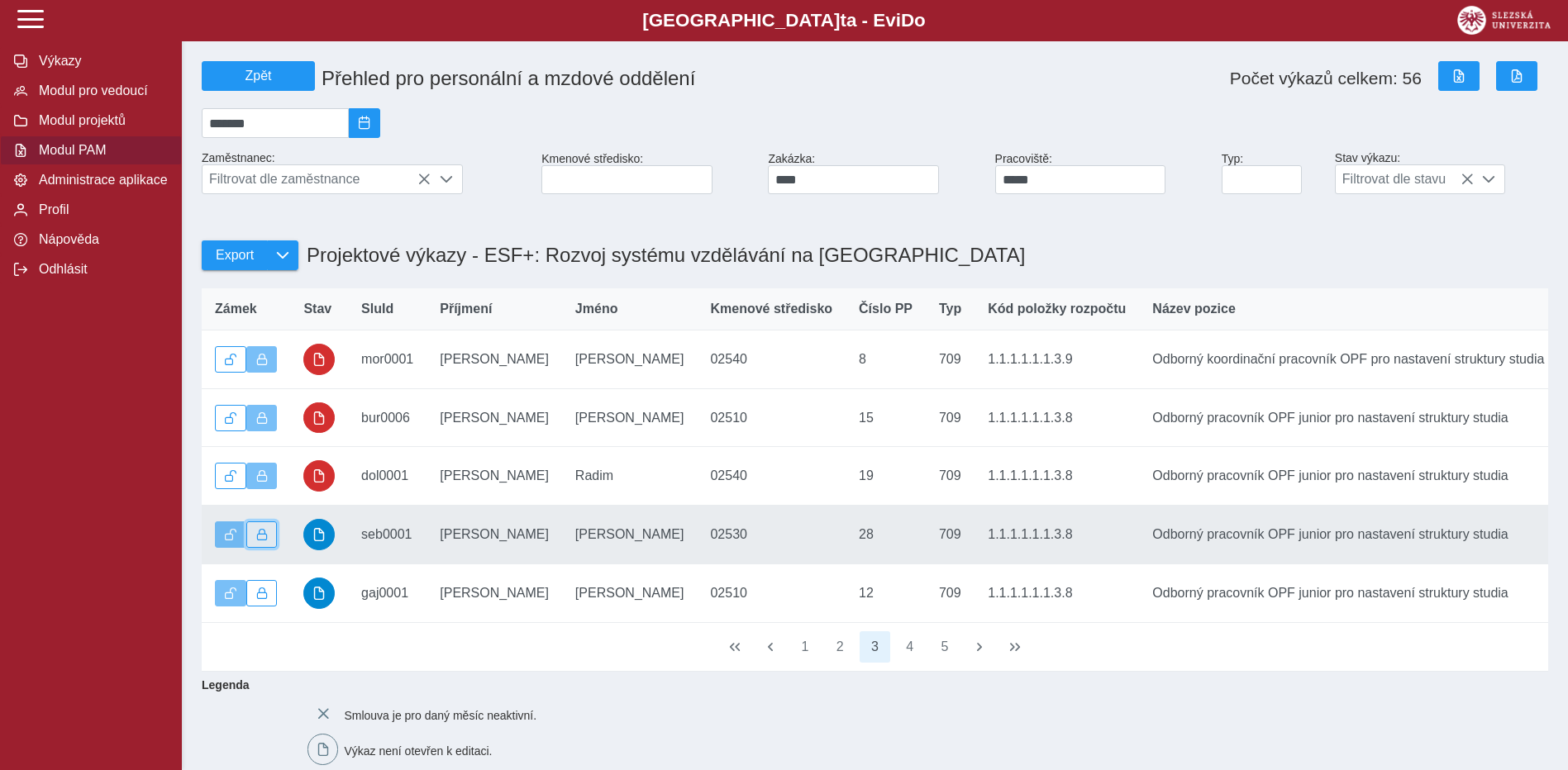
click at [268, 540] on button "button" at bounding box center [261, 535] width 31 height 26
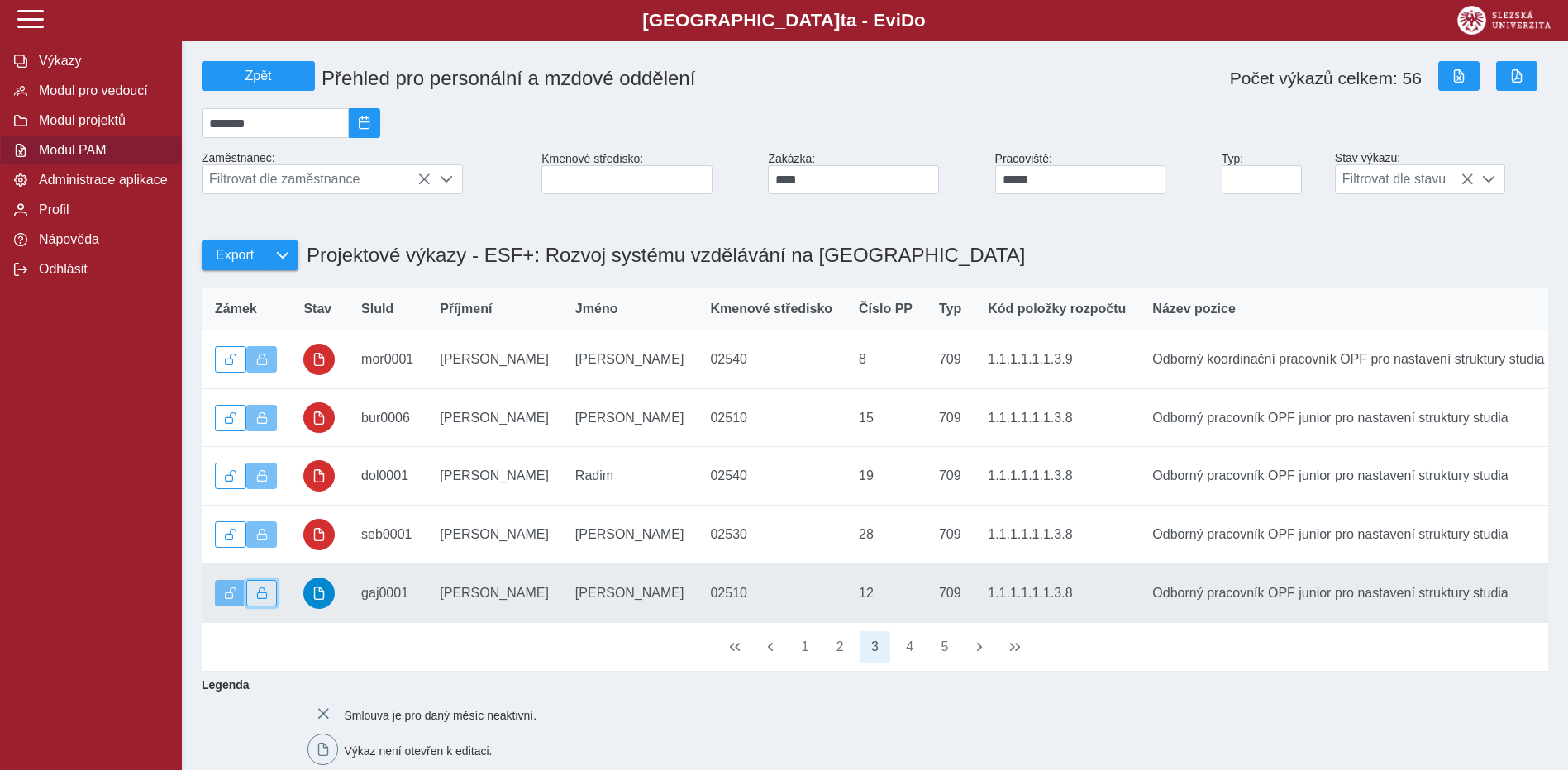
click at [264, 589] on button "button" at bounding box center [261, 593] width 31 height 26
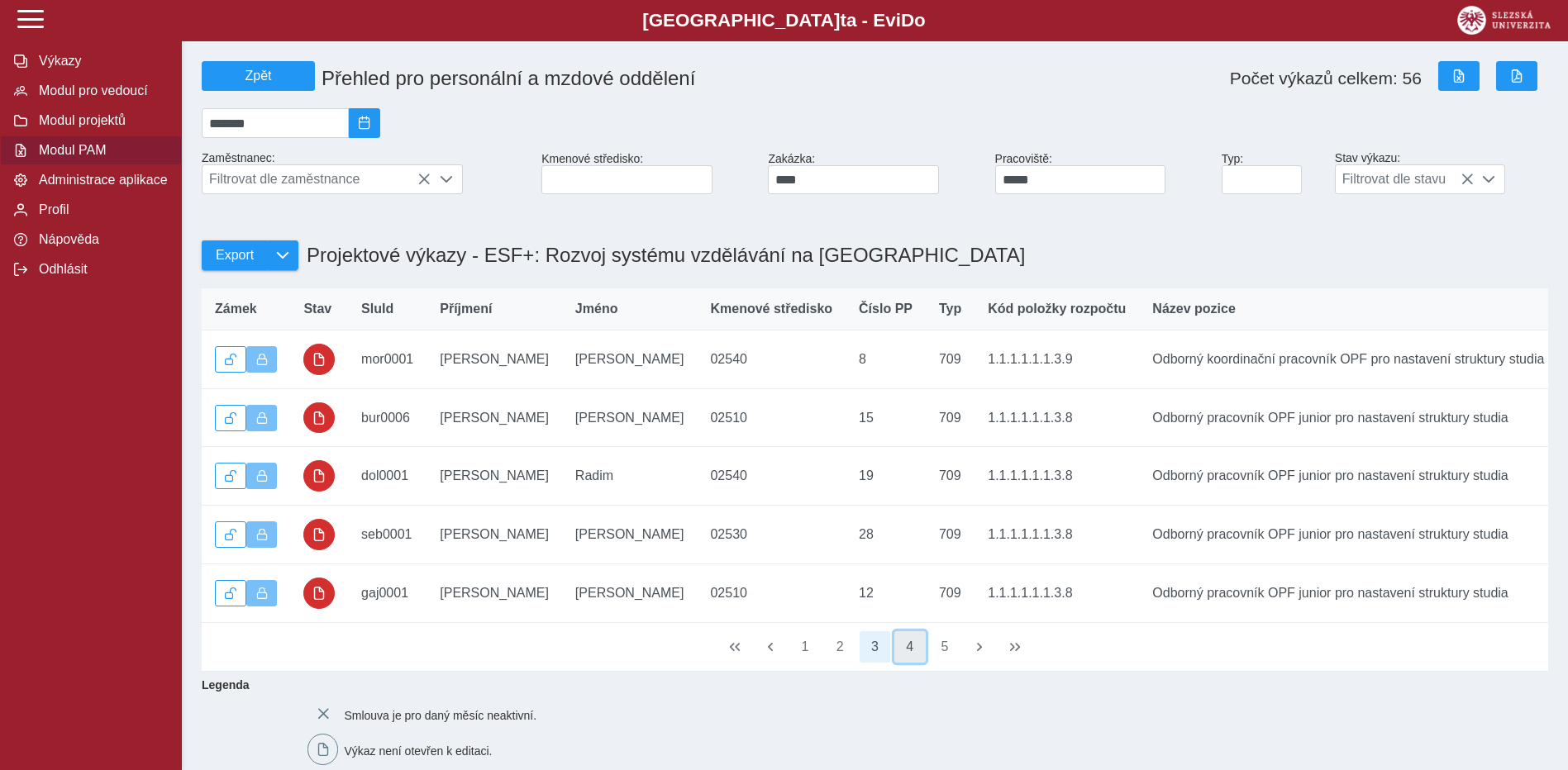
click at [913, 663] on button "4" at bounding box center [909, 646] width 31 height 31
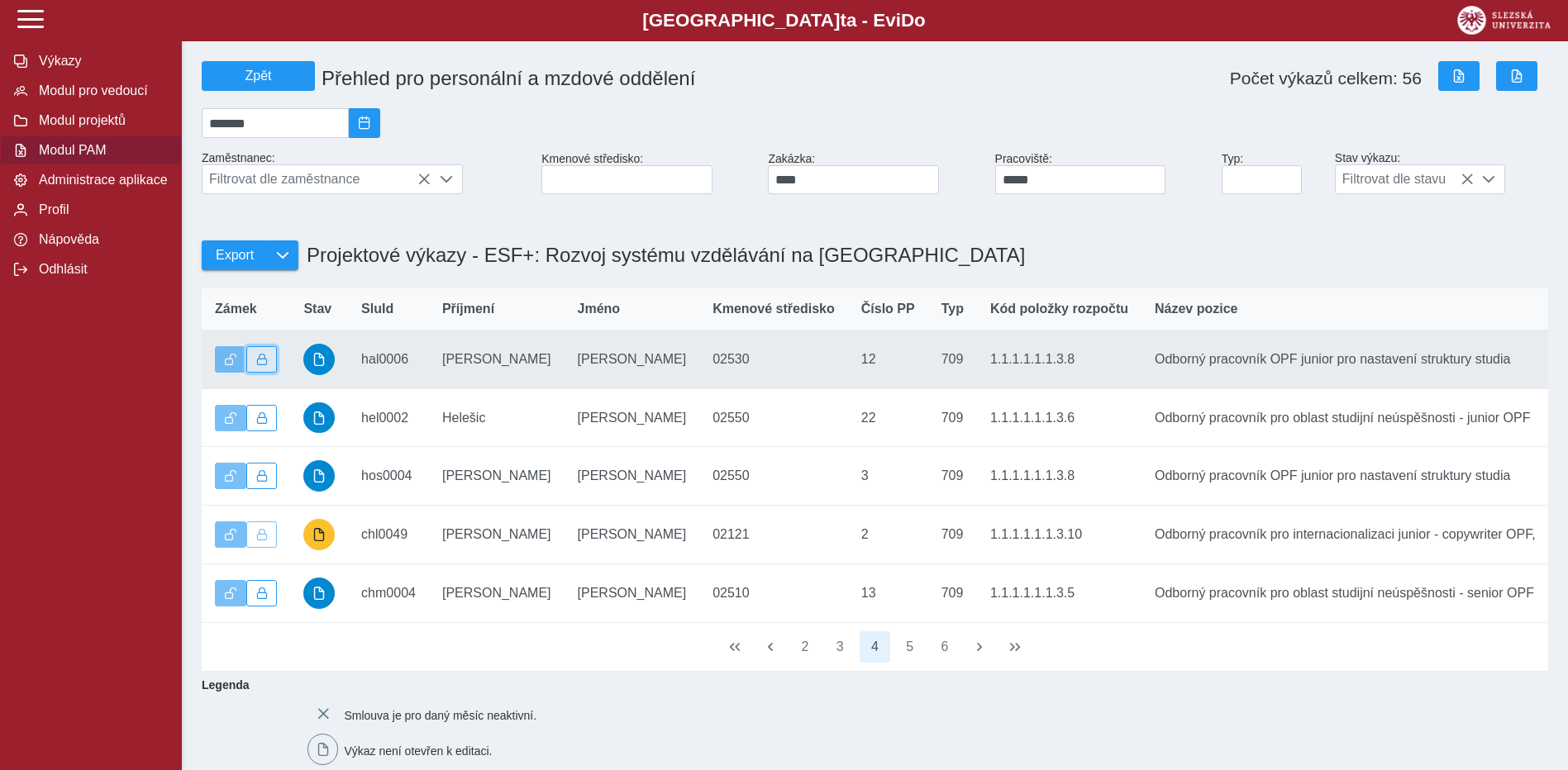
click at [251, 369] on button "button" at bounding box center [261, 359] width 31 height 26
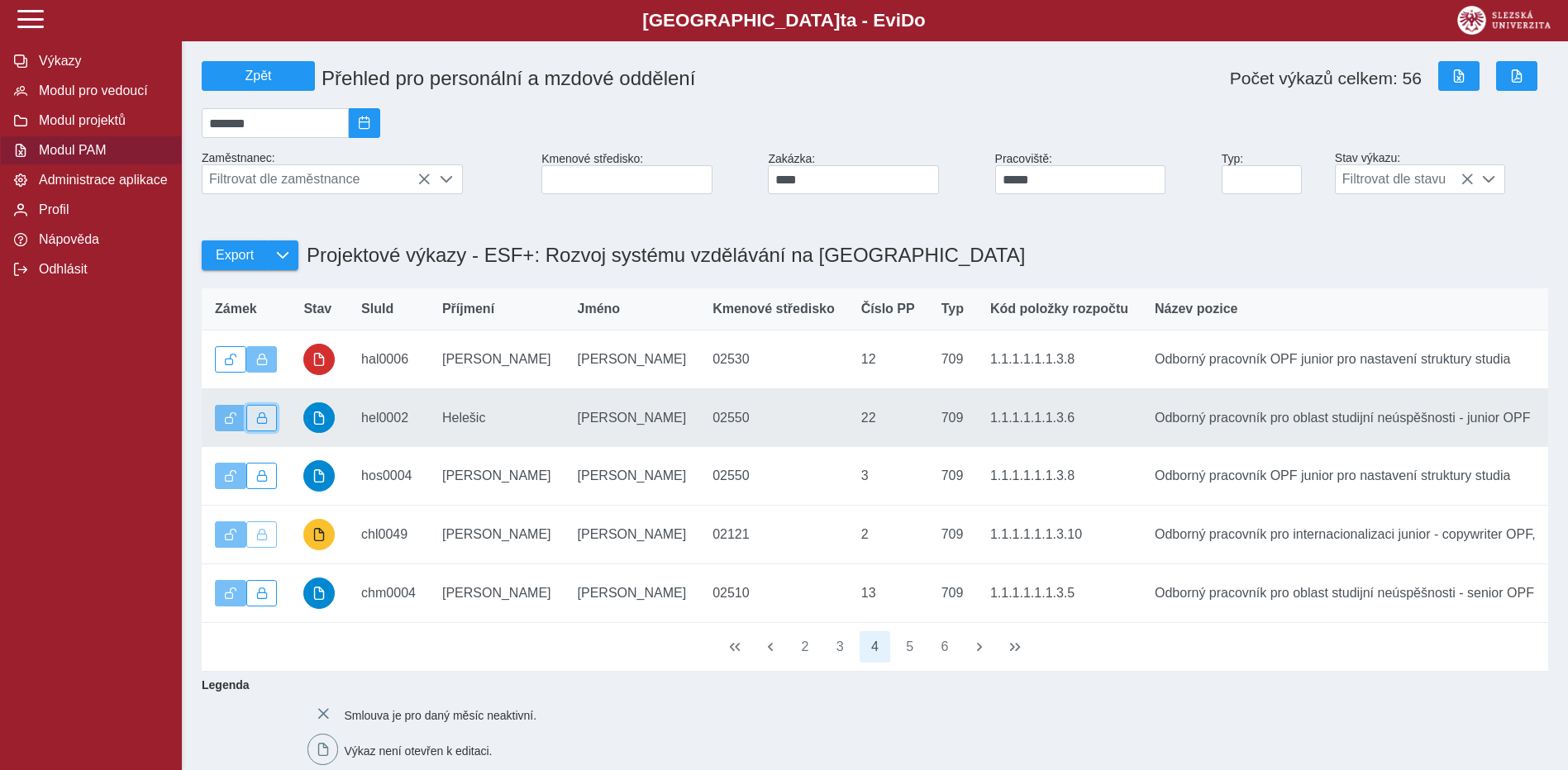
click at [262, 424] on span "button" at bounding box center [262, 418] width 12 height 12
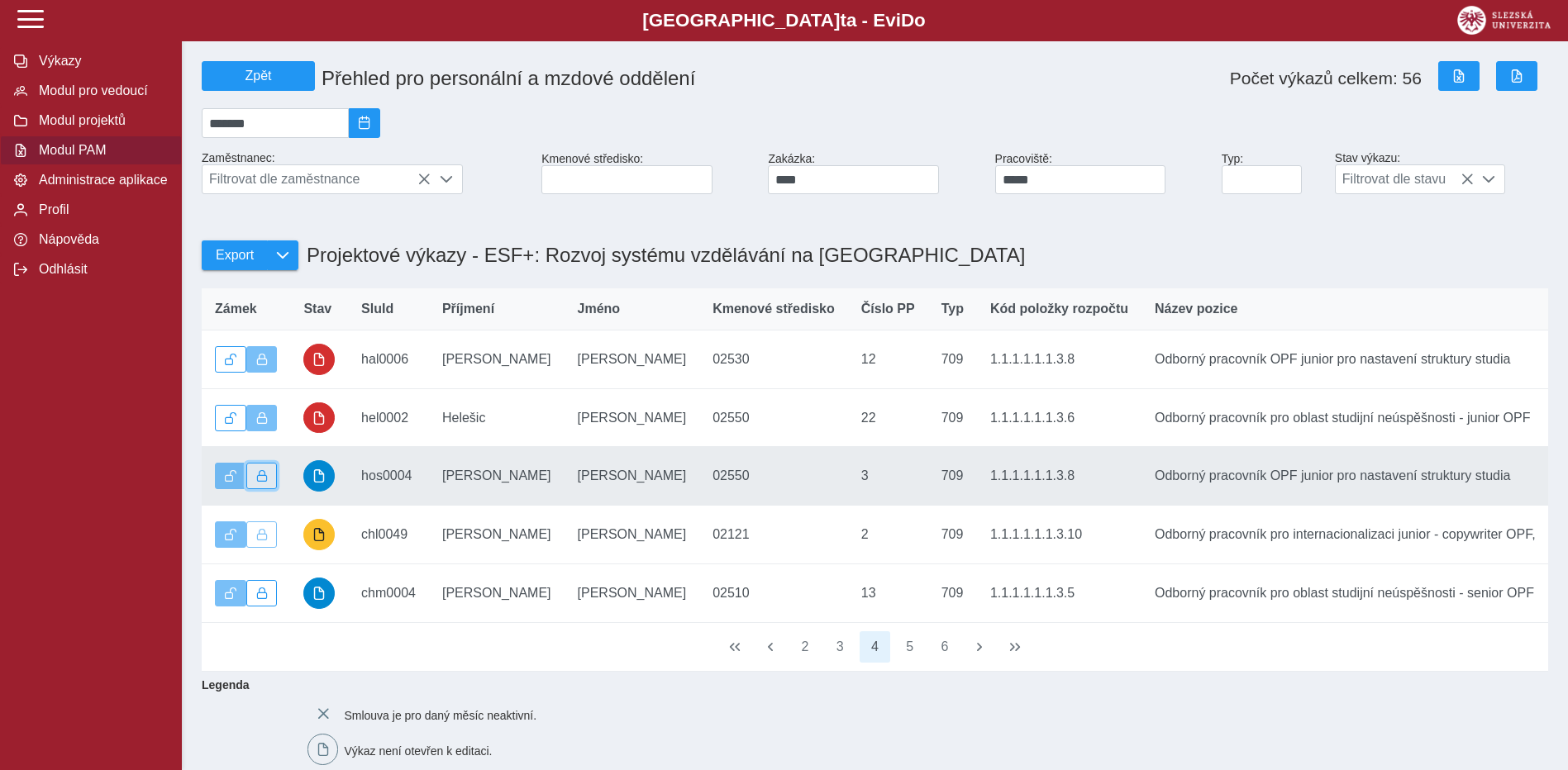
click at [261, 482] on span "button" at bounding box center [262, 476] width 12 height 12
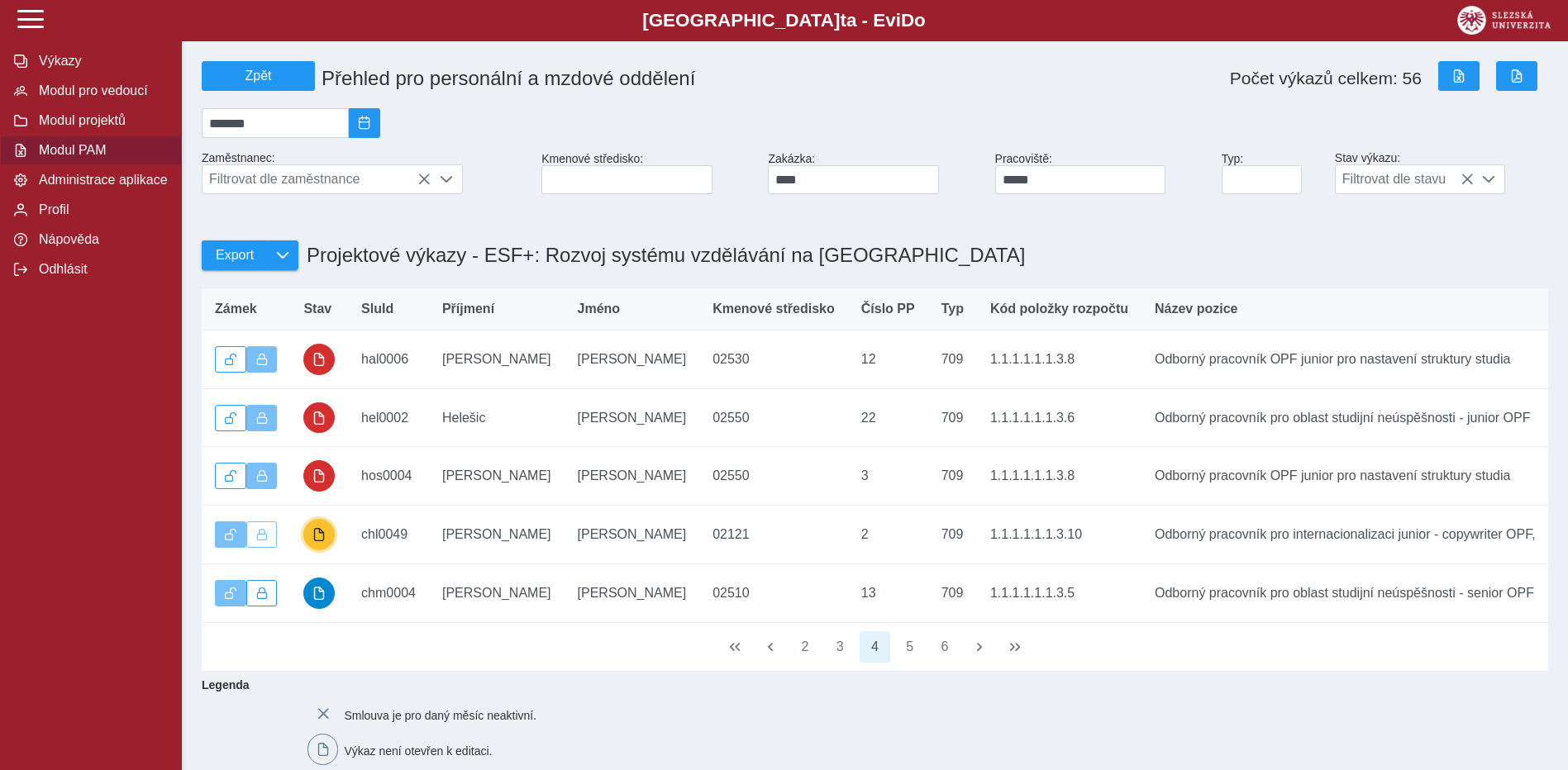
drag, startPoint x: 326, startPoint y: 545, endPoint x: 403, endPoint y: 546, distance: 77.7
click at [326, 541] on span "button" at bounding box center [318, 534] width 13 height 13
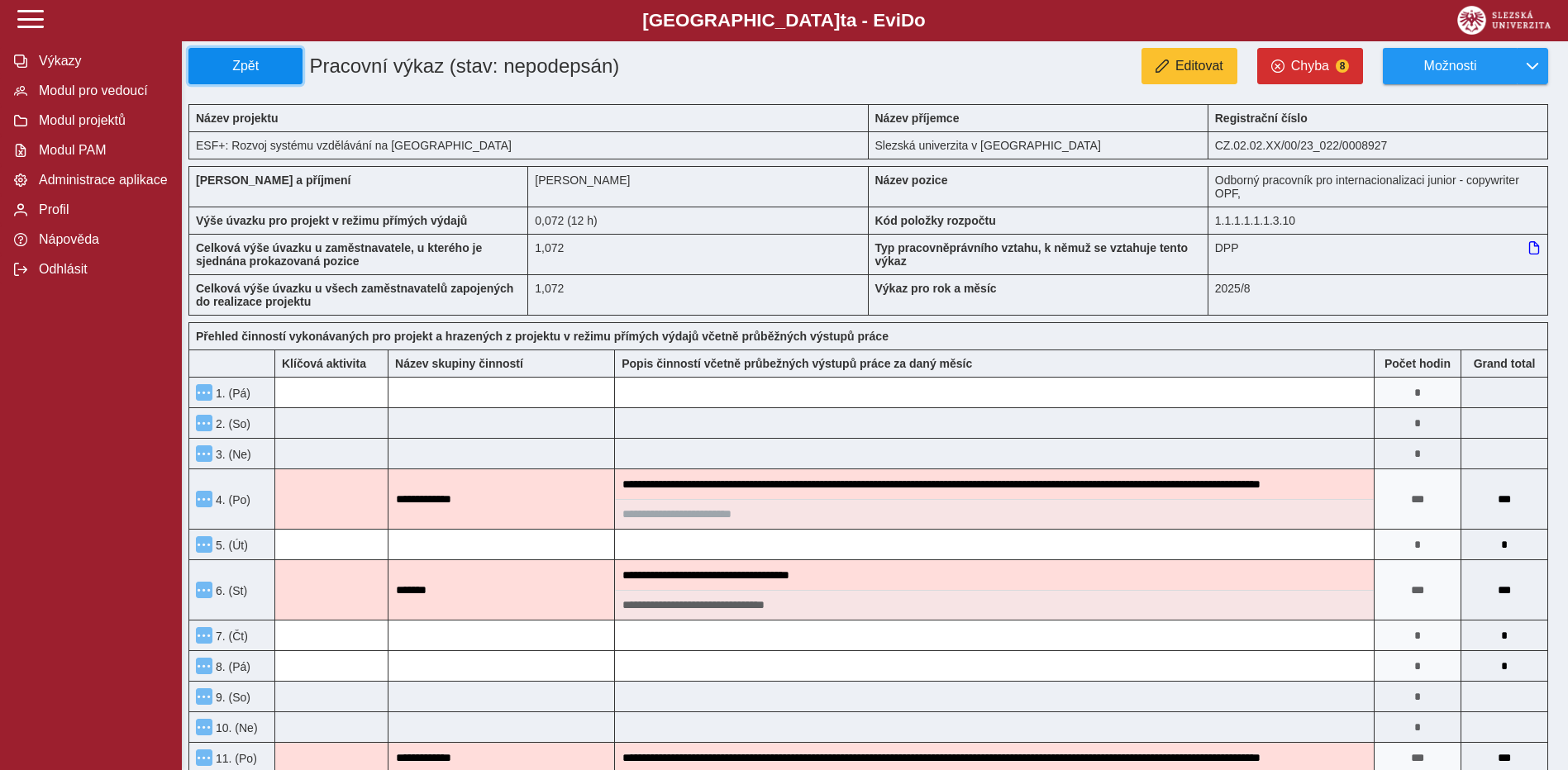
click at [280, 64] on span "Zpět" at bounding box center [245, 66] width 99 height 15
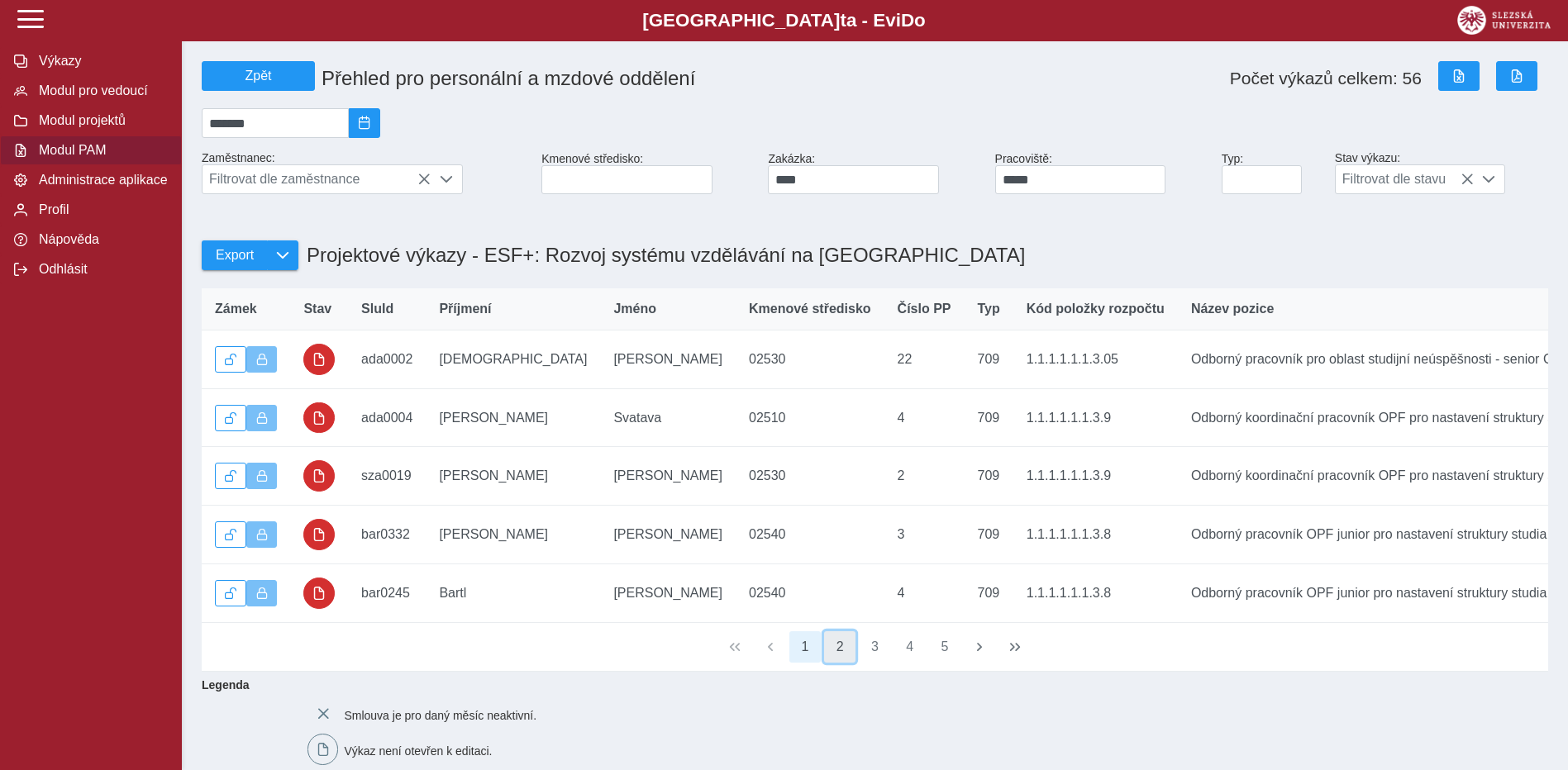
click at [840, 663] on button "2" at bounding box center [839, 646] width 31 height 31
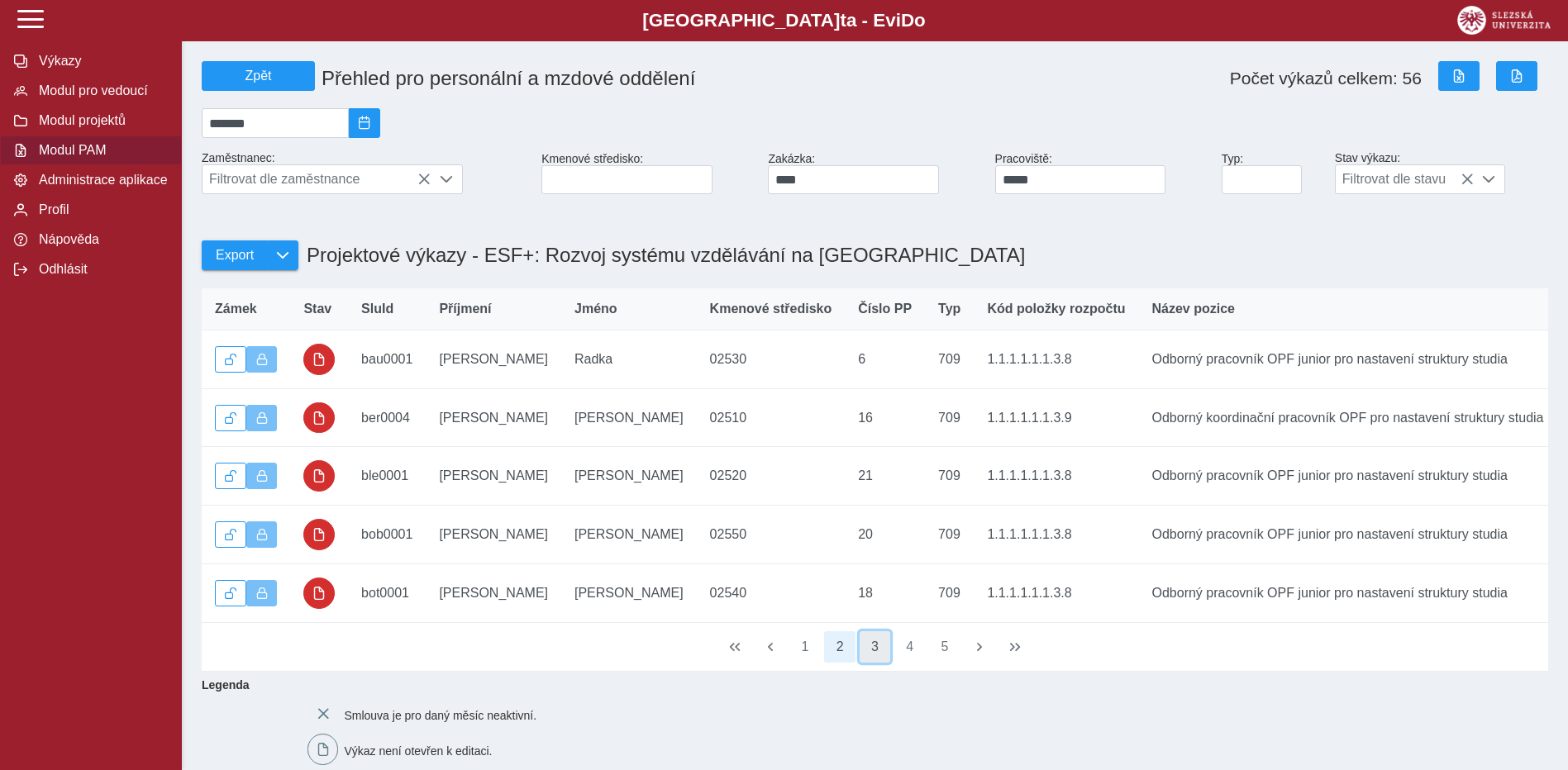
click at [870, 663] on button "3" at bounding box center [875, 646] width 31 height 31
click at [917, 663] on button "4" at bounding box center [909, 646] width 31 height 31
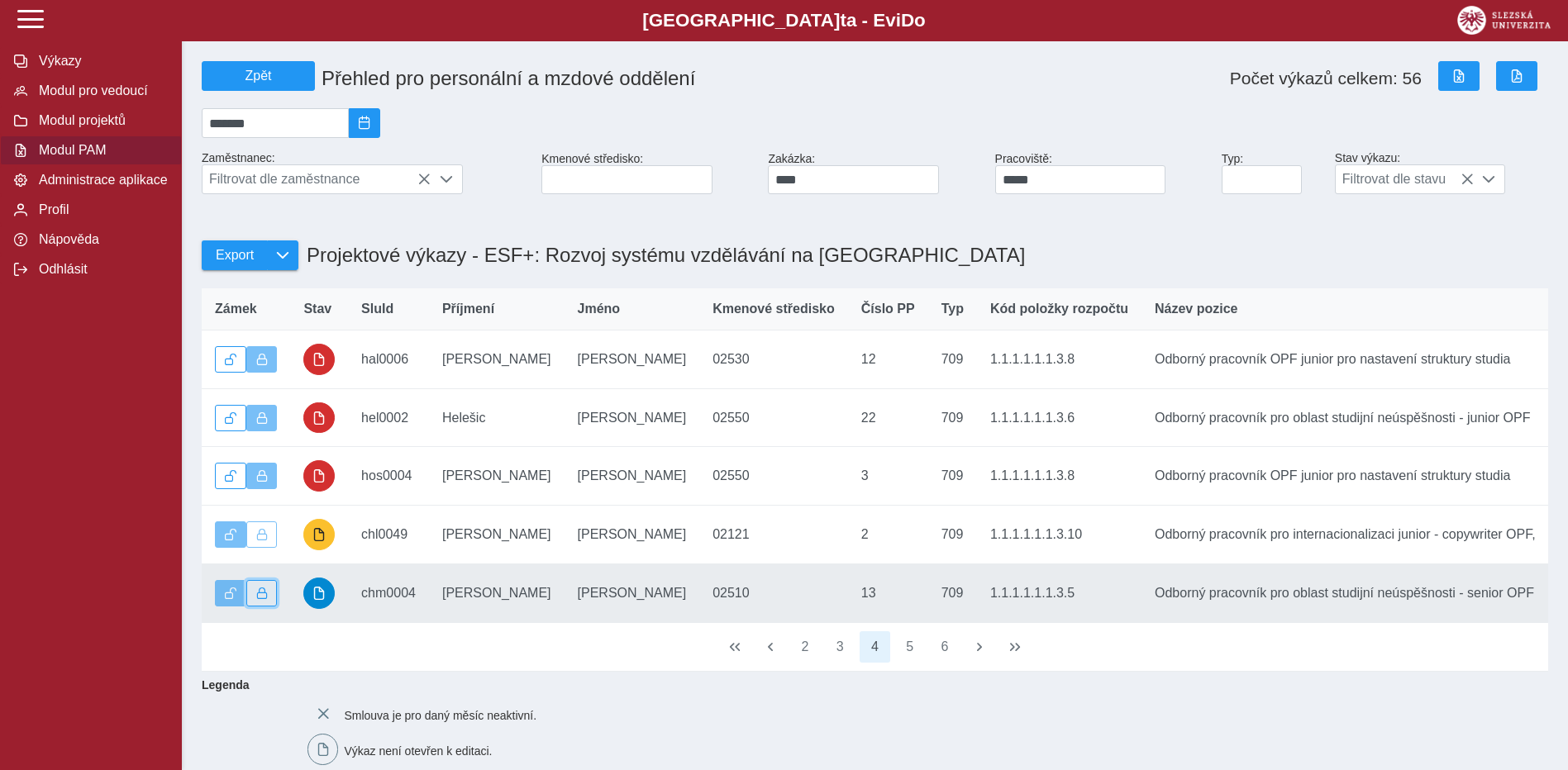
click at [265, 599] on span "button" at bounding box center [262, 594] width 12 height 12
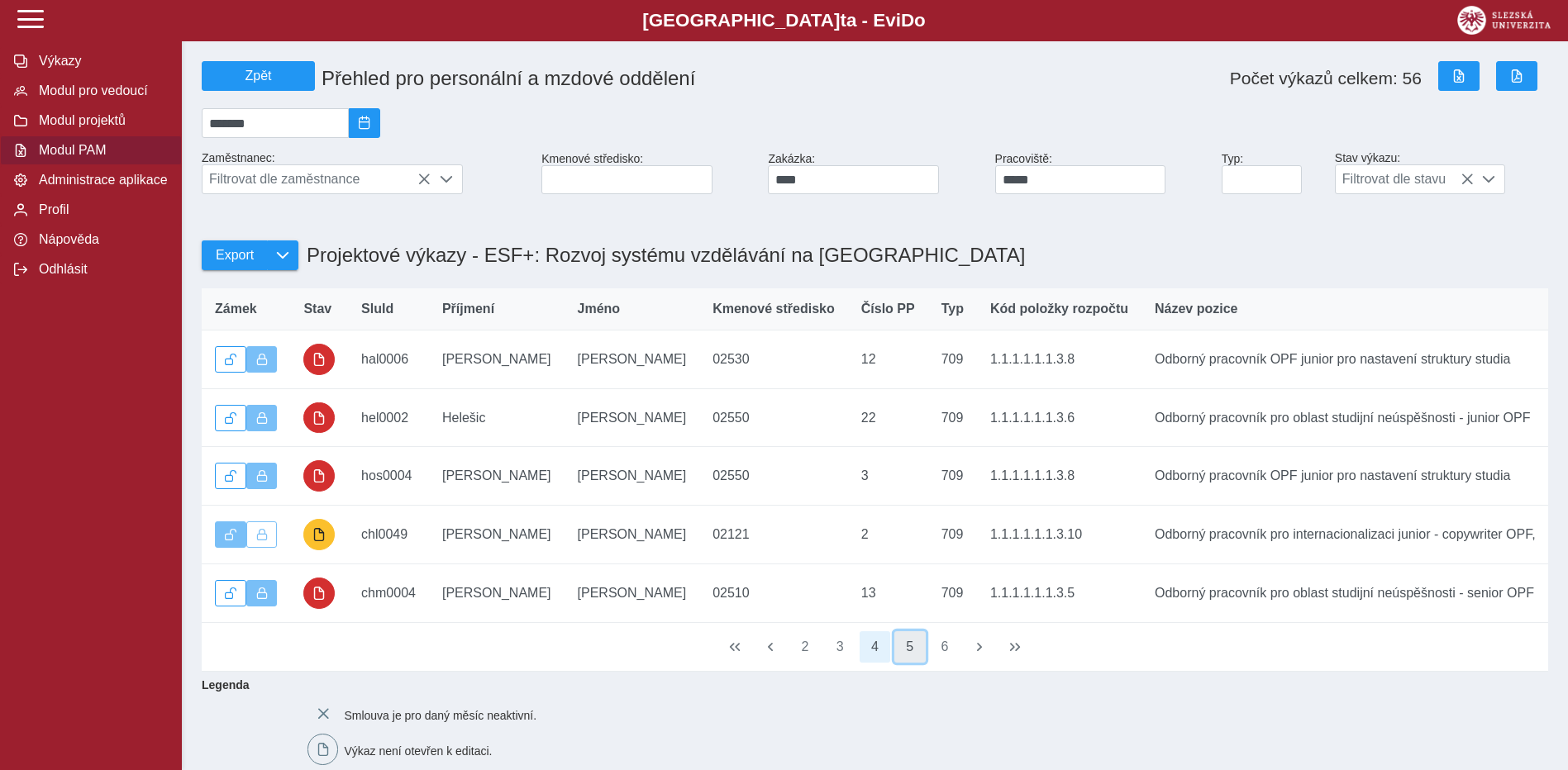
click at [912, 663] on button "5" at bounding box center [909, 646] width 31 height 31
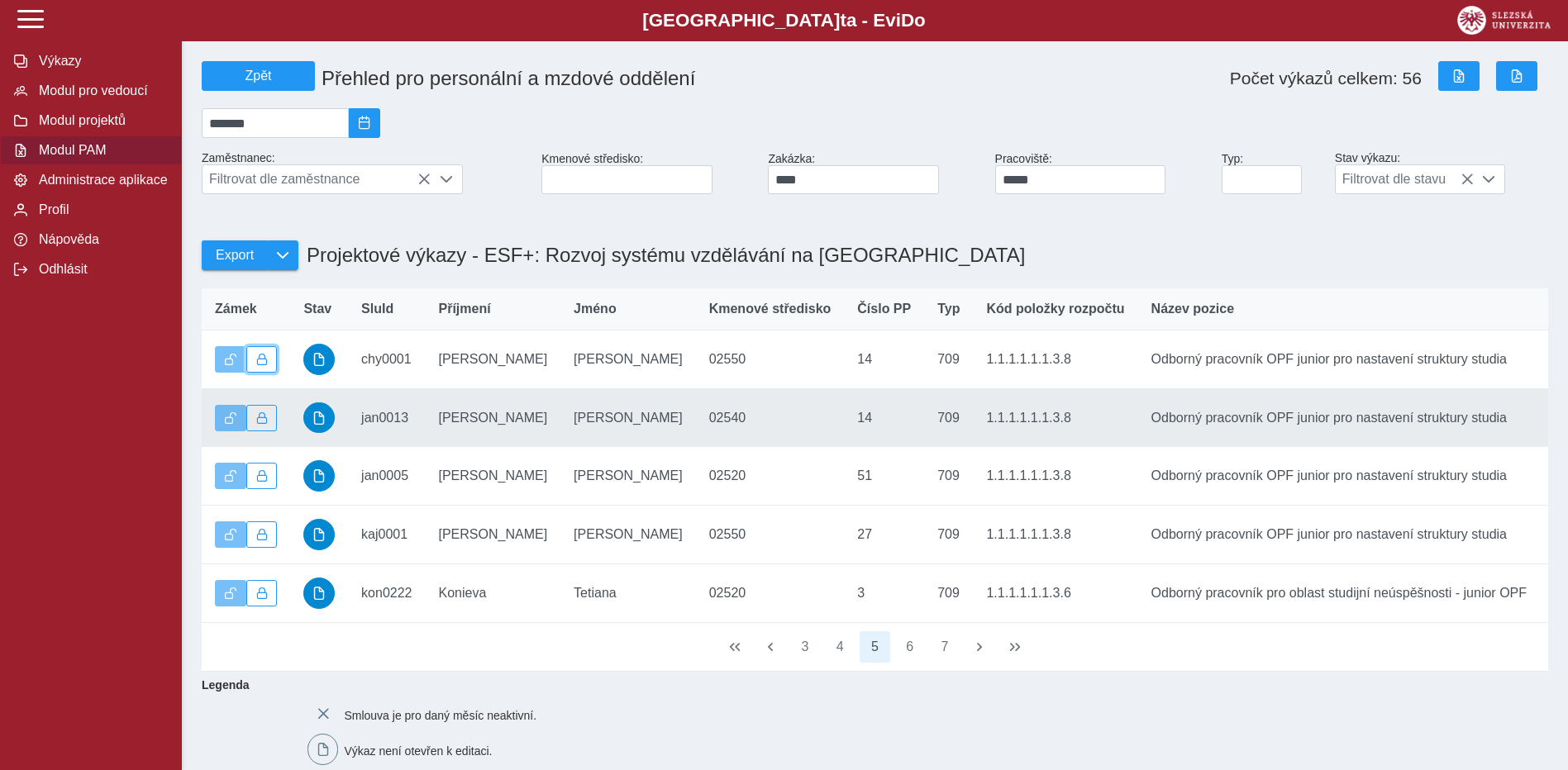
click at [274, 364] on button "button" at bounding box center [261, 359] width 31 height 26
click at [267, 431] on button "button" at bounding box center [261, 418] width 31 height 26
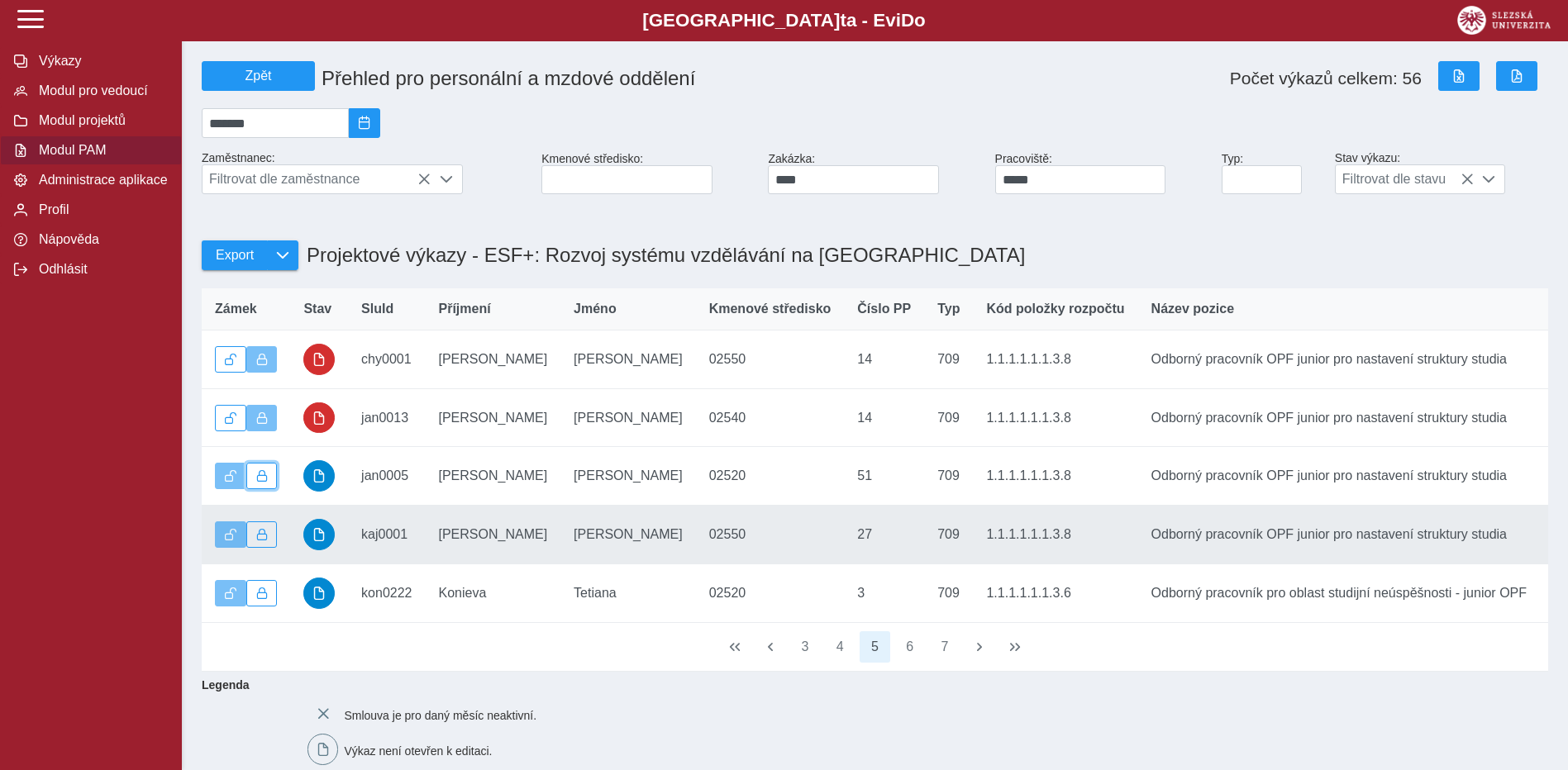
drag, startPoint x: 266, startPoint y: 484, endPoint x: 267, endPoint y: 517, distance: 33.9
click at [266, 482] on span "button" at bounding box center [262, 476] width 12 height 12
click at [267, 536] on button "button" at bounding box center [261, 535] width 31 height 26
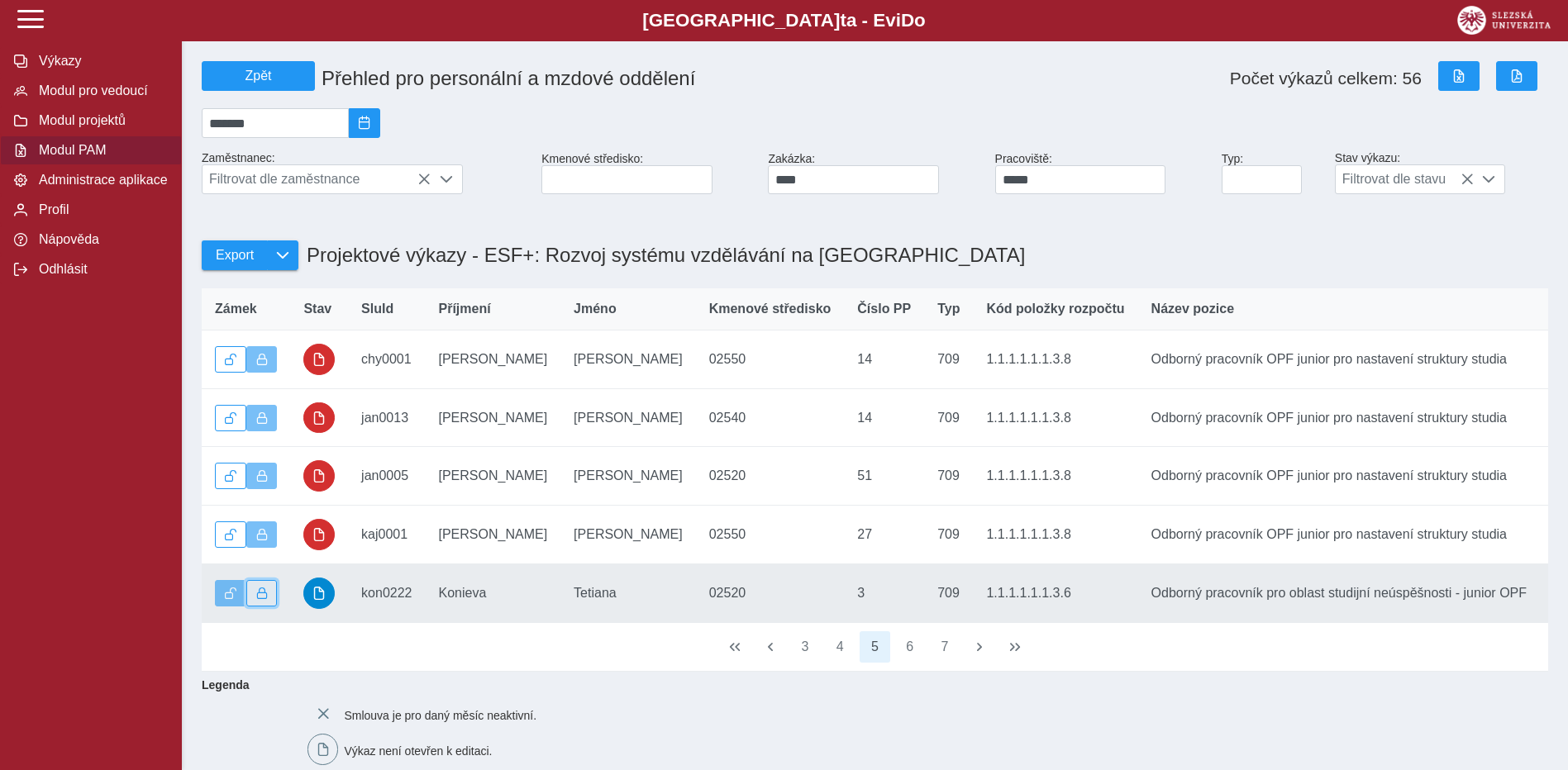
click at [268, 593] on button "button" at bounding box center [261, 593] width 31 height 26
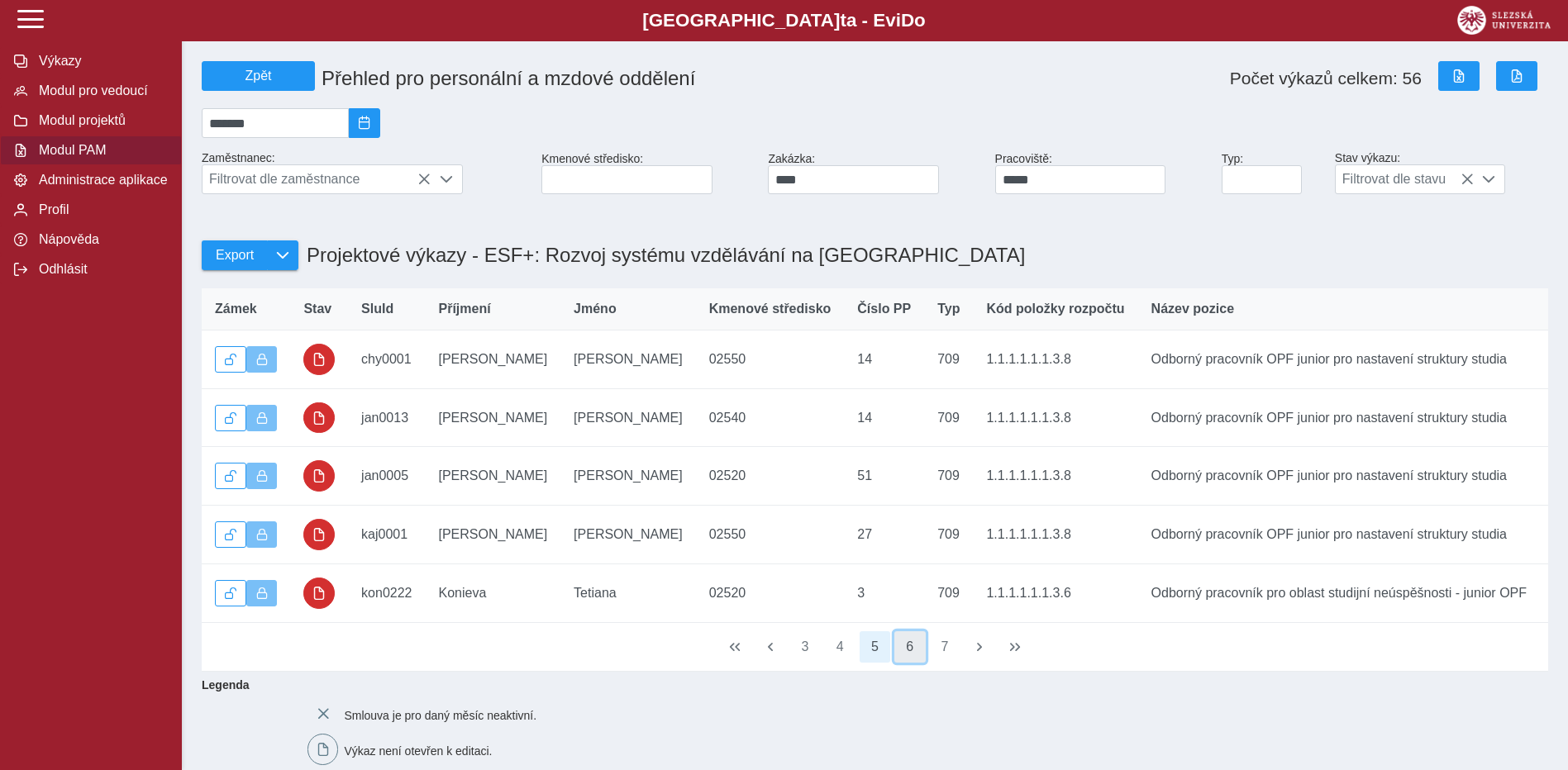
click at [913, 661] on button "6" at bounding box center [909, 646] width 31 height 31
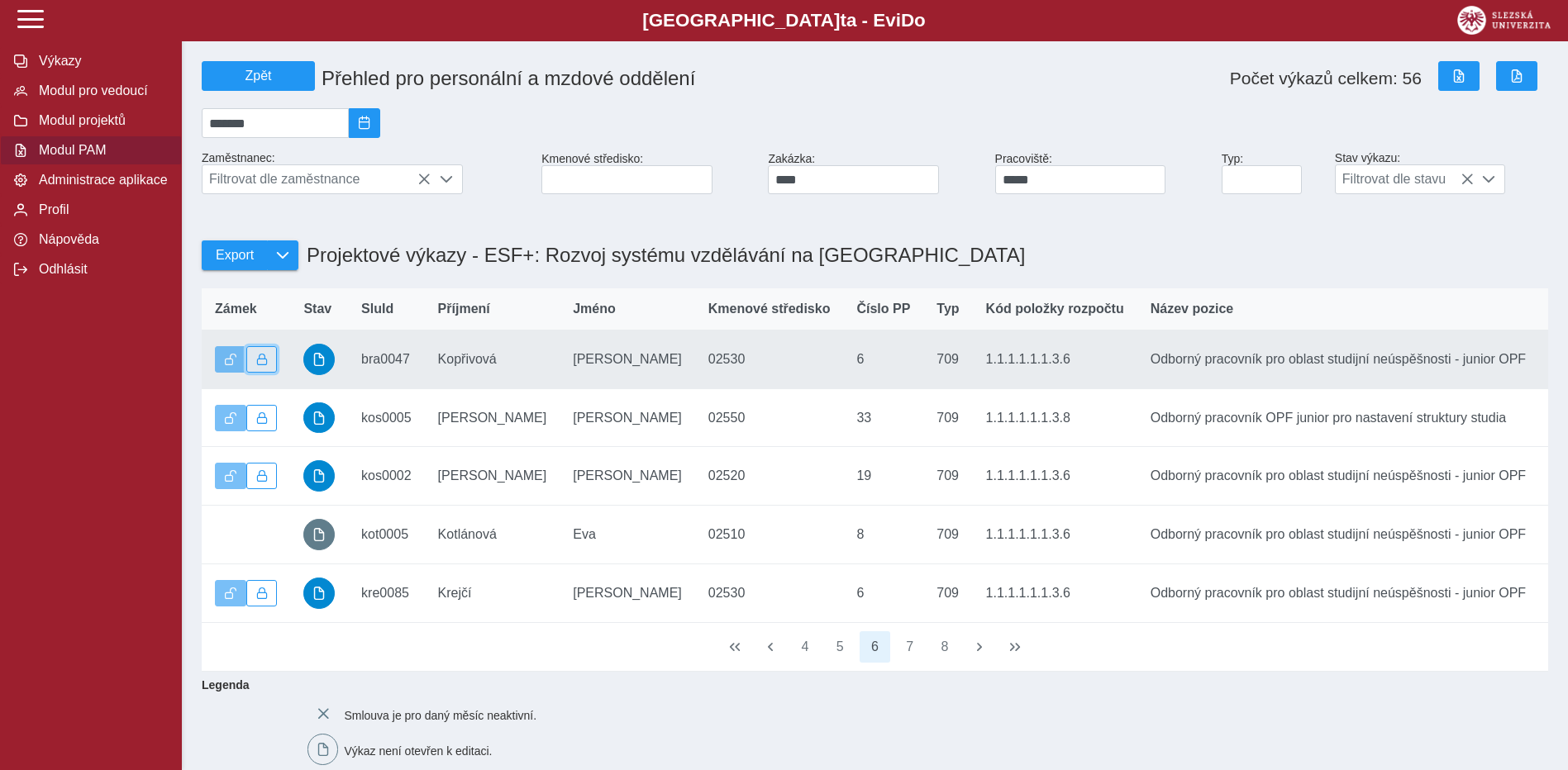
drag, startPoint x: 258, startPoint y: 367, endPoint x: 259, endPoint y: 396, distance: 28.9
click at [258, 365] on span "button" at bounding box center [262, 360] width 12 height 12
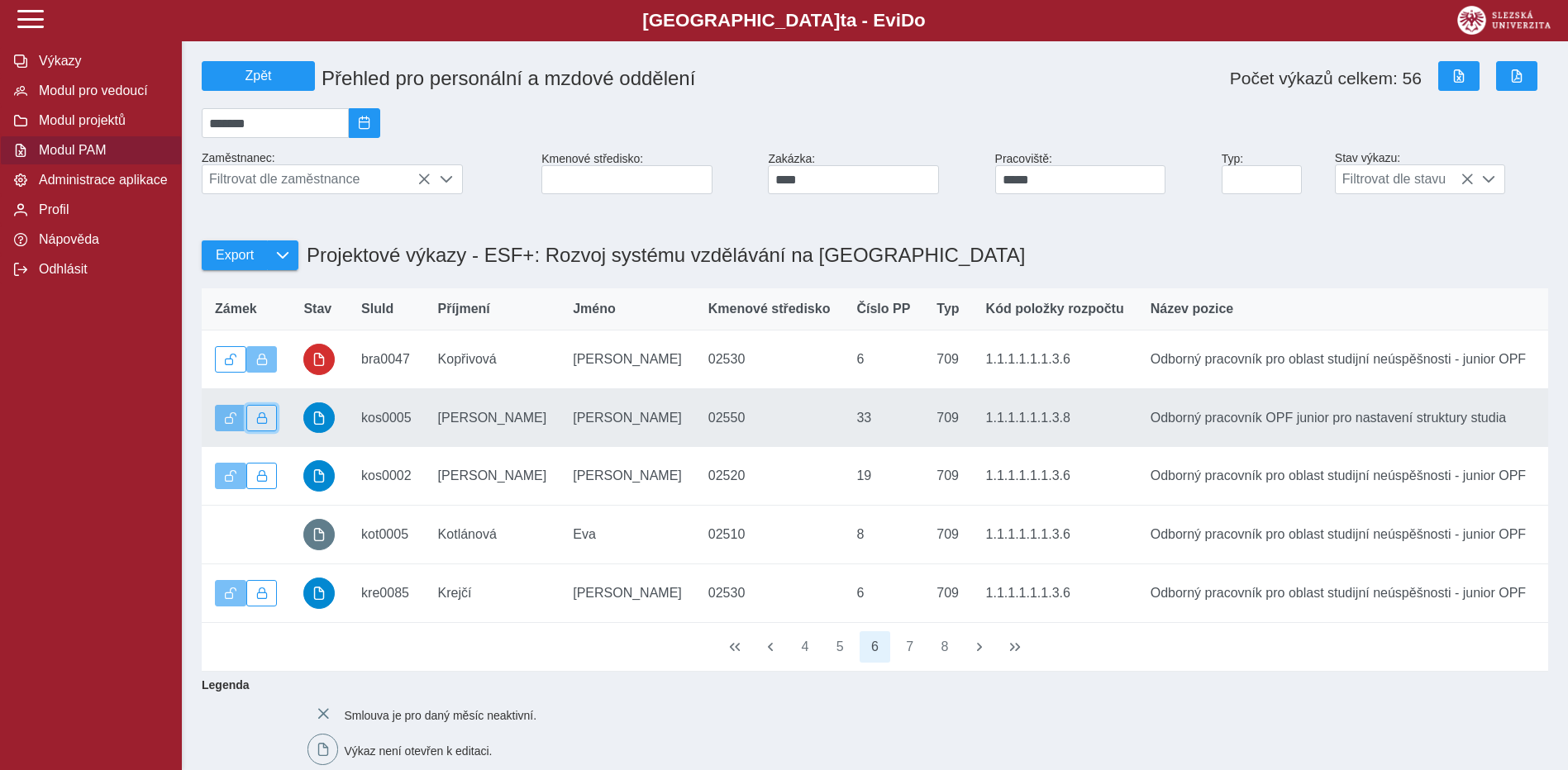
drag, startPoint x: 264, startPoint y: 425, endPoint x: 264, endPoint y: 463, distance: 38.0
click at [264, 424] on span "button" at bounding box center [262, 418] width 12 height 12
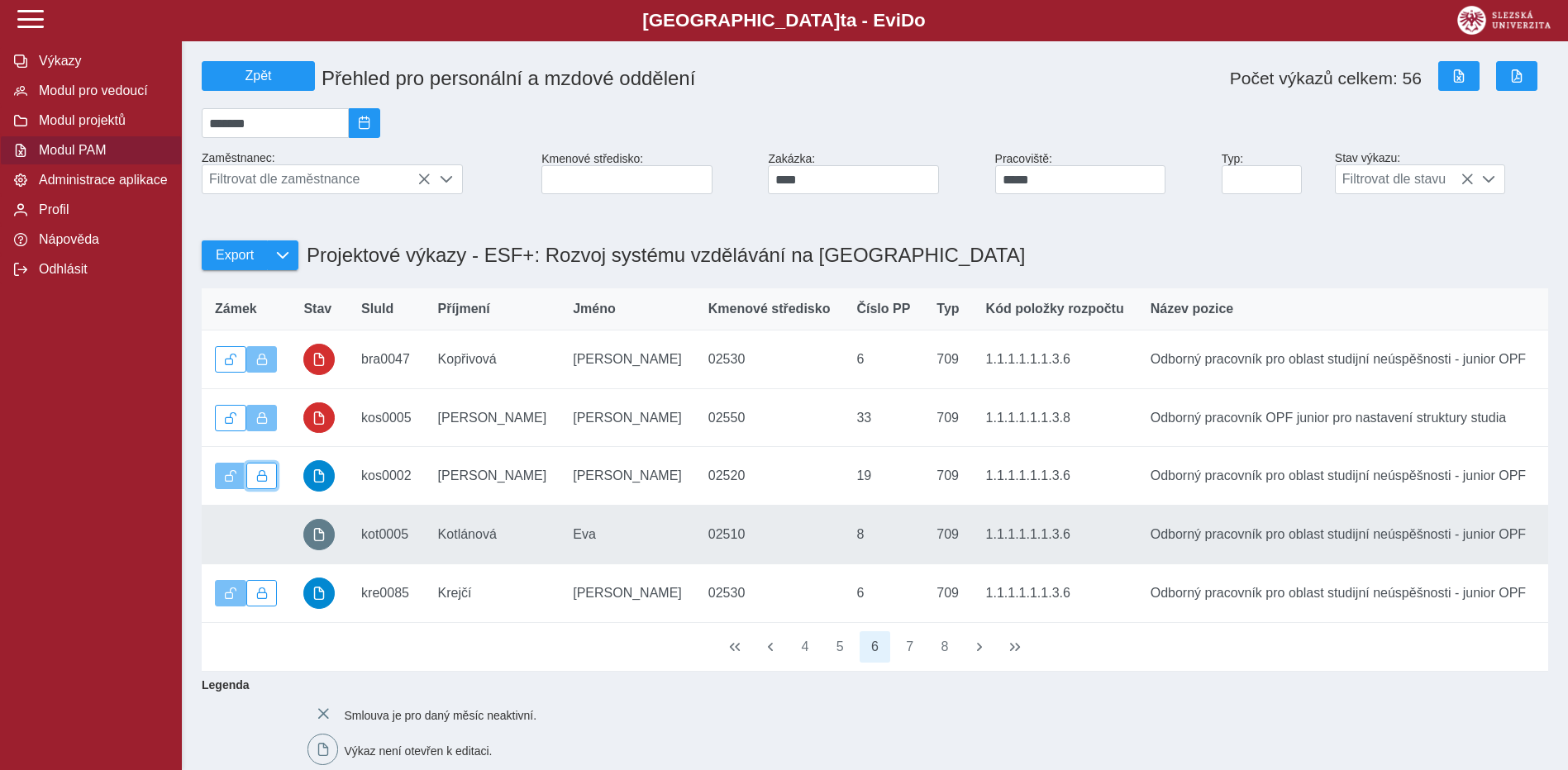
drag, startPoint x: 262, startPoint y: 484, endPoint x: 274, endPoint y: 549, distance: 66.3
click at [261, 482] on span "button" at bounding box center [262, 476] width 12 height 12
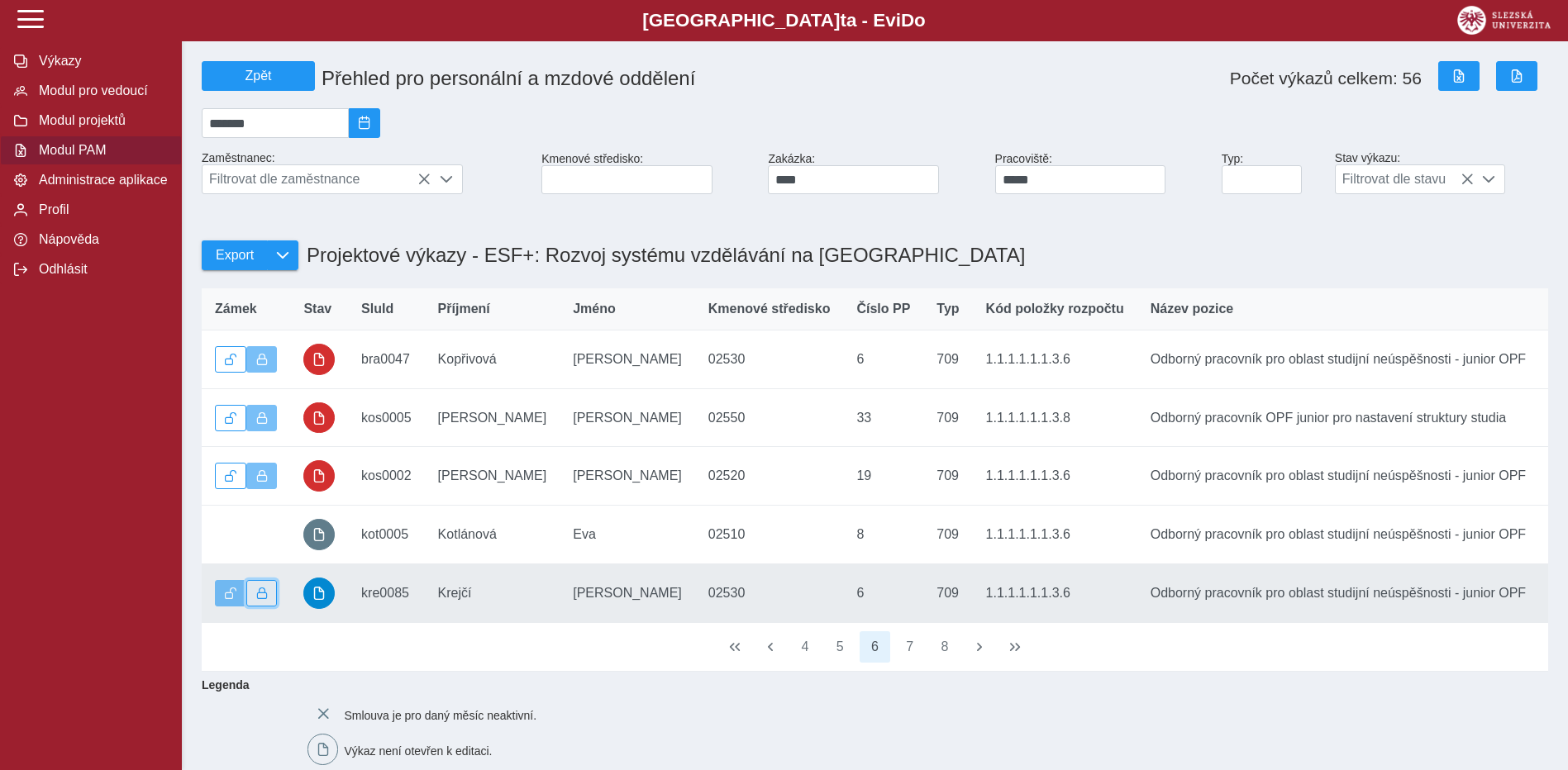
click at [271, 600] on button "button" at bounding box center [261, 593] width 31 height 26
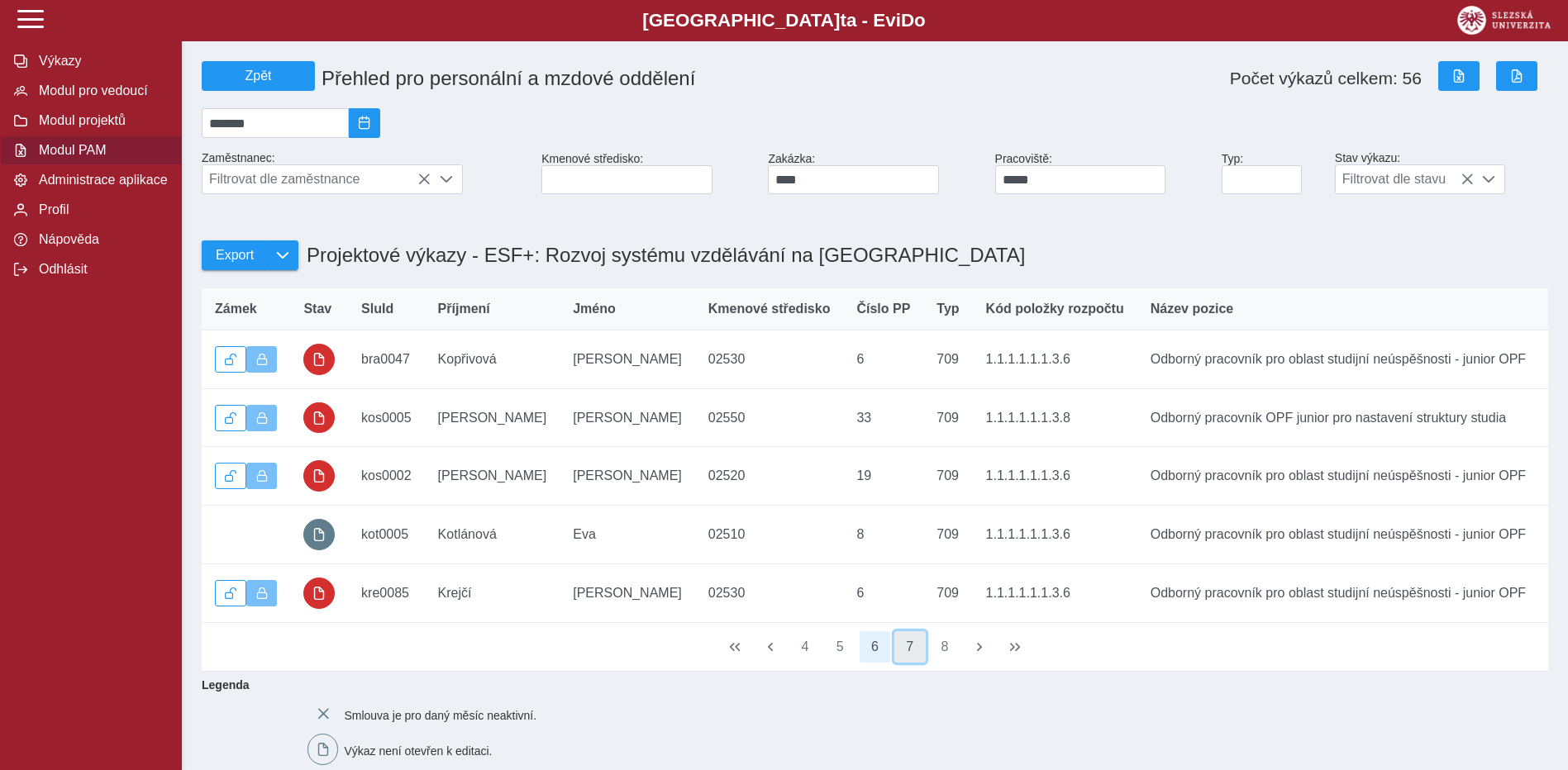
click at [898, 663] on button "7" at bounding box center [909, 646] width 31 height 31
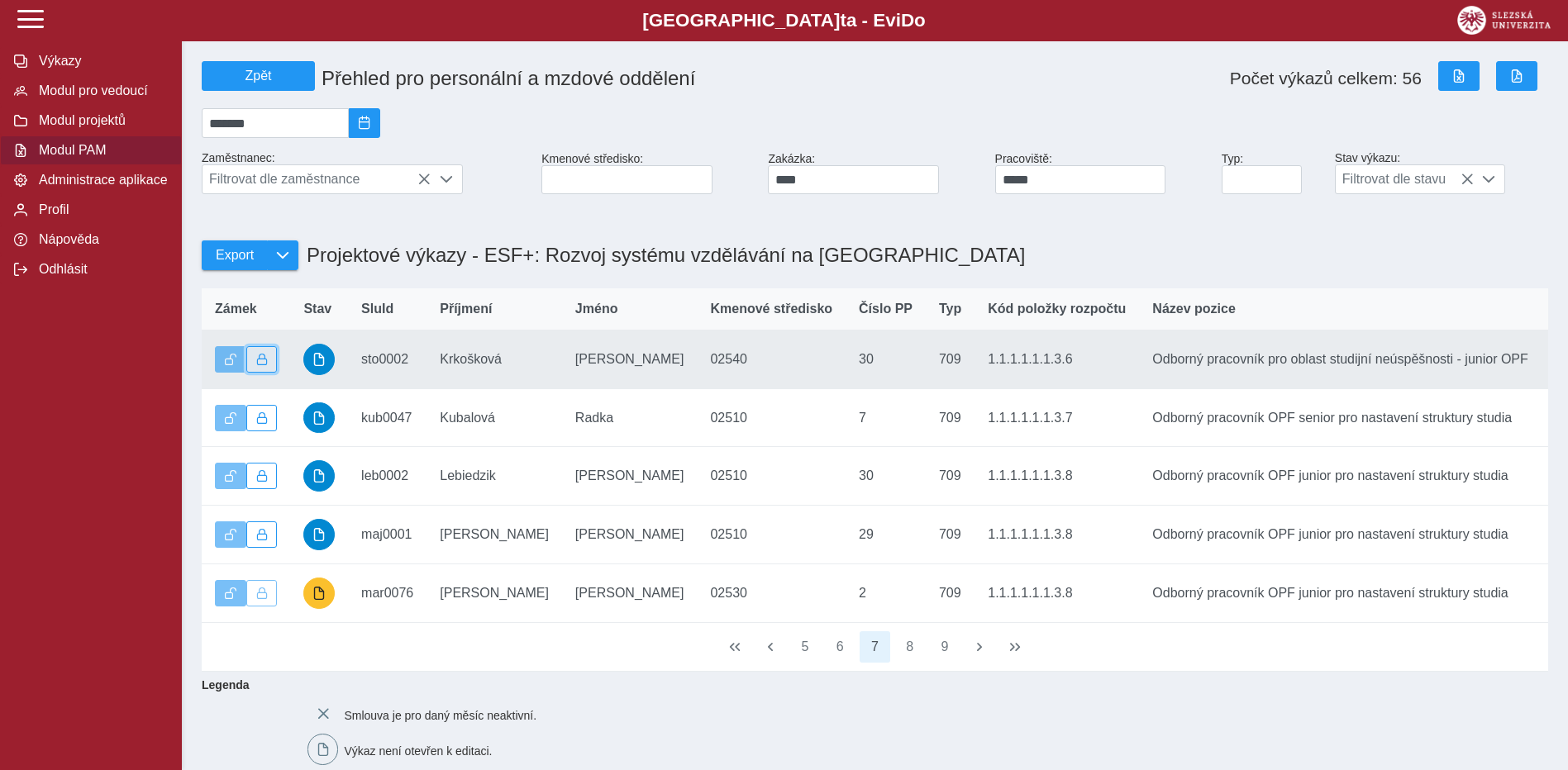
drag, startPoint x: 266, startPoint y: 363, endPoint x: 266, endPoint y: 374, distance: 11.6
click at [266, 364] on span "button" at bounding box center [262, 360] width 12 height 12
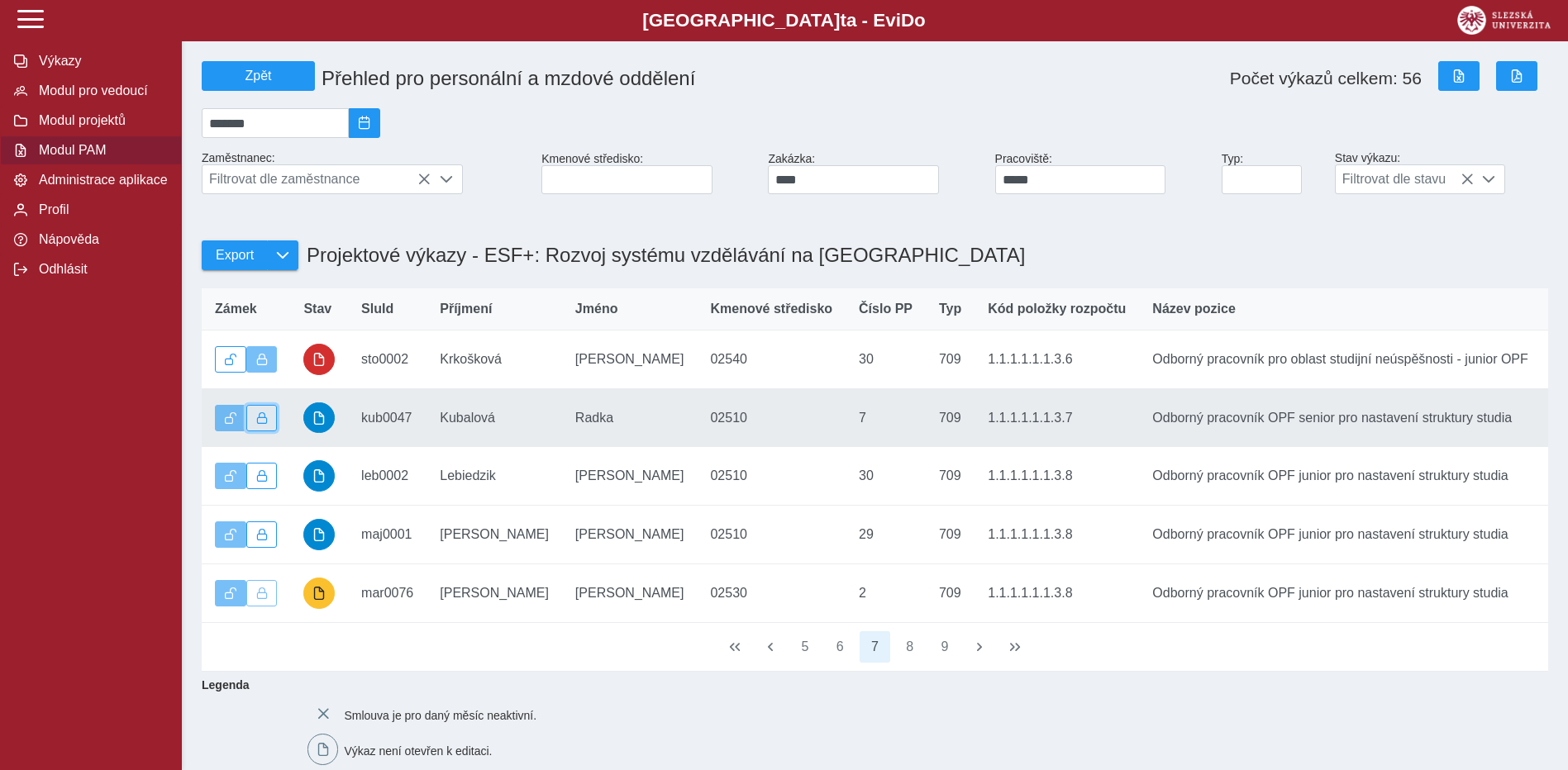
click at [269, 431] on button "button" at bounding box center [261, 418] width 31 height 26
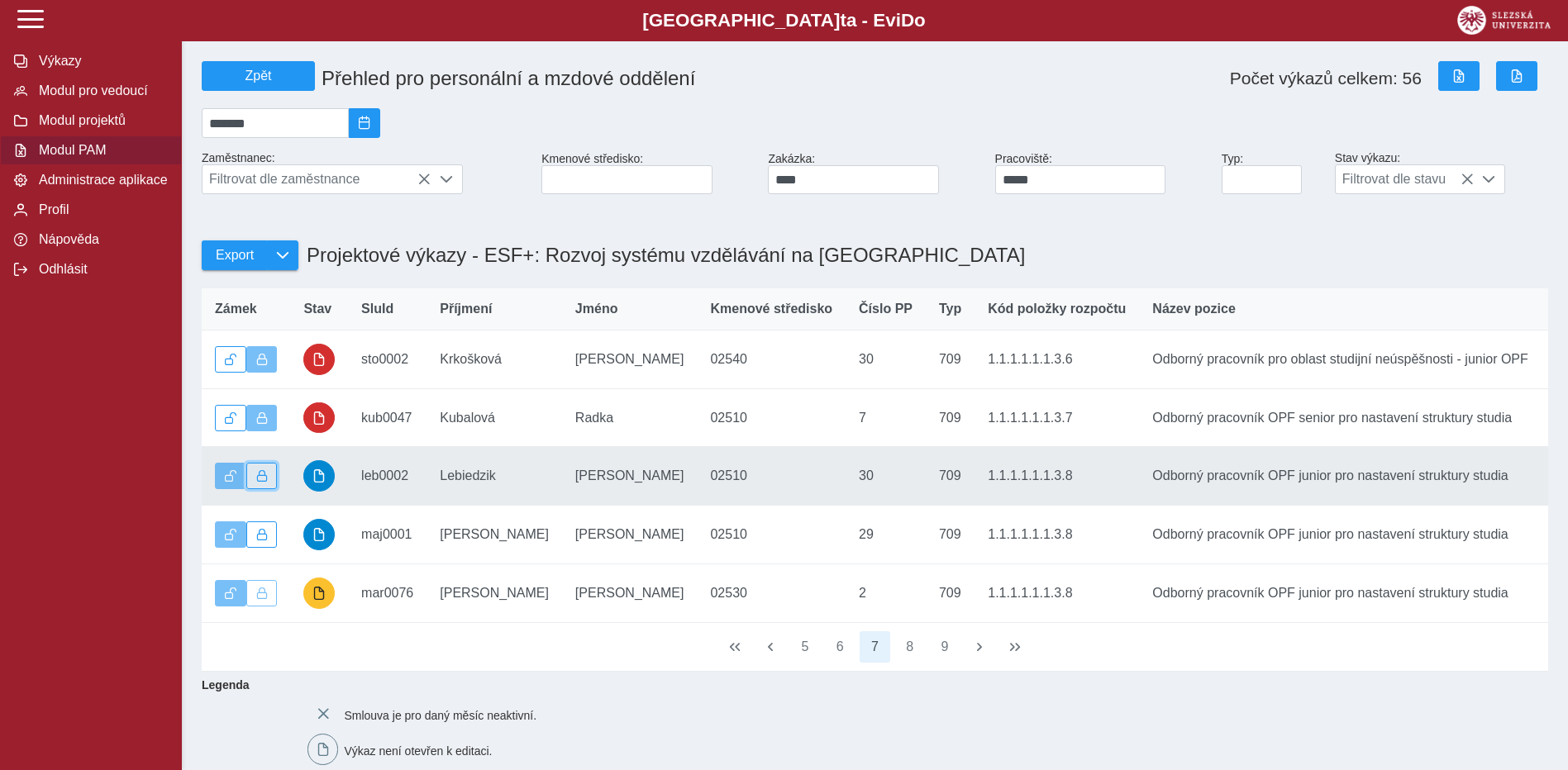
drag, startPoint x: 262, startPoint y: 484, endPoint x: 262, endPoint y: 493, distance: 9.1
click at [262, 482] on span "button" at bounding box center [262, 476] width 12 height 12
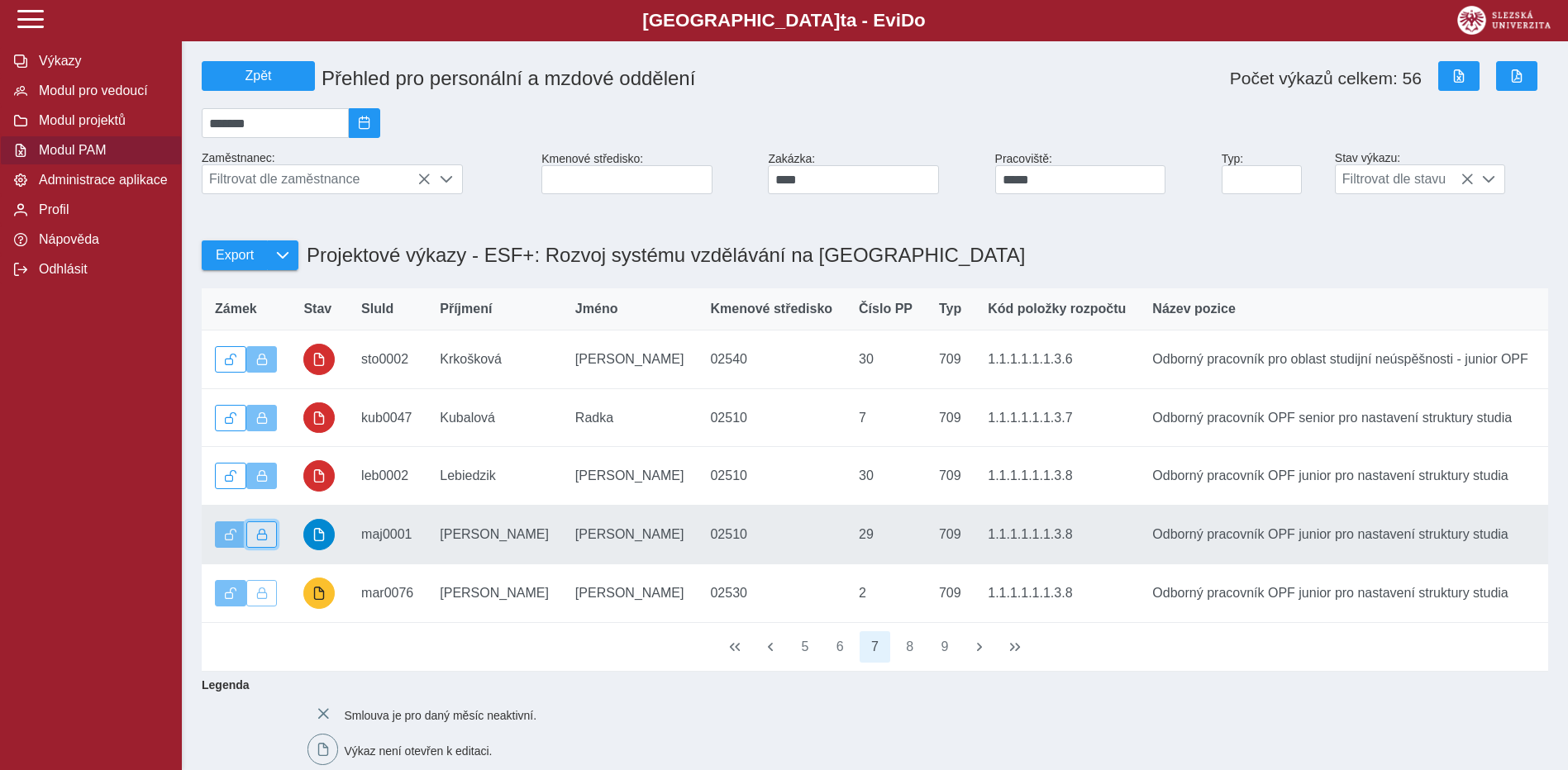
click at [265, 541] on span "button" at bounding box center [262, 535] width 12 height 12
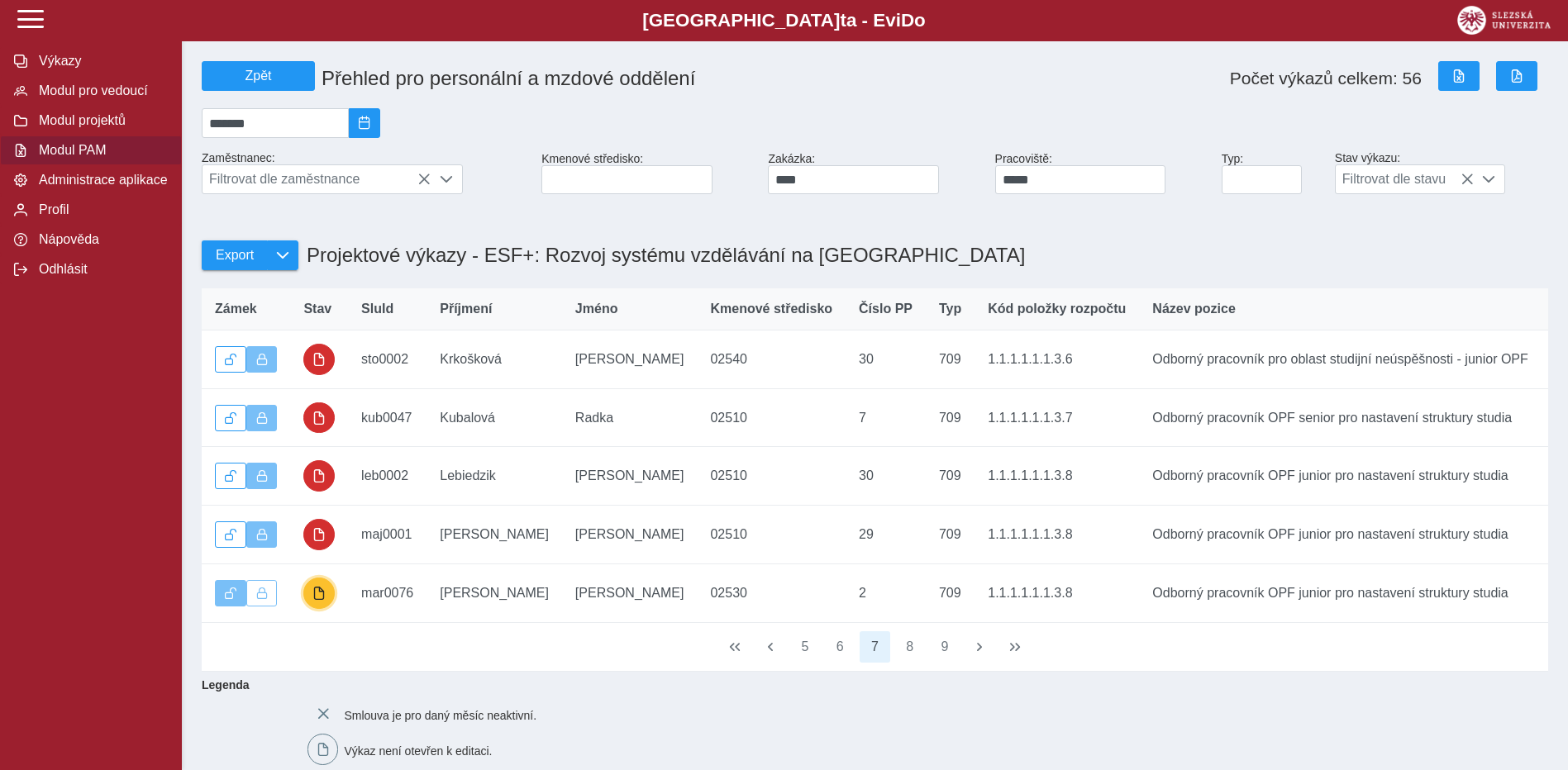
click at [320, 600] on span "button" at bounding box center [318, 593] width 13 height 13
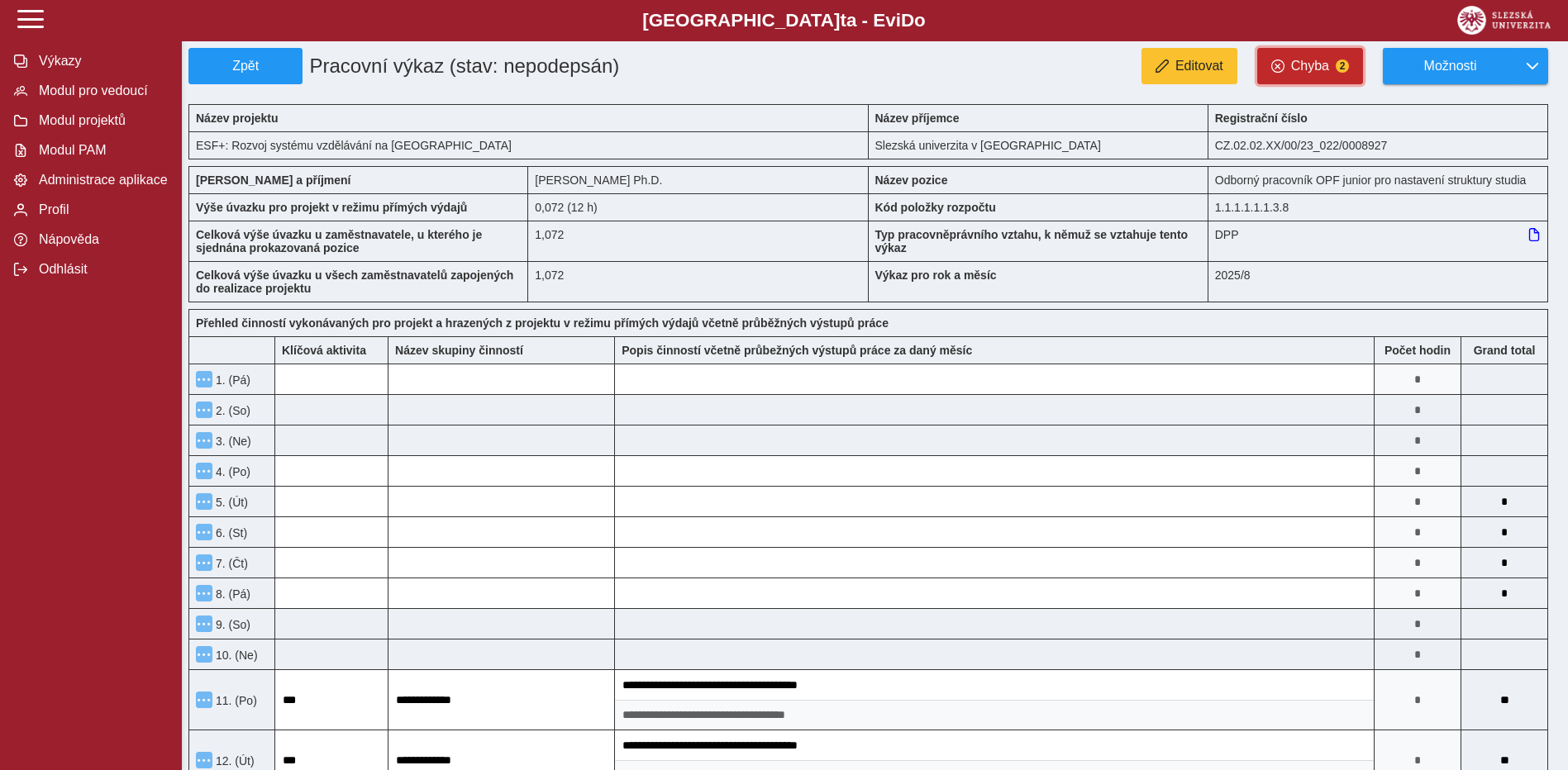
click at [1336, 69] on button "Chyba 2" at bounding box center [1310, 66] width 106 height 36
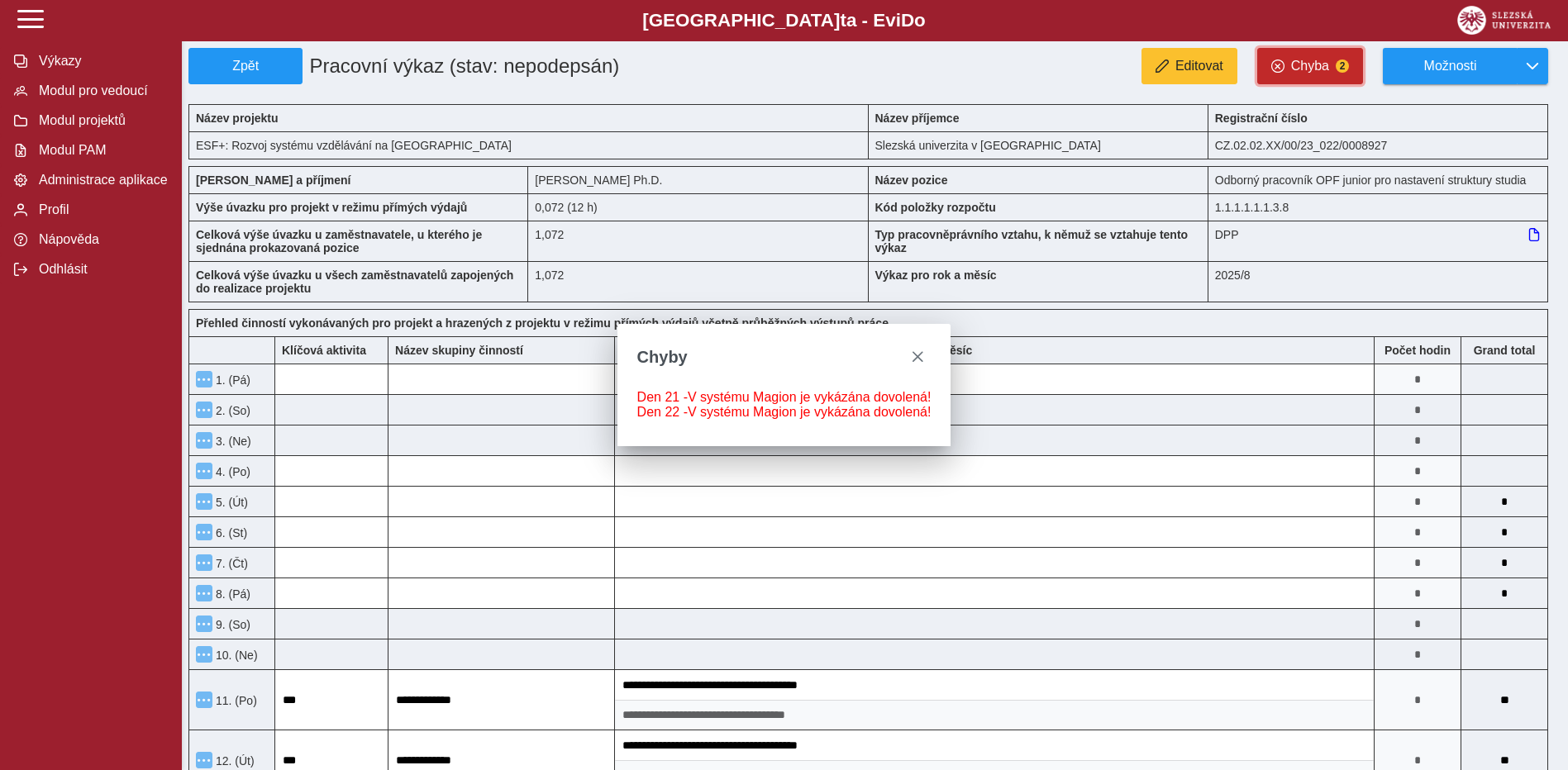
click at [1336, 69] on button "Chyba 2" at bounding box center [1310, 66] width 106 height 36
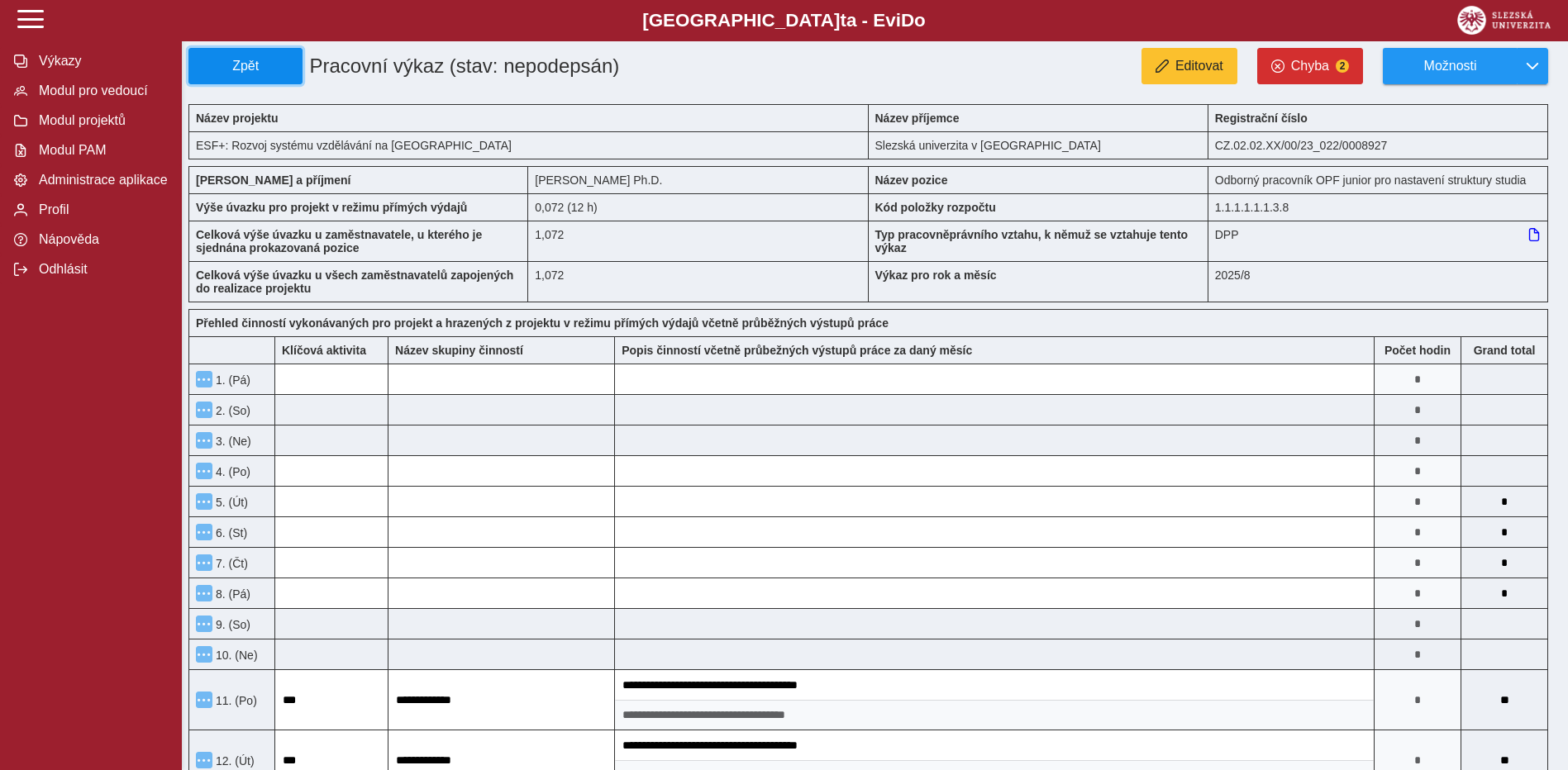
click at [259, 59] on span "Zpět" at bounding box center [245, 66] width 99 height 15
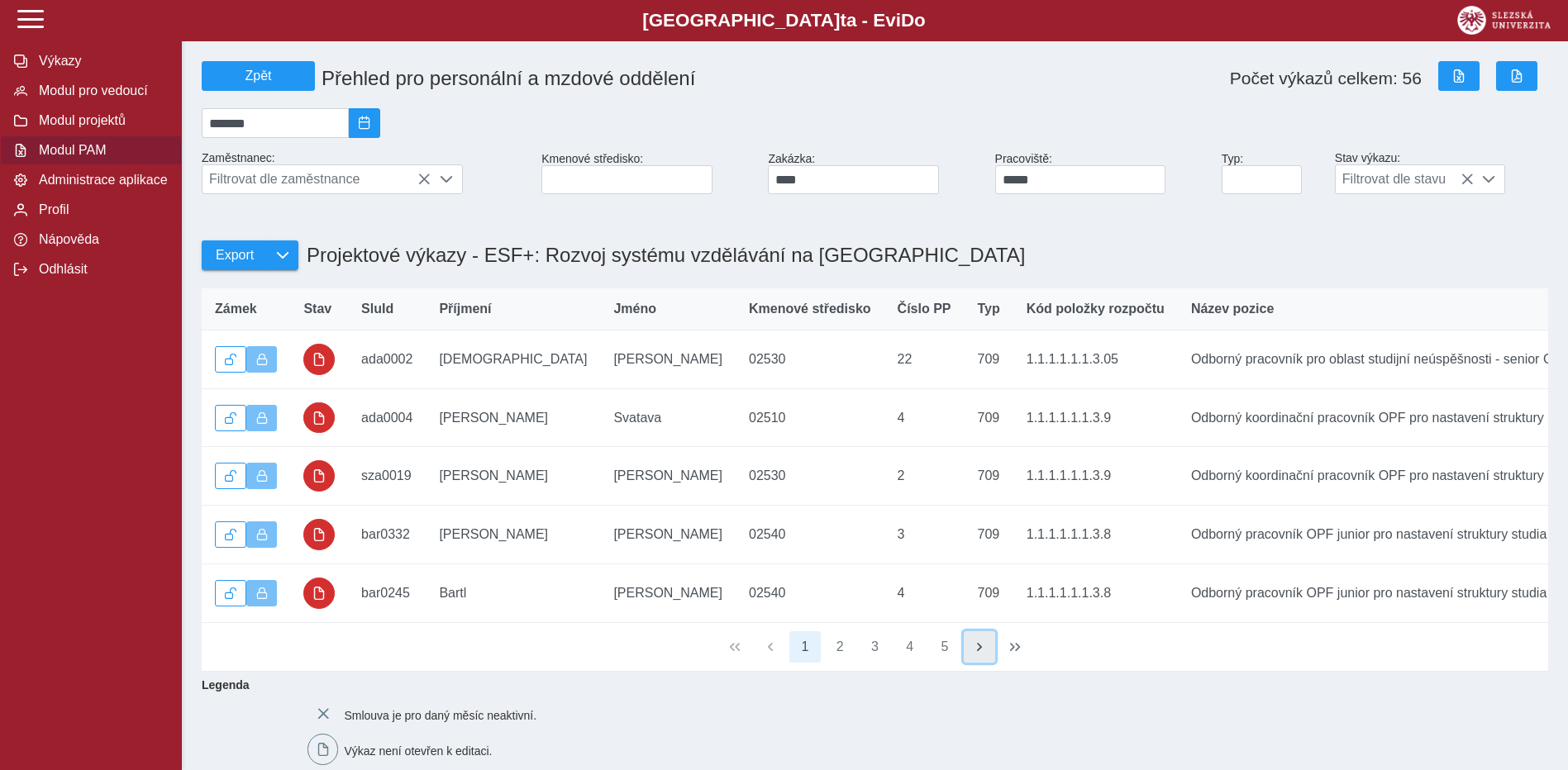
click at [975, 654] on span "button" at bounding box center [979, 647] width 13 height 13
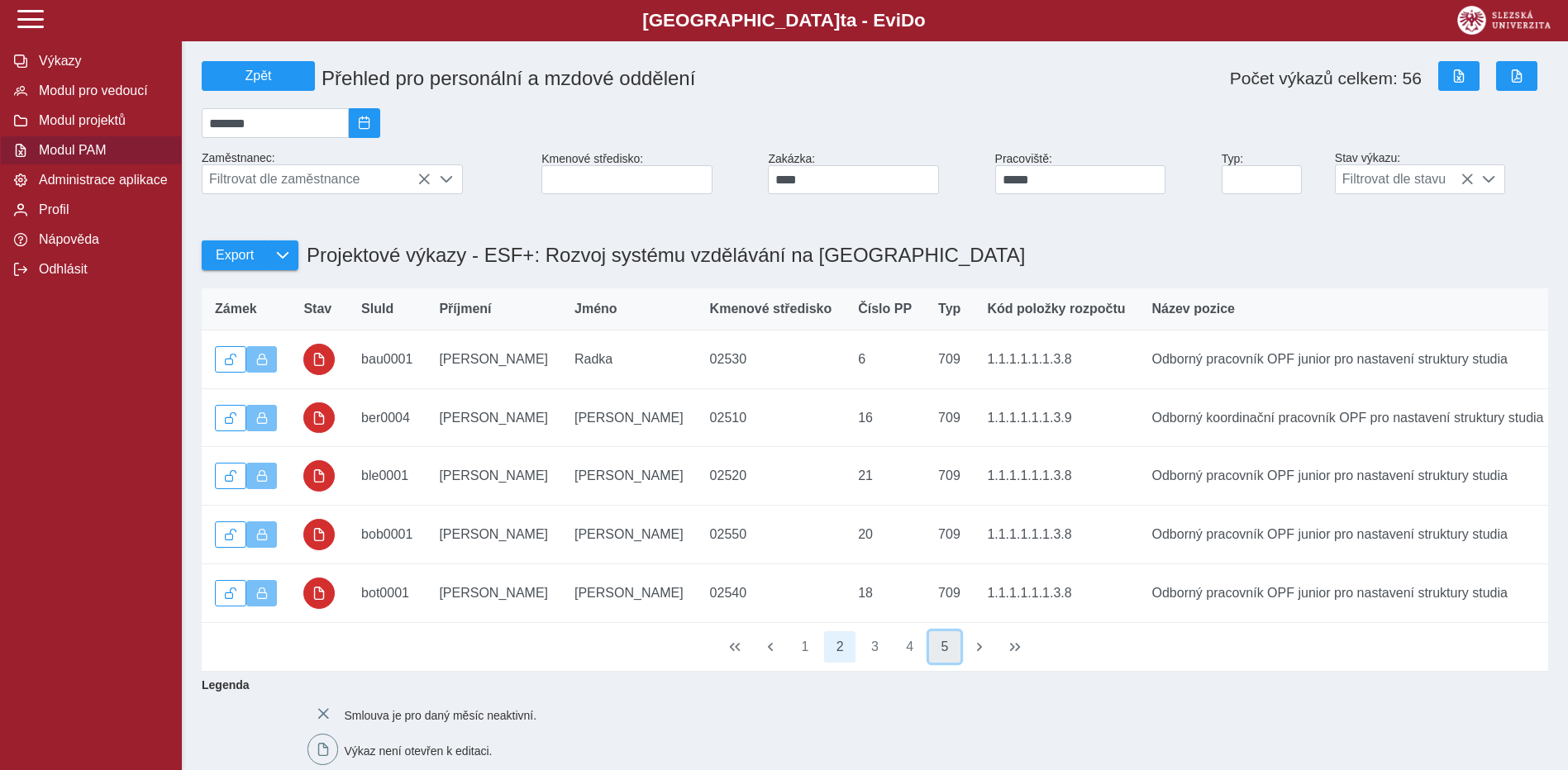
click at [946, 663] on button "5" at bounding box center [944, 646] width 31 height 31
click at [971, 663] on button "button" at bounding box center [979, 646] width 31 height 31
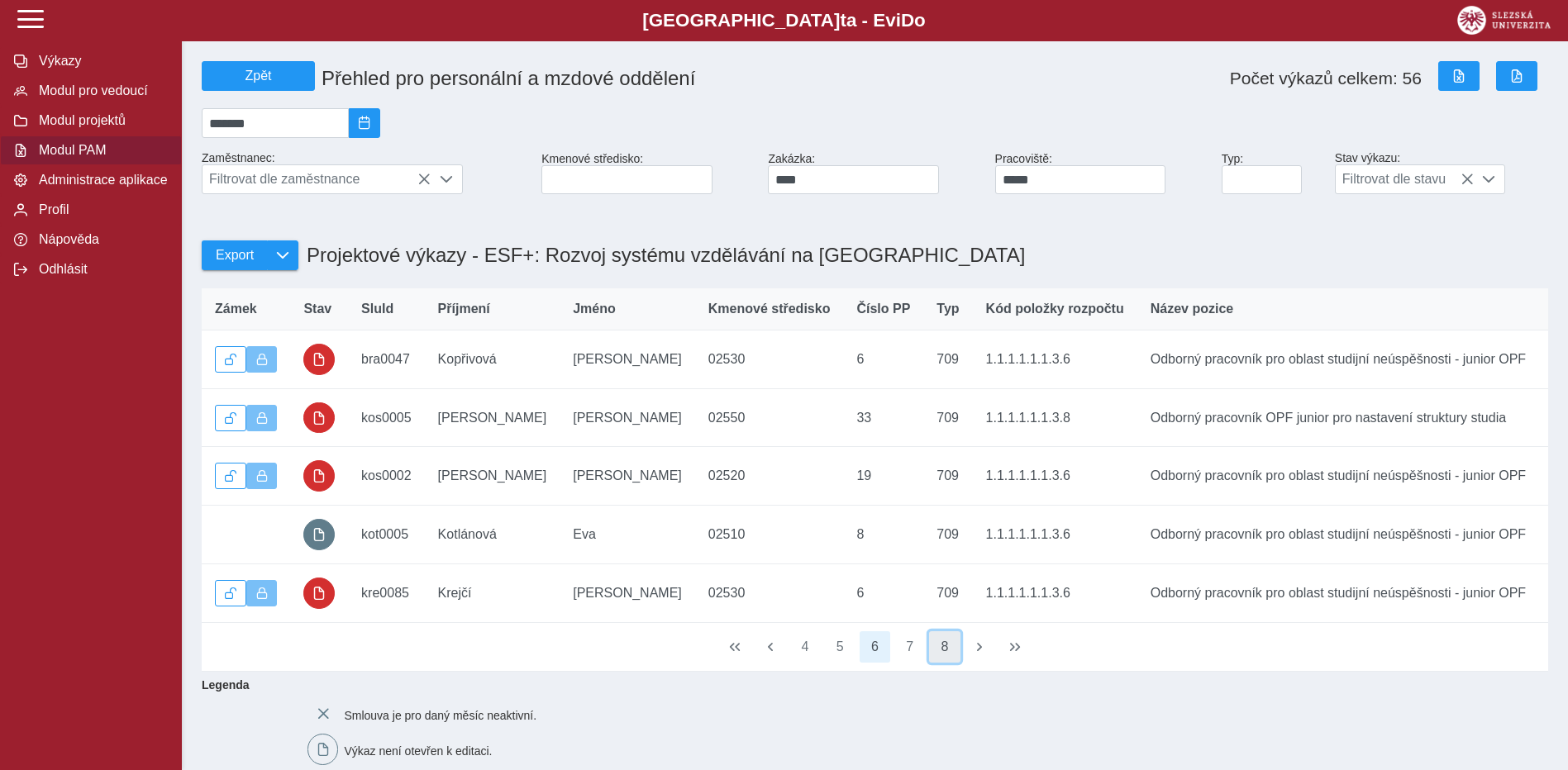
click at [947, 663] on button "8" at bounding box center [944, 646] width 31 height 31
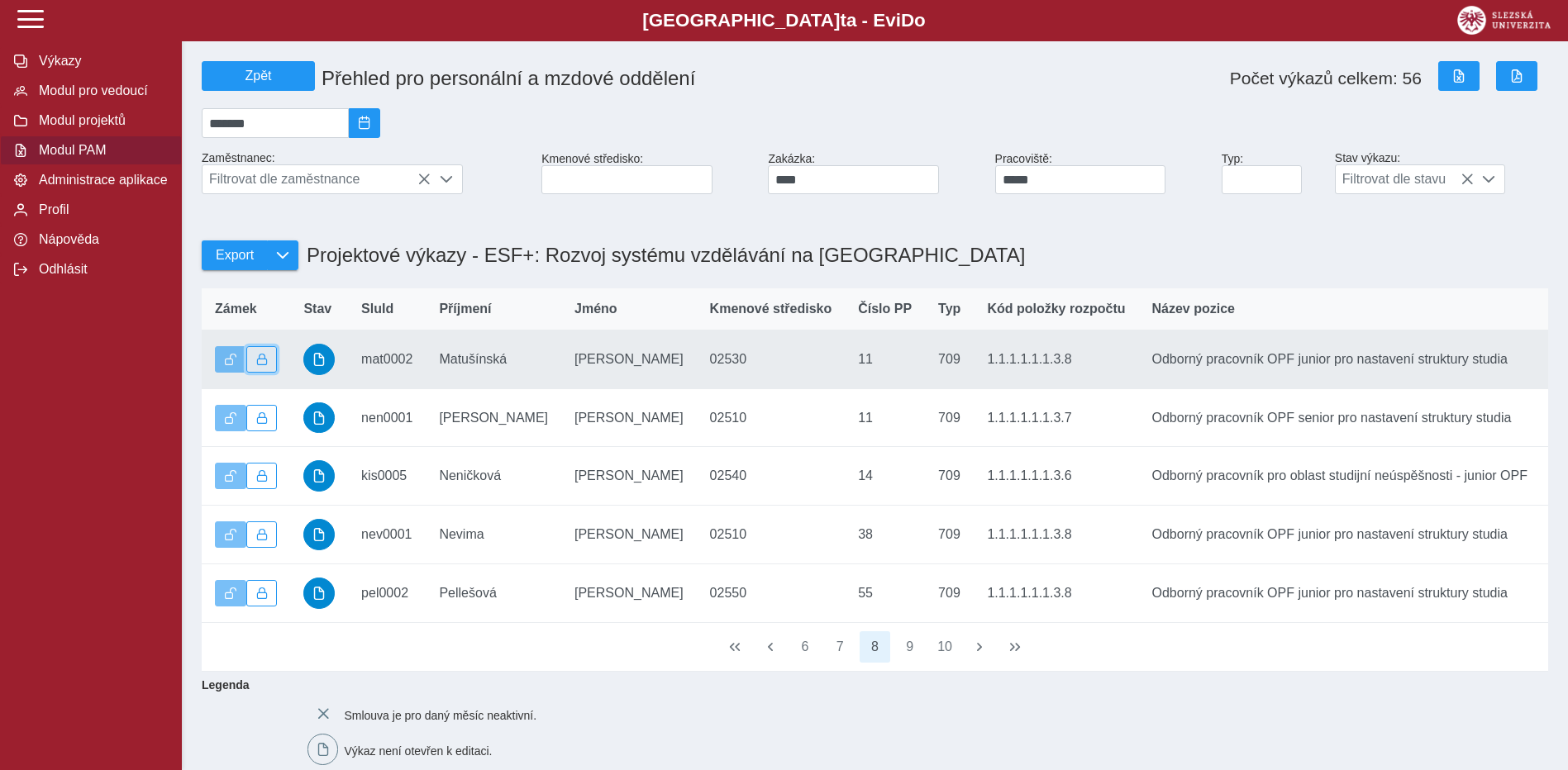
click at [258, 365] on span "button" at bounding box center [262, 360] width 12 height 12
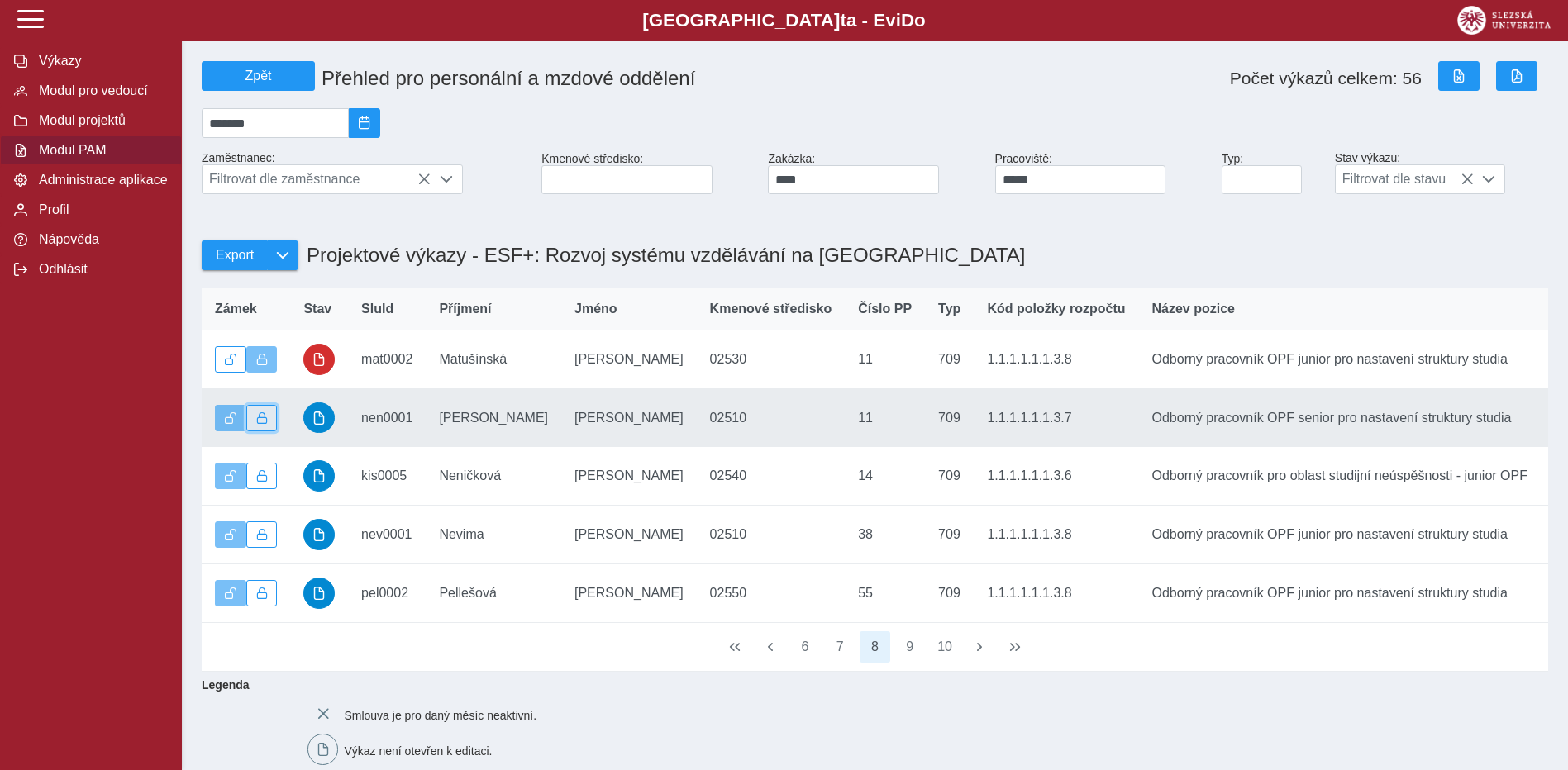
click at [265, 431] on button "button" at bounding box center [261, 418] width 31 height 26
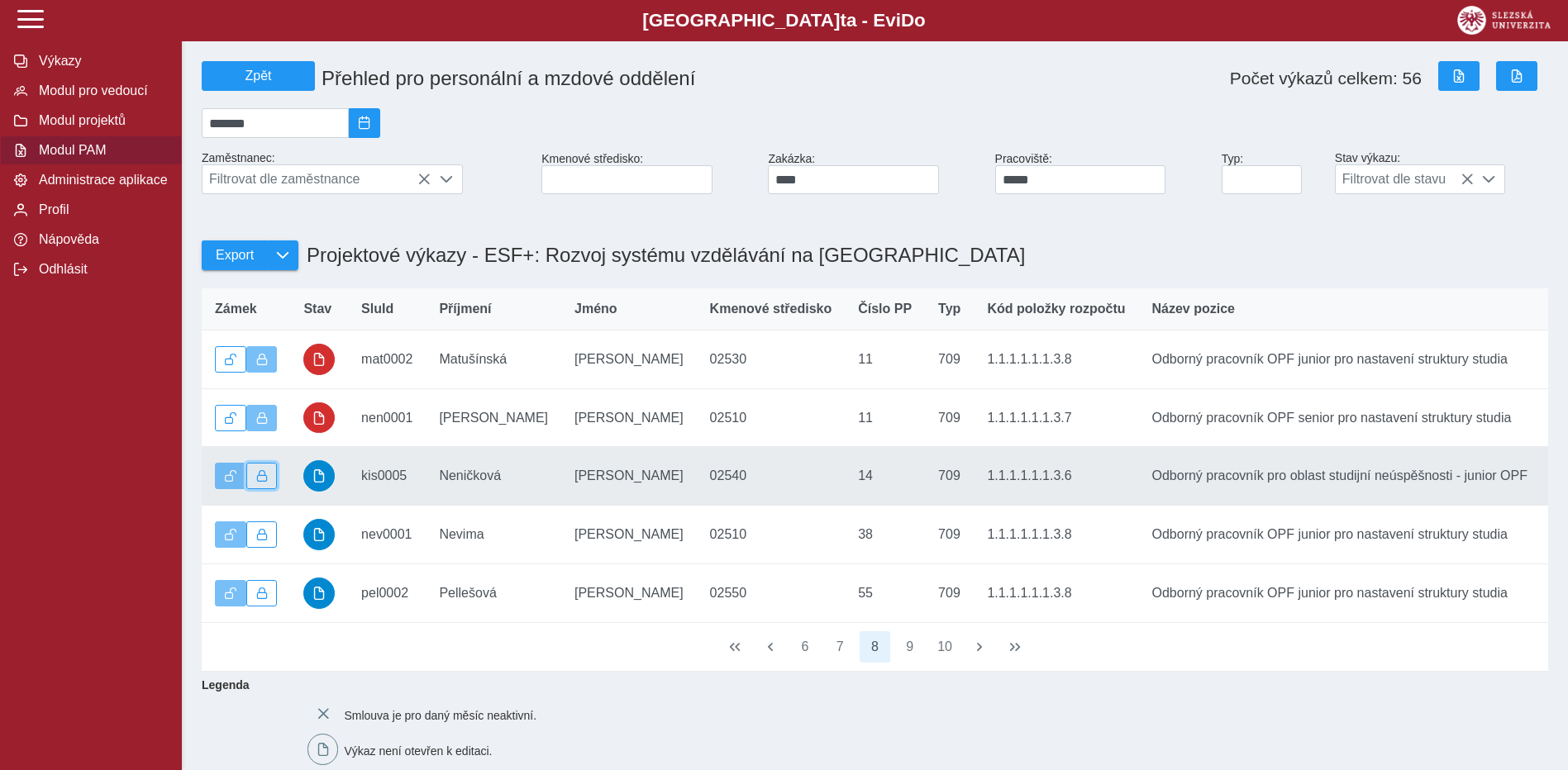
click at [265, 489] on button "button" at bounding box center [261, 476] width 31 height 26
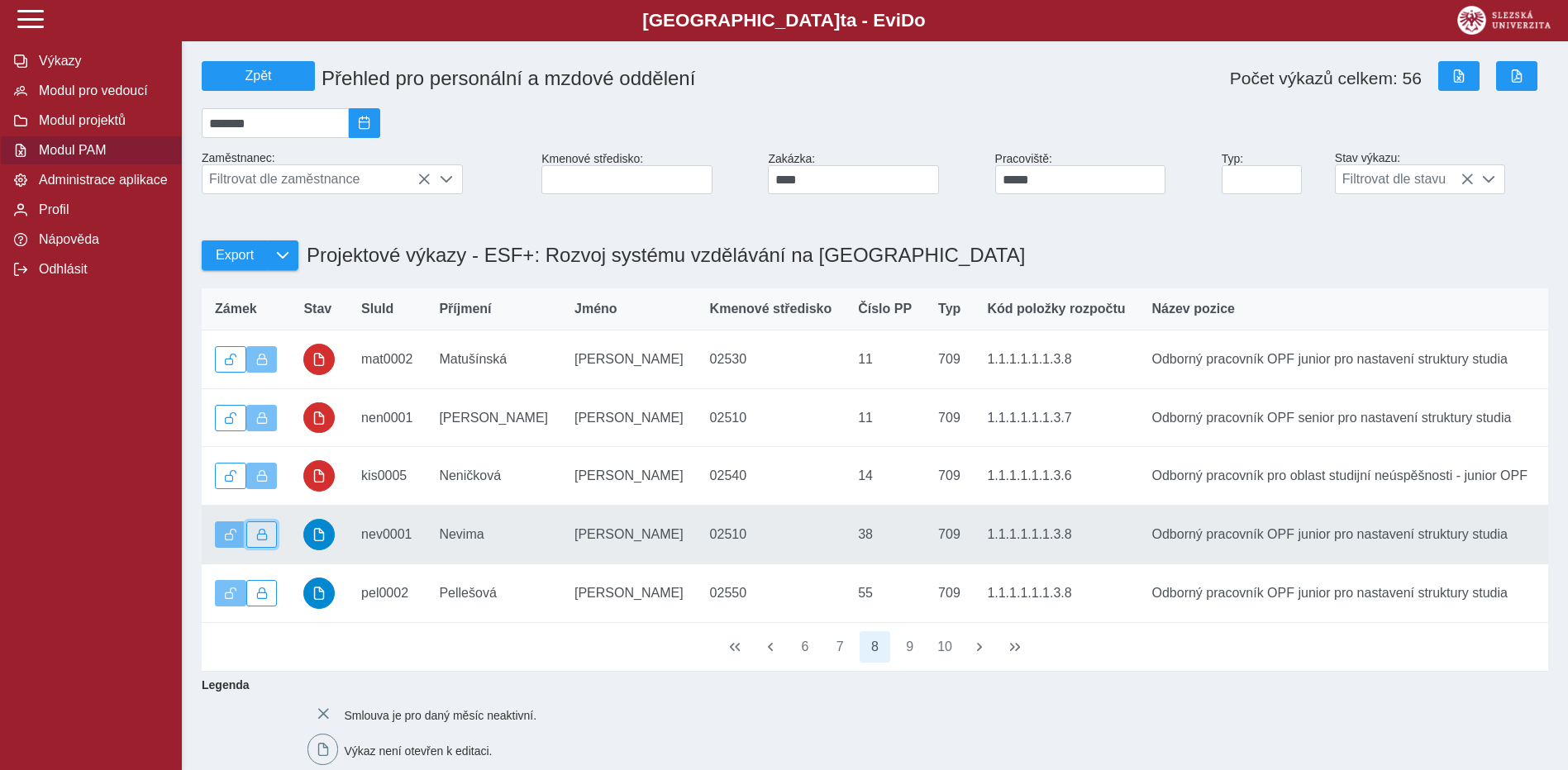
click at [262, 541] on span "button" at bounding box center [262, 535] width 12 height 12
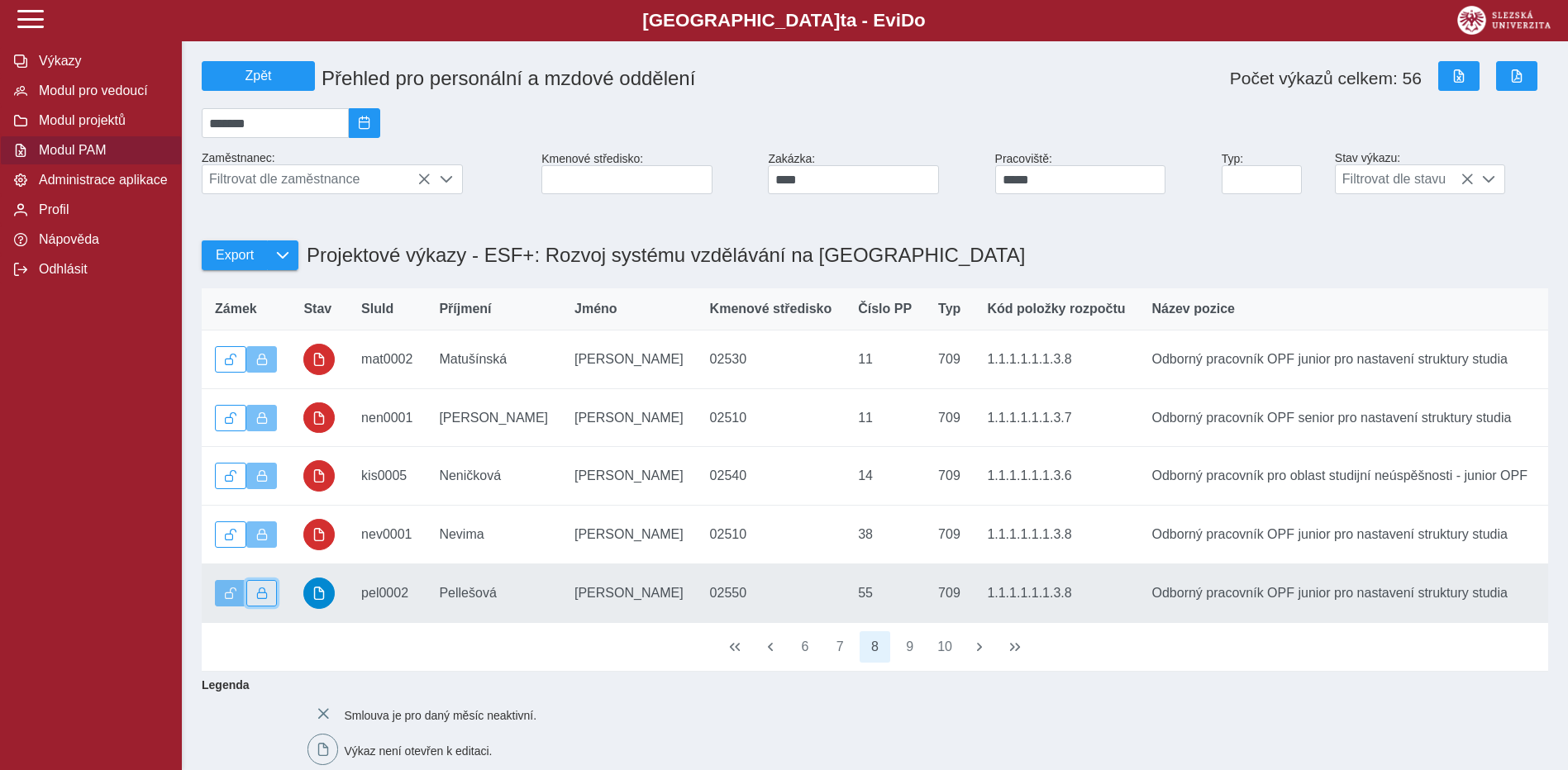
click at [257, 599] on span "button" at bounding box center [262, 594] width 12 height 12
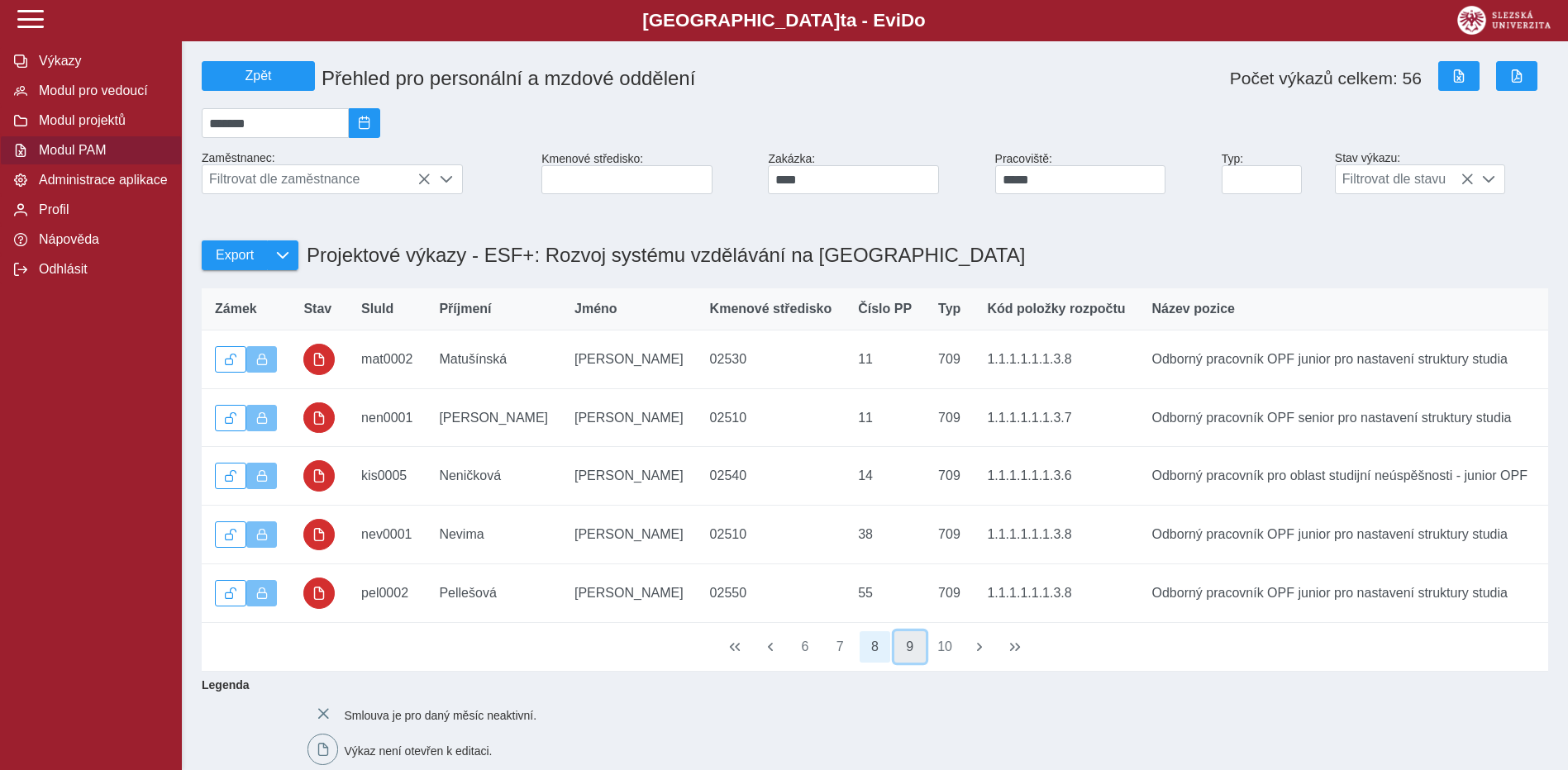
click at [907, 663] on button "9" at bounding box center [909, 646] width 31 height 31
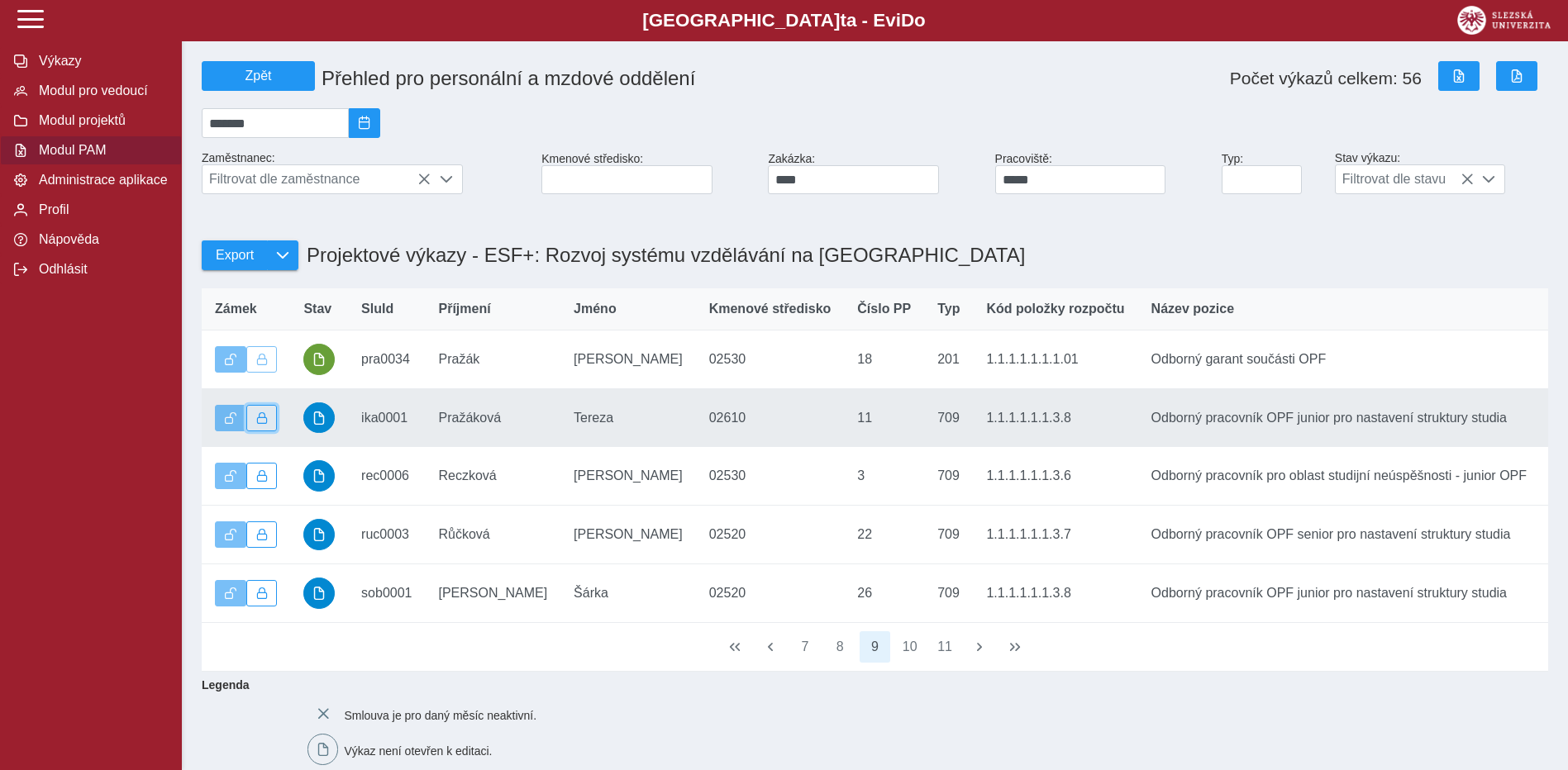
click at [265, 422] on span "button" at bounding box center [262, 418] width 12 height 12
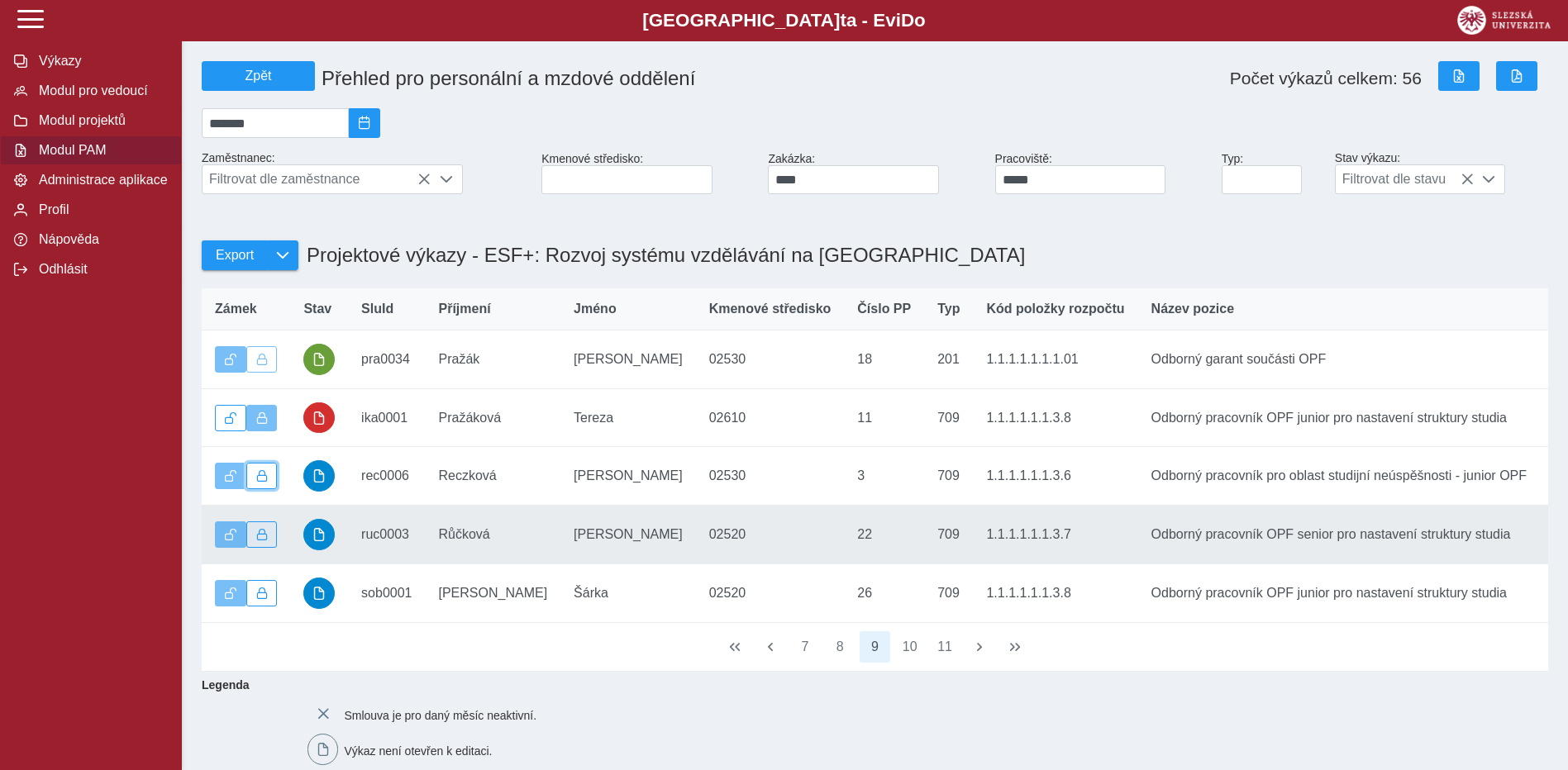
drag, startPoint x: 273, startPoint y: 490, endPoint x: 269, endPoint y: 531, distance: 40.7
click at [272, 489] on button "button" at bounding box center [261, 476] width 31 height 26
click at [267, 541] on span "button" at bounding box center [262, 535] width 12 height 12
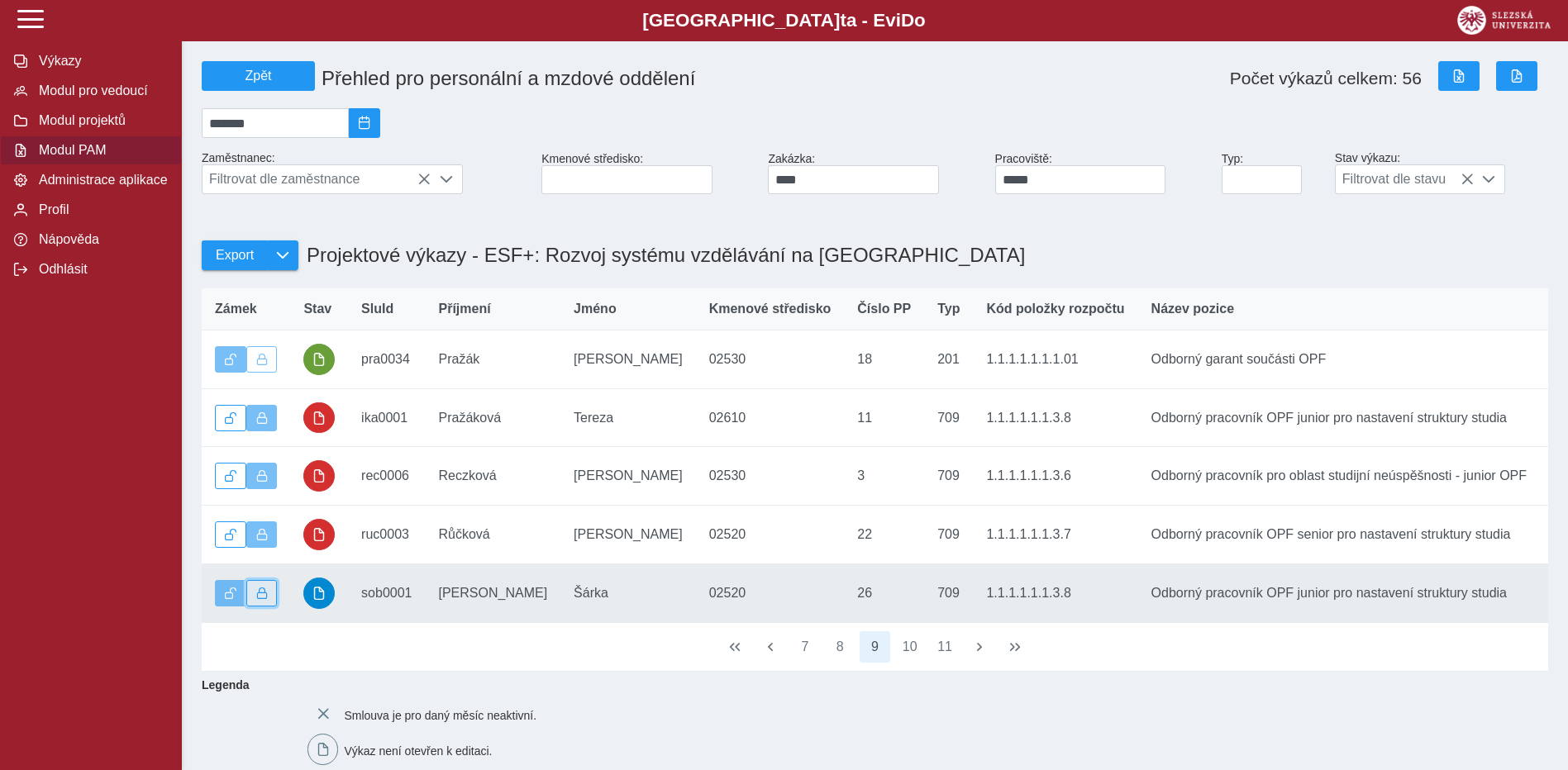
click at [266, 595] on button "button" at bounding box center [261, 593] width 31 height 26
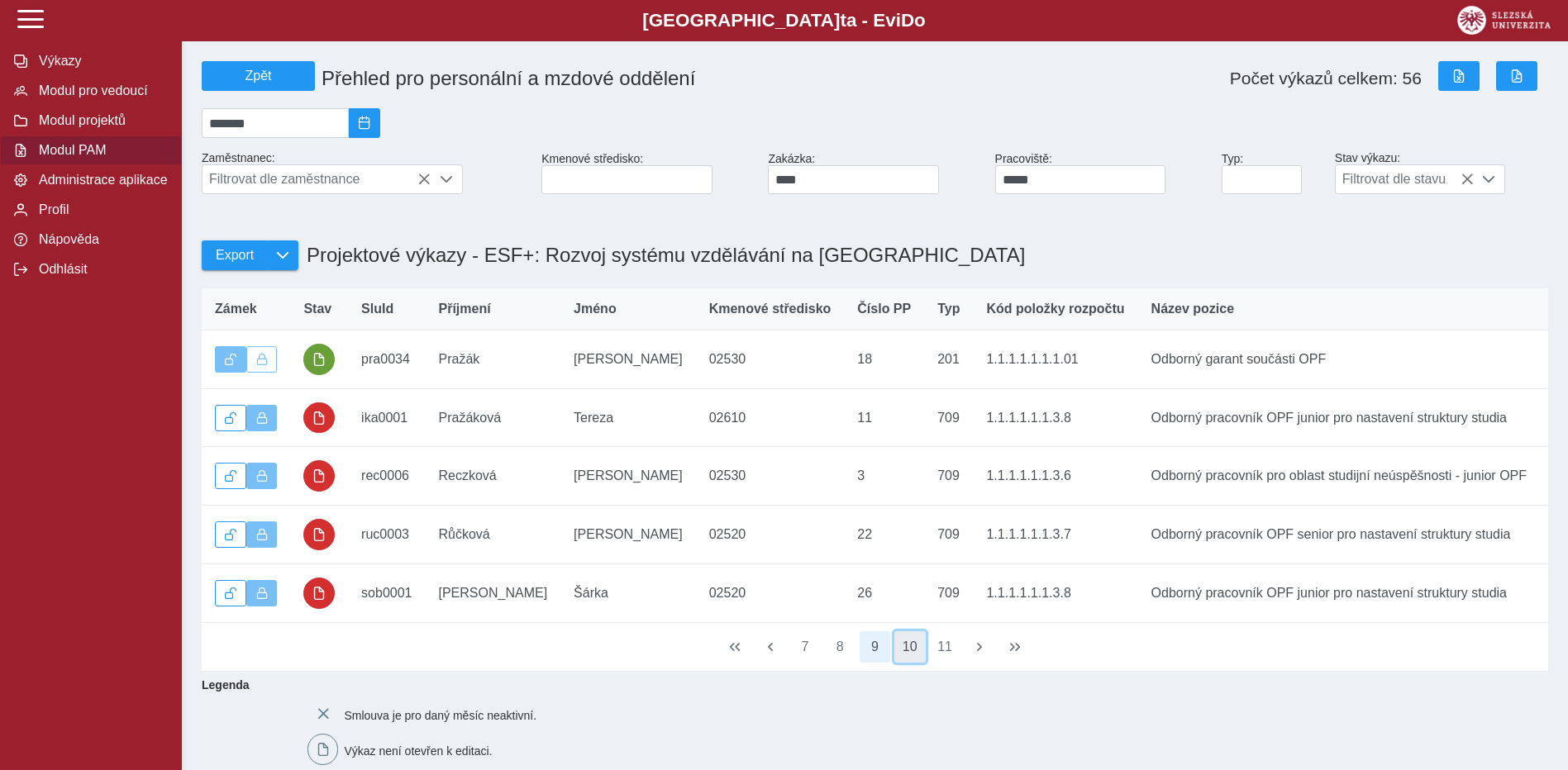
click at [922, 663] on button "10" at bounding box center [909, 646] width 31 height 31
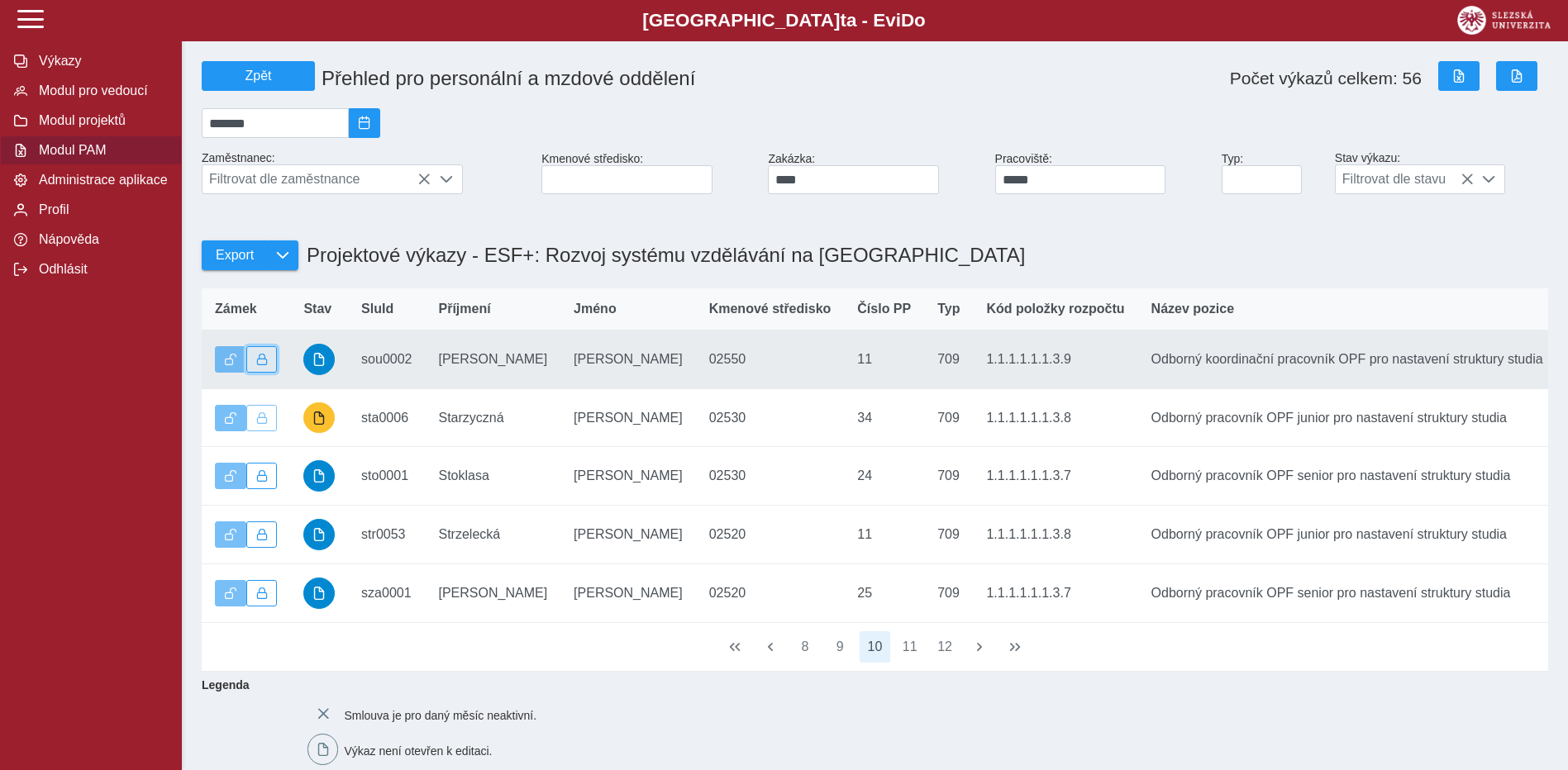
drag, startPoint x: 270, startPoint y: 371, endPoint x: 268, endPoint y: 381, distance: 10.2
click at [269, 373] on button "button" at bounding box center [261, 359] width 31 height 26
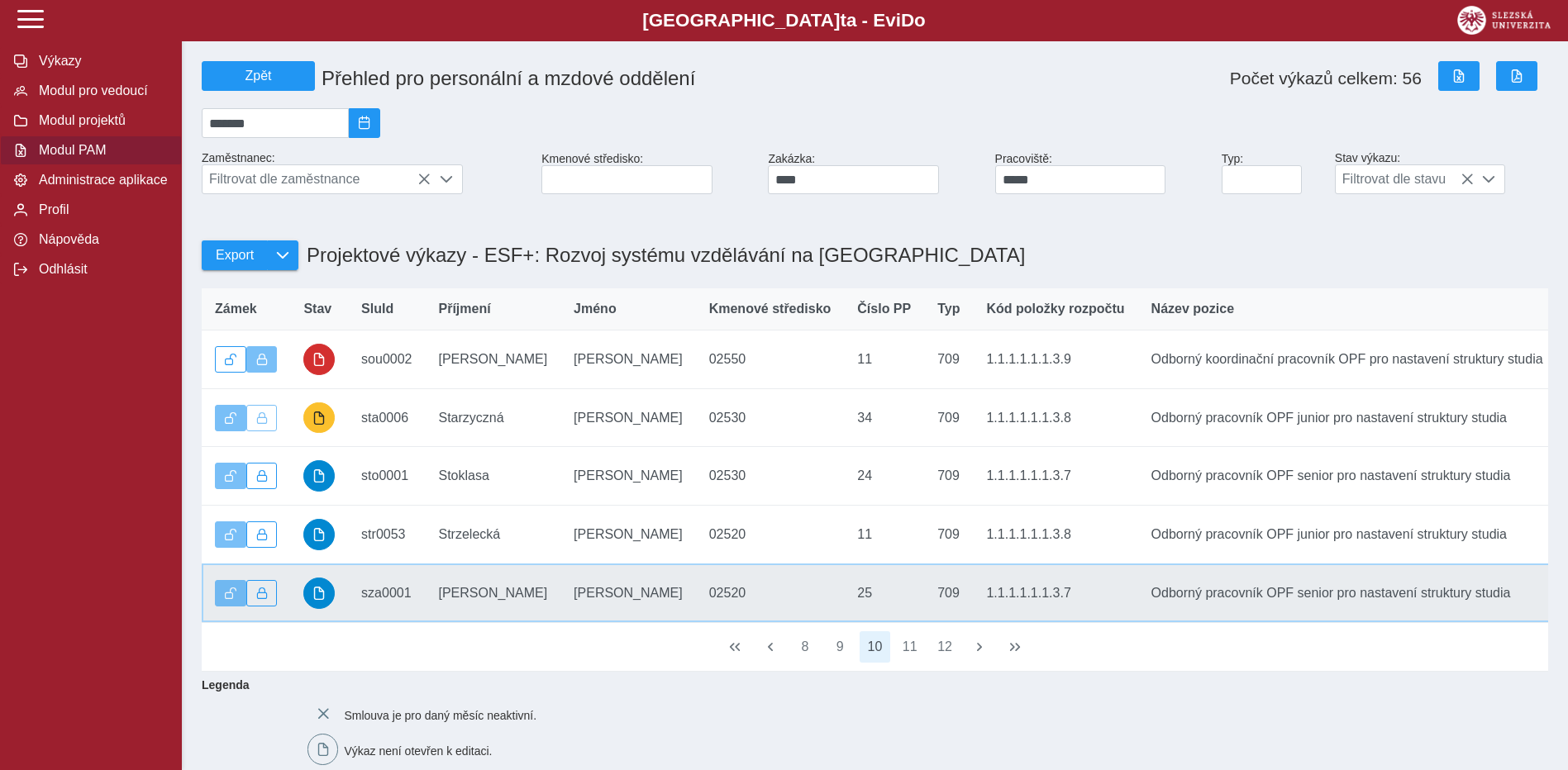
click at [696, 622] on td "Kmenové středisko 02520" at bounding box center [770, 593] width 149 height 59
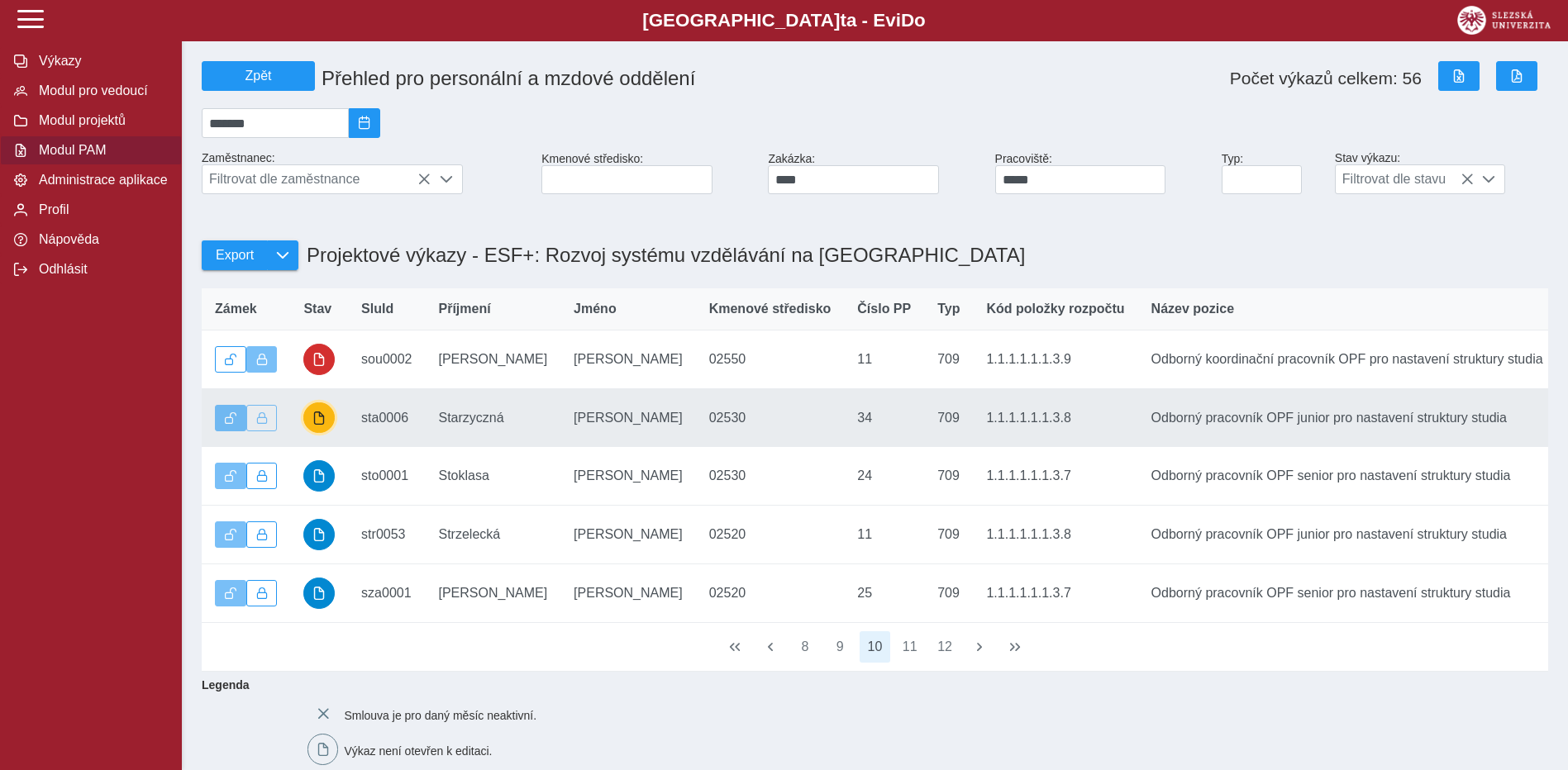
click at [324, 425] on span "button" at bounding box center [318, 418] width 13 height 13
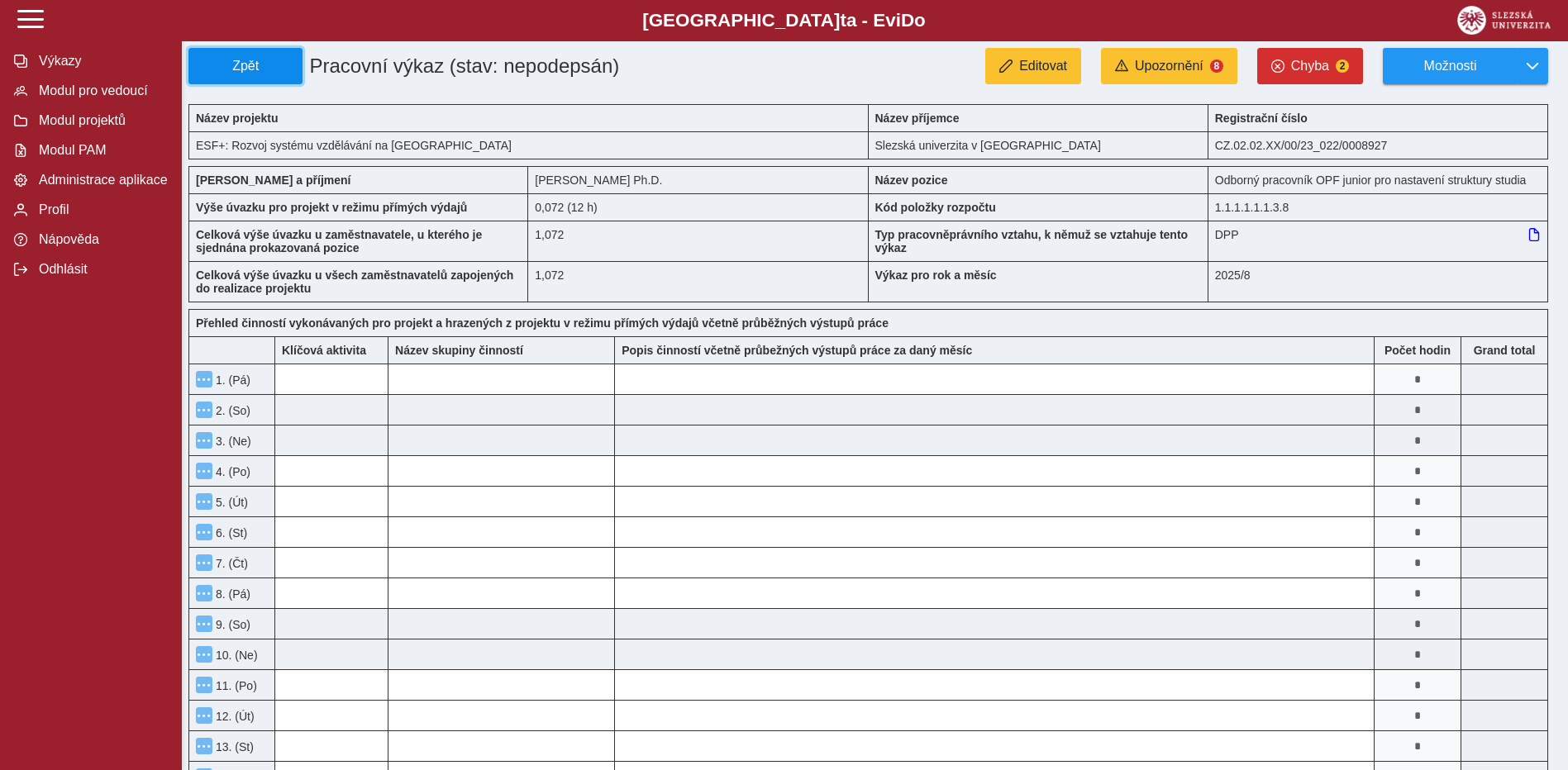
click at [275, 70] on span "Zpět" at bounding box center [245, 66] width 99 height 15
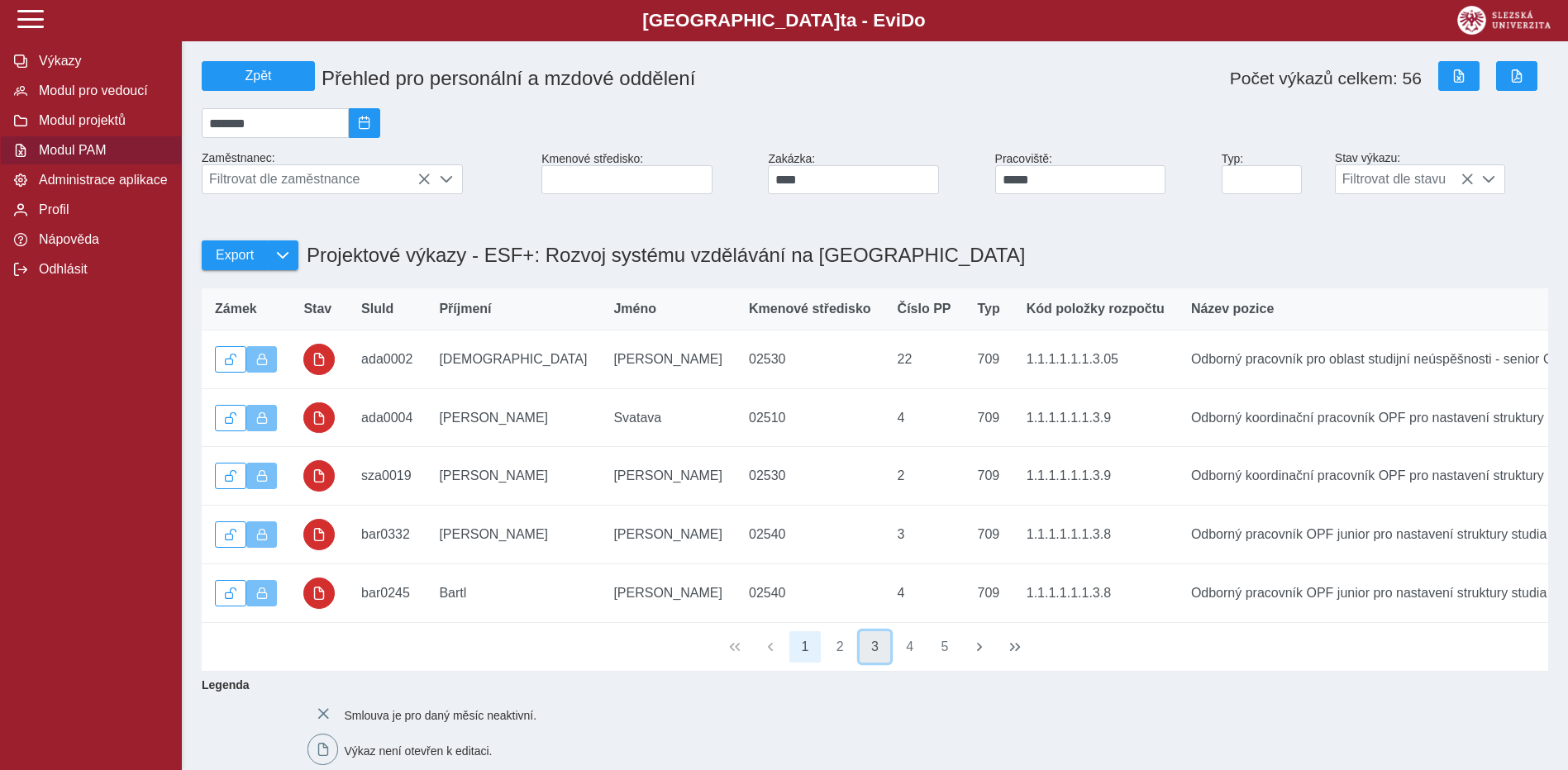
click at [871, 663] on button "3" at bounding box center [875, 646] width 31 height 31
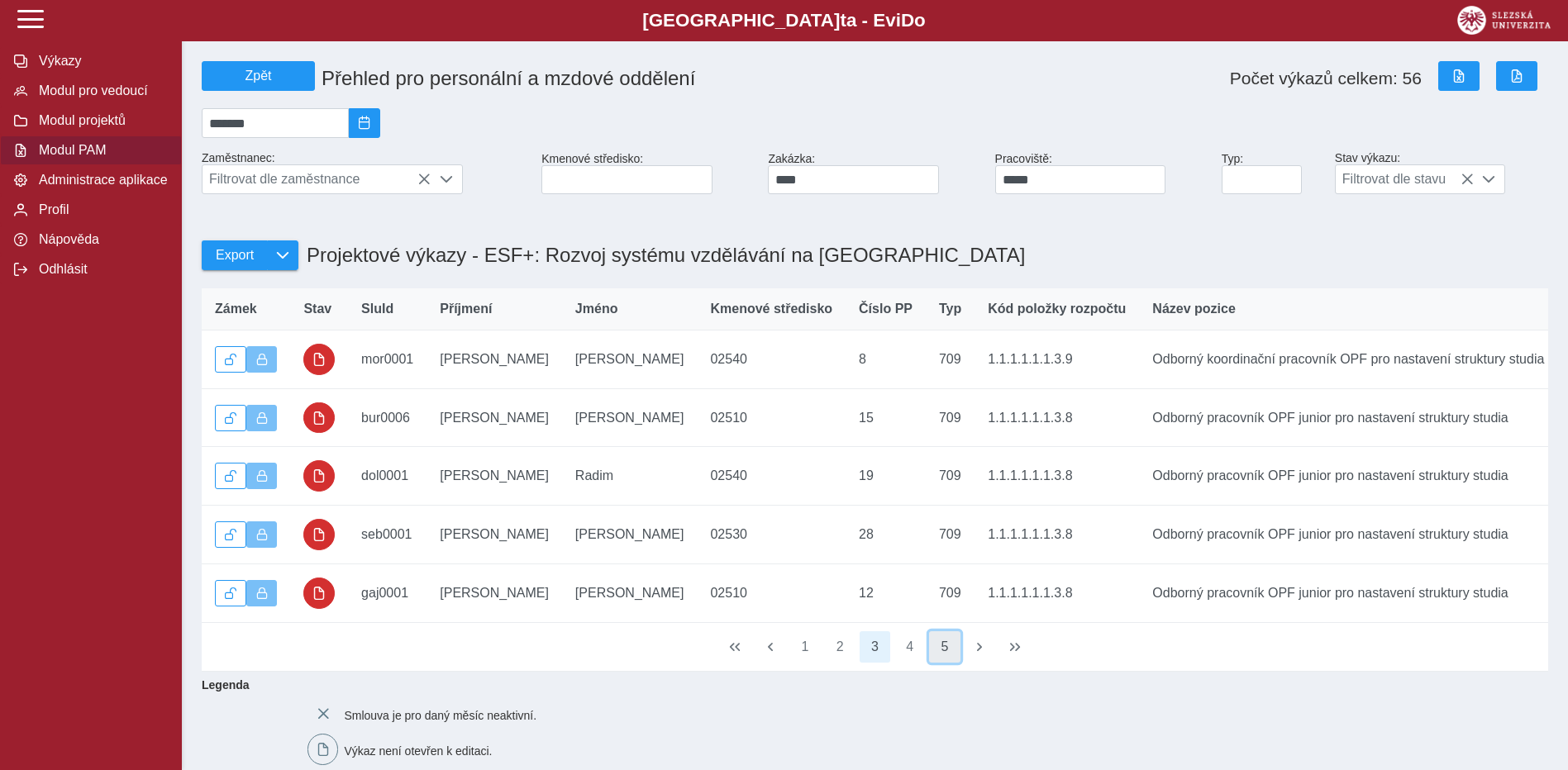
click at [946, 663] on button "5" at bounding box center [944, 646] width 31 height 31
click at [975, 663] on button "button" at bounding box center [979, 646] width 31 height 31
click at [937, 663] on button "8" at bounding box center [944, 646] width 31 height 31
click at [842, 662] on button "7" at bounding box center [839, 646] width 31 height 31
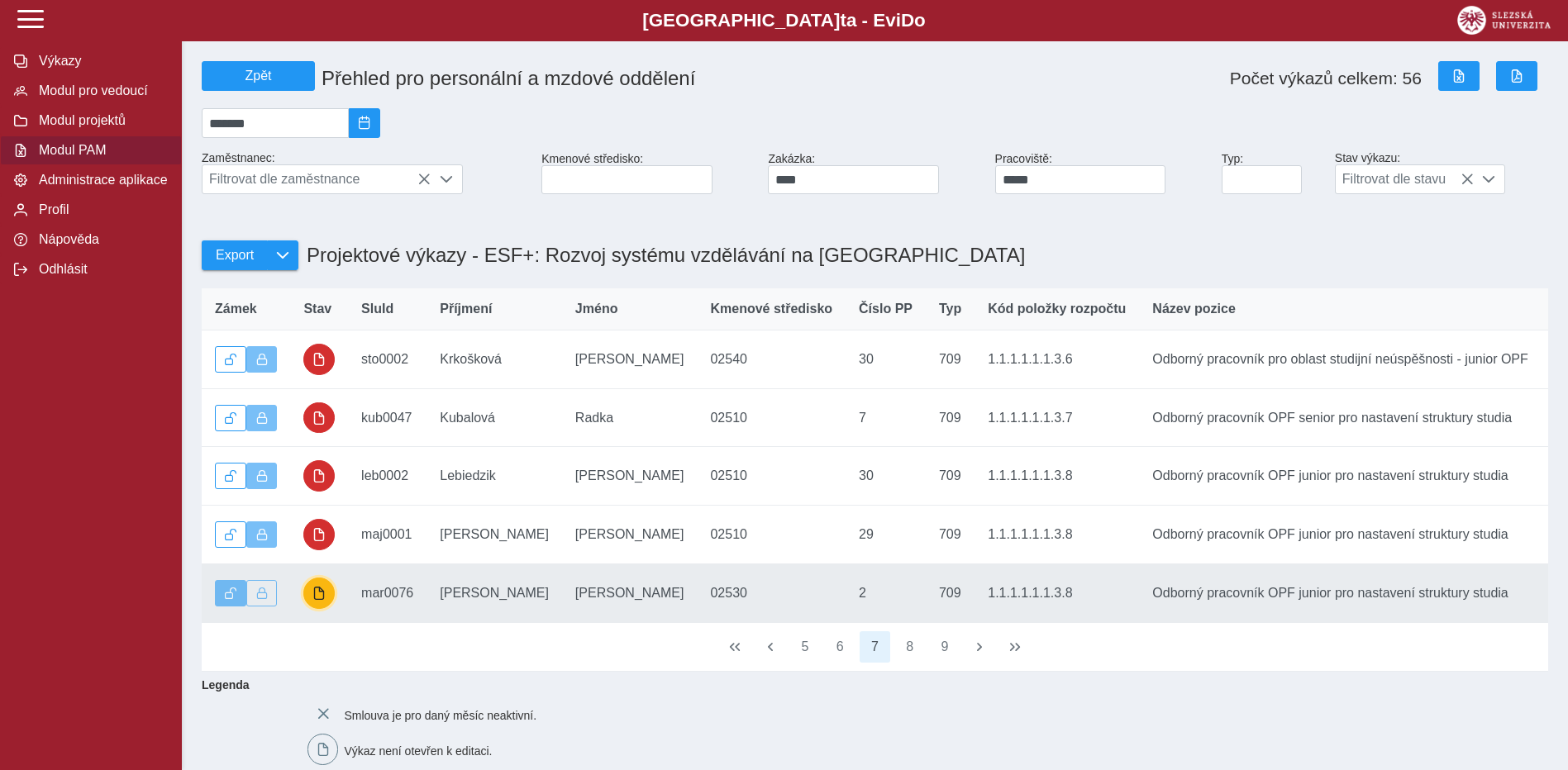
click at [326, 608] on button "button" at bounding box center [318, 593] width 31 height 31
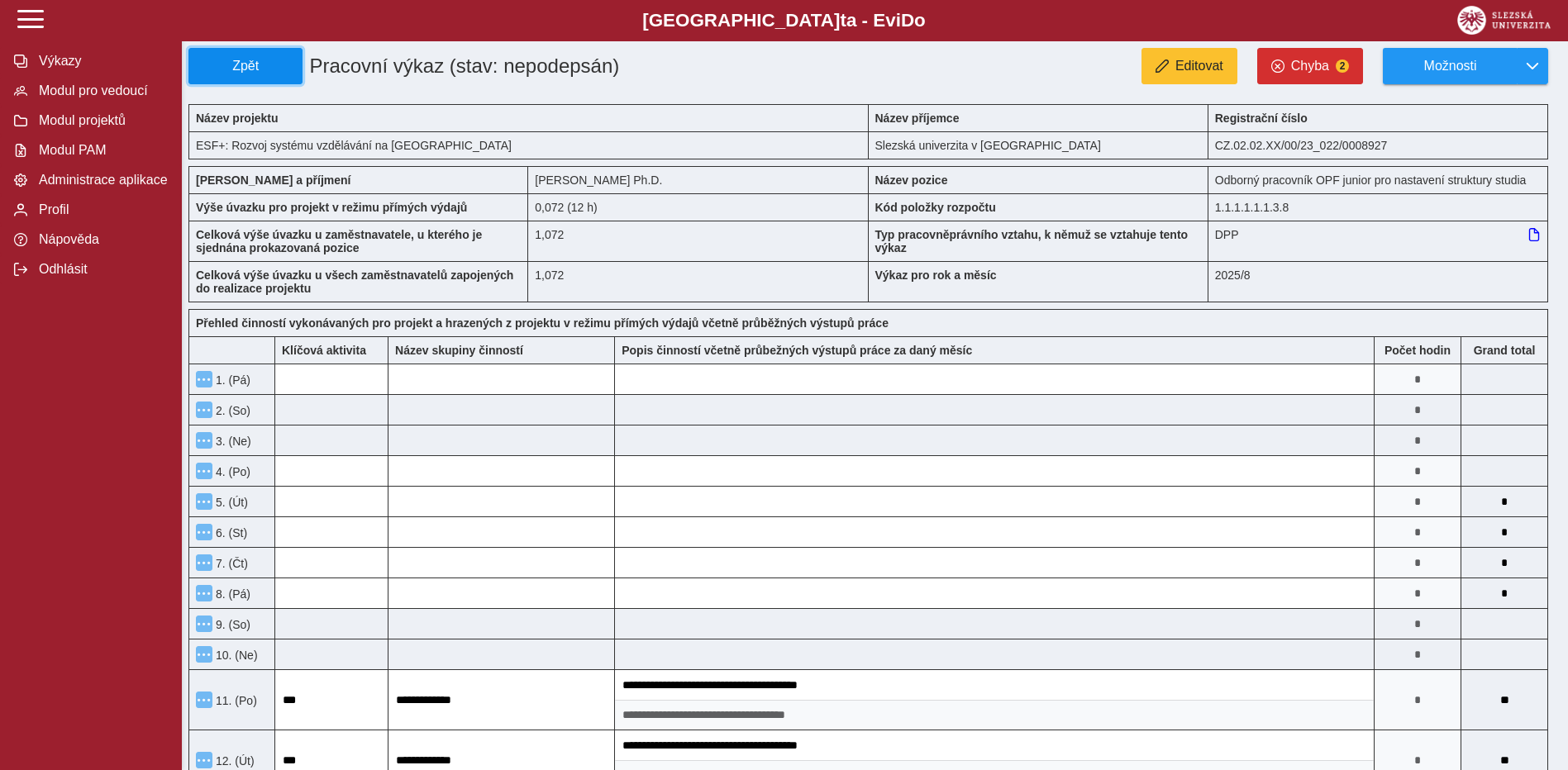
click at [280, 72] on span "Zpět" at bounding box center [245, 66] width 99 height 15
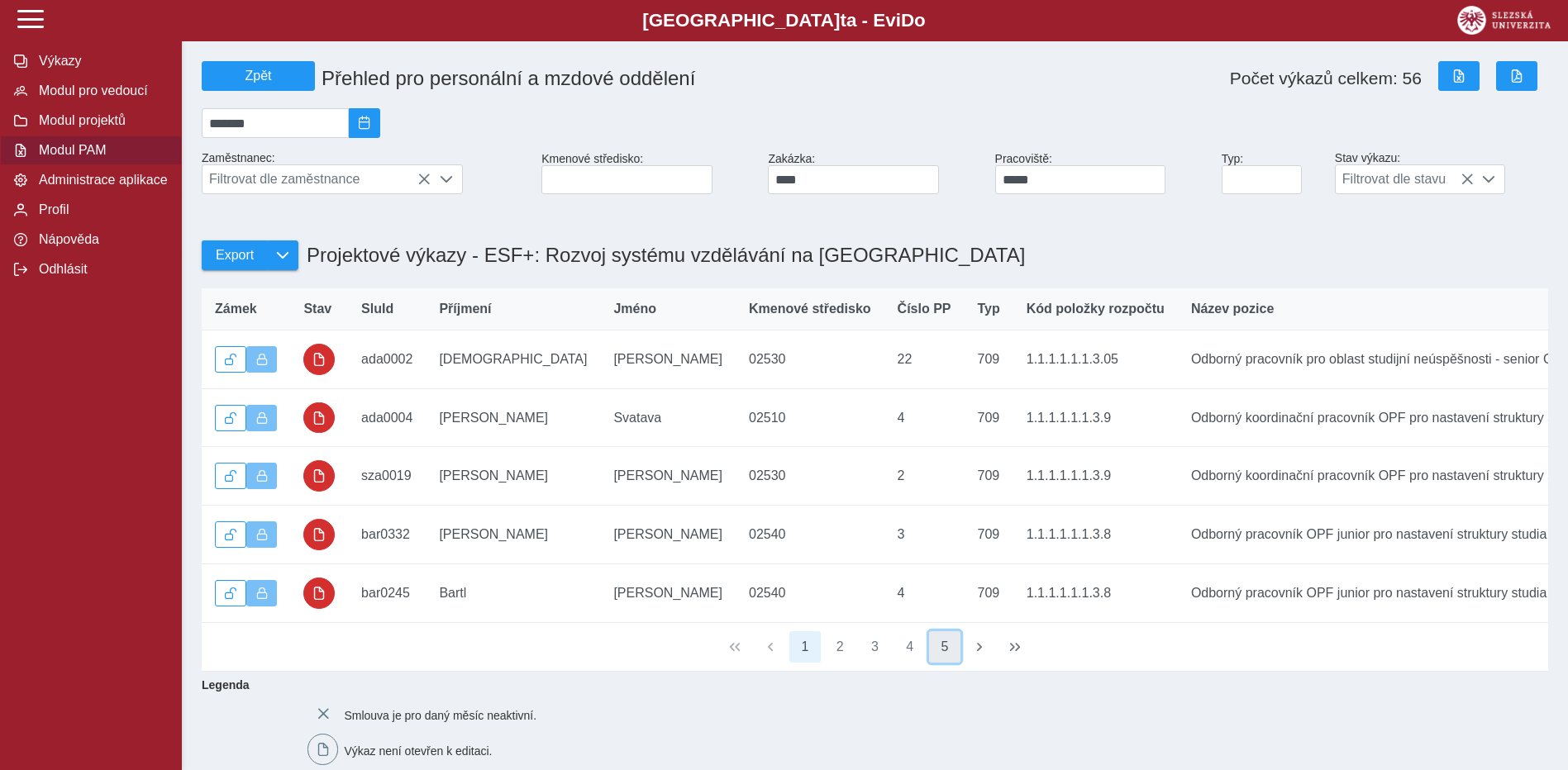
click at [947, 663] on button "5" at bounding box center [944, 646] width 31 height 31
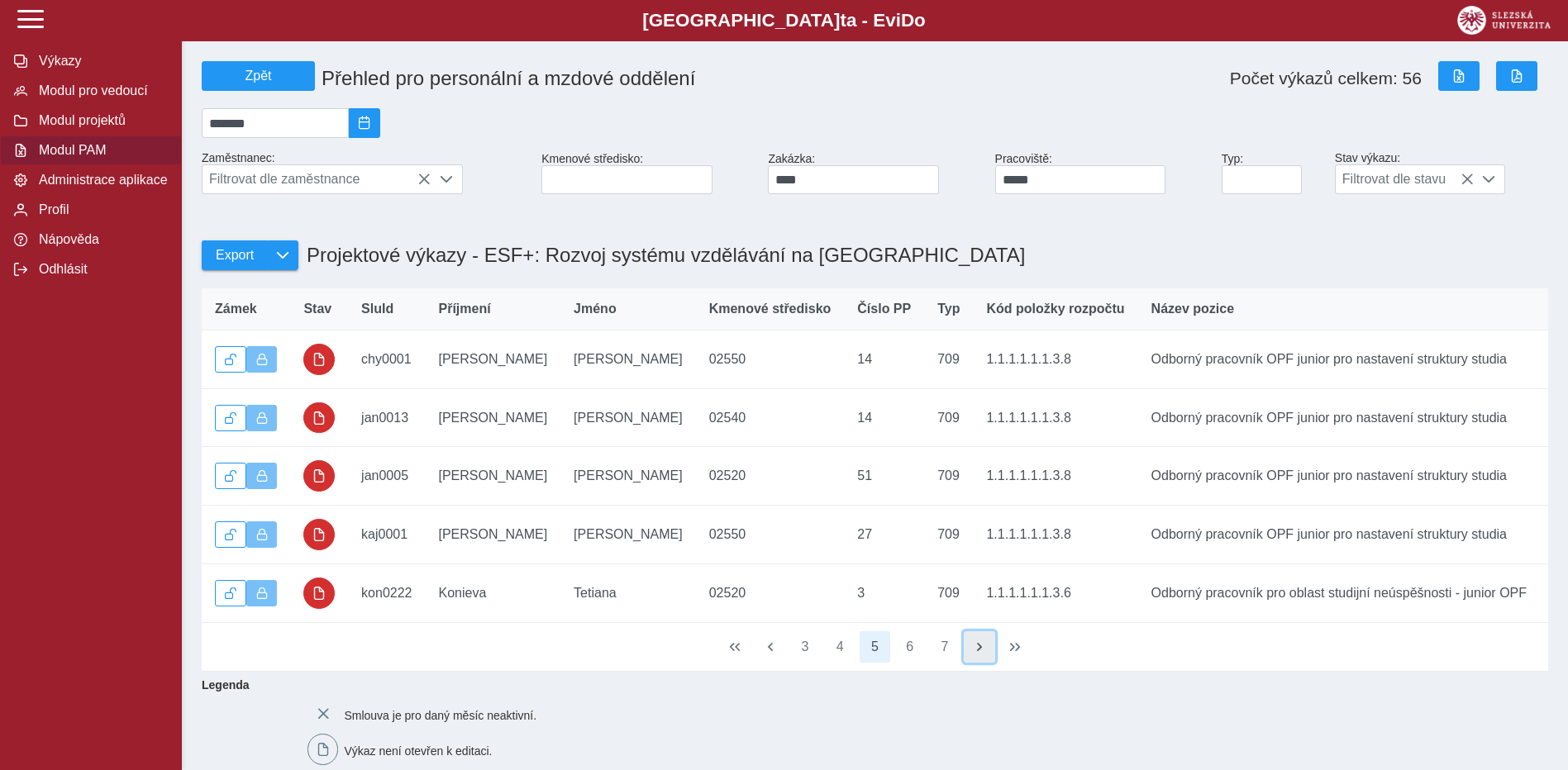
click at [977, 654] on span "button" at bounding box center [979, 647] width 13 height 13
click at [983, 654] on span "button" at bounding box center [979, 647] width 13 height 13
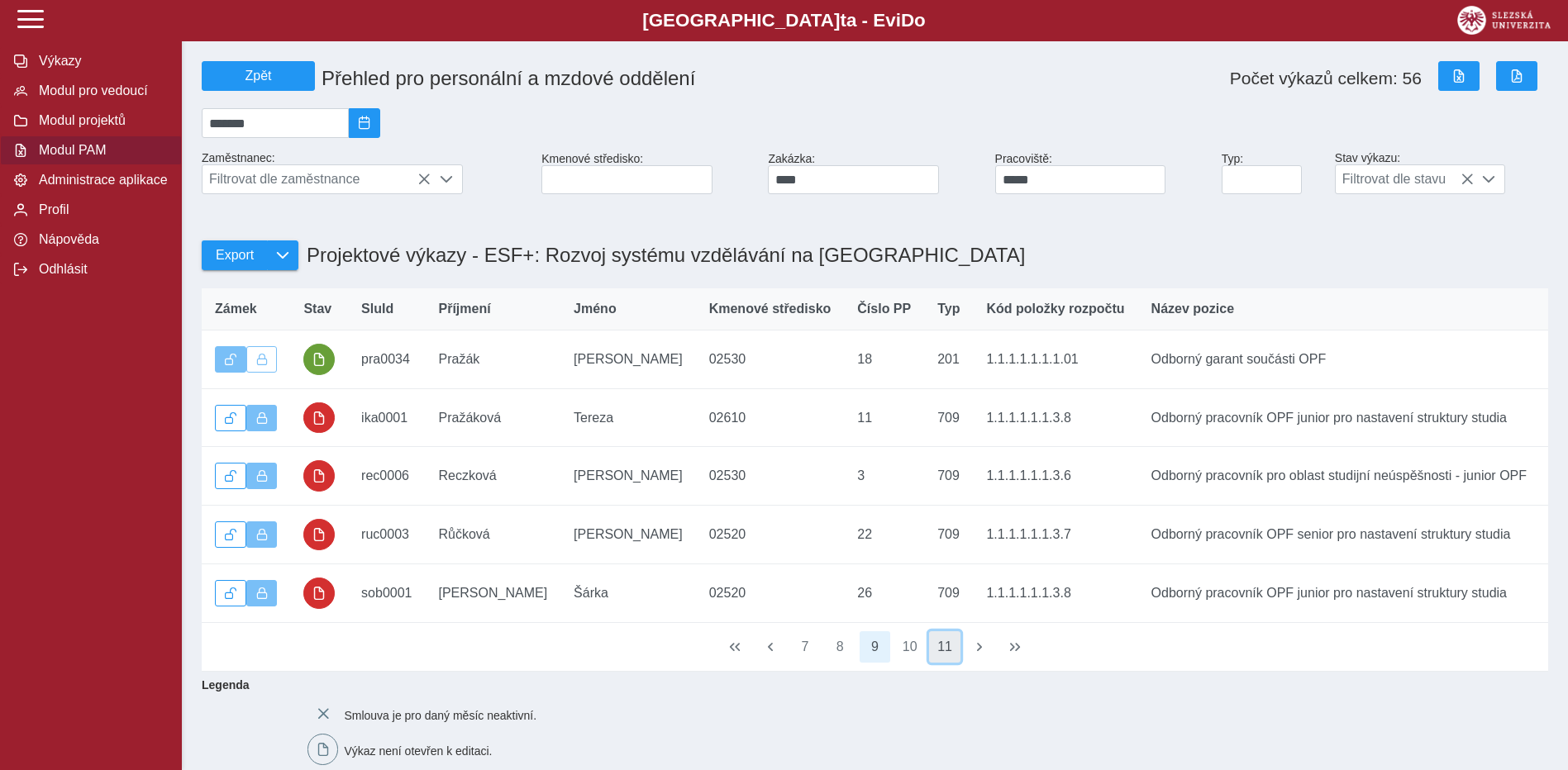
click at [946, 663] on button "11" at bounding box center [944, 646] width 31 height 31
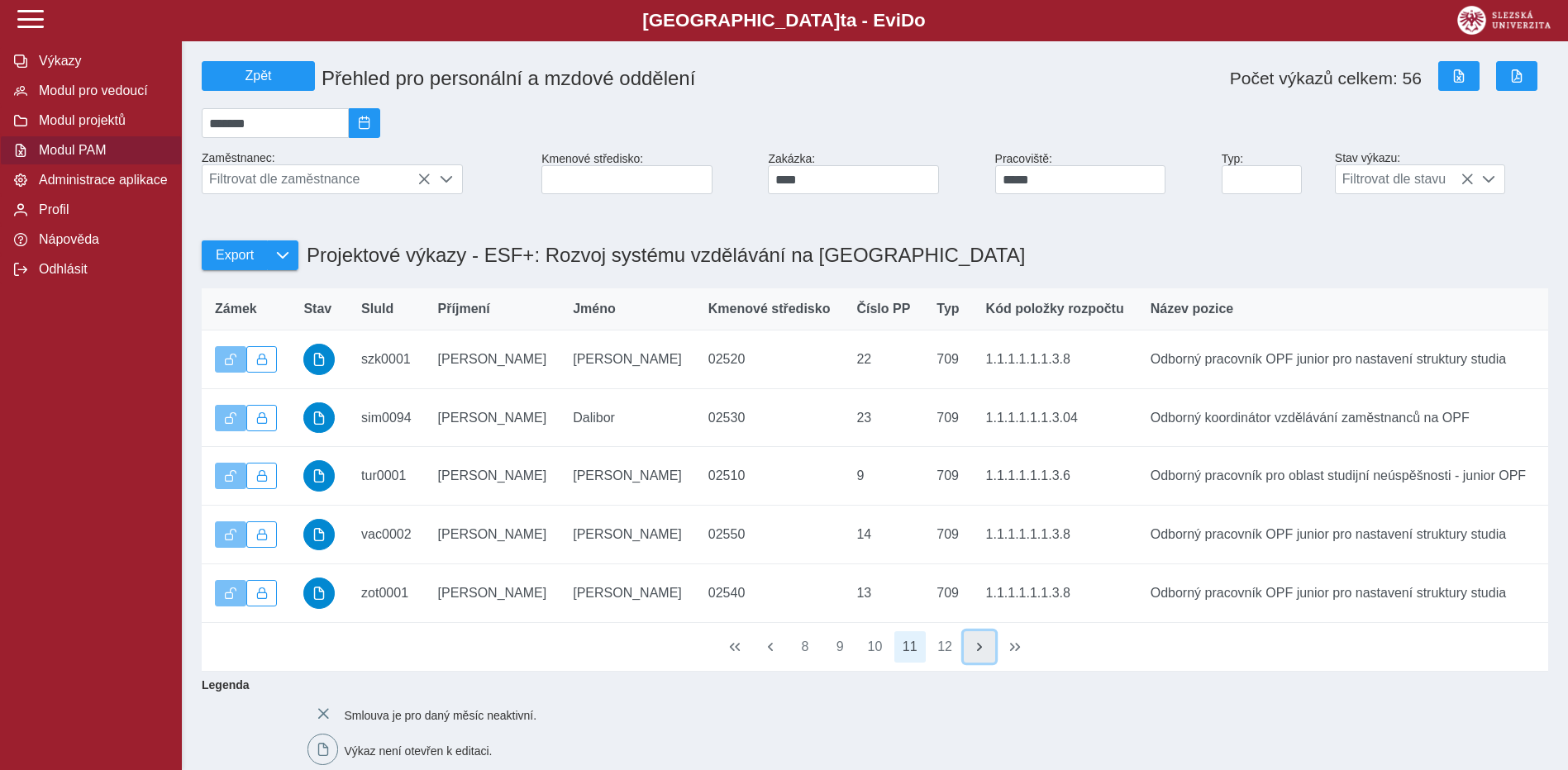
click at [985, 654] on span "button" at bounding box center [979, 647] width 13 height 13
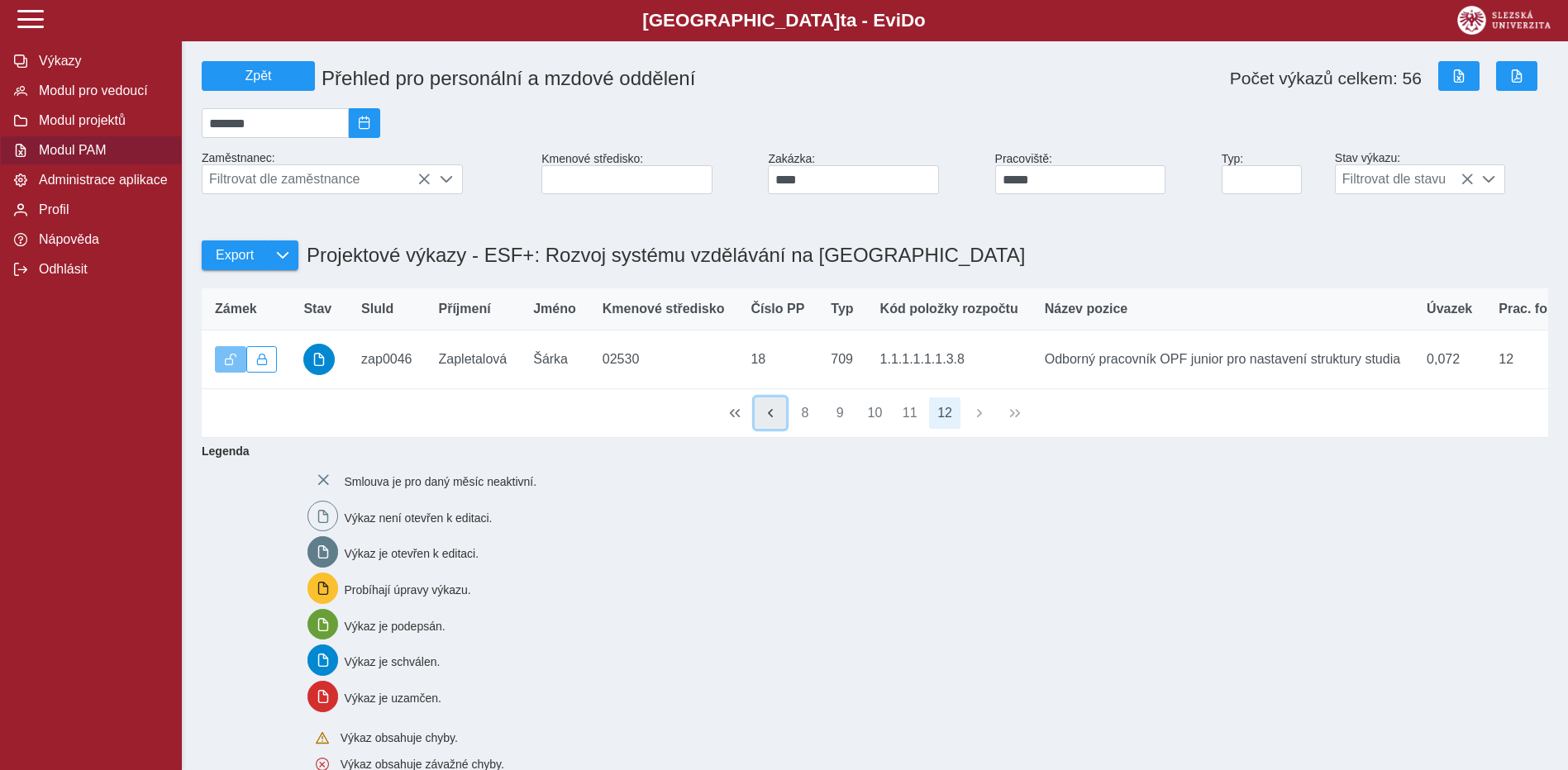
click at [775, 429] on button "button" at bounding box center [770, 413] width 31 height 31
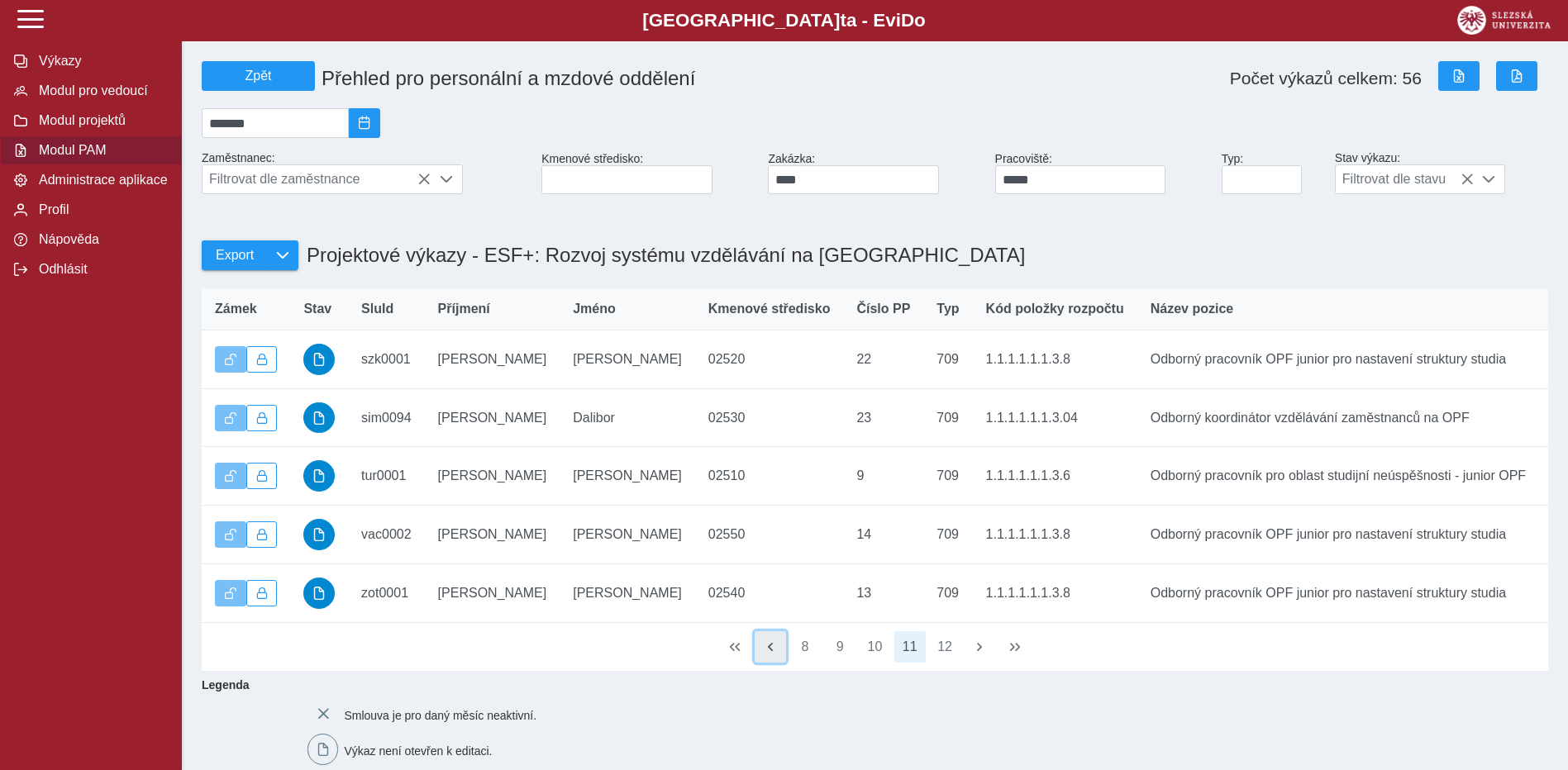
click at [773, 654] on span "button" at bounding box center [770, 647] width 13 height 13
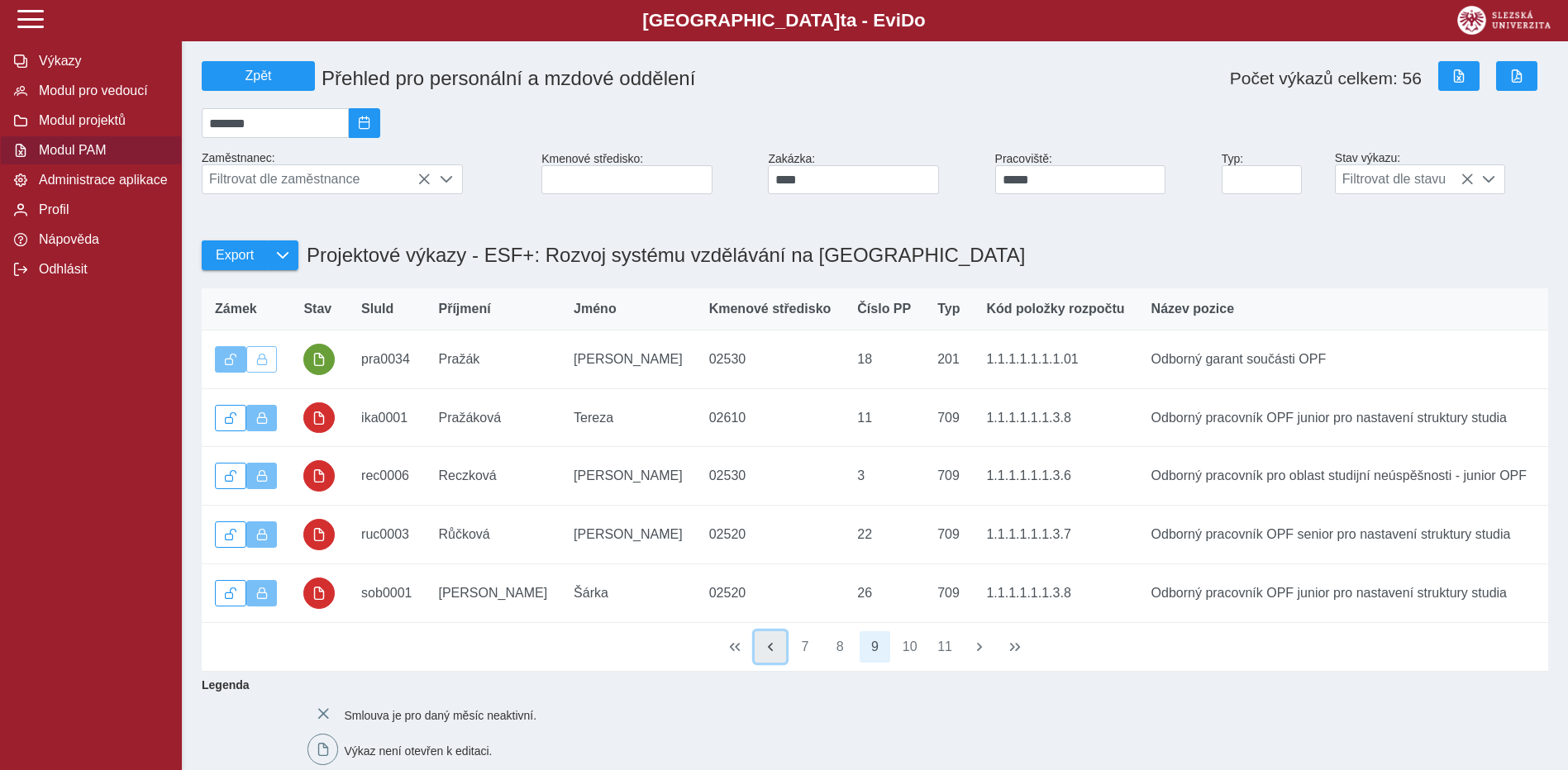
click at [773, 654] on span "button" at bounding box center [770, 647] width 13 height 13
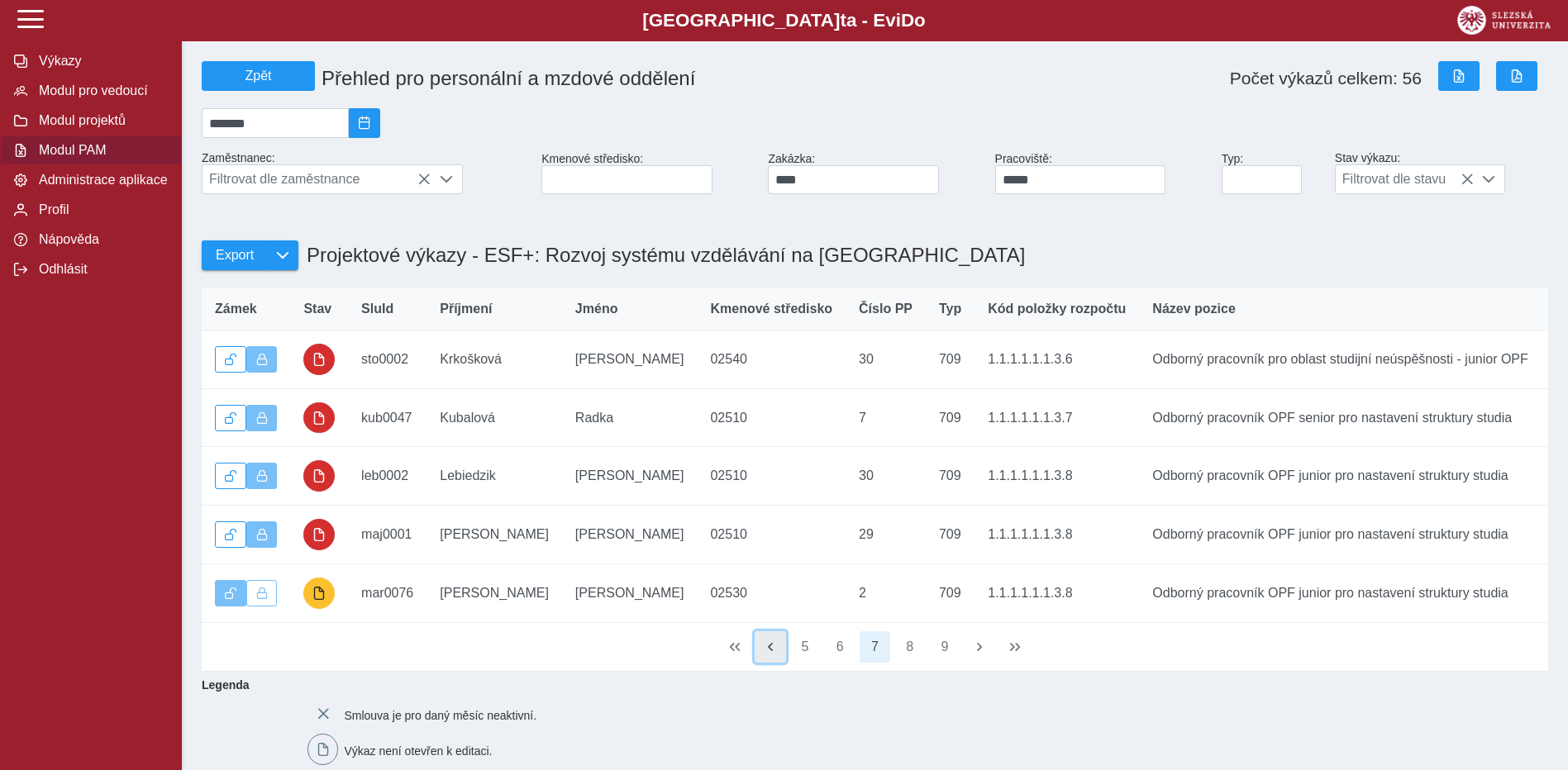
click at [773, 654] on span "button" at bounding box center [770, 647] width 13 height 13
